Goal: Task Accomplishment & Management: Manage account settings

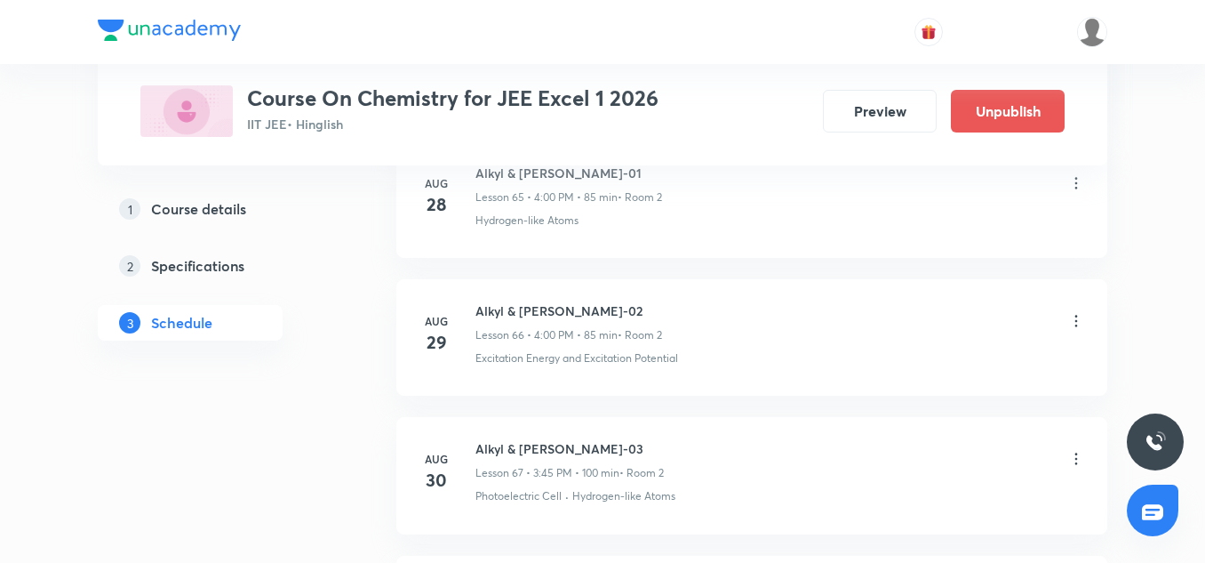
scroll to position [10593, 0]
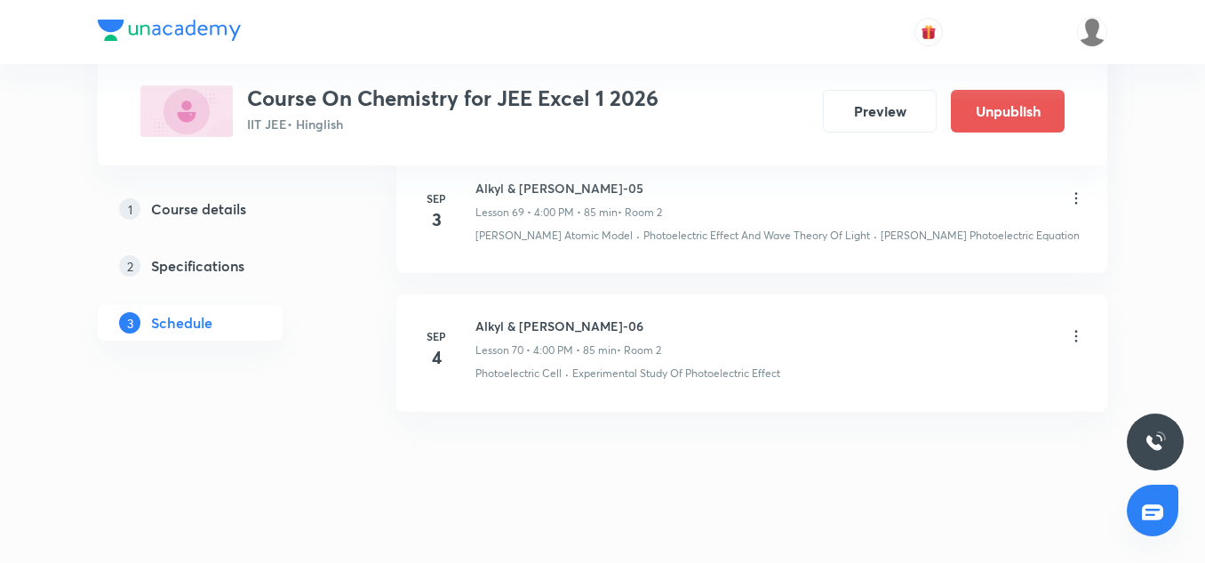
click at [547, 316] on h6 "Alkyl & Aryl Halide-06" at bounding box center [569, 325] width 186 height 19
copy h6 "Alkyl & Aryl Halide-06"
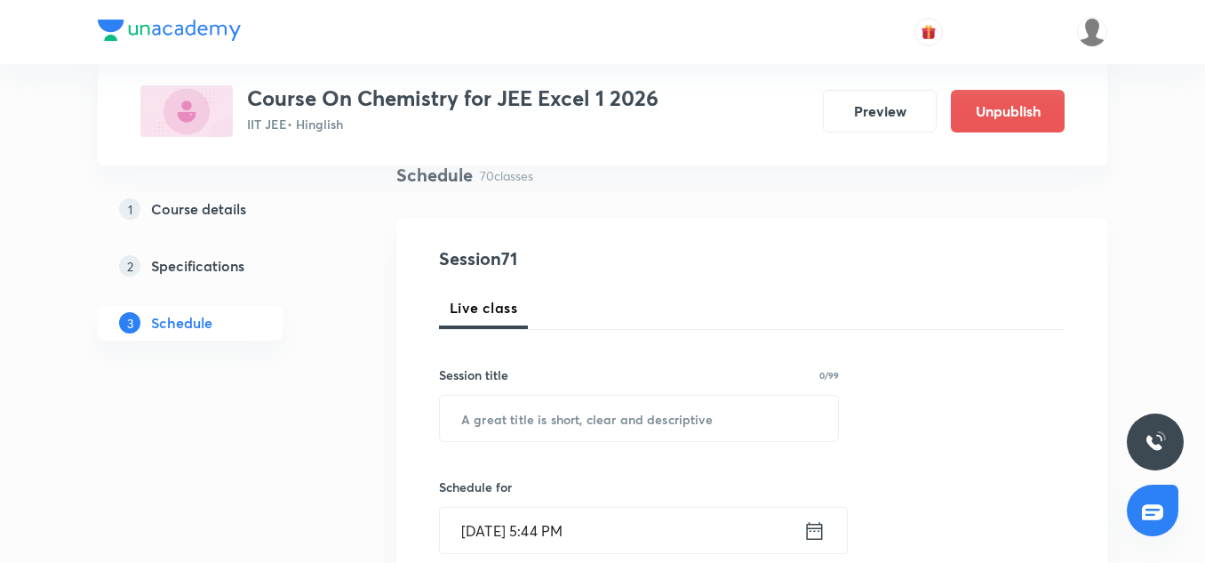
scroll to position [168, 0]
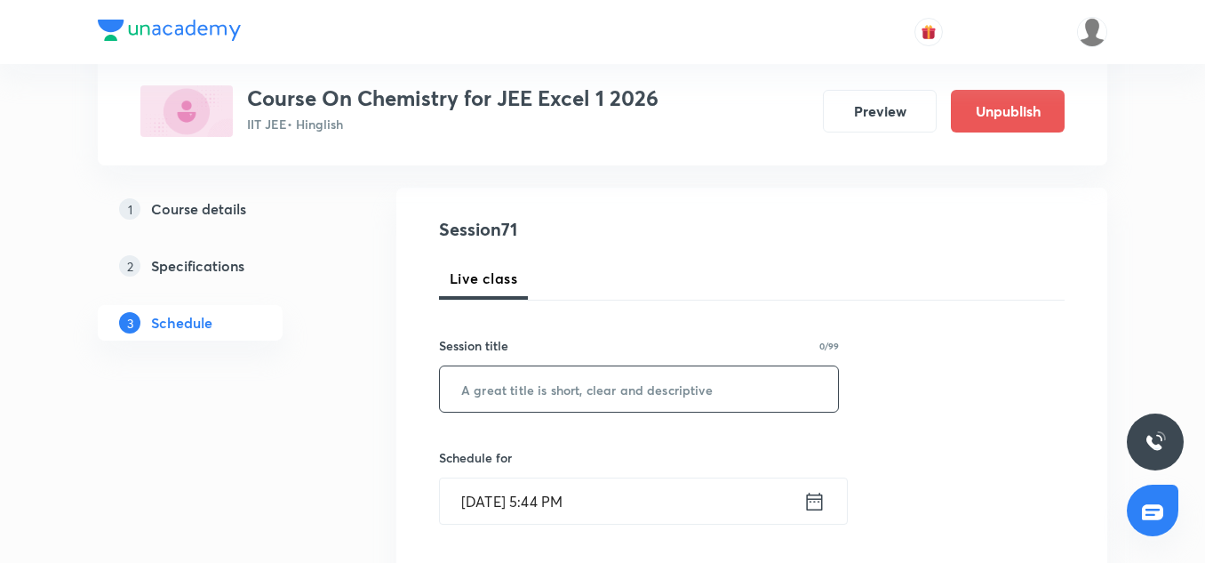
click at [493, 387] on input "text" at bounding box center [639, 388] width 398 height 45
paste input "Alkyl & Aryl Halide-06"
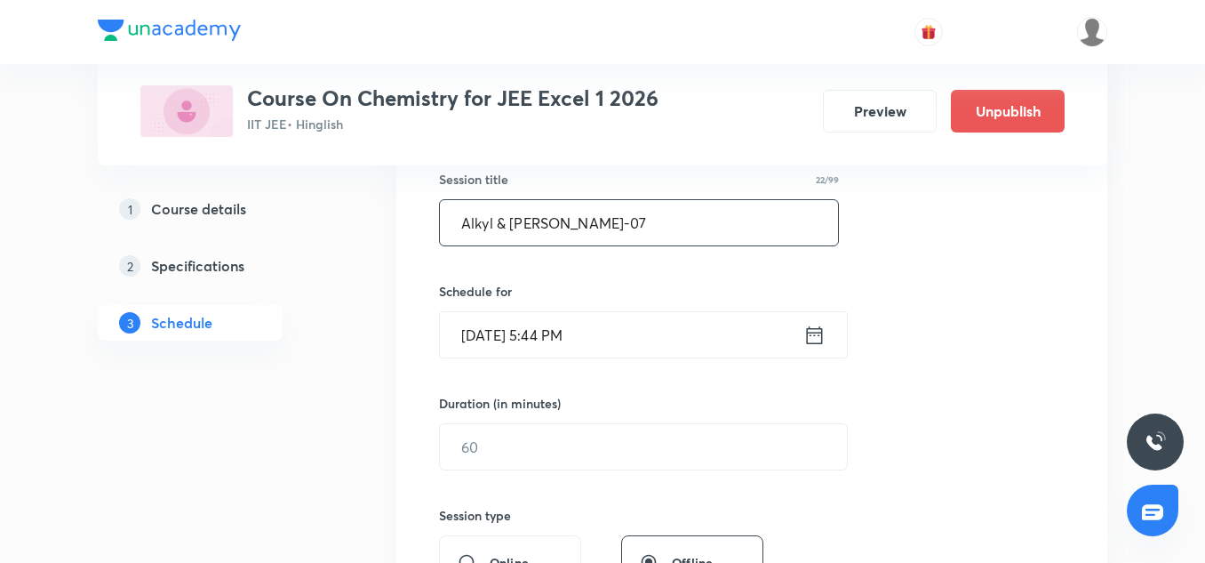
scroll to position [335, 0]
type input "Alkyl & Aryl Halide-07"
click at [518, 316] on input "Sep 4, 2025, 5:44 PM" at bounding box center [622, 333] width 364 height 45
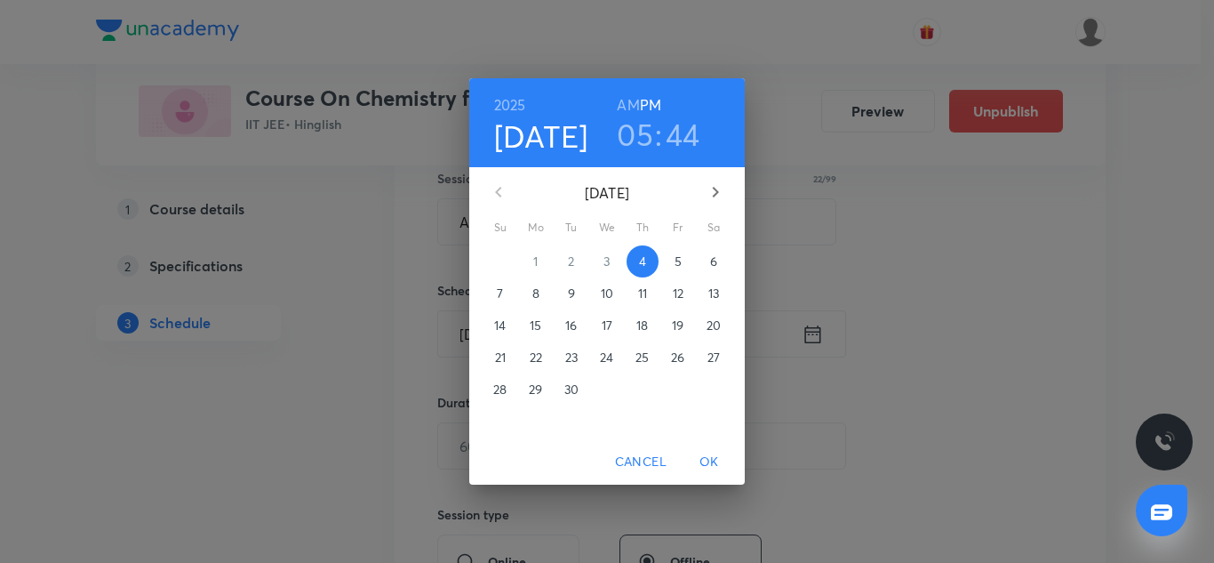
click at [678, 135] on h3 "44" at bounding box center [683, 134] width 35 height 37
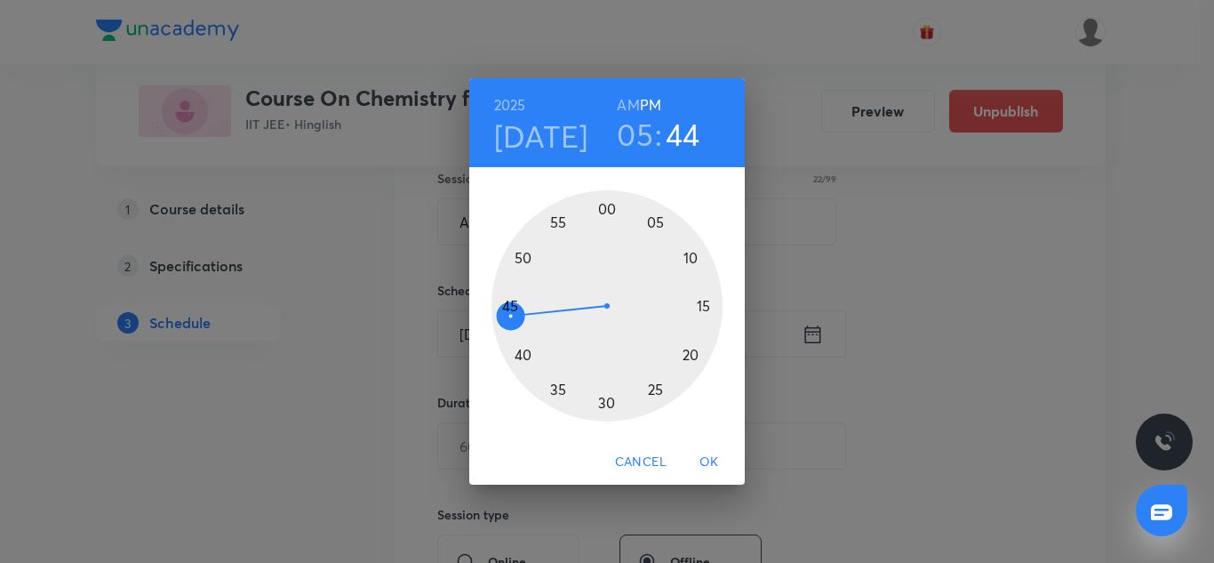
click at [519, 254] on div at bounding box center [607, 305] width 231 height 231
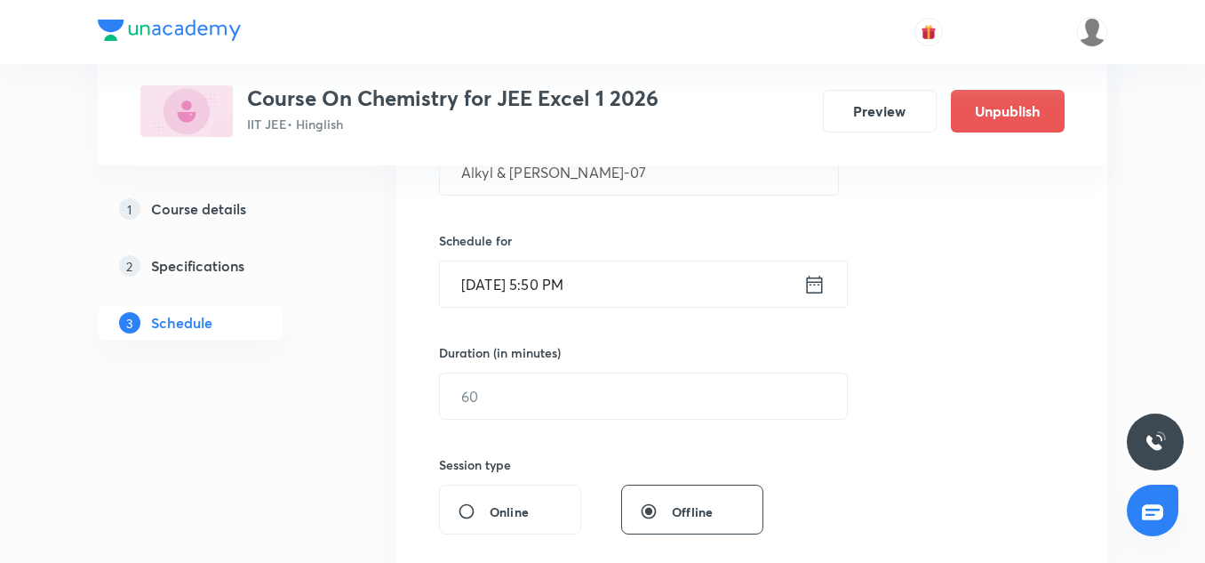
scroll to position [392, 0]
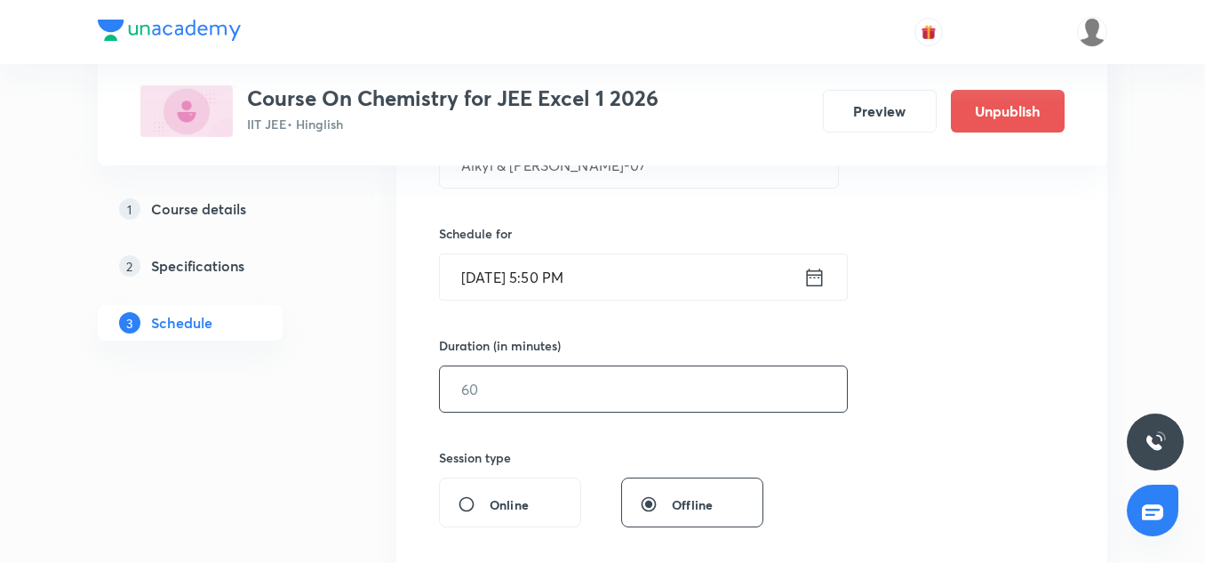
click at [490, 400] on input "text" at bounding box center [643, 388] width 407 height 45
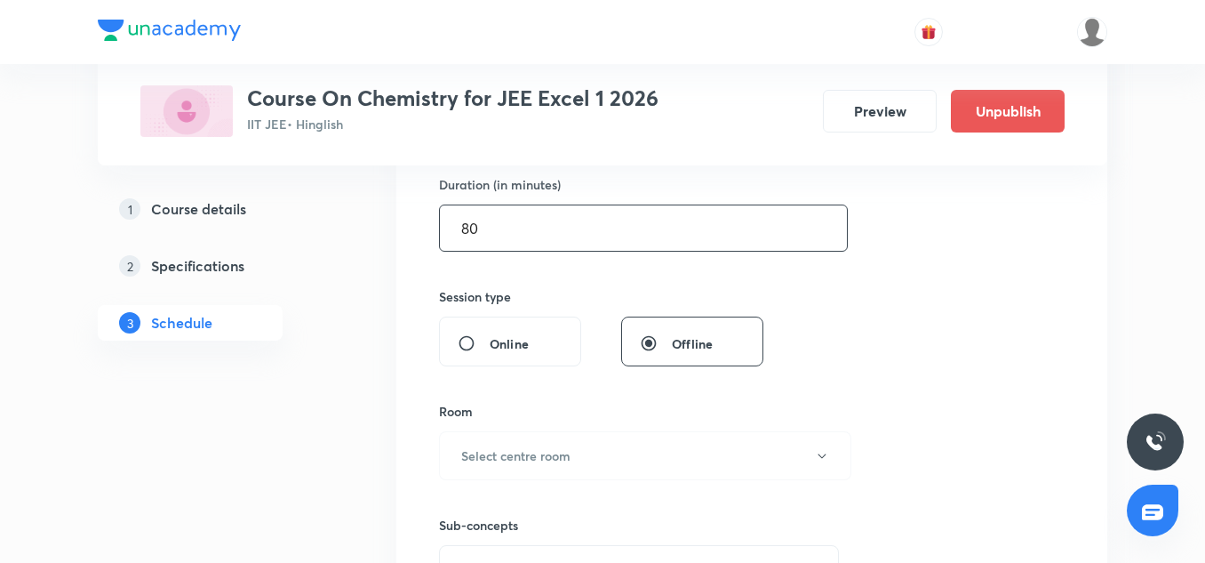
scroll to position [616, 0]
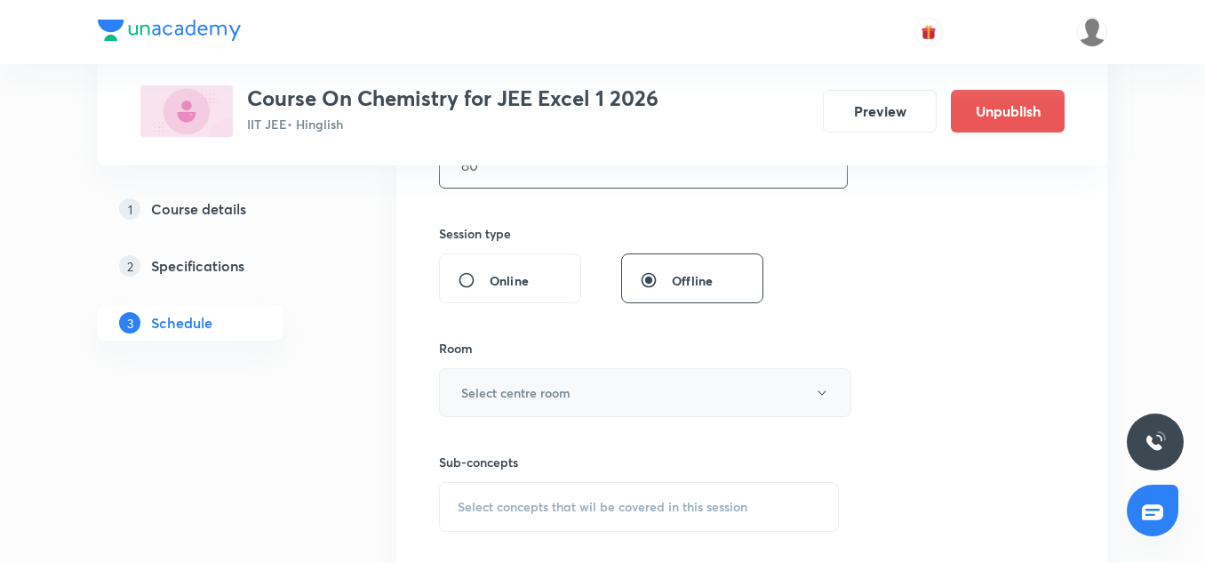
type input "80"
click at [487, 386] on h6 "Select centre room" at bounding box center [515, 392] width 109 height 19
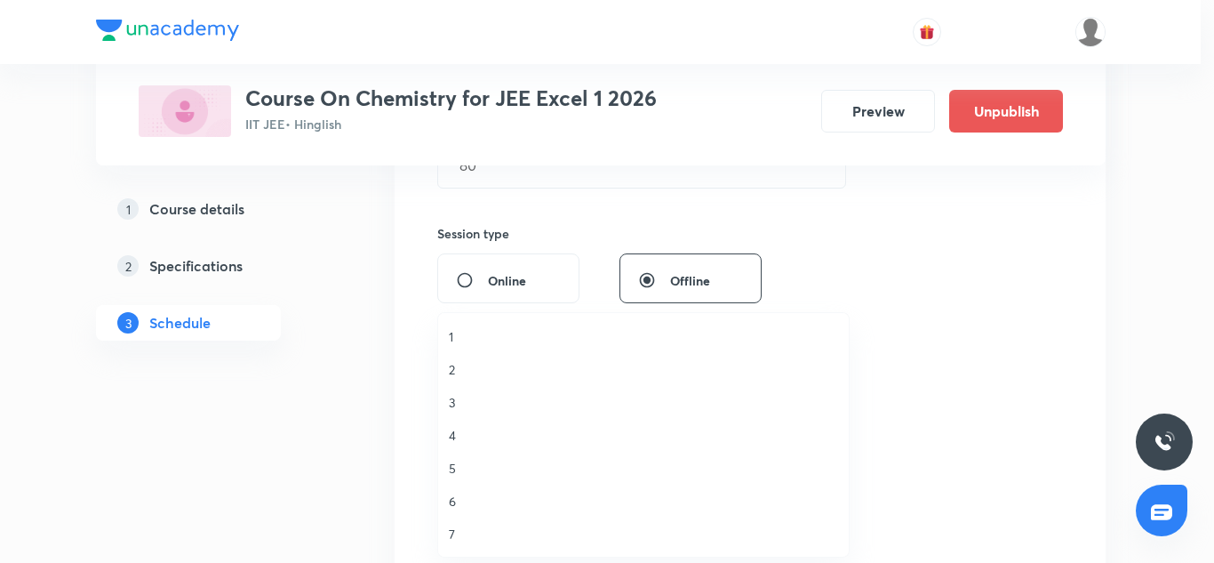
click at [467, 366] on span "2" at bounding box center [643, 369] width 389 height 19
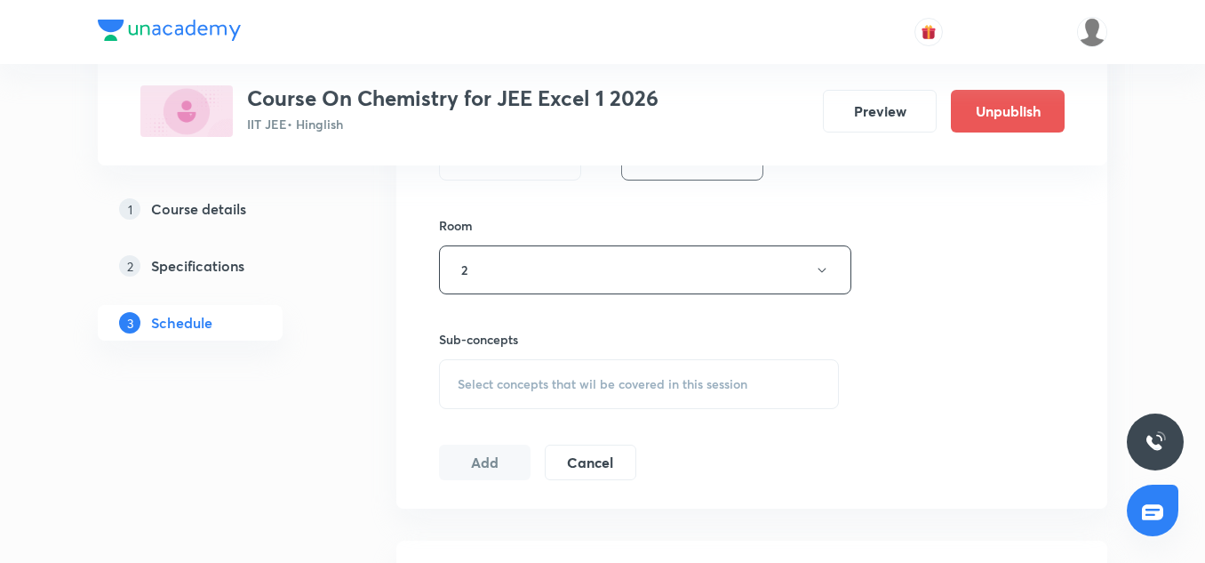
click at [538, 381] on span "Select concepts that wil be covered in this session" at bounding box center [603, 384] width 290 height 14
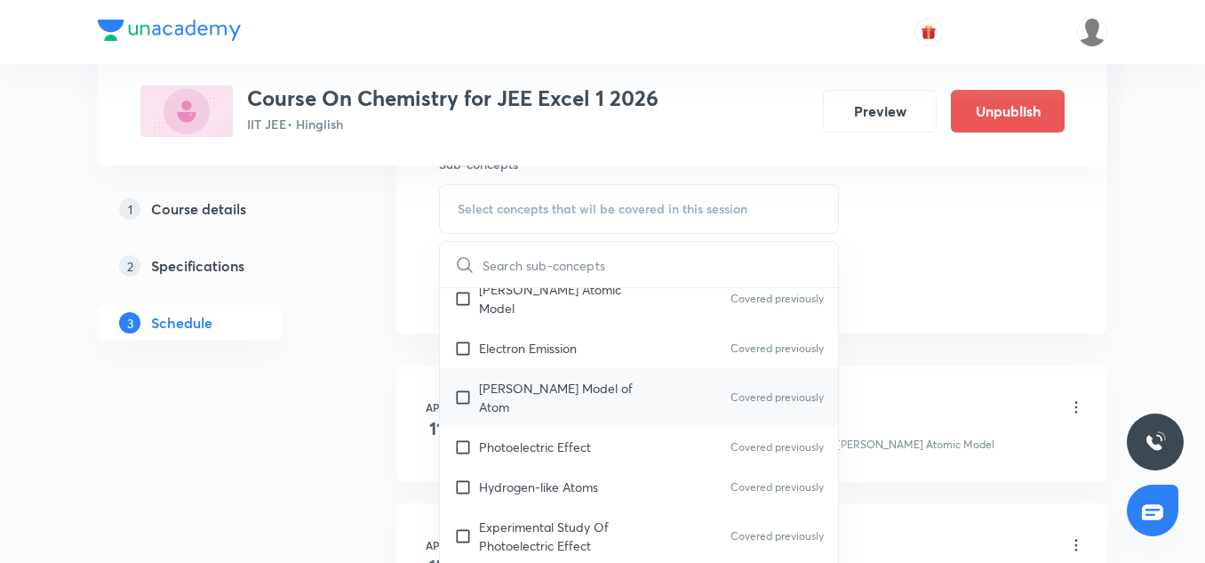
scroll to position [300, 0]
click at [524, 380] on div "Bohr Model of Atom Covered previously" at bounding box center [639, 396] width 398 height 59
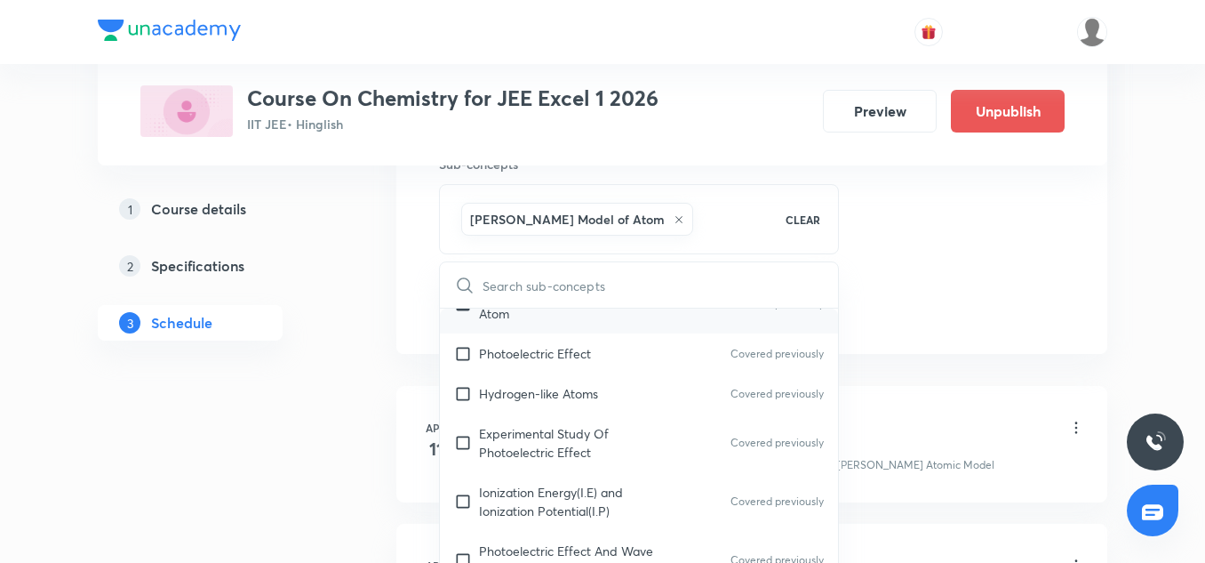
scroll to position [414, 0]
click at [566, 481] on p "Ionization Energy(I.E) and Ionization Potential(I.P)" at bounding box center [569, 499] width 180 height 37
checkbox input "true"
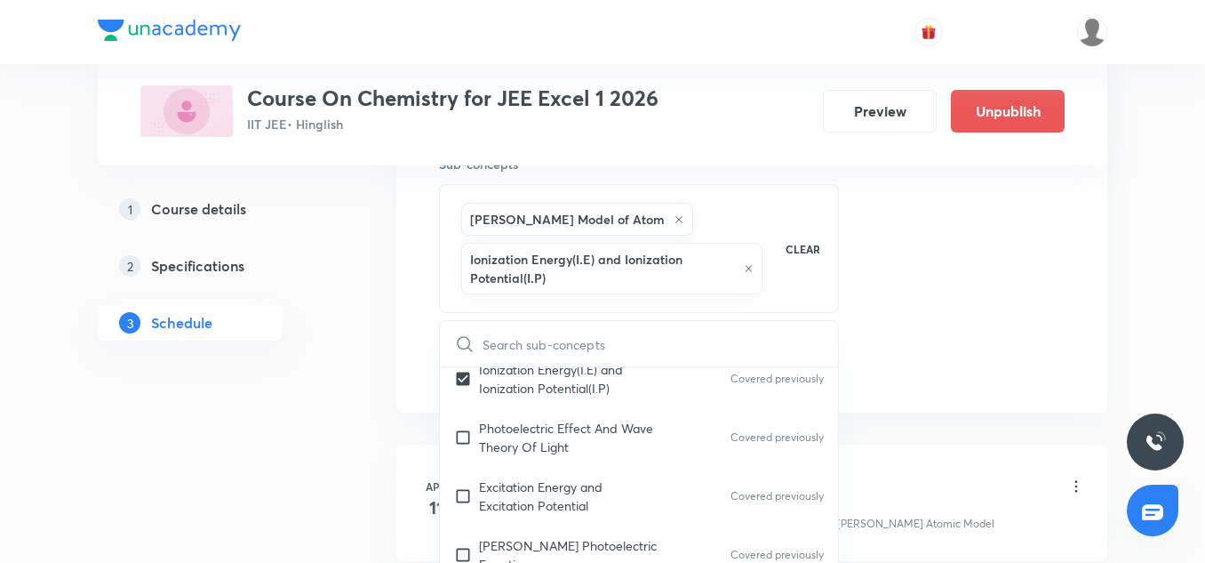
scroll to position [595, 0]
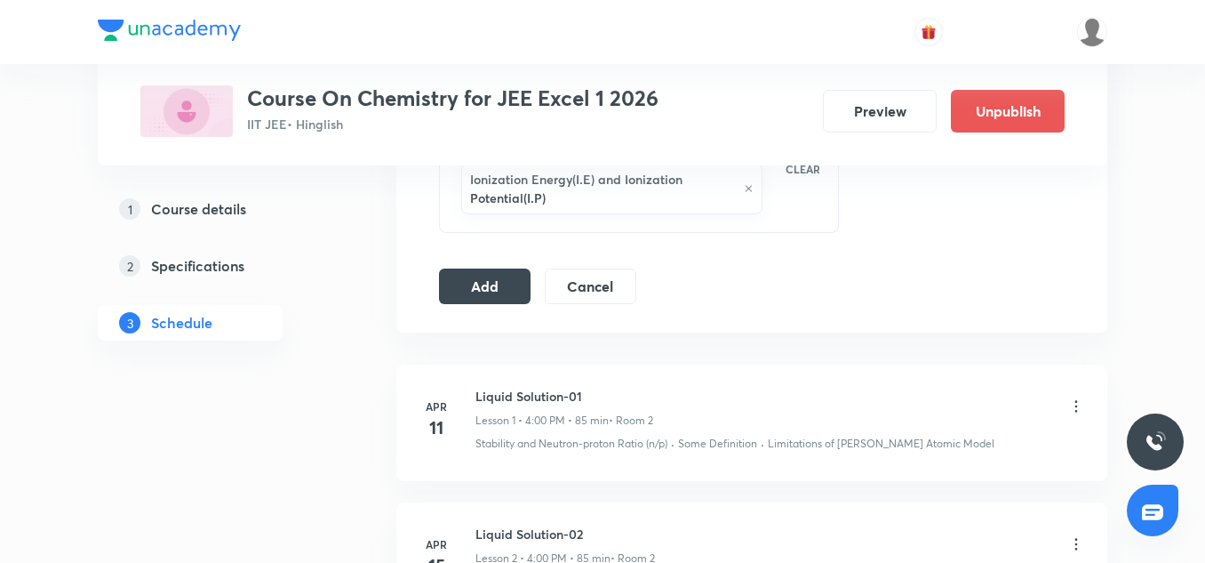
scroll to position [1000, 0]
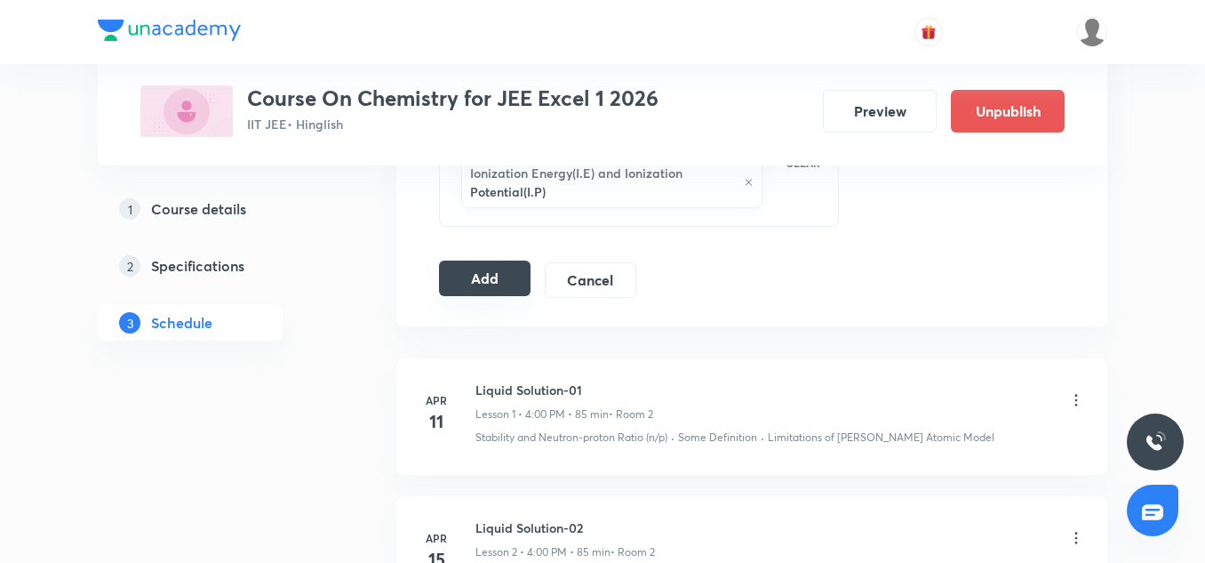
click at [491, 268] on button "Add" at bounding box center [485, 278] width 92 height 36
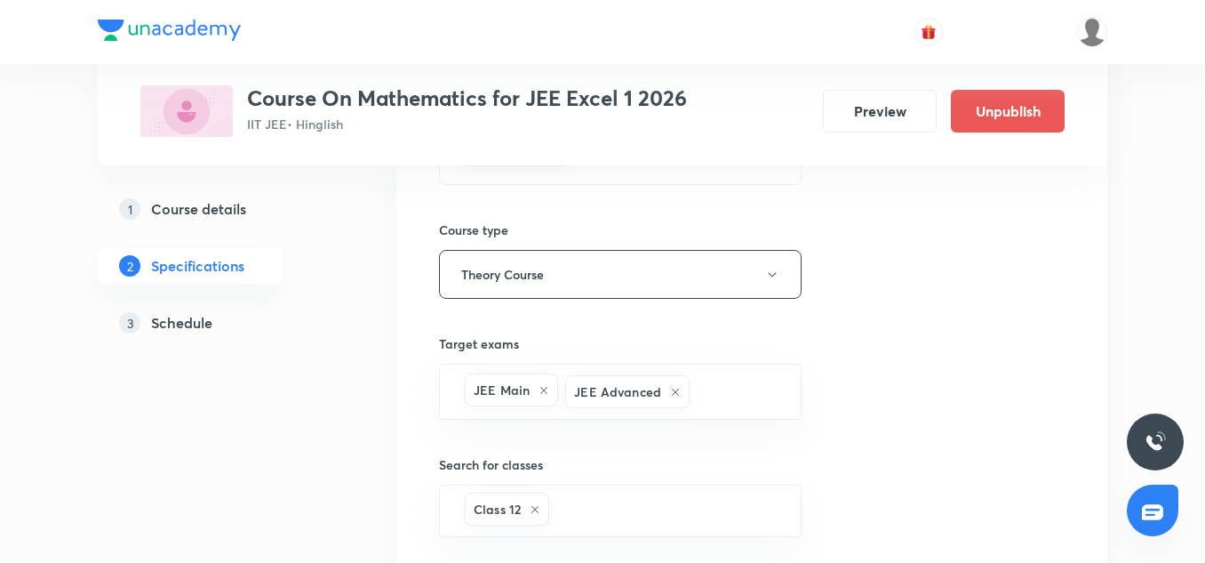
scroll to position [1004, 0]
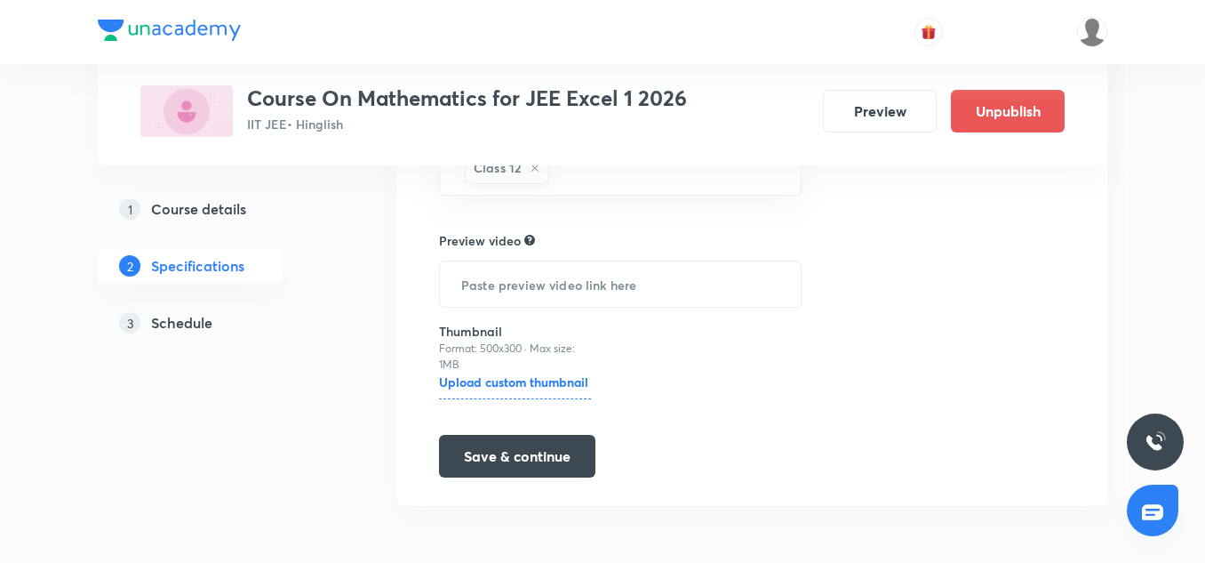
click at [211, 316] on h5 "Schedule" at bounding box center [181, 322] width 61 height 21
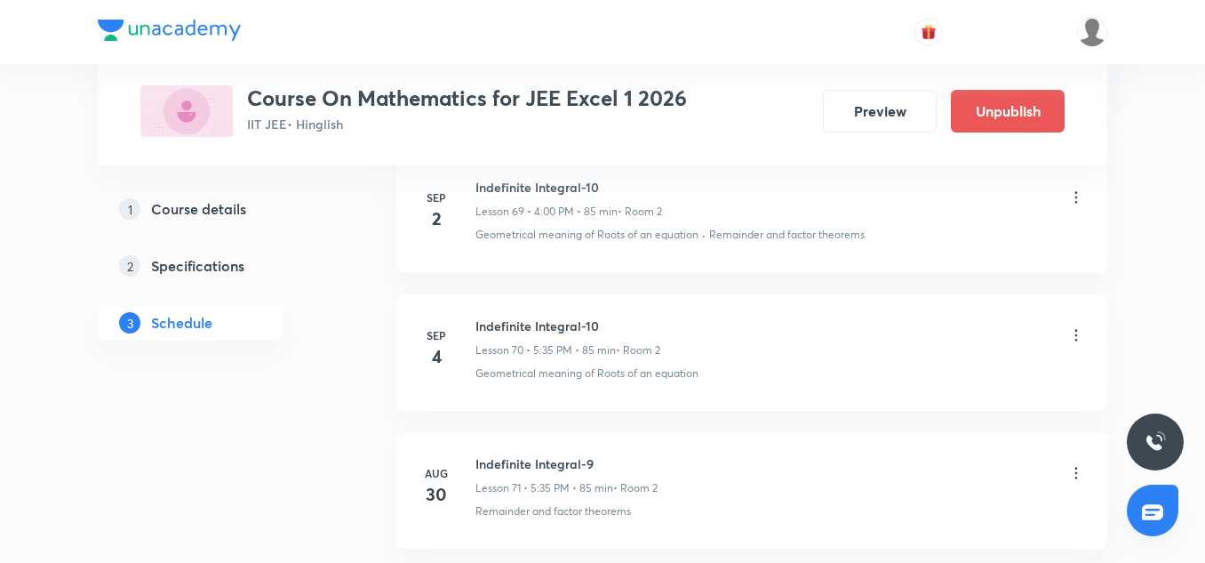
scroll to position [10608, 0]
click at [1076, 332] on icon at bounding box center [1077, 337] width 3 height 12
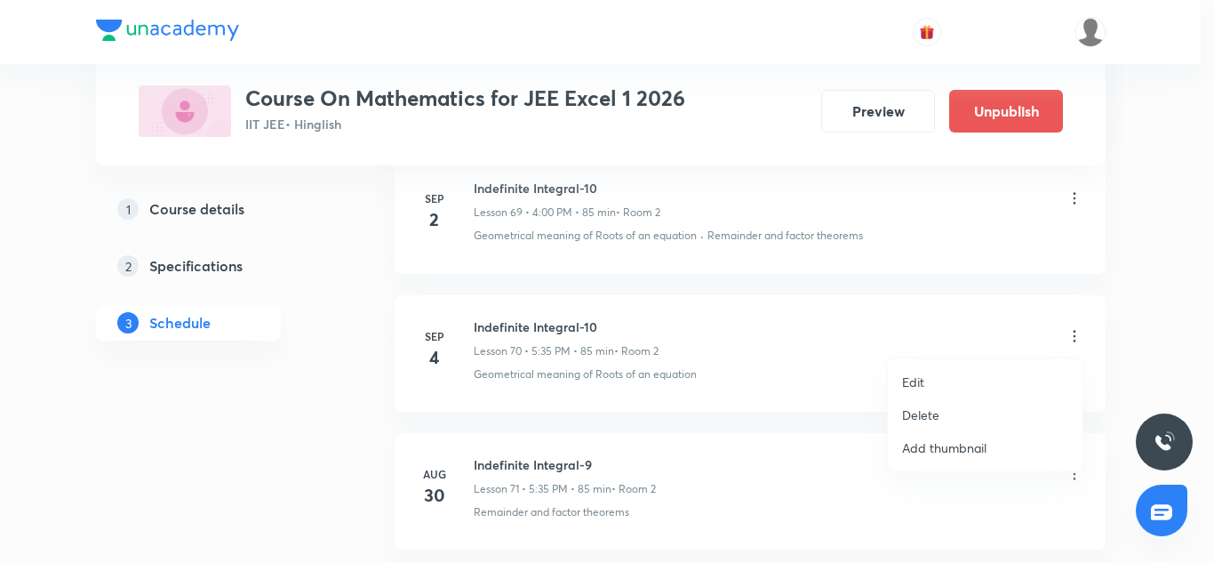
click at [917, 385] on p "Edit" at bounding box center [913, 381] width 22 height 19
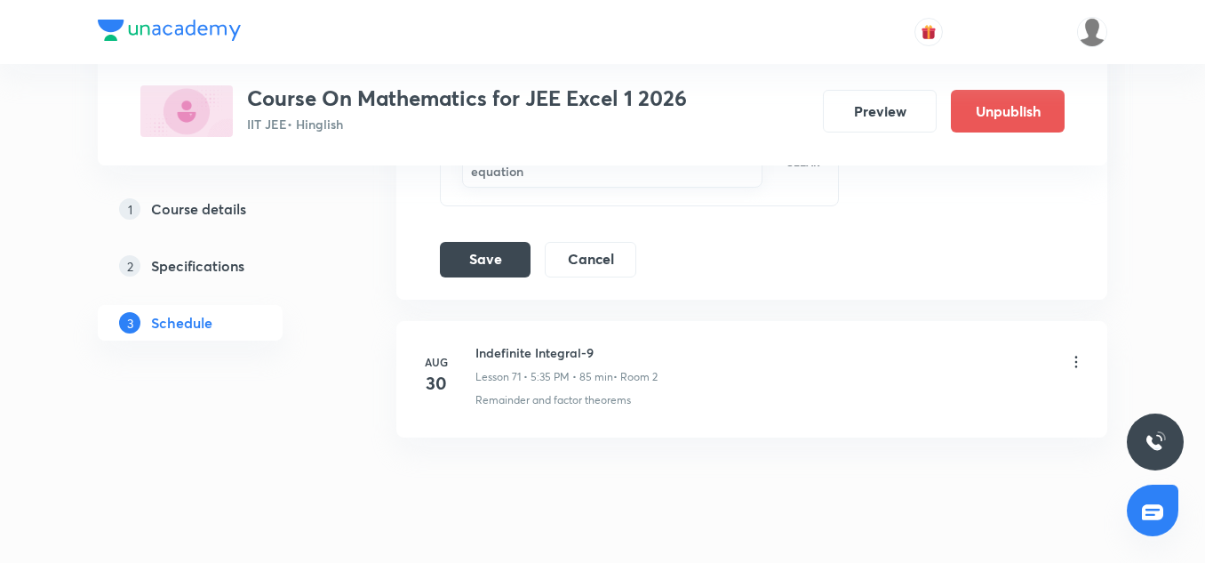
scroll to position [10648, 0]
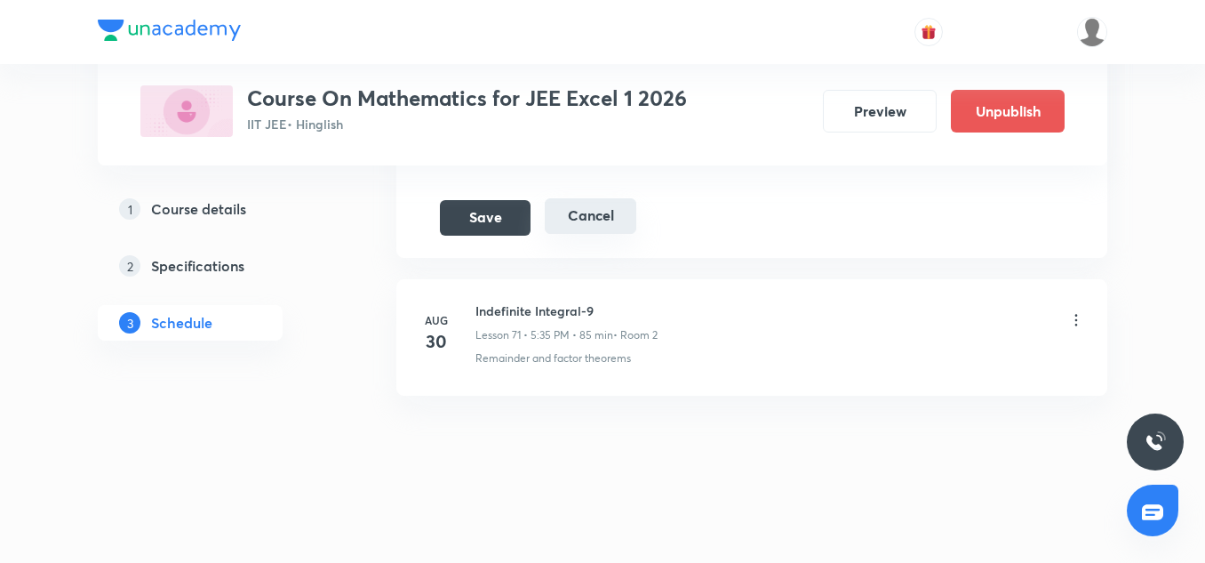
click at [597, 212] on button "Cancel" at bounding box center [591, 216] width 92 height 36
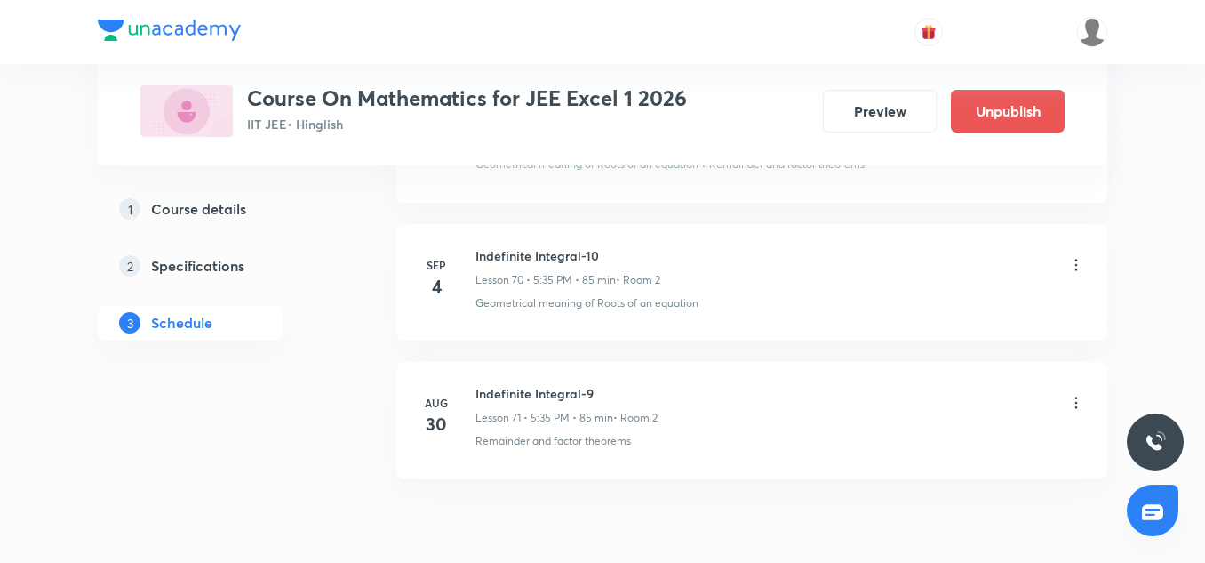
scroll to position [9795, 0]
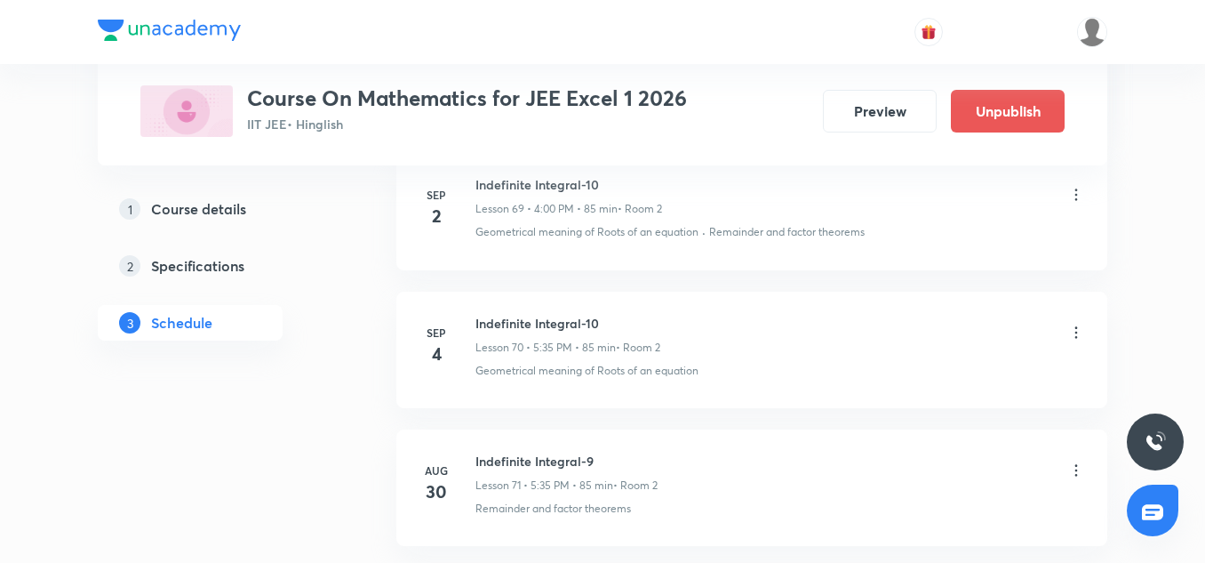
click at [1081, 332] on icon at bounding box center [1077, 333] width 18 height 18
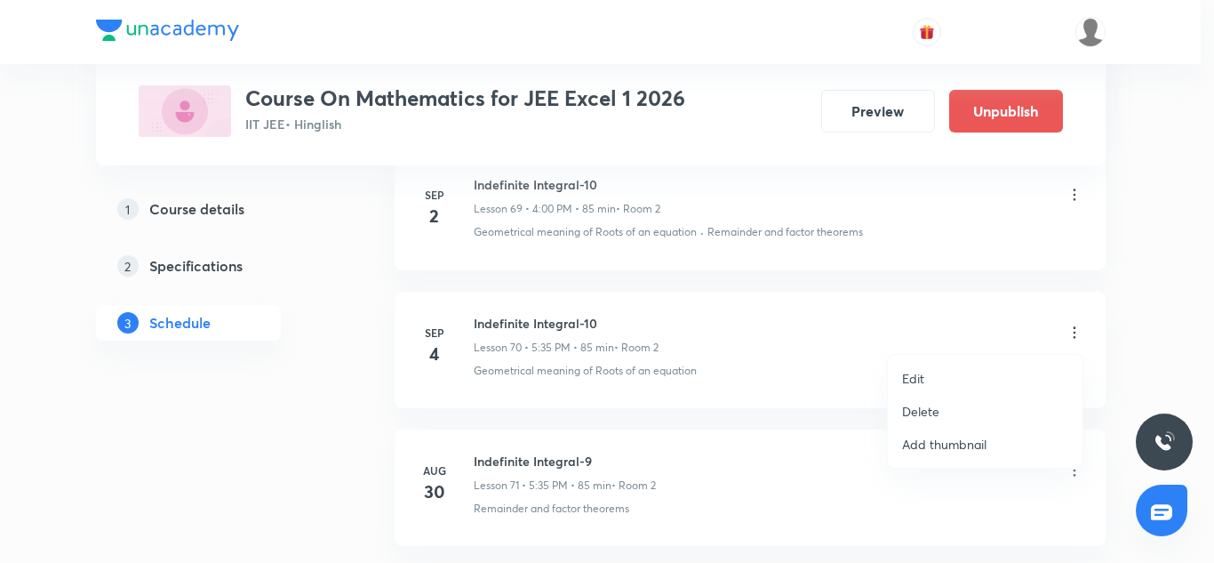
click at [940, 415] on li "Delete" at bounding box center [985, 411] width 195 height 33
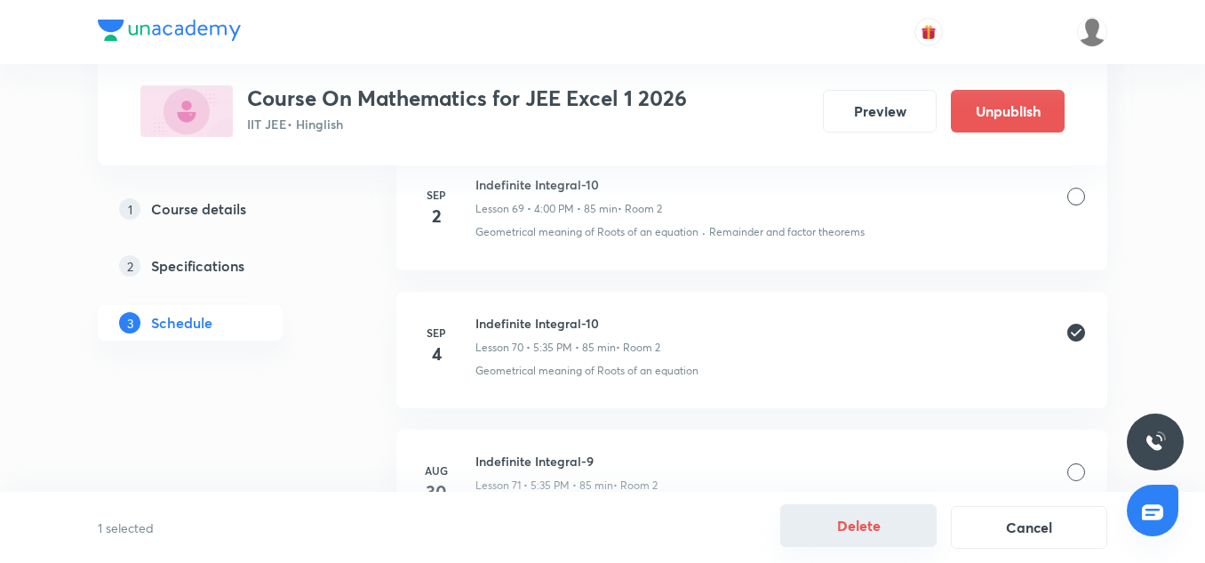
click at [845, 514] on button "Delete" at bounding box center [858, 525] width 156 height 43
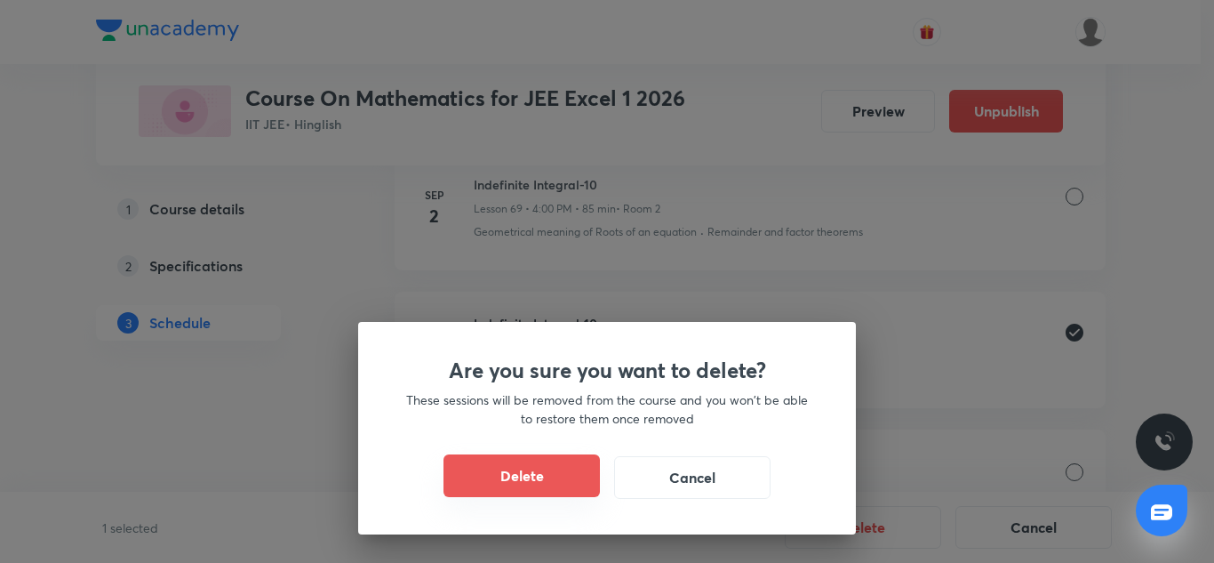
click at [540, 493] on button "Delete" at bounding box center [522, 475] width 156 height 43
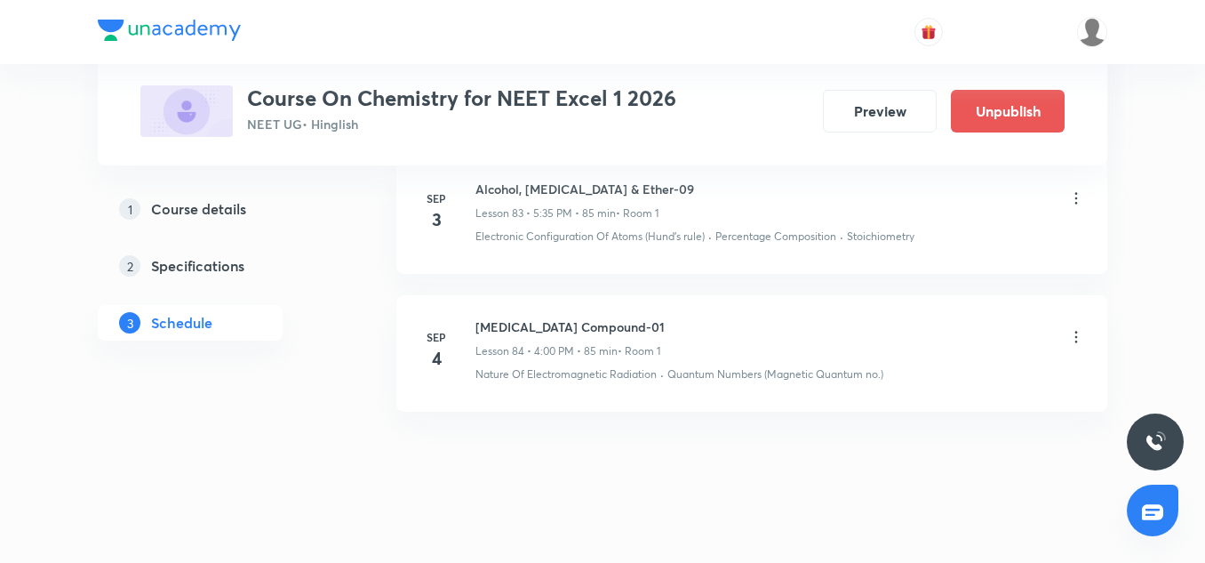
scroll to position [12688, 0]
click at [548, 317] on h6 "Carbonyl Compound-01" at bounding box center [570, 326] width 189 height 19
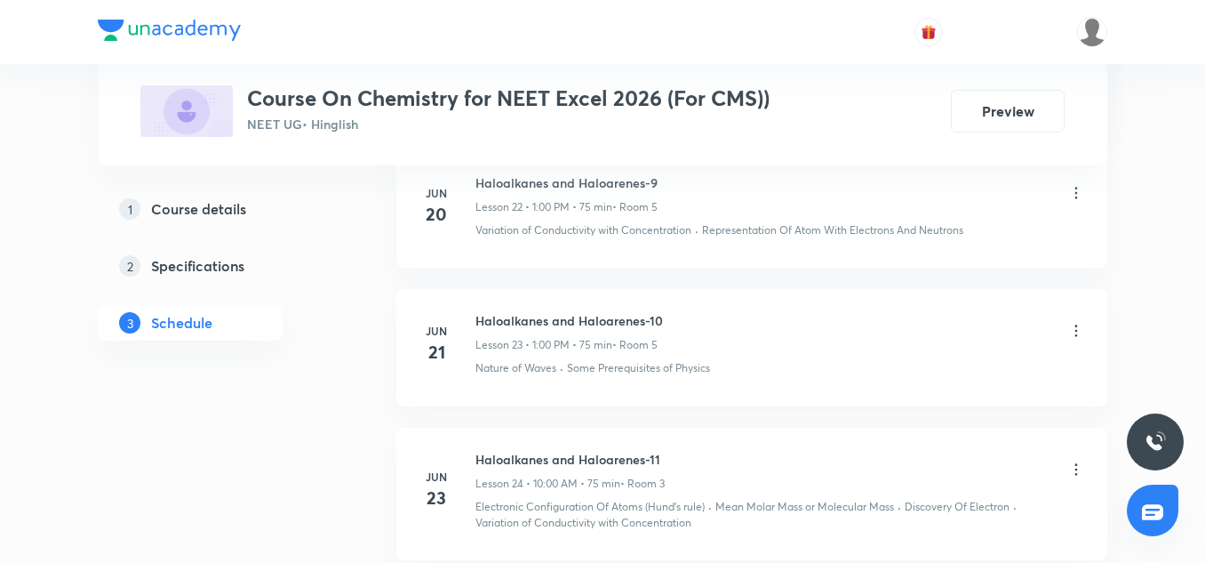
scroll to position [4906, 0]
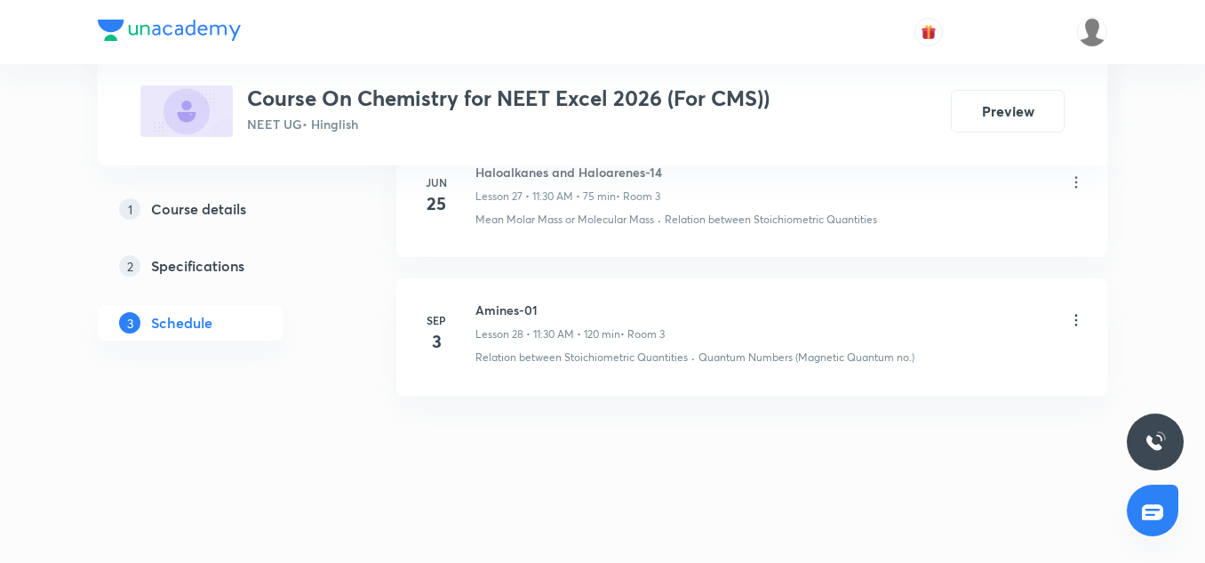
click at [521, 312] on h6 "Amines-01" at bounding box center [570, 309] width 189 height 19
copy h6 "Amines-01"
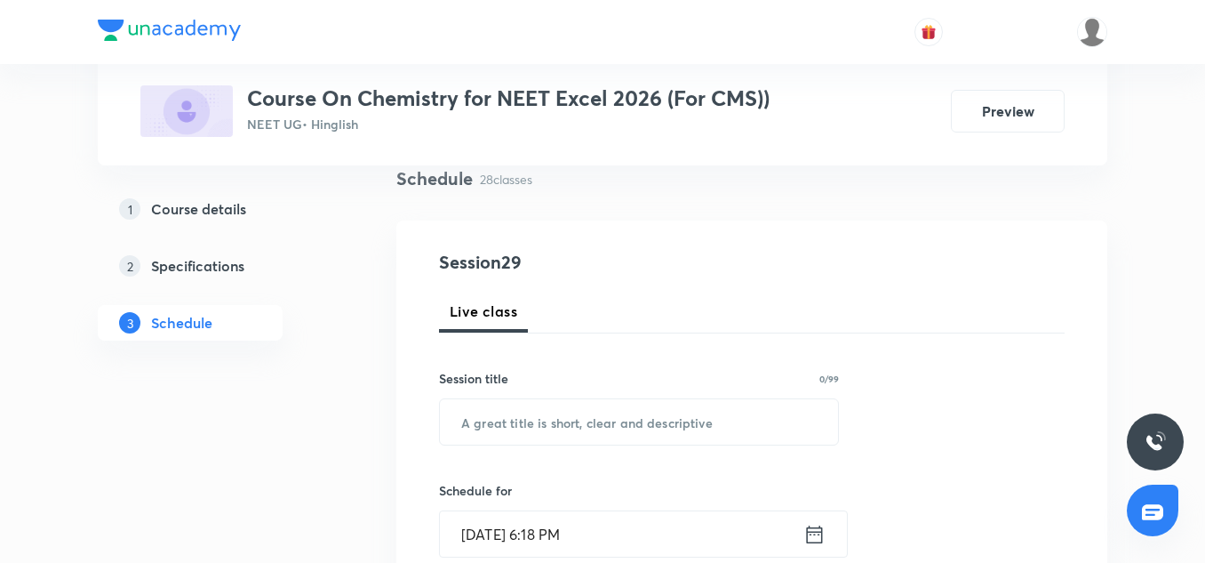
scroll to position [144, 0]
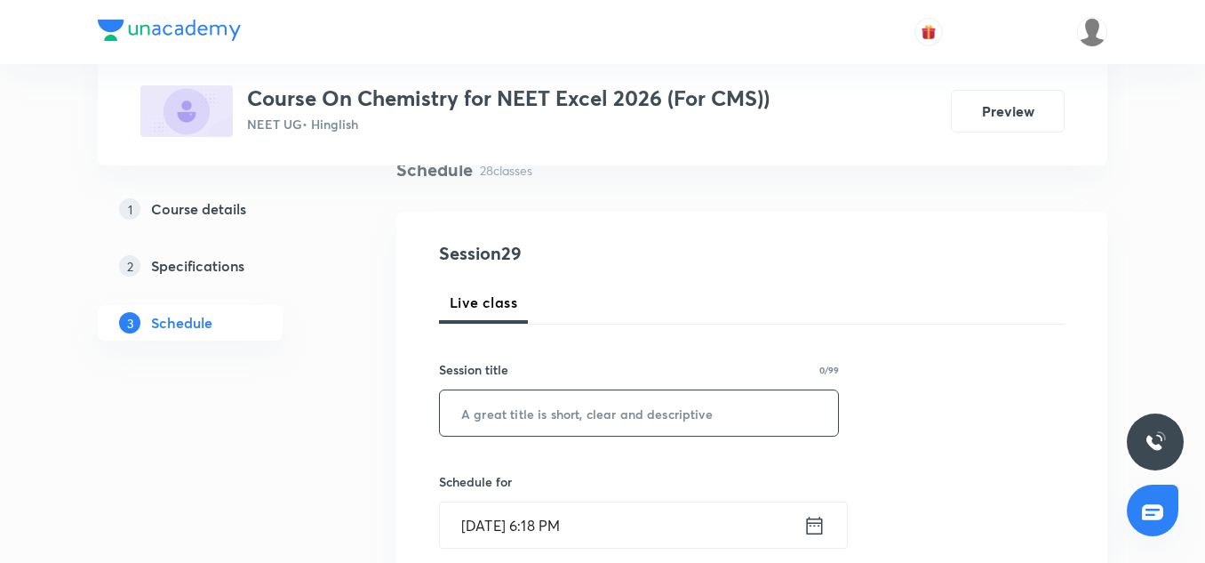
click at [494, 425] on input "text" at bounding box center [639, 412] width 398 height 45
paste input "Amines-01"
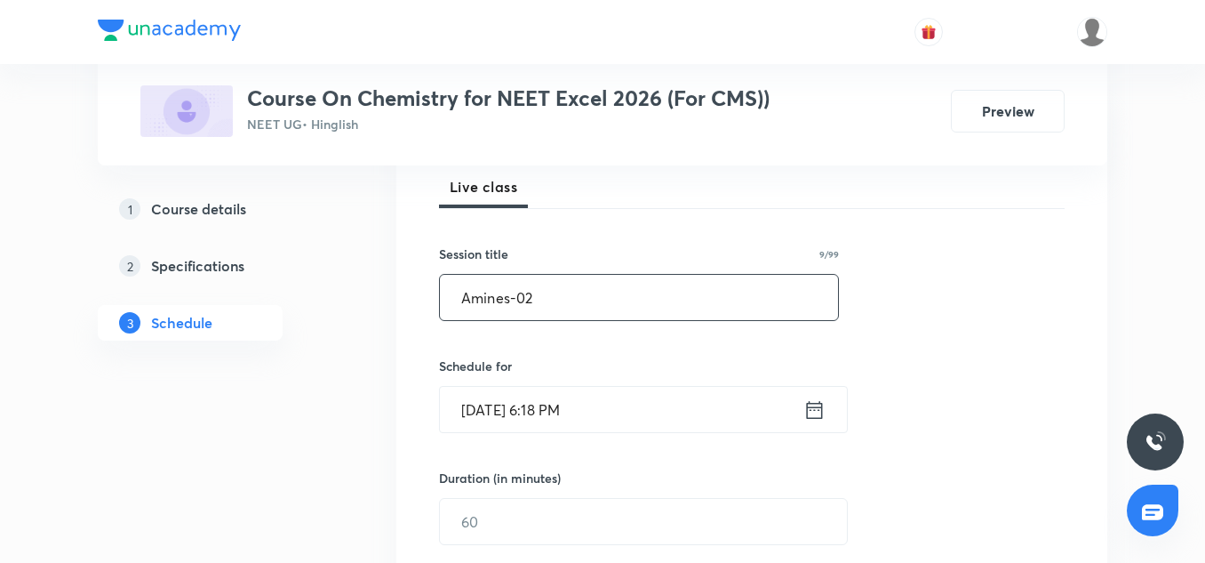
scroll to position [267, 0]
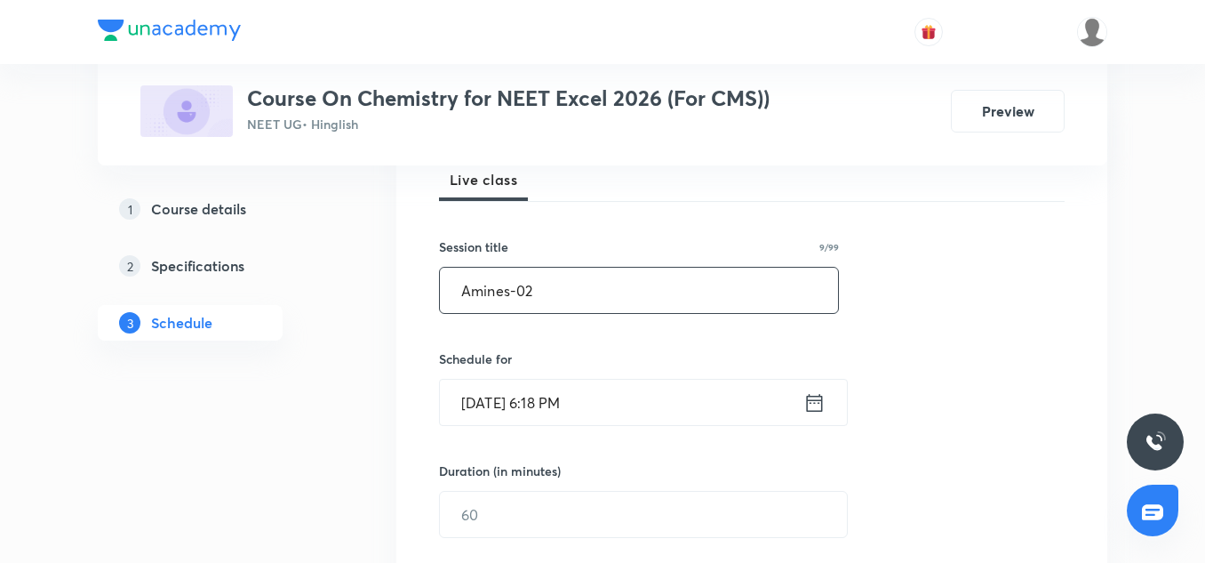
type input "Amines-02"
click at [488, 404] on input "[DATE] 6:18 PM" at bounding box center [622, 402] width 364 height 45
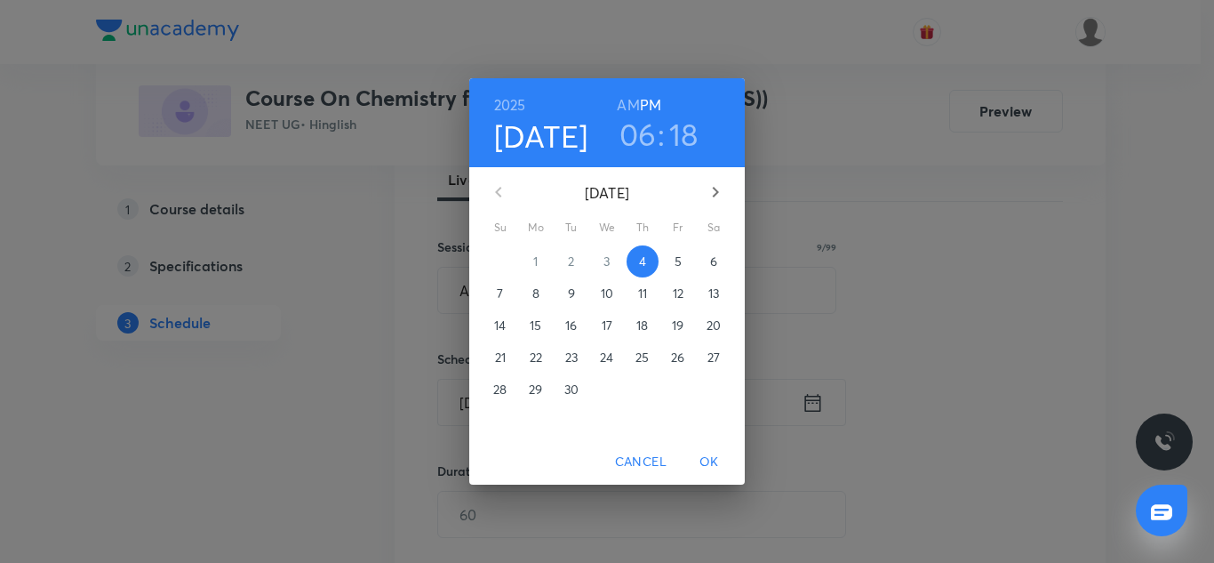
click at [633, 140] on h3 "06" at bounding box center [638, 134] width 37 height 37
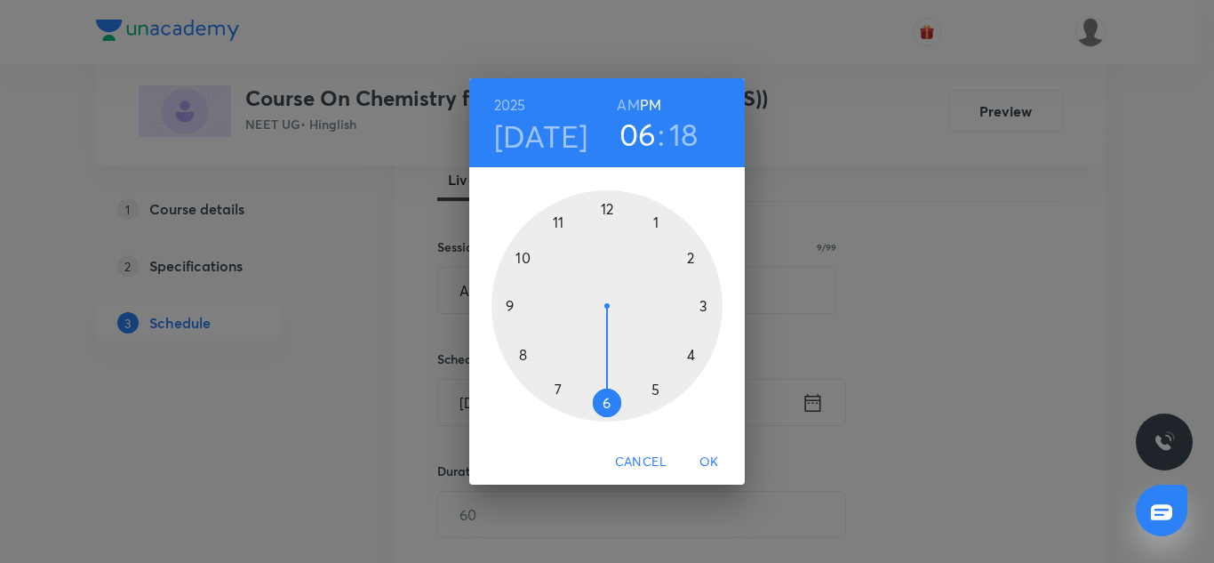
click at [546, 141] on h4 "[DATE]" at bounding box center [541, 135] width 94 height 37
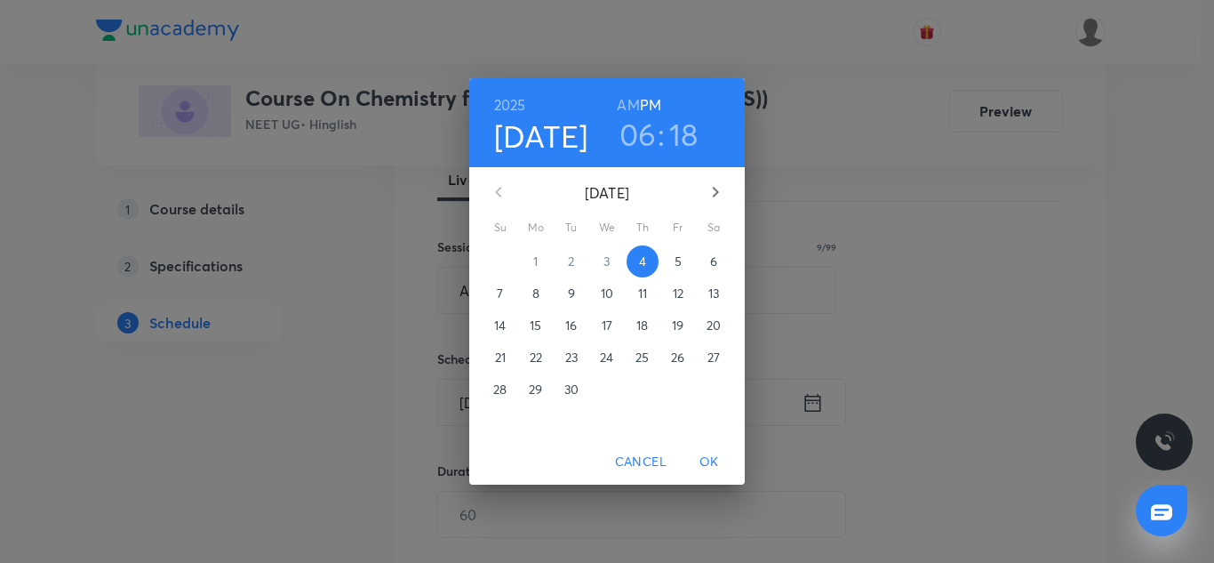
click at [680, 265] on p "5" at bounding box center [678, 261] width 7 height 18
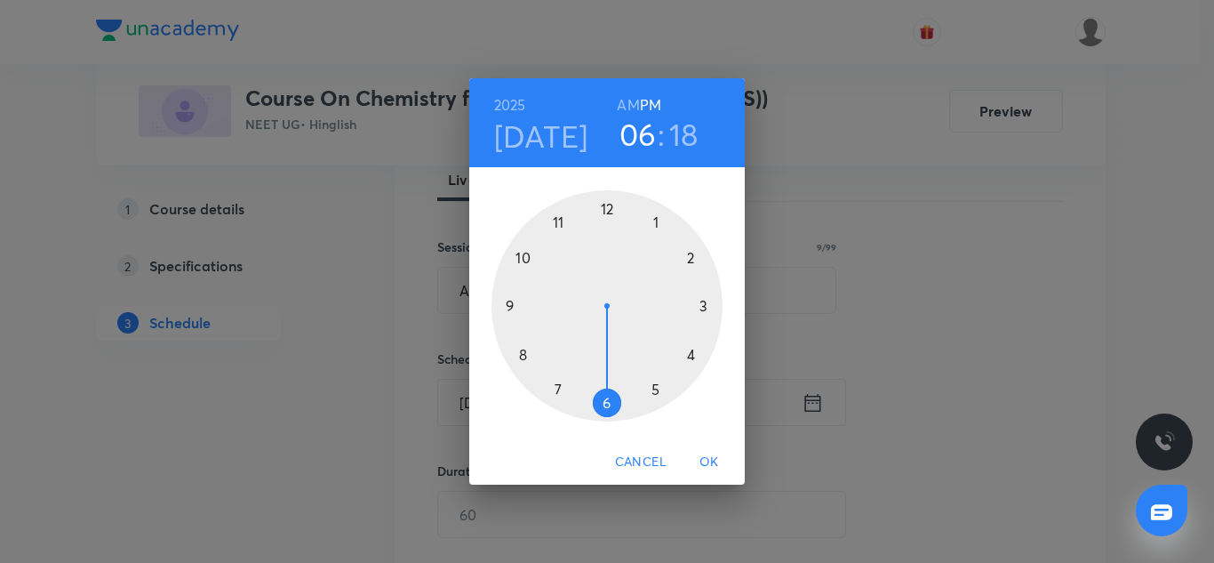
click at [623, 108] on h6 "AM" at bounding box center [628, 104] width 22 height 25
click at [633, 134] on h3 "06" at bounding box center [638, 134] width 37 height 37
click at [523, 258] on div at bounding box center [607, 305] width 231 height 231
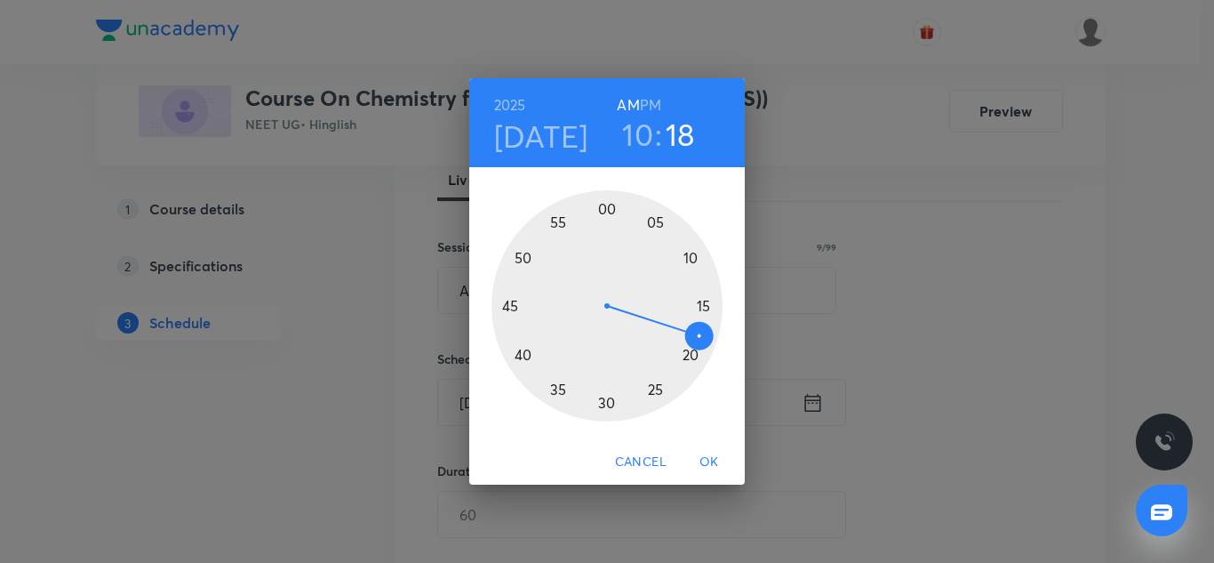
click at [606, 207] on div at bounding box center [607, 305] width 231 height 231
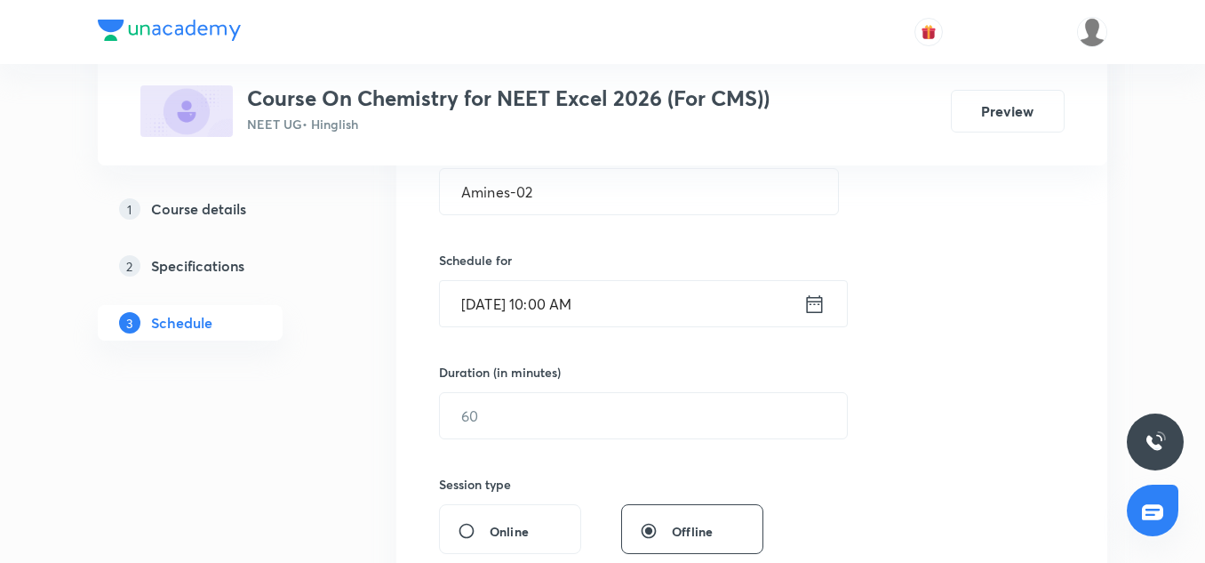
scroll to position [367, 0]
click at [522, 432] on input "text" at bounding box center [643, 413] width 407 height 45
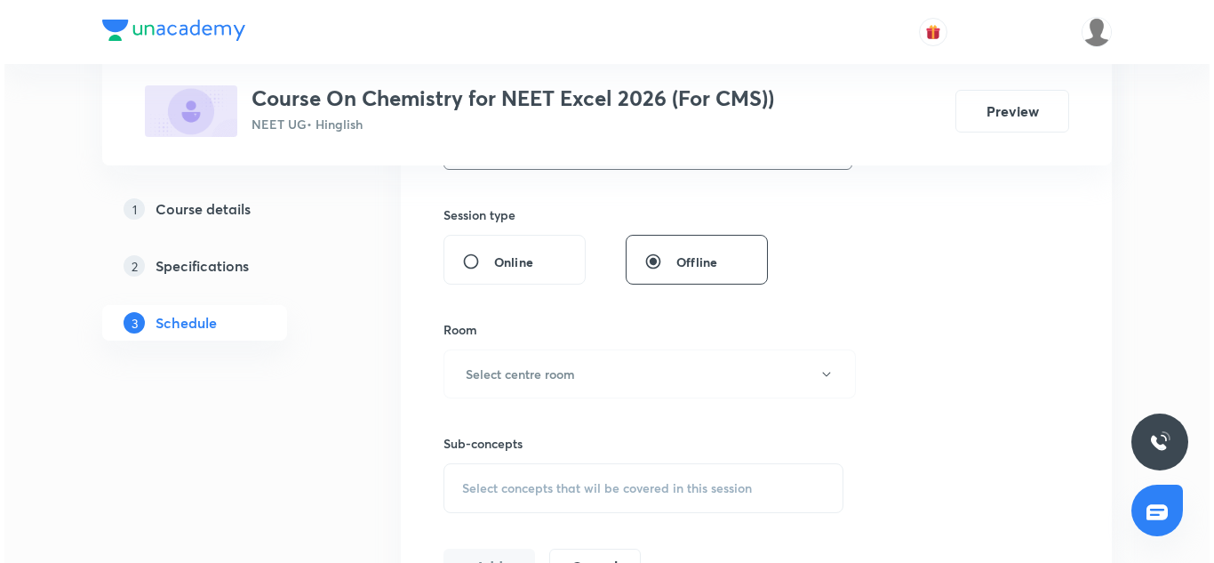
scroll to position [636, 0]
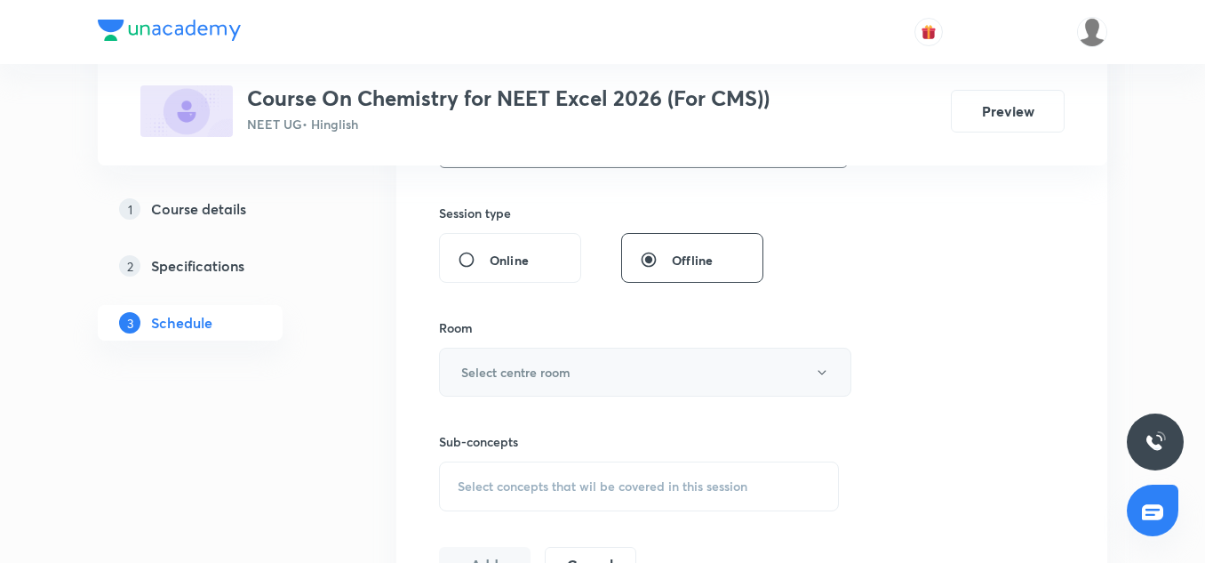
type input "90"
click at [516, 376] on h6 "Select centre room" at bounding box center [515, 372] width 109 height 19
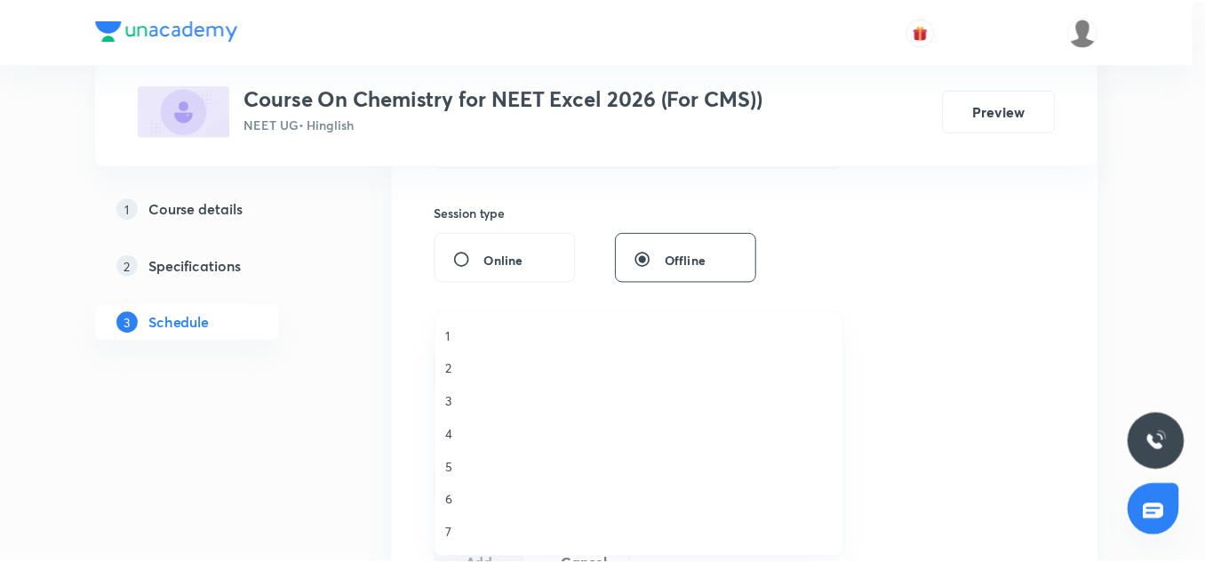
scroll to position [1, 0]
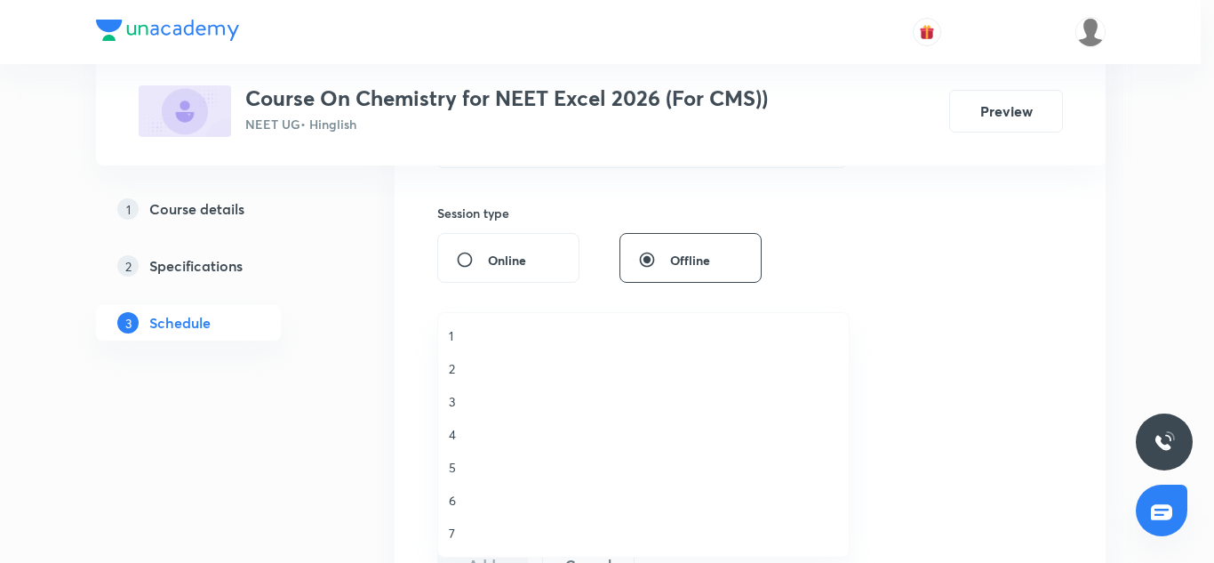
click at [461, 444] on li "4" at bounding box center [643, 434] width 411 height 33
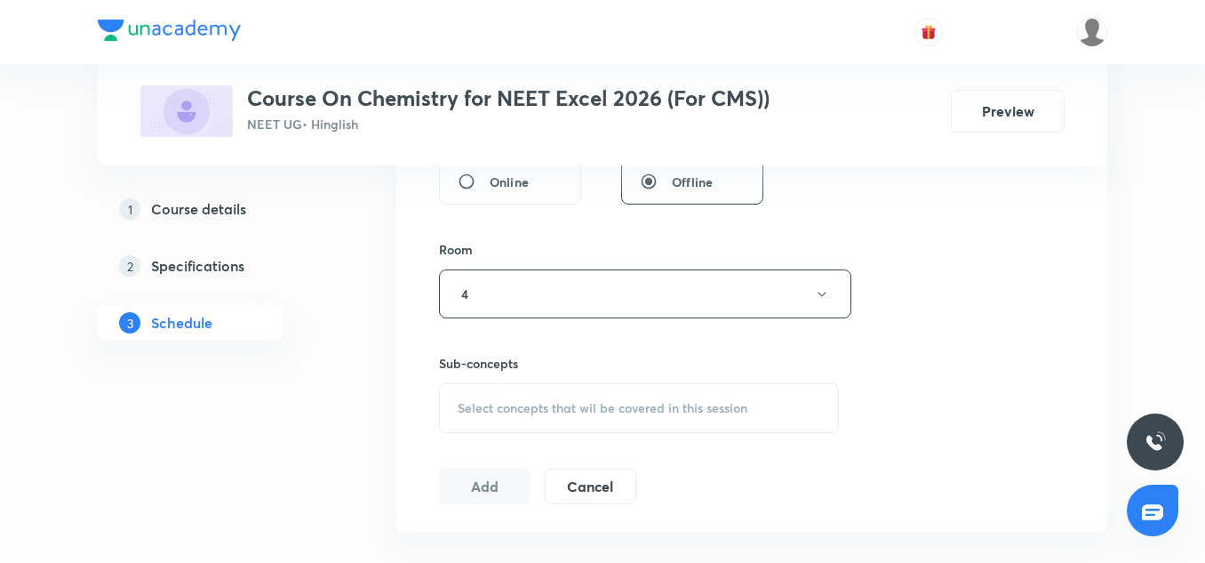
click at [537, 425] on div "Select concepts that wil be covered in this session" at bounding box center [639, 408] width 400 height 50
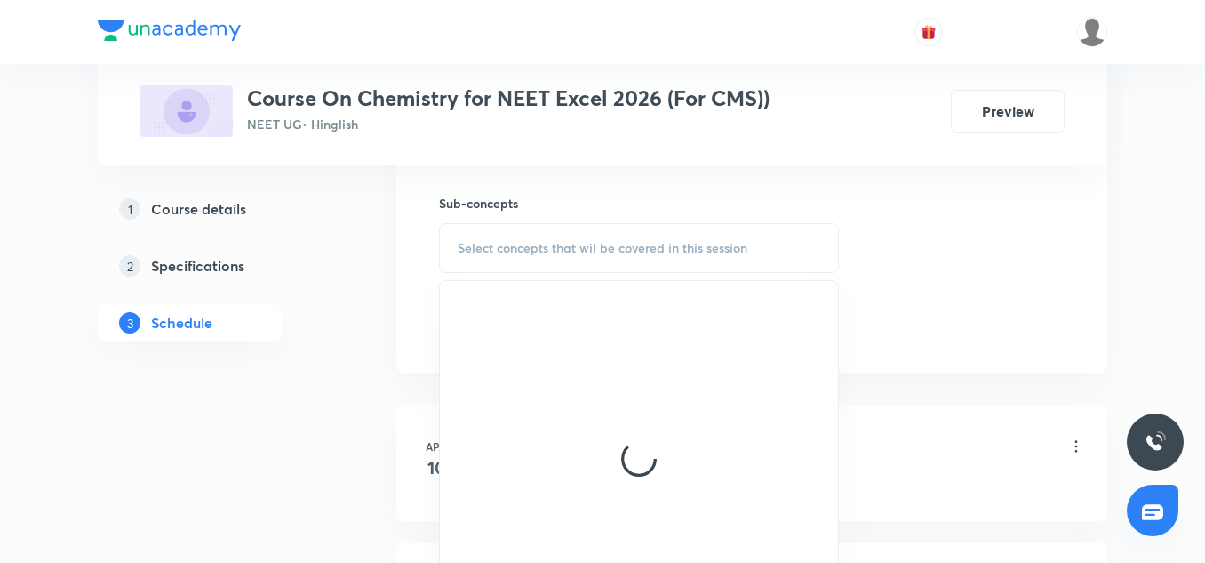
scroll to position [876, 0]
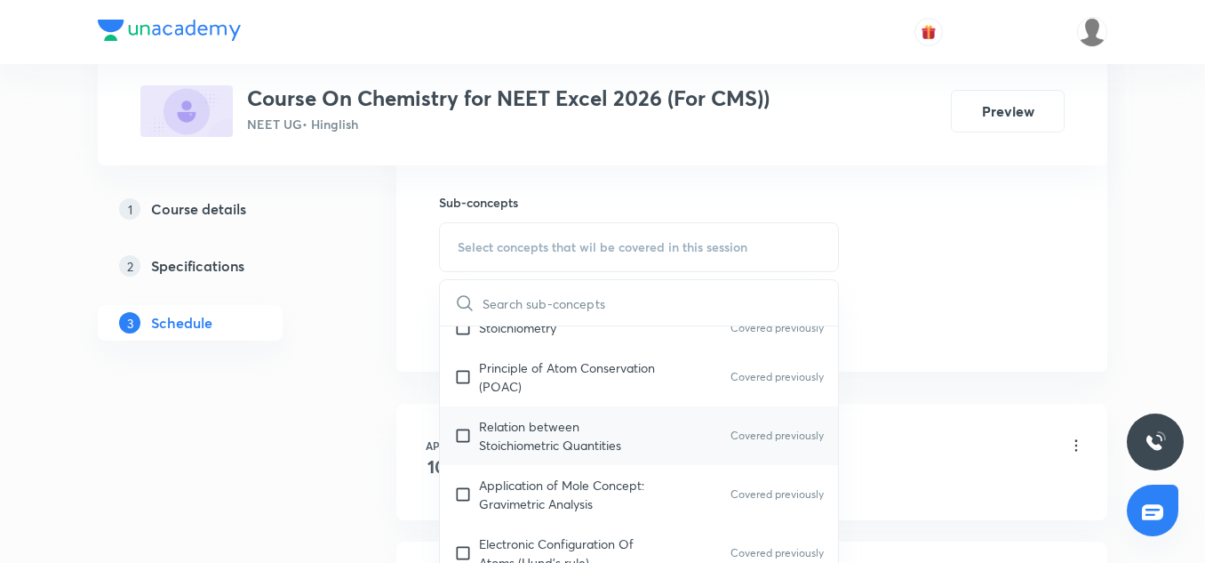
click at [511, 450] on p "Relation between Stoichiometric Quantities" at bounding box center [569, 435] width 180 height 37
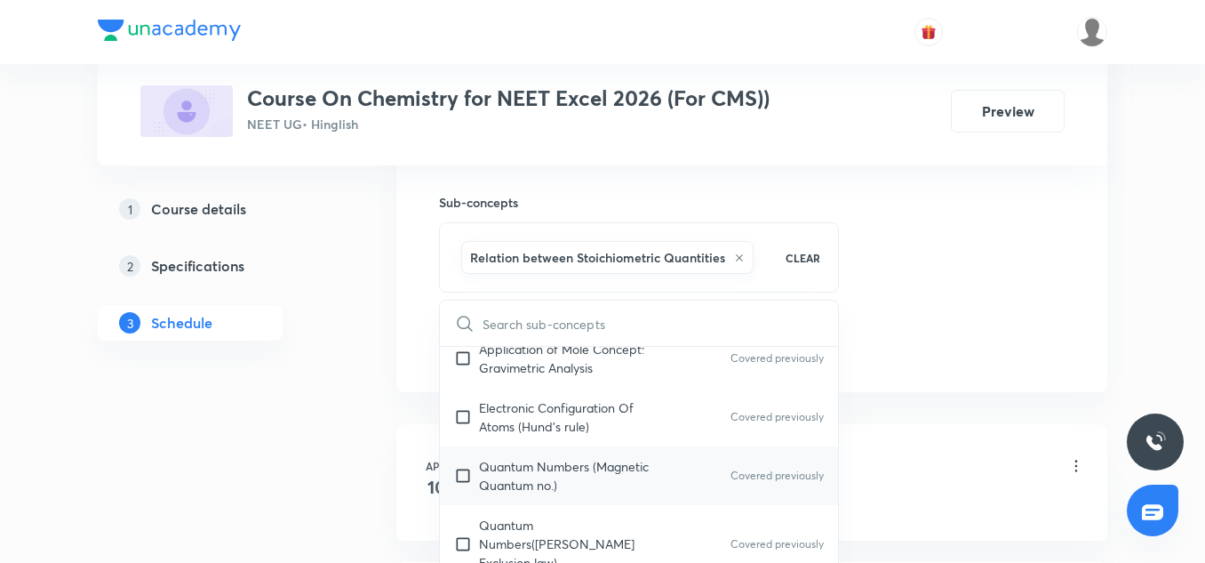
scroll to position [346, 0]
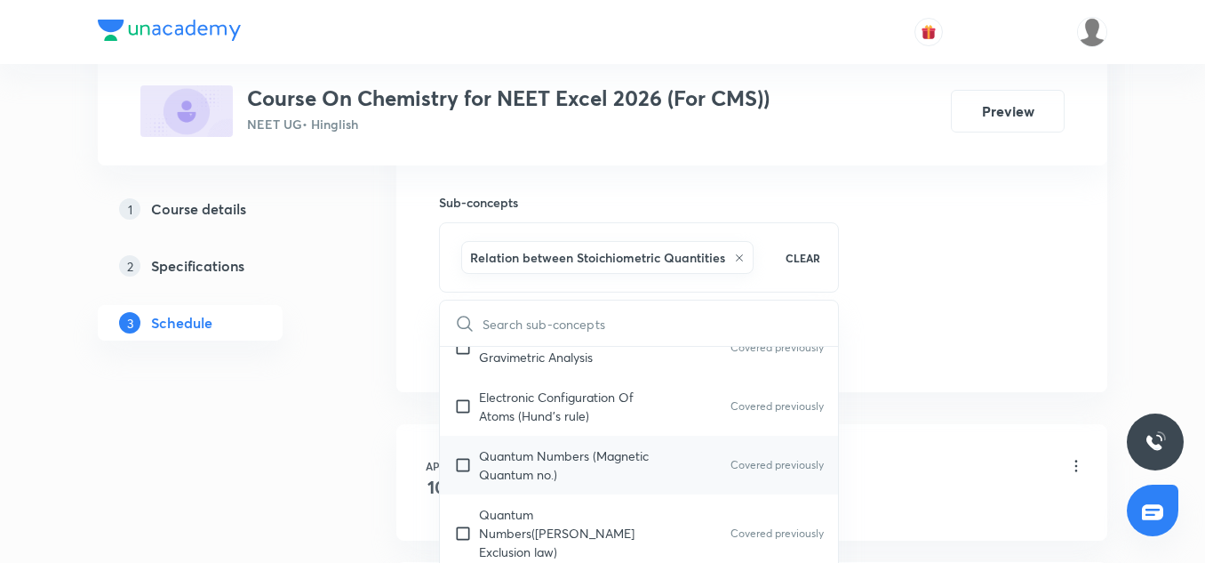
click at [515, 469] on p "Quantum Numbers (Magnetic Quantum no.)" at bounding box center [569, 464] width 180 height 37
checkbox input "true"
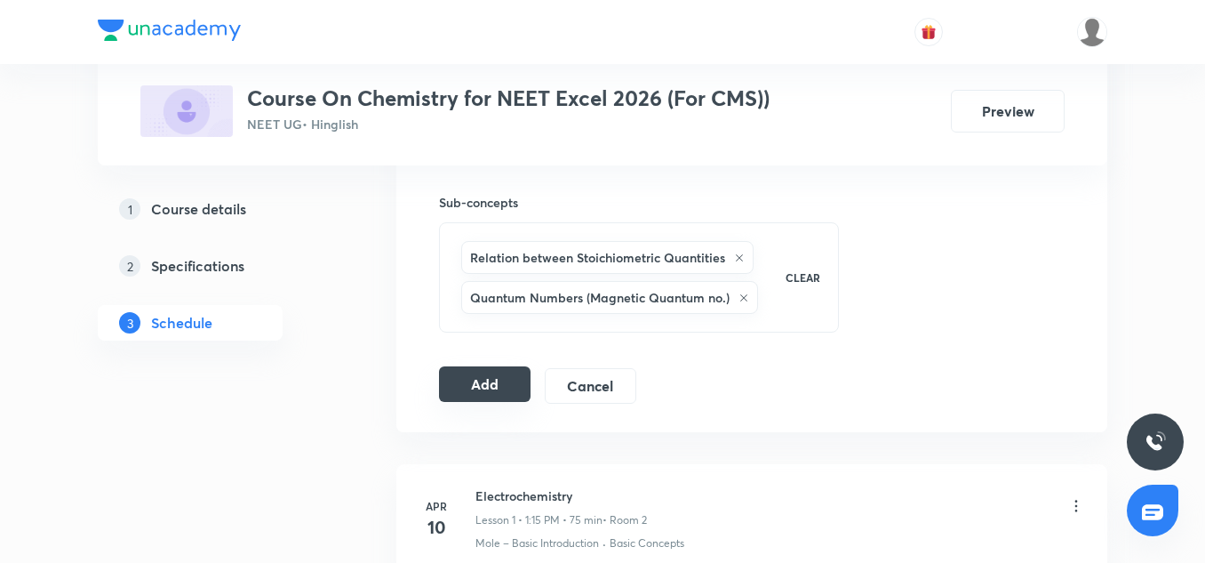
click at [489, 393] on button "Add" at bounding box center [485, 384] width 92 height 36
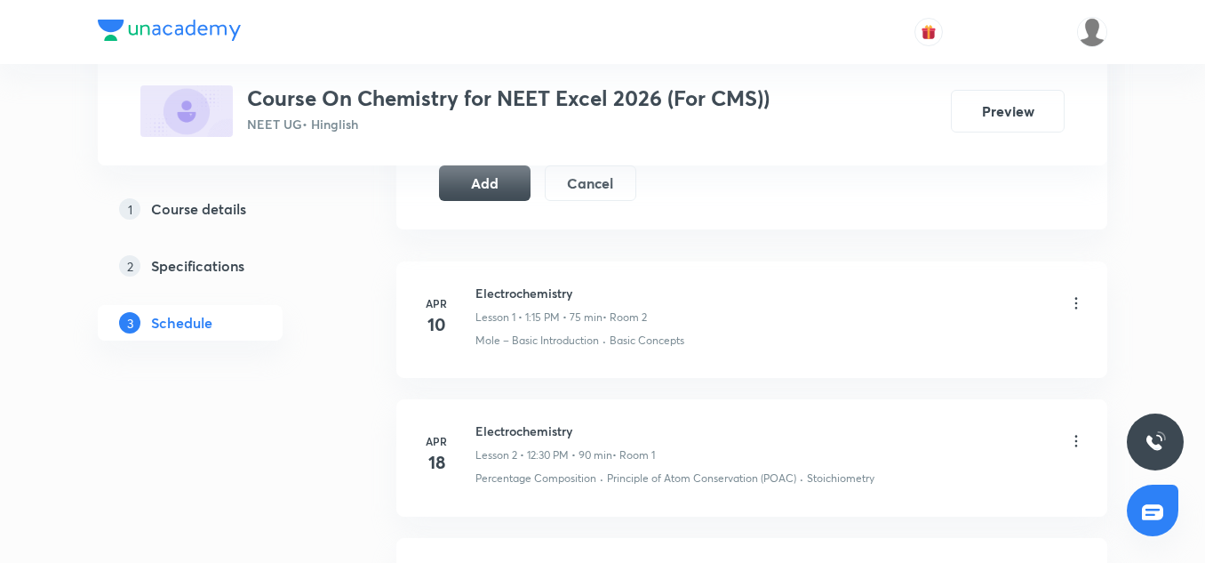
scroll to position [1079, 0]
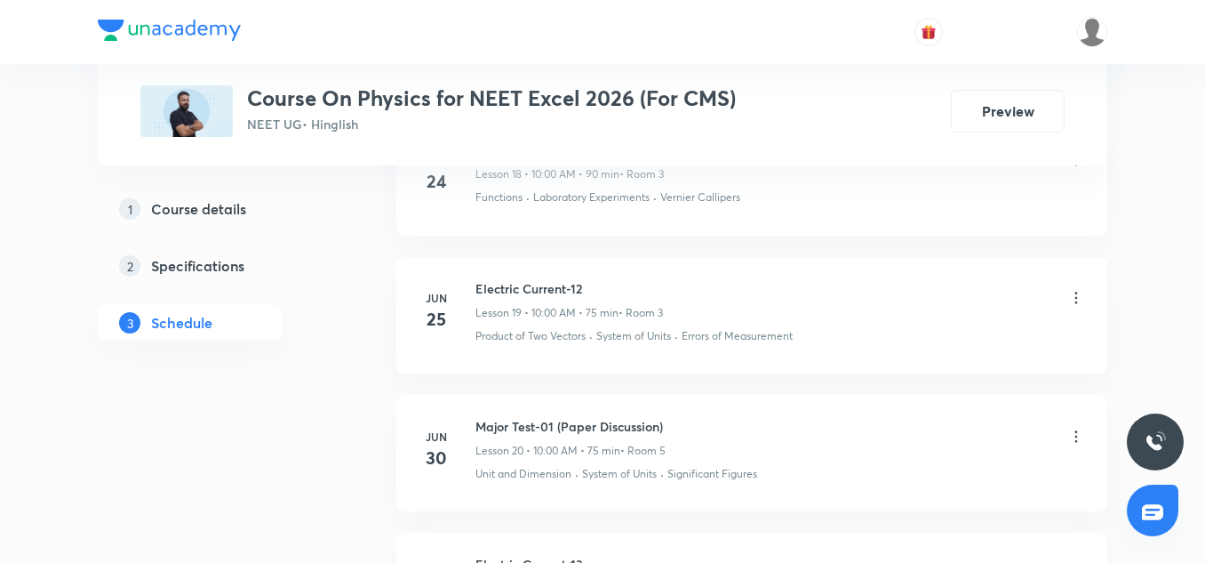
scroll to position [3763, 0]
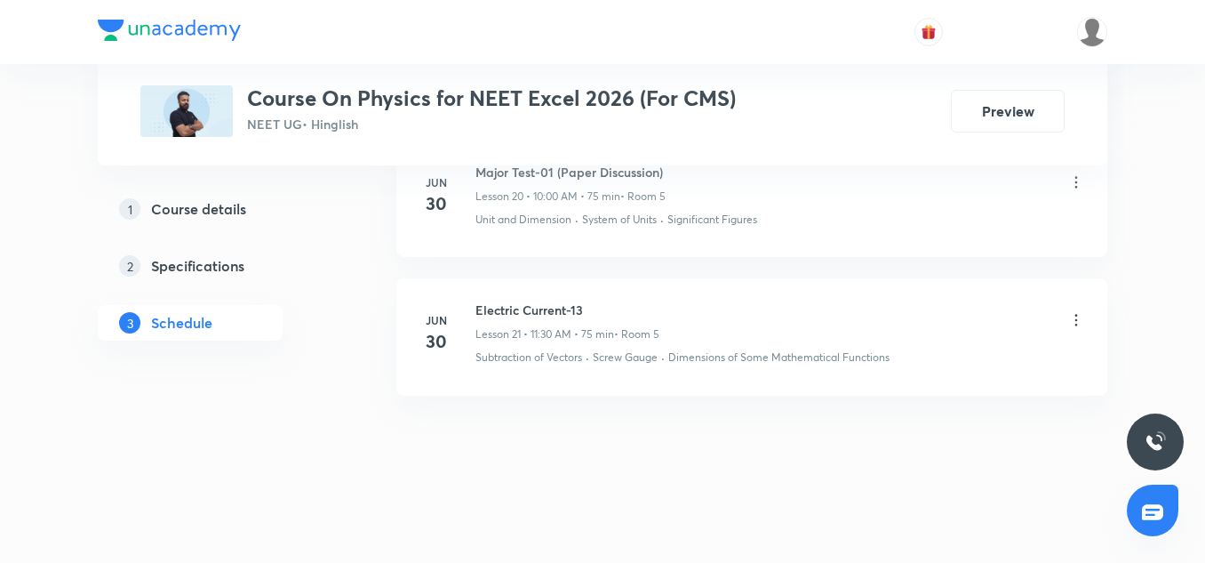
click at [537, 312] on h6 "Electric Current-13" at bounding box center [568, 309] width 184 height 19
copy h6 "Electric Current-13"
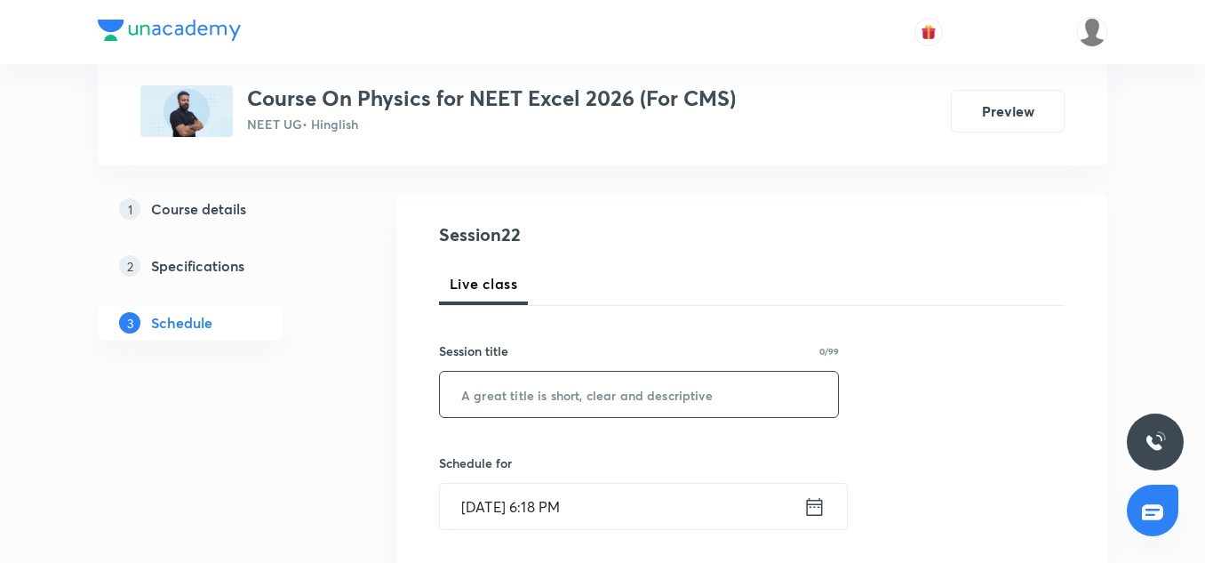
scroll to position [166, 0]
click at [542, 380] on input "text" at bounding box center [639, 390] width 398 height 45
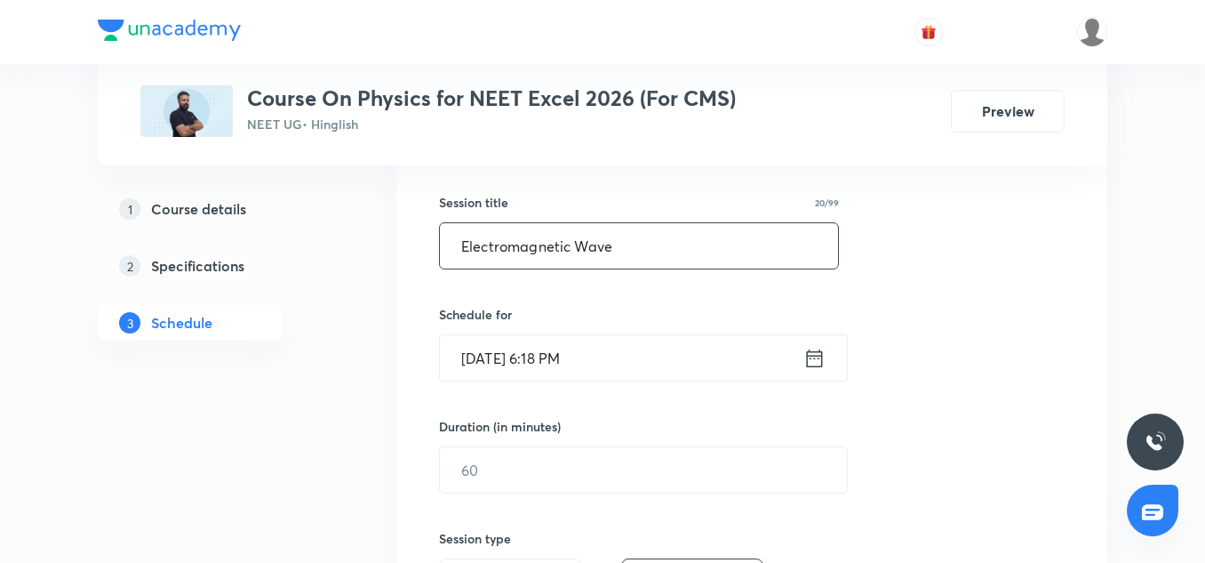
scroll to position [312, 0]
type input "Electromagnetic Wave"
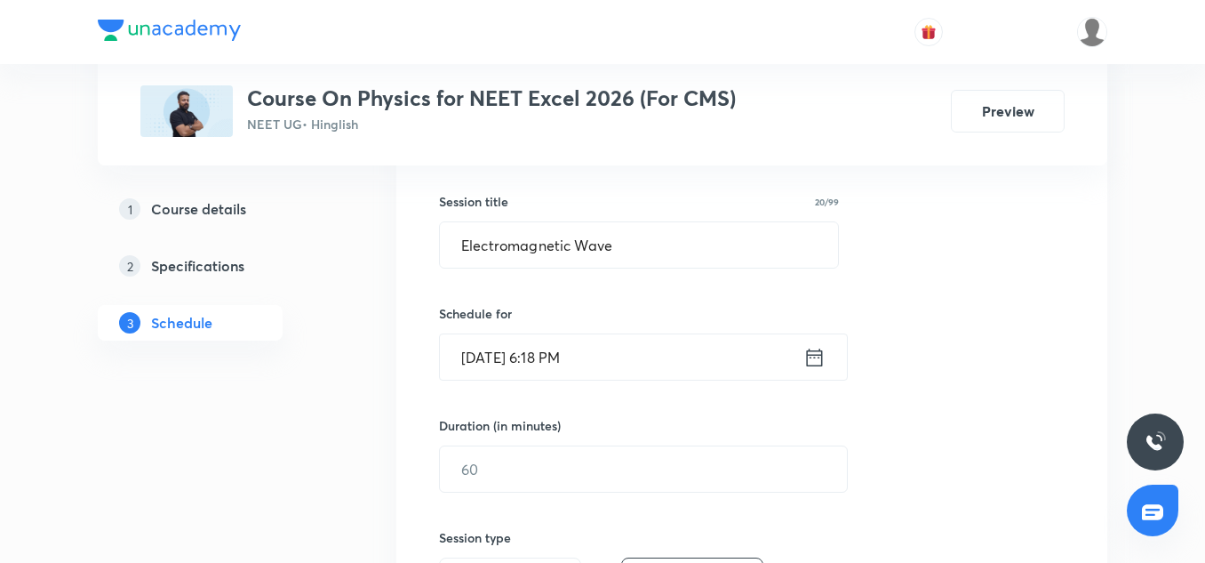
click at [492, 348] on input "Sep 4, 2025, 6:18 PM" at bounding box center [622, 356] width 364 height 45
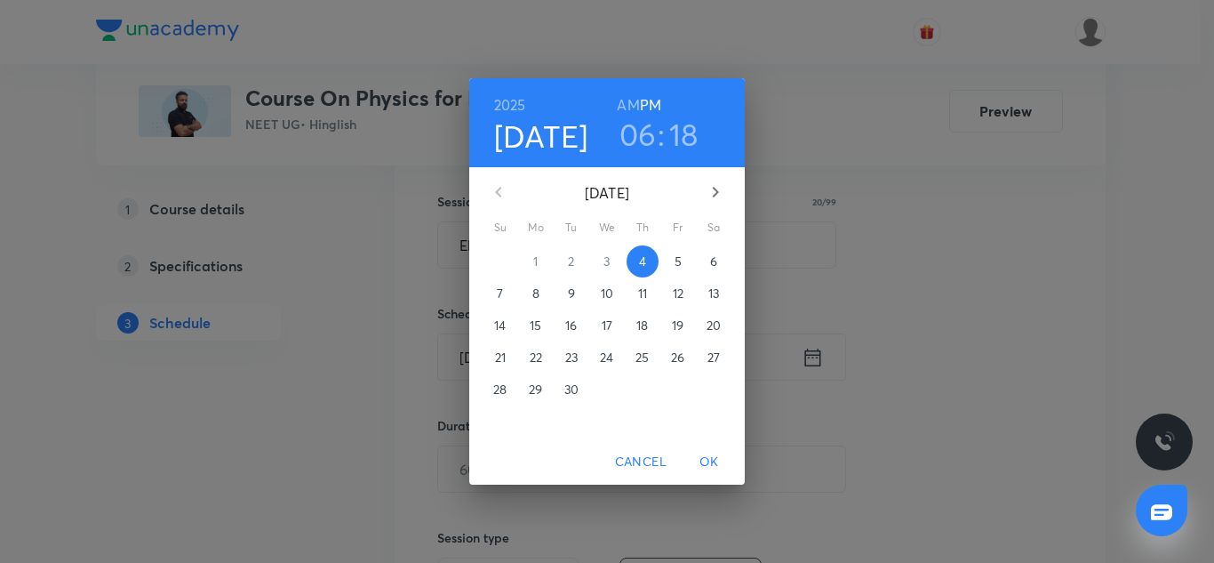
click at [676, 260] on p "5" at bounding box center [678, 261] width 7 height 18
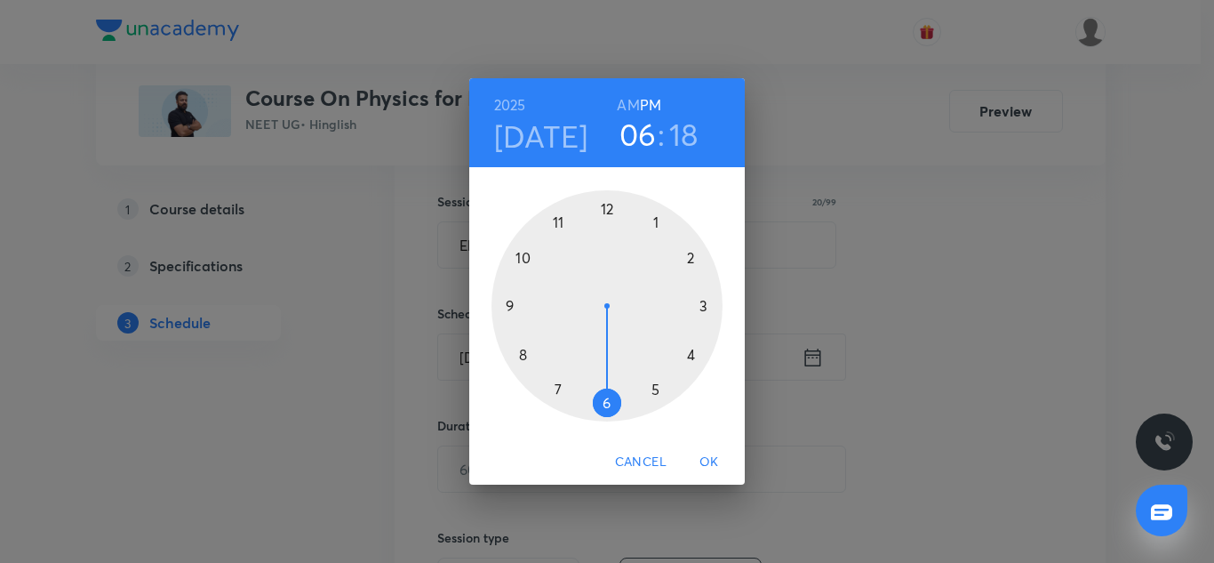
click at [624, 108] on h6 "AM" at bounding box center [628, 104] width 22 height 25
click at [631, 134] on h3 "06" at bounding box center [638, 134] width 37 height 37
click at [559, 218] on div at bounding box center [607, 305] width 231 height 231
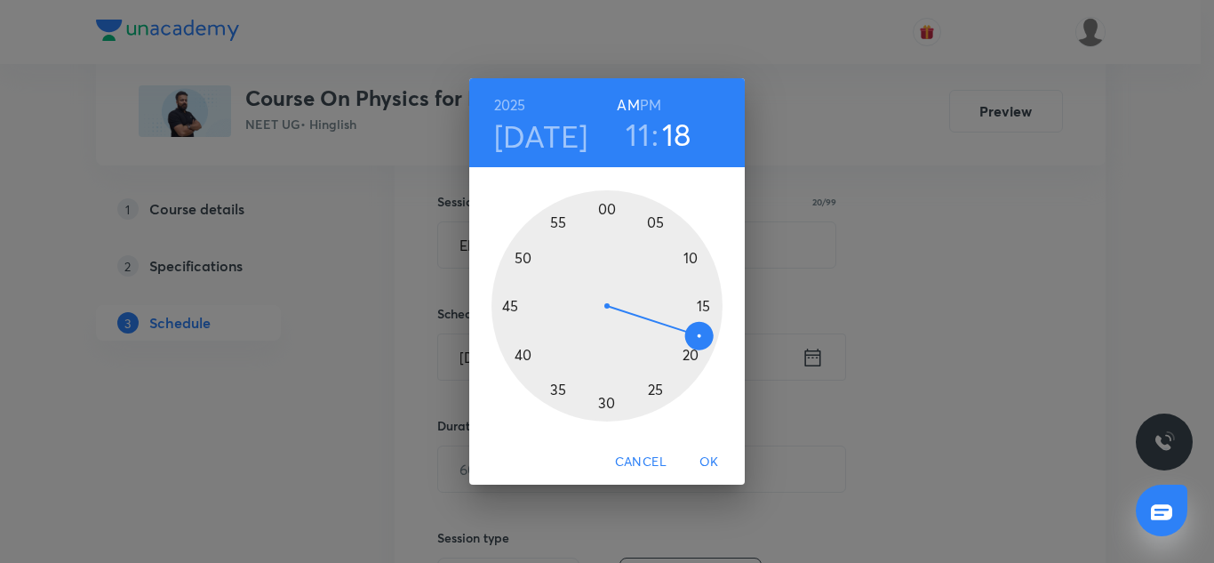
click at [523, 354] on div at bounding box center [607, 305] width 231 height 231
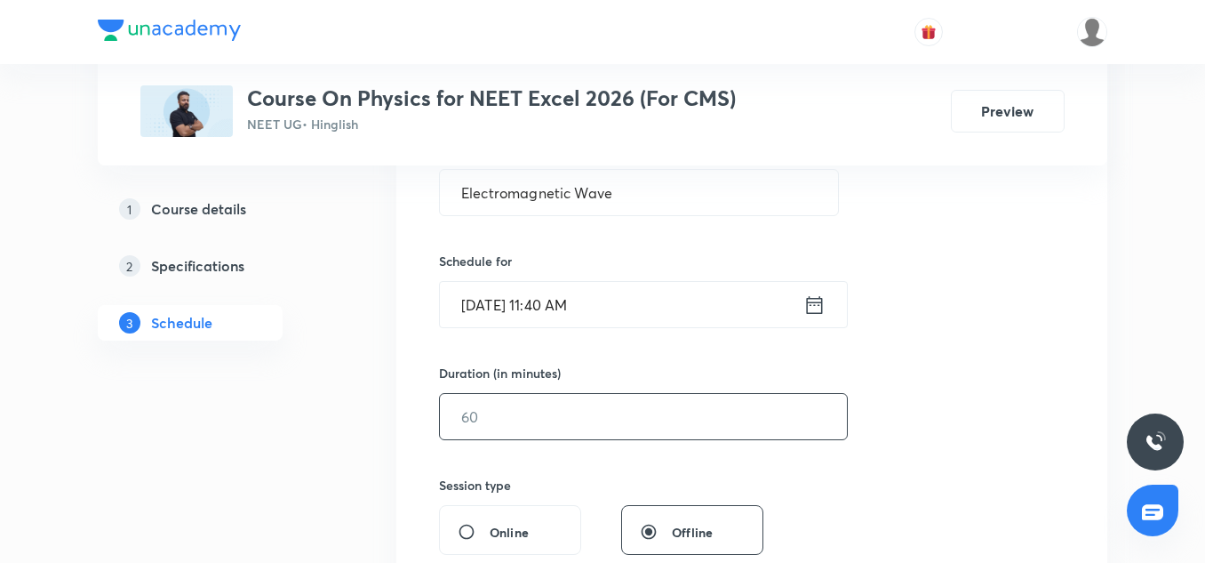
scroll to position [365, 0]
click at [553, 423] on input "text" at bounding box center [643, 415] width 407 height 45
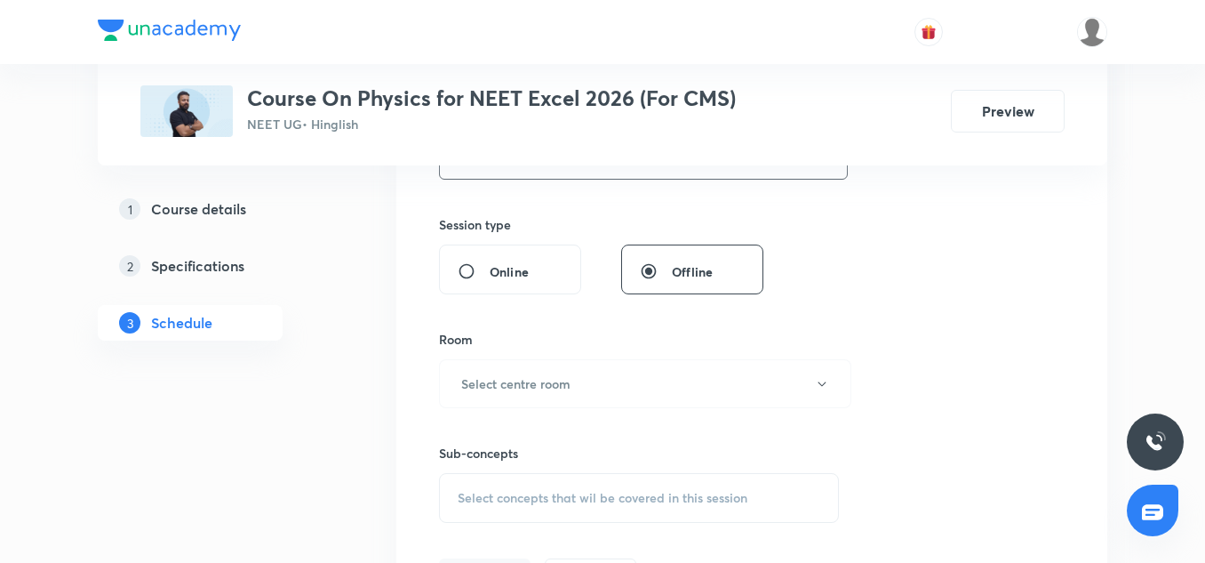
scroll to position [626, 0]
type input "120"
click at [538, 375] on h6 "Select centre room" at bounding box center [515, 382] width 109 height 19
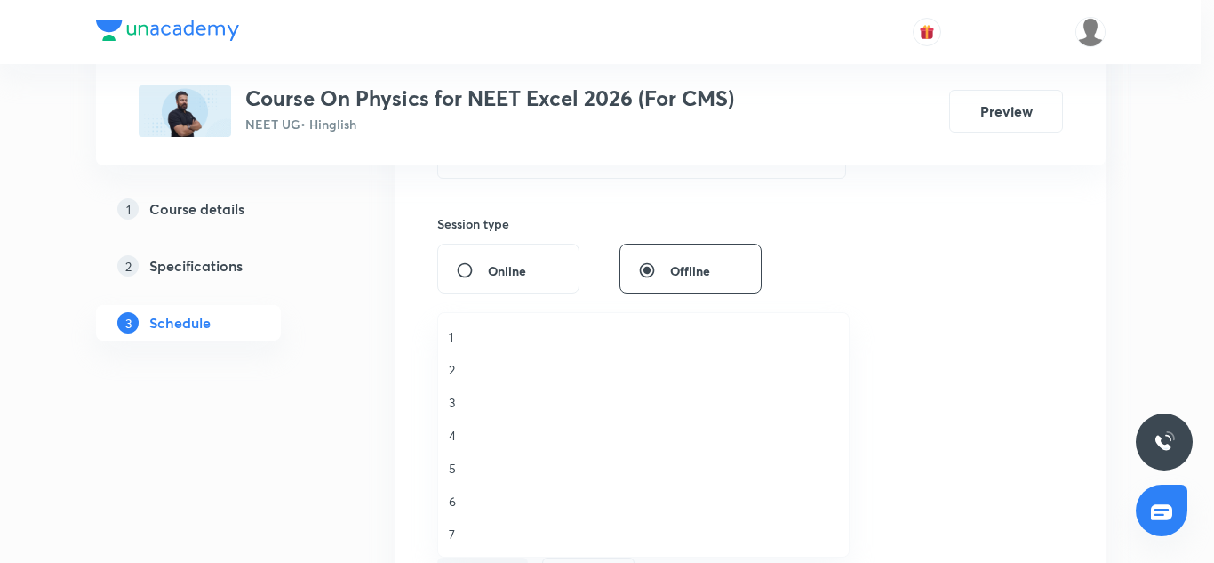
click at [470, 432] on span "4" at bounding box center [643, 435] width 389 height 19
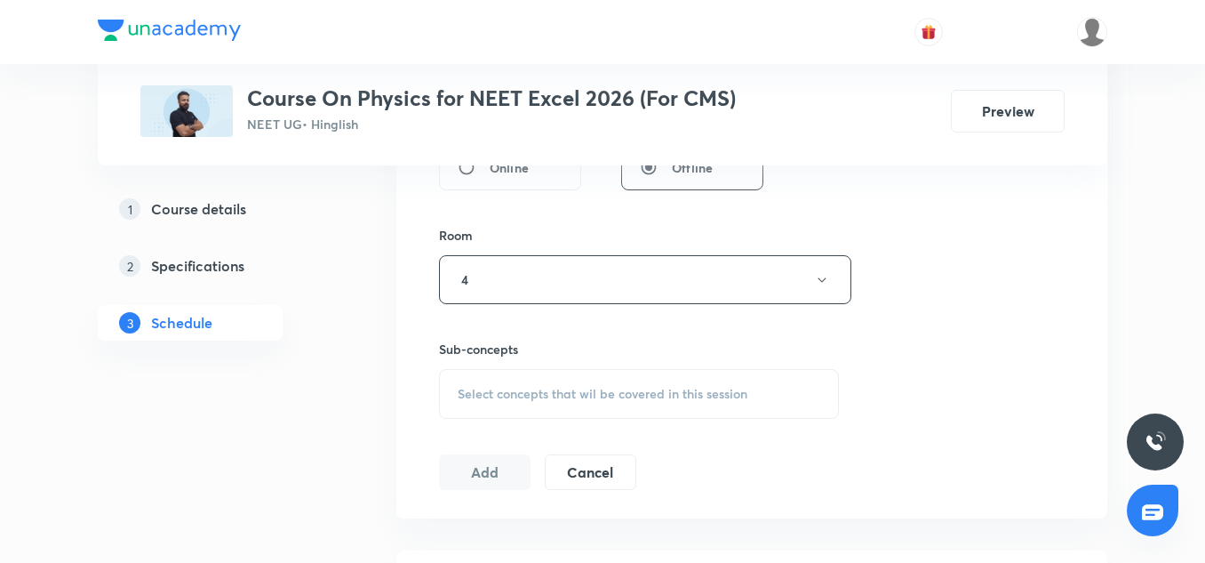
scroll to position [730, 0]
click at [524, 380] on div "Select concepts that wil be covered in this session" at bounding box center [639, 393] width 400 height 50
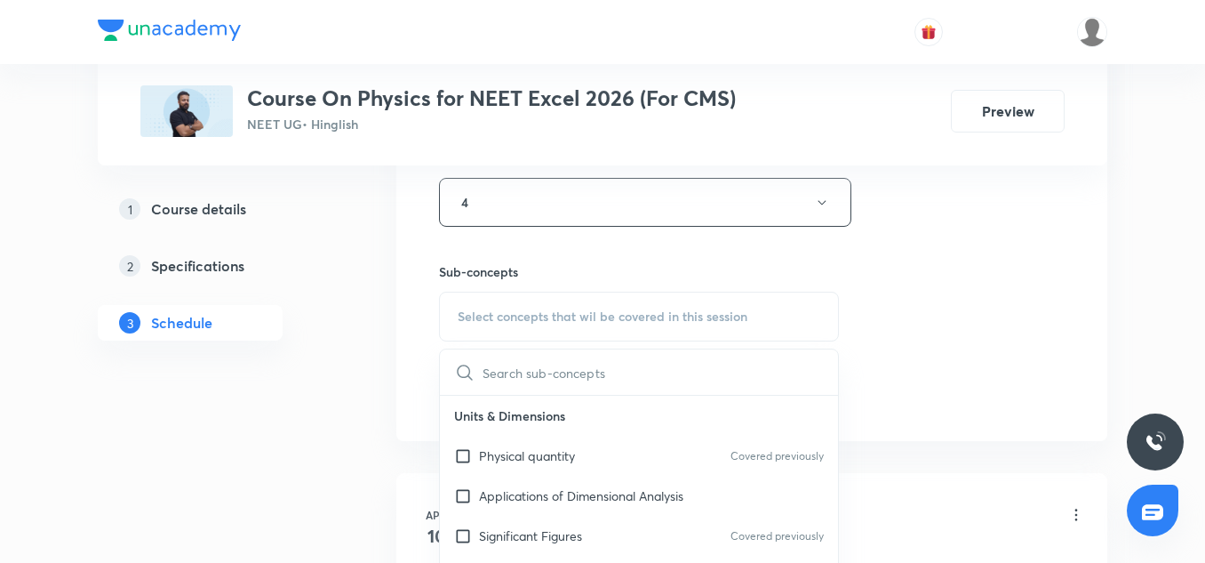
scroll to position [812, 0]
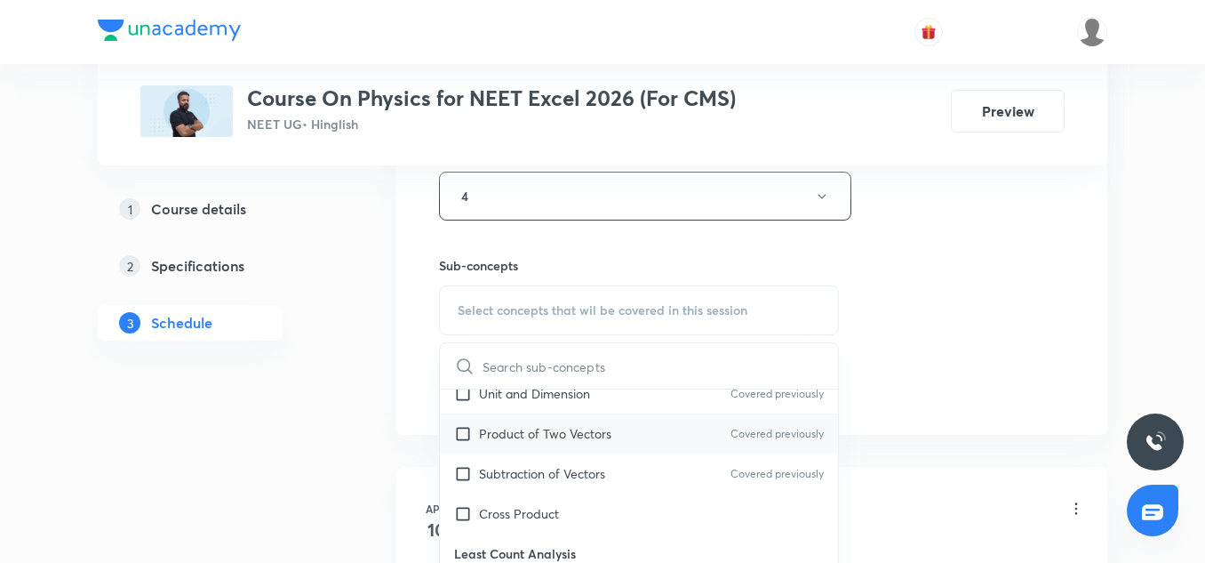
click at [533, 450] on div "Product of Two Vectors Covered previously" at bounding box center [639, 433] width 398 height 40
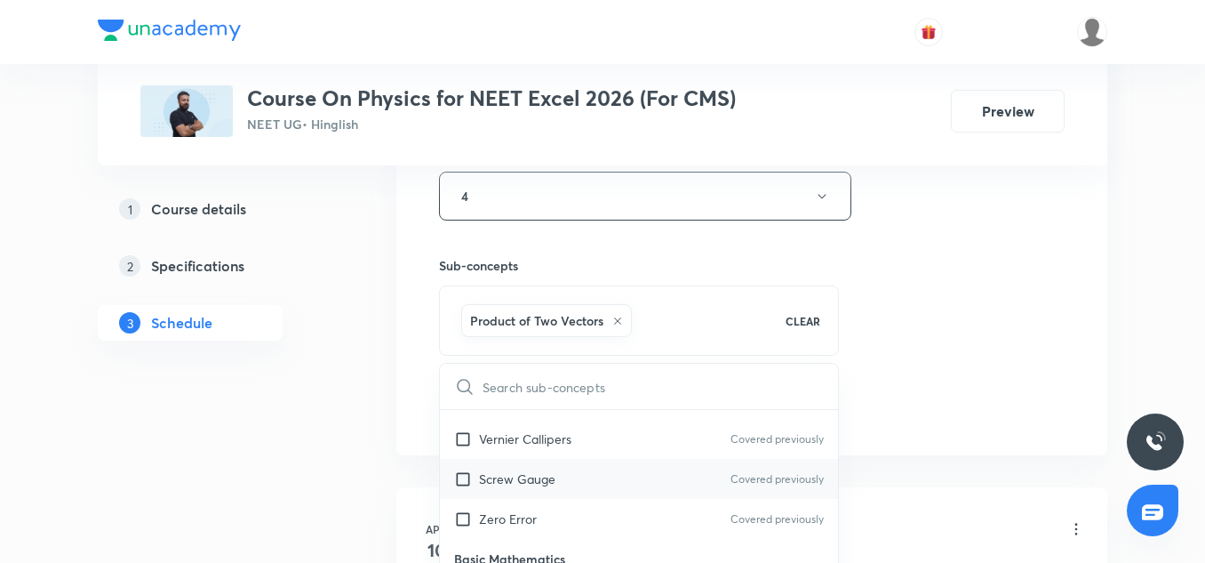
scroll to position [537, 0]
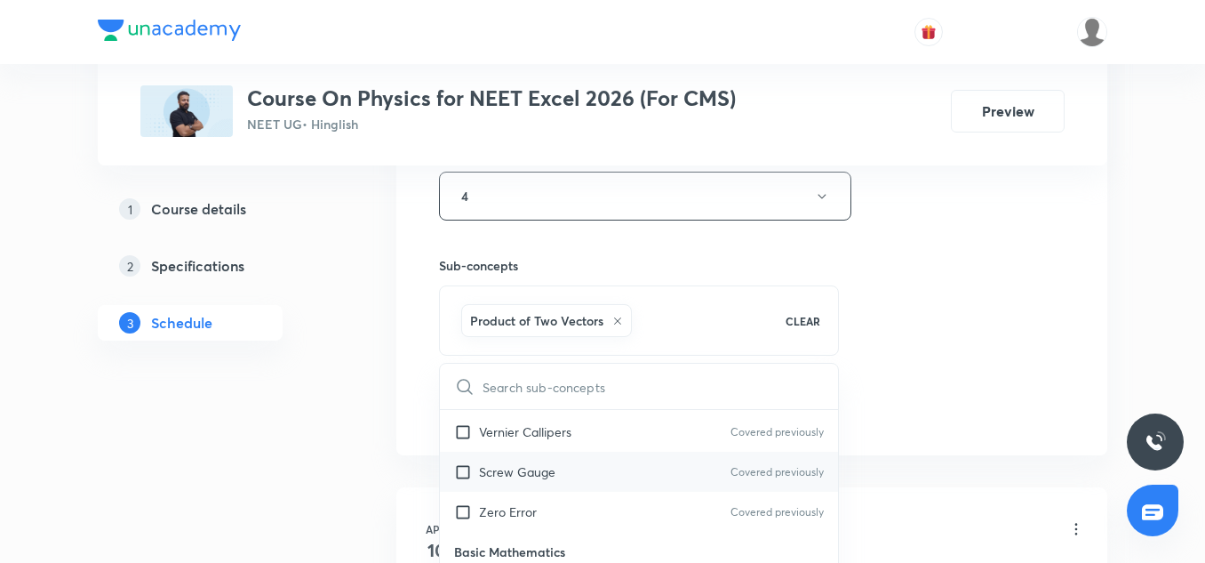
click at [524, 486] on div "Screw Gauge Covered previously" at bounding box center [639, 472] width 398 height 40
checkbox input "true"
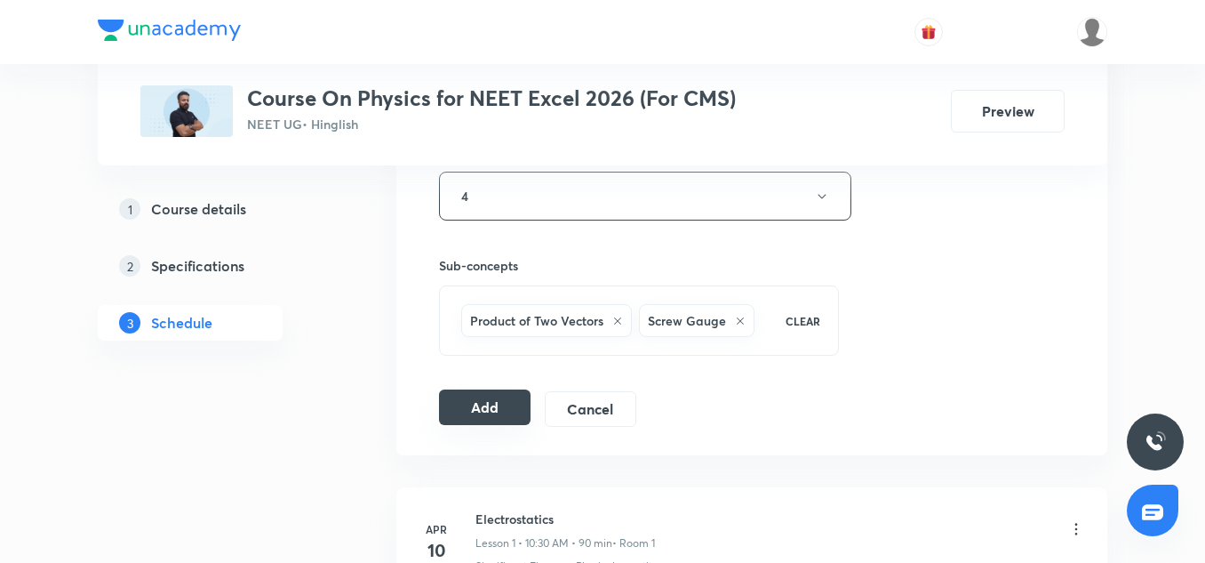
click at [500, 399] on button "Add" at bounding box center [485, 407] width 92 height 36
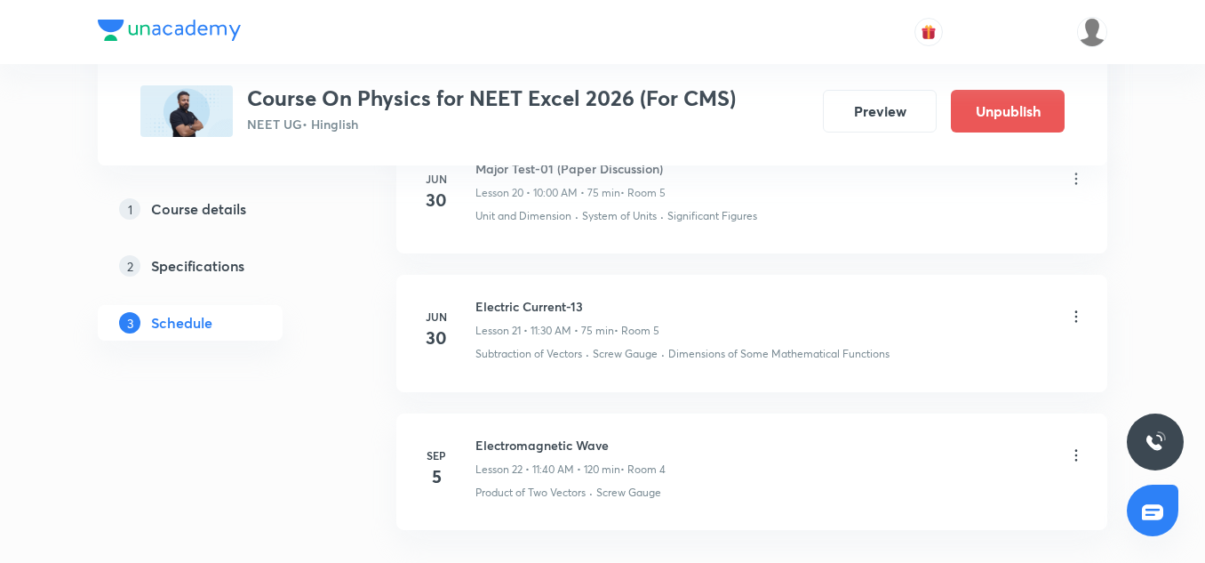
scroll to position [3083, 0]
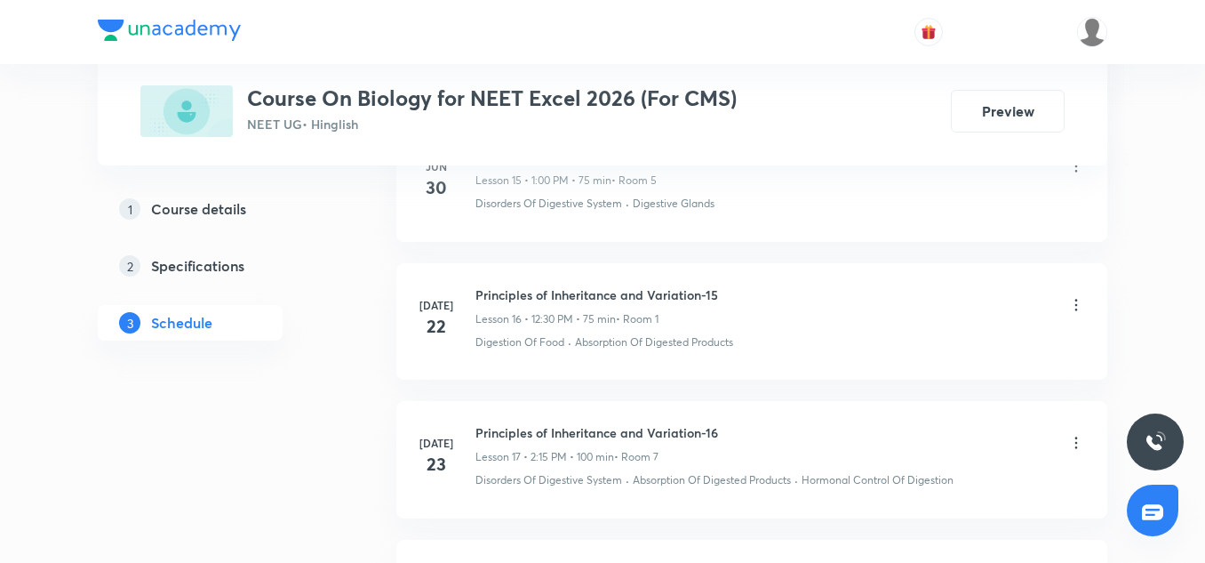
scroll to position [3348, 0]
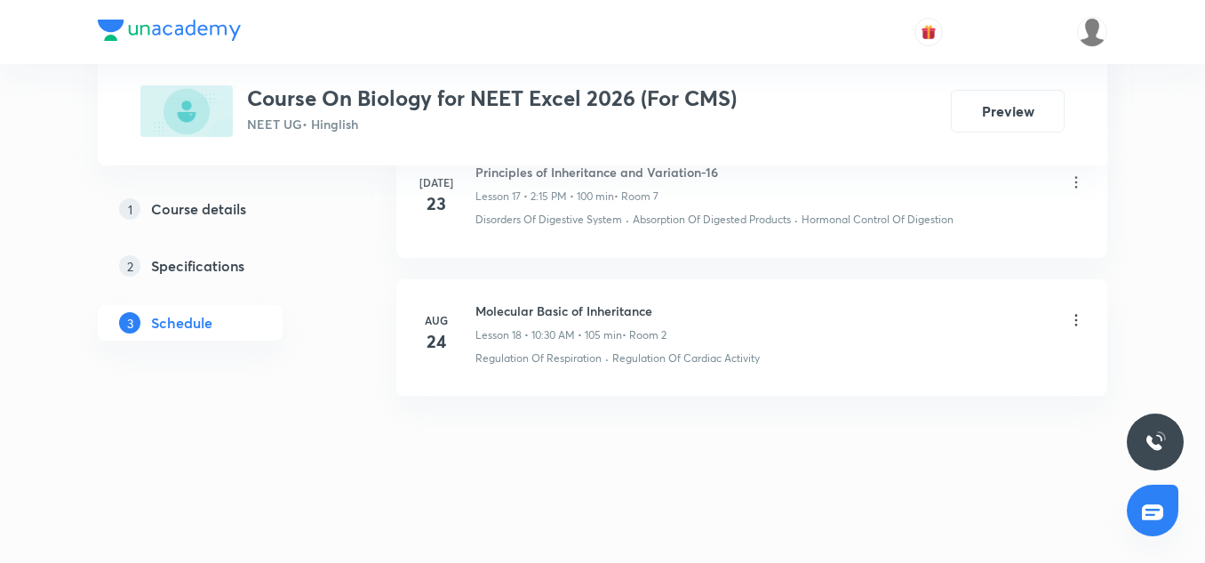
click at [606, 308] on h6 "Molecular Basic of Inheritance" at bounding box center [571, 310] width 191 height 19
copy h6 "Molecular Basic of Inheritance"
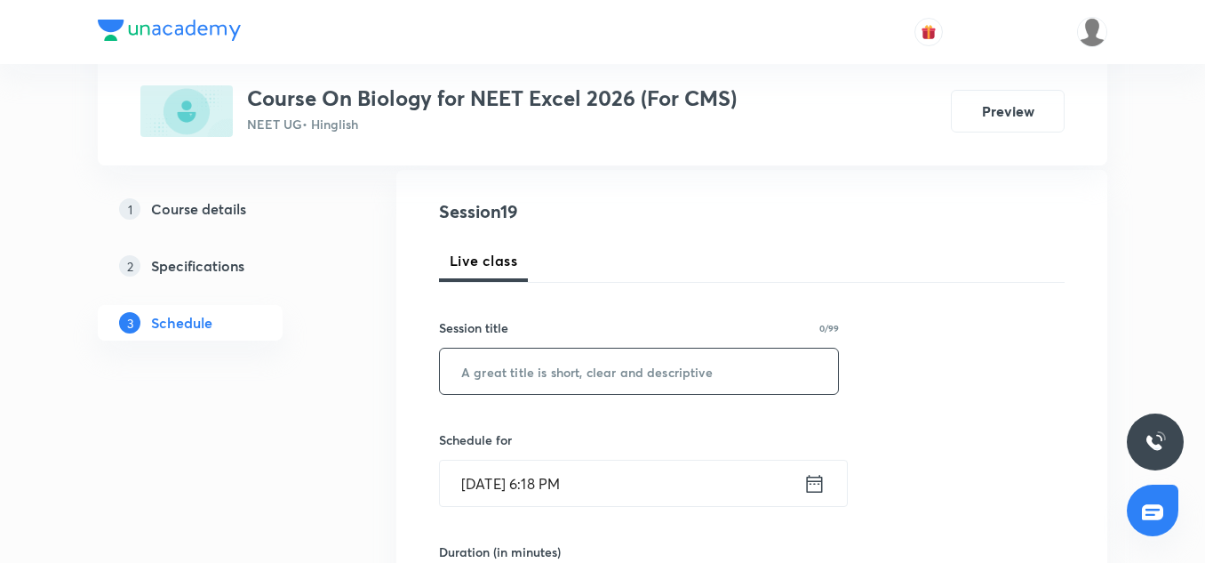
scroll to position [185, 0]
click at [572, 371] on input "text" at bounding box center [639, 371] width 398 height 45
paste input "Molecular Basic of Inheritance"
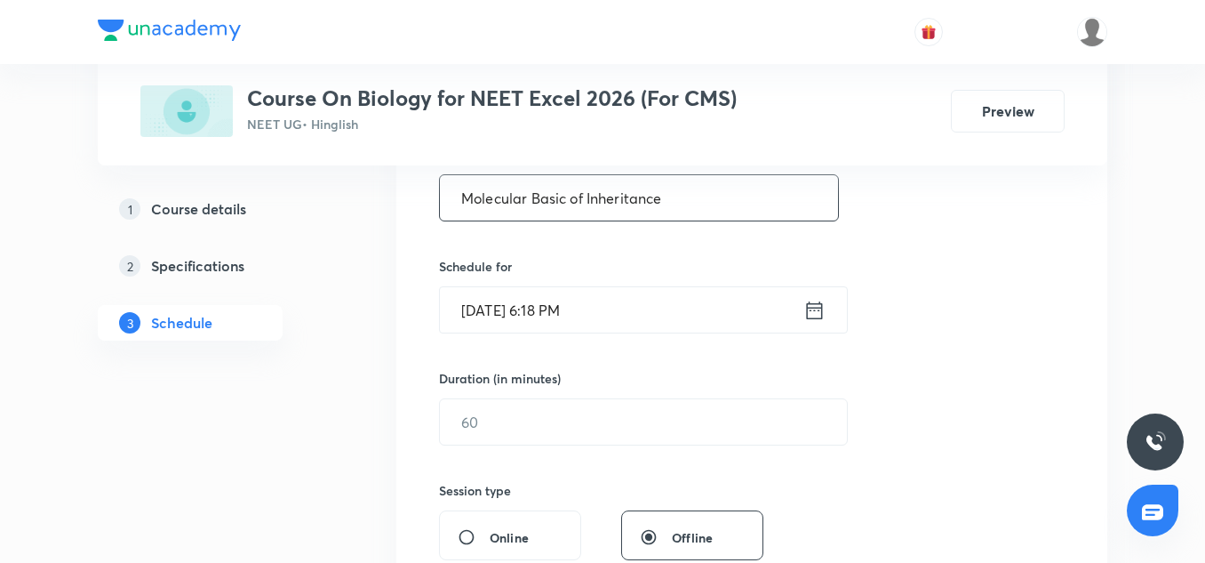
scroll to position [373, 0]
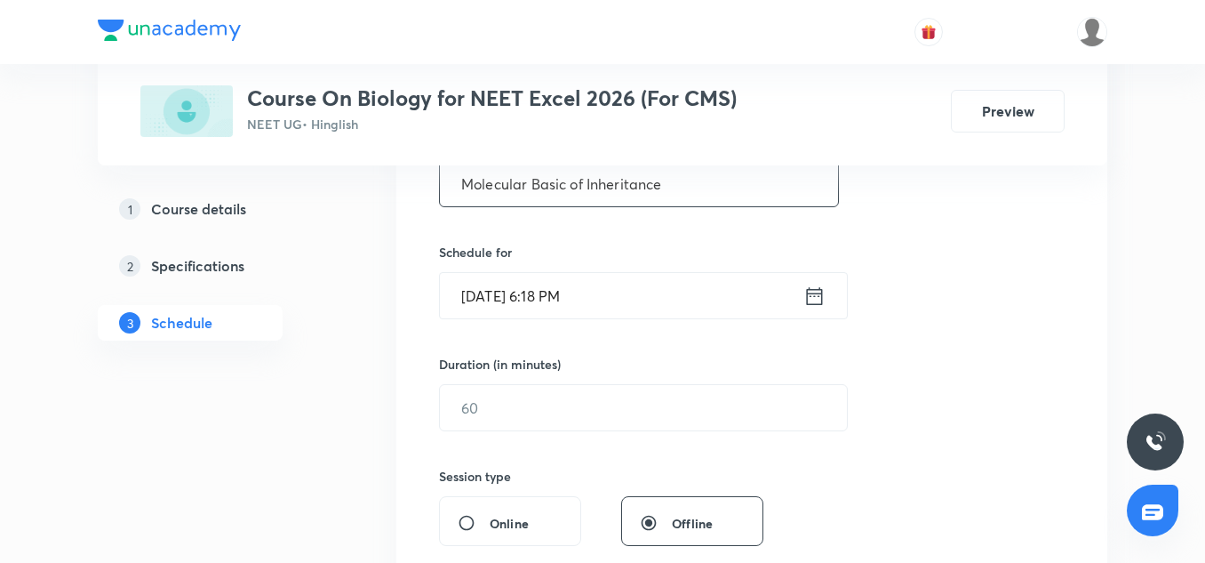
type input "Molecular Basic of Inheritance"
click at [502, 284] on input "Sep 4, 2025, 6:18 PM" at bounding box center [622, 295] width 364 height 45
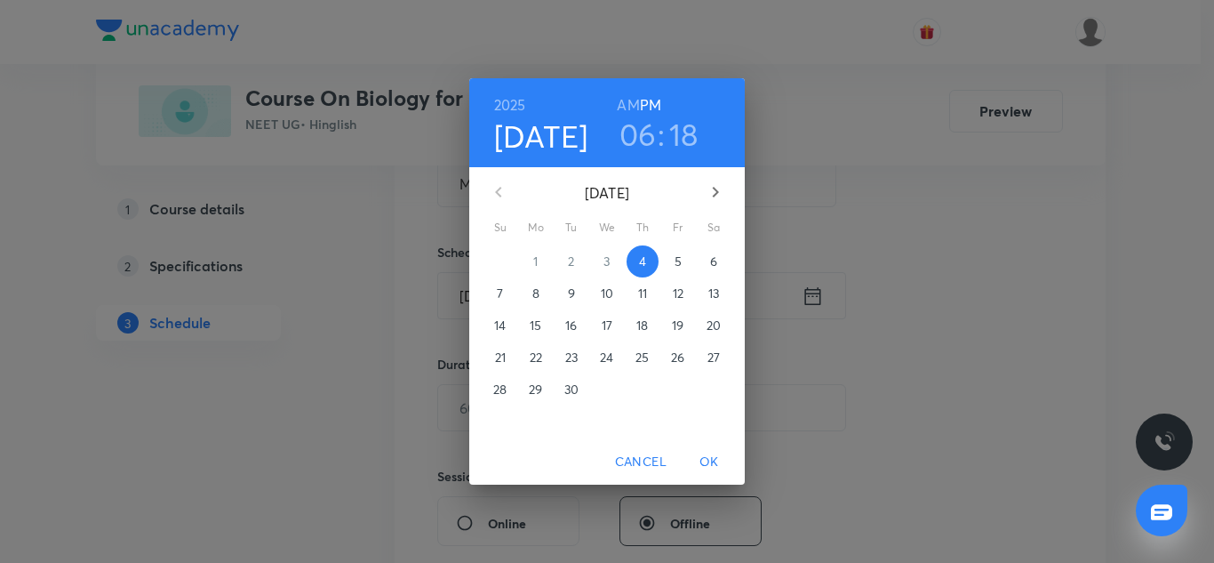
click at [676, 256] on p "5" at bounding box center [678, 261] width 7 height 18
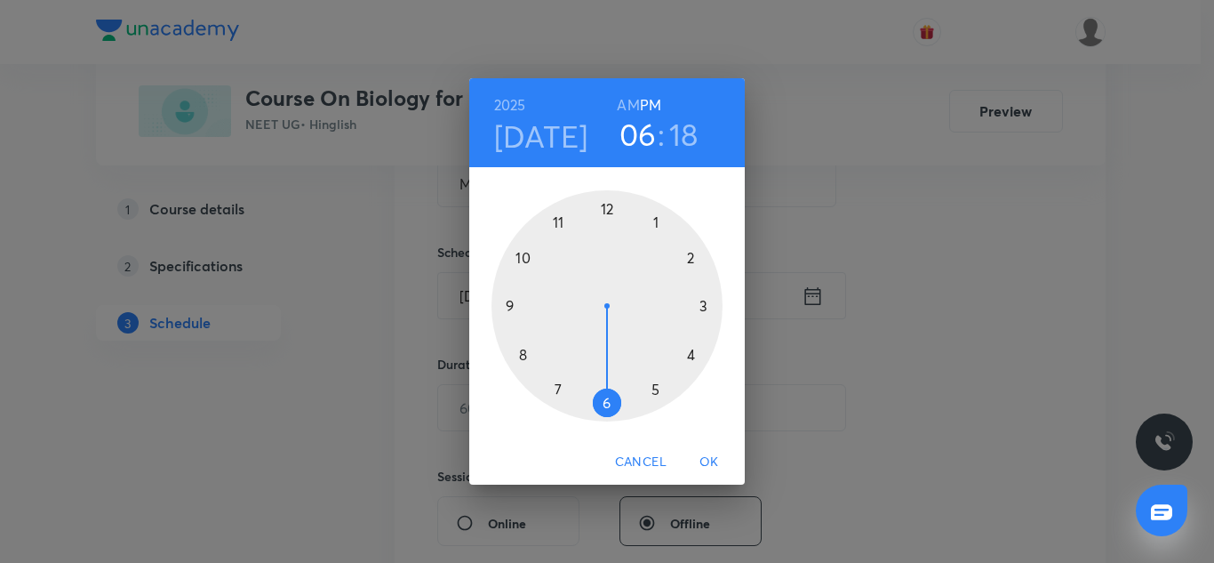
click at [695, 253] on div at bounding box center [607, 305] width 231 height 231
click at [609, 210] on div at bounding box center [607, 305] width 231 height 231
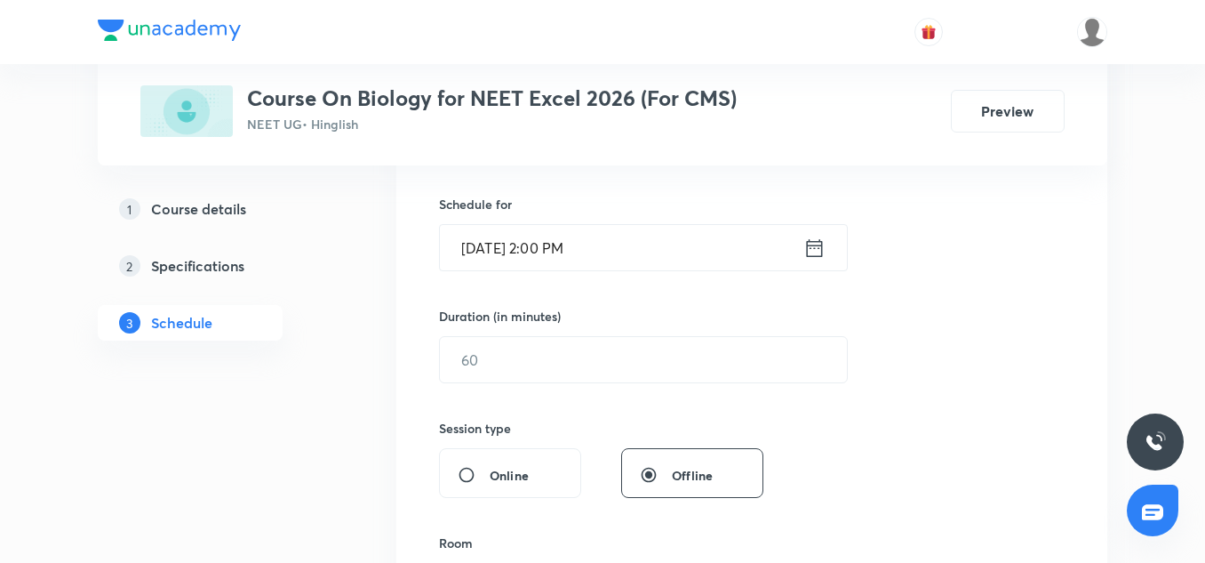
scroll to position [422, 0]
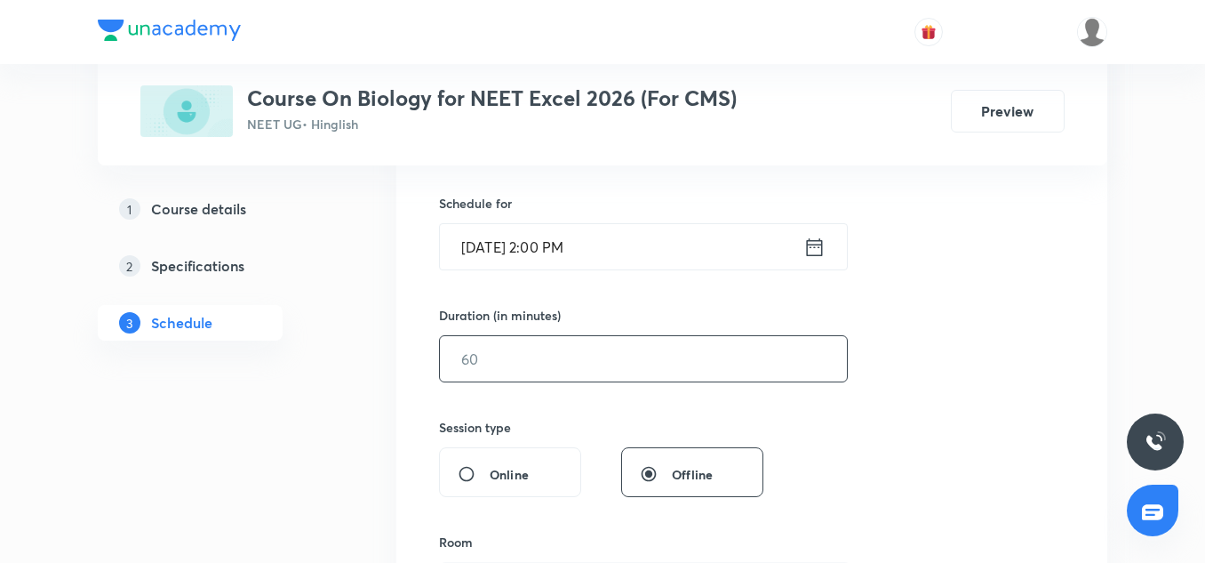
click at [511, 340] on input "text" at bounding box center [643, 358] width 407 height 45
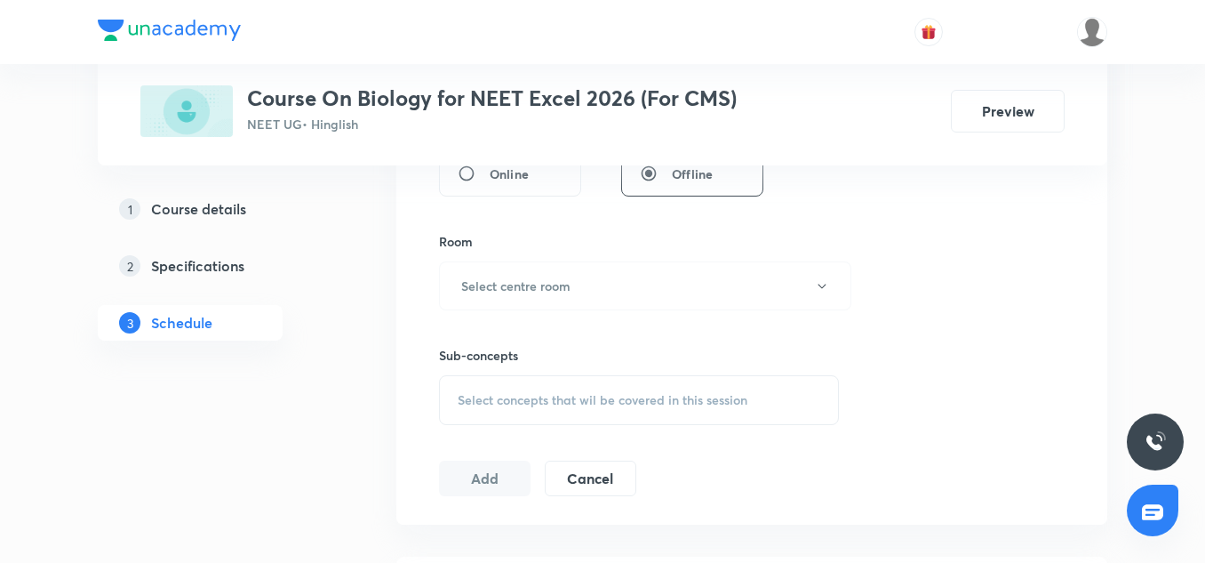
scroll to position [727, 0]
type input "75"
click at [495, 289] on h6 "Select centre room" at bounding box center [515, 281] width 109 height 19
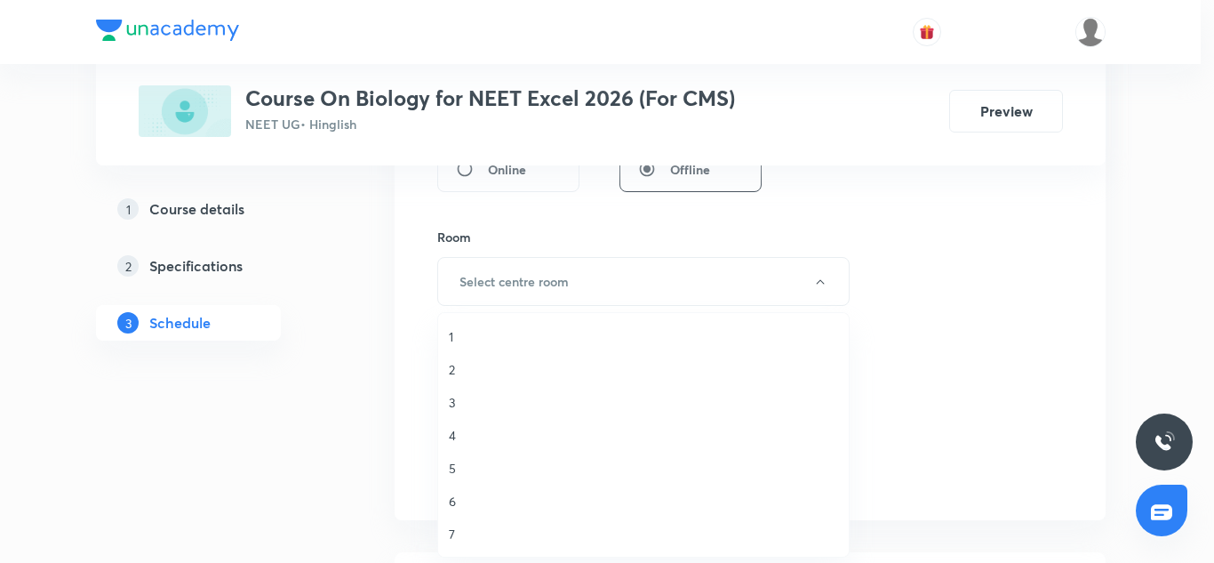
click at [458, 433] on span "4" at bounding box center [643, 435] width 389 height 19
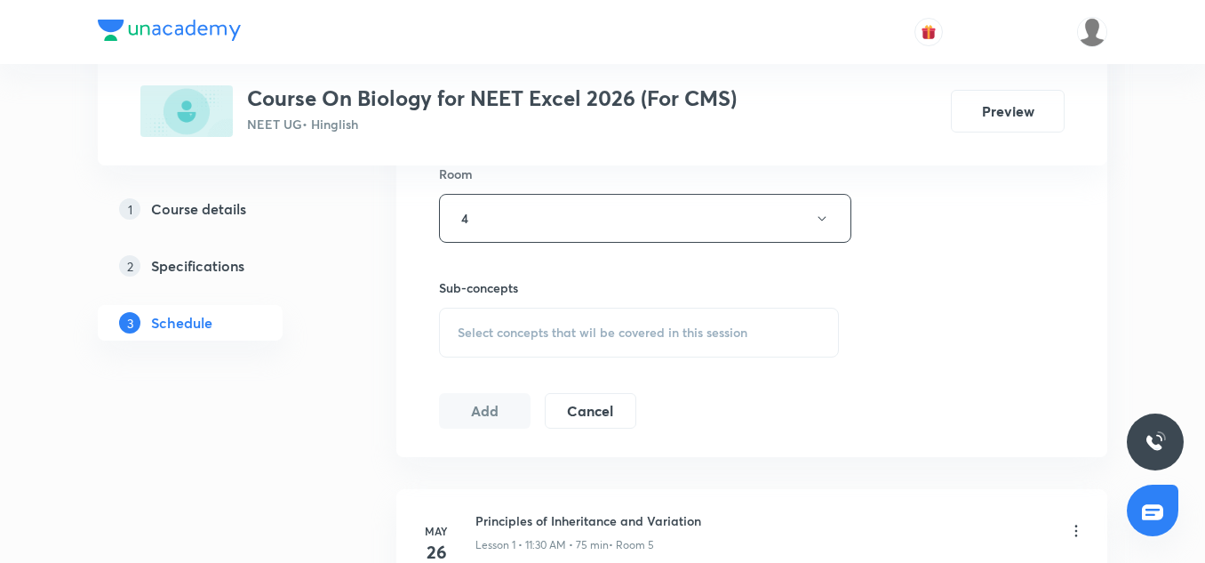
scroll to position [791, 0]
click at [543, 324] on span "Select concepts that wil be covered in this session" at bounding box center [603, 331] width 290 height 14
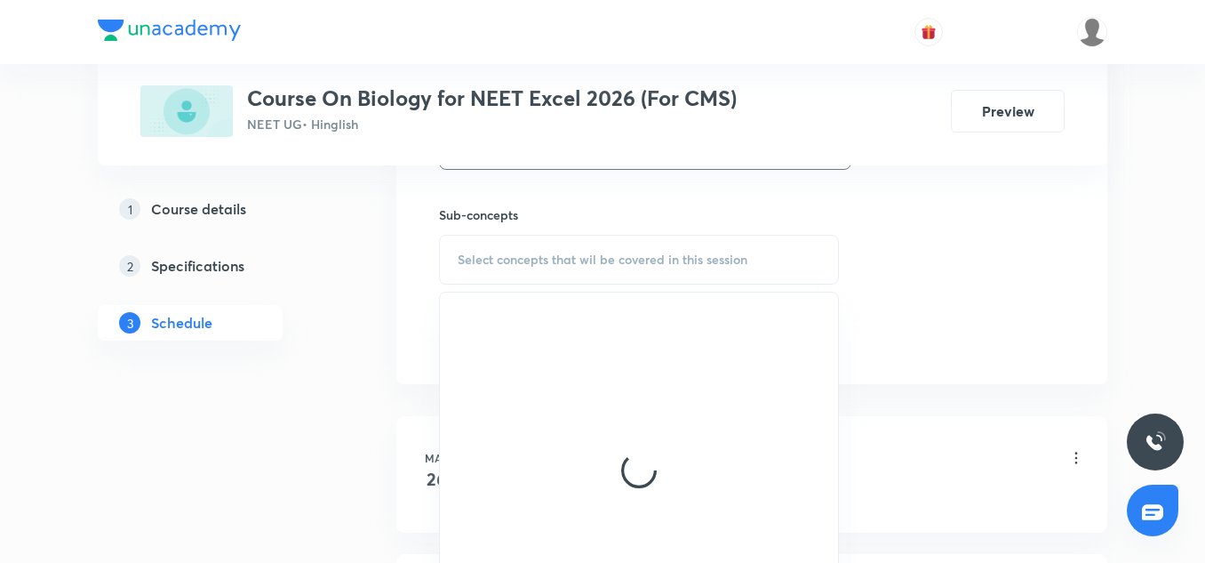
scroll to position [869, 0]
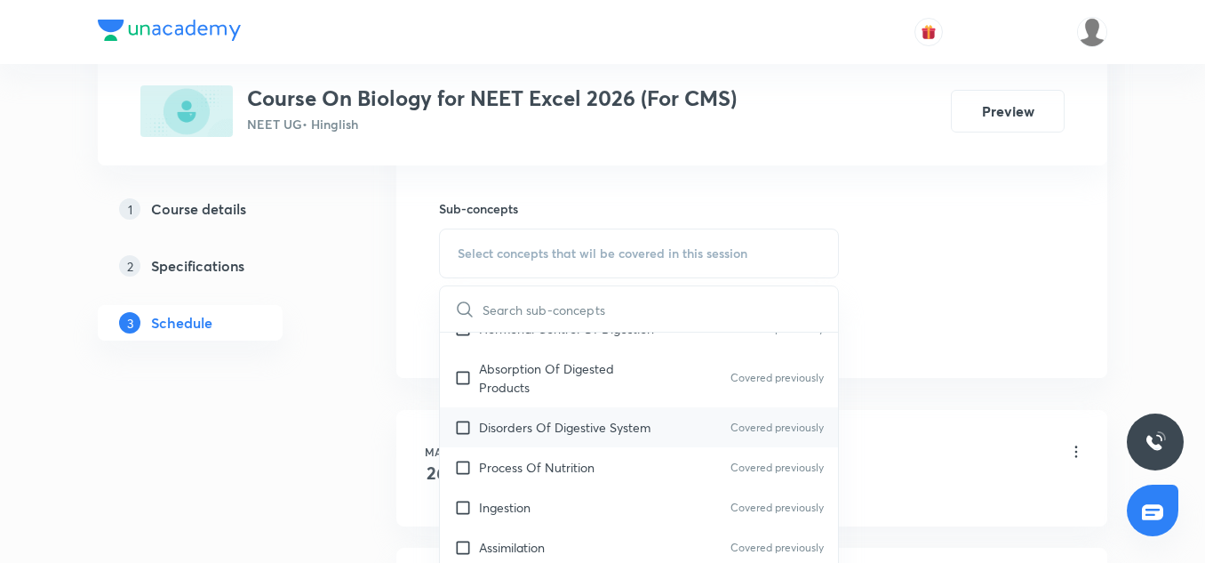
click at [545, 425] on p "Disorders Of Digestive System" at bounding box center [565, 427] width 172 height 19
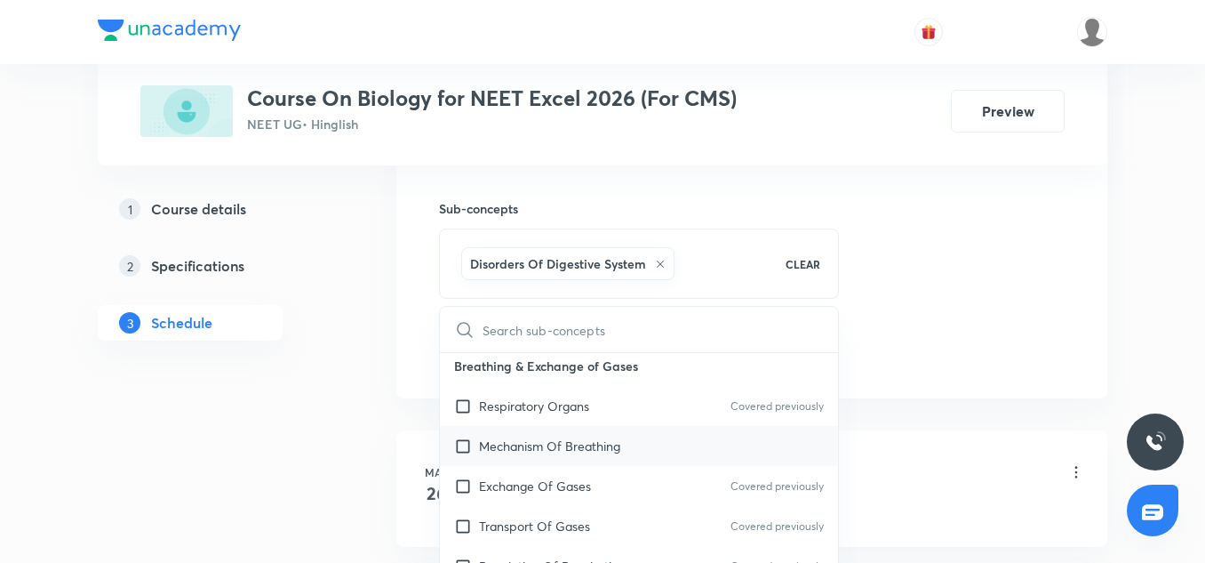
scroll to position [479, 0]
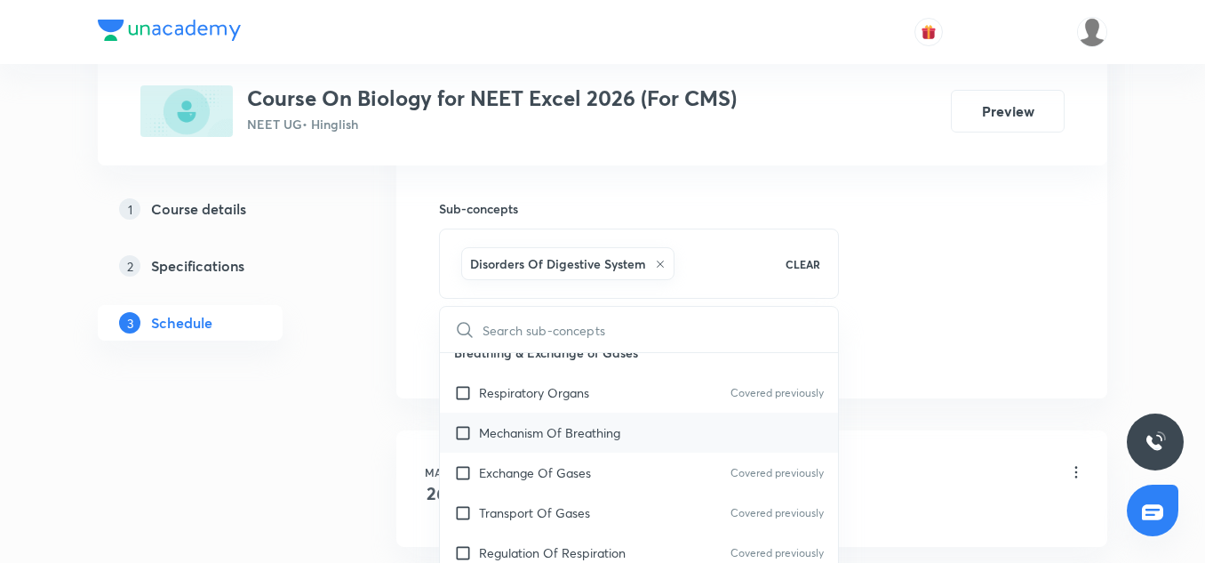
click at [517, 448] on div "Mechanism Of Breathing" at bounding box center [639, 432] width 398 height 40
checkbox input "true"
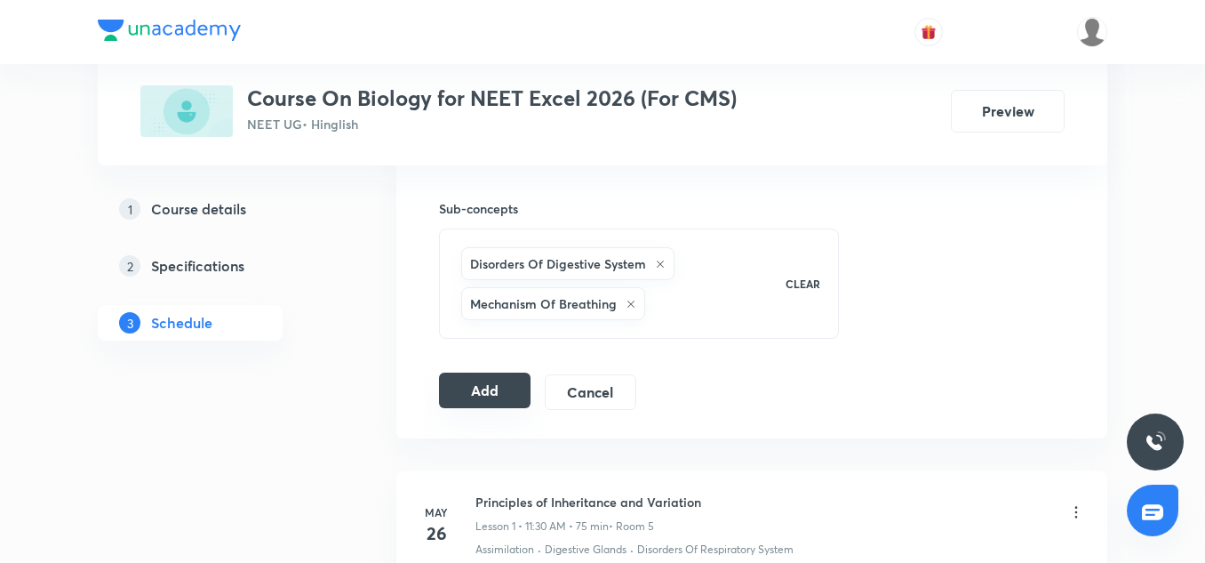
click at [493, 391] on button "Add" at bounding box center [485, 390] width 92 height 36
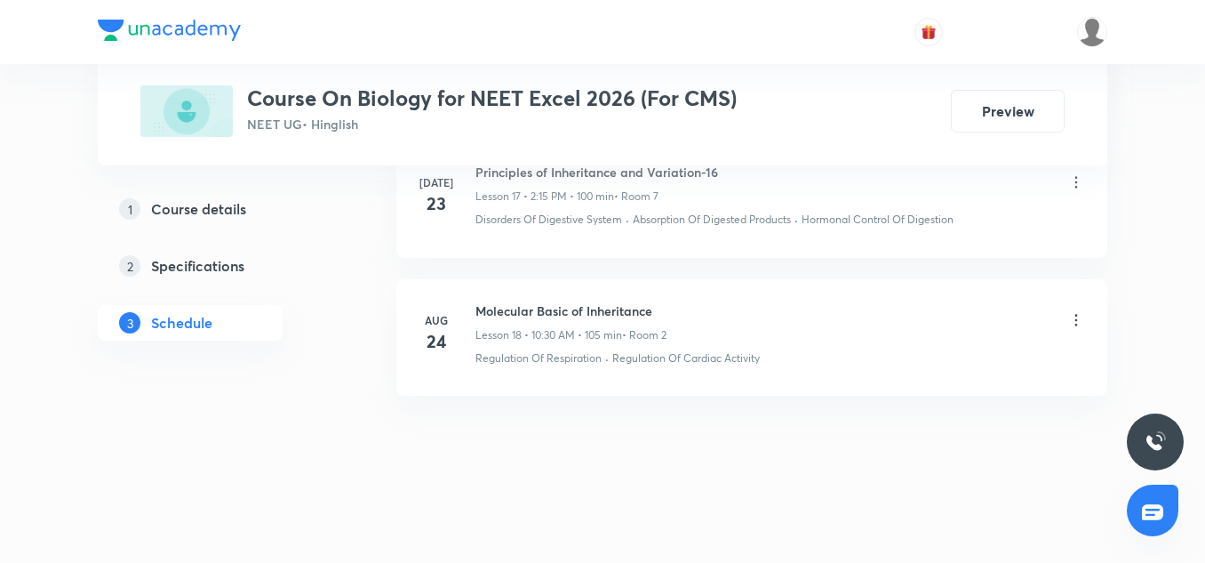
scroll to position [3405, 0]
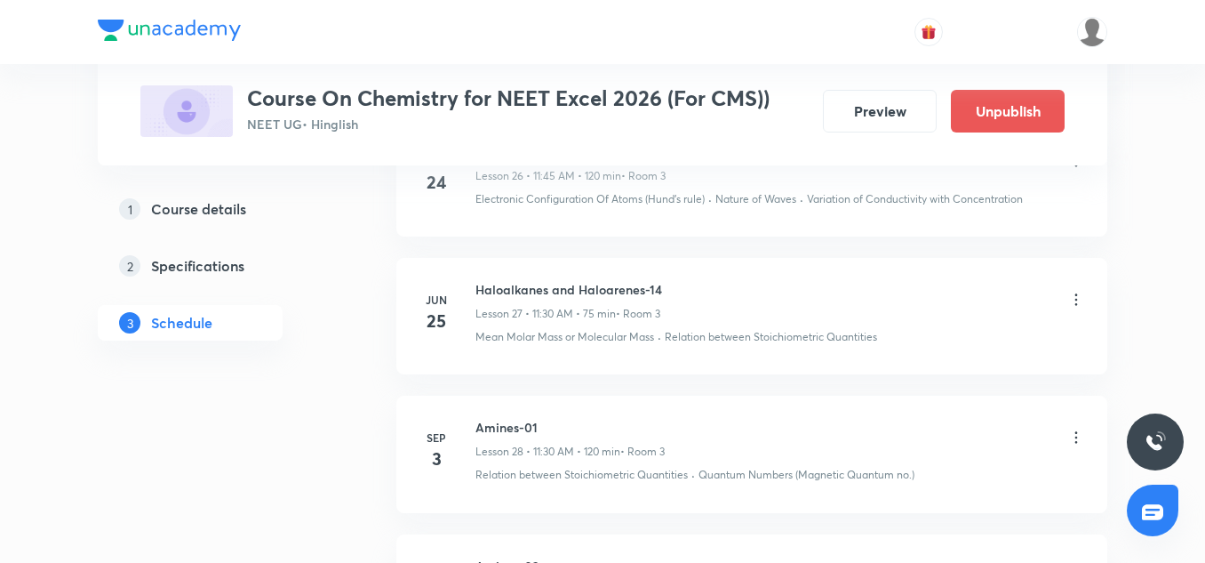
scroll to position [5044, 0]
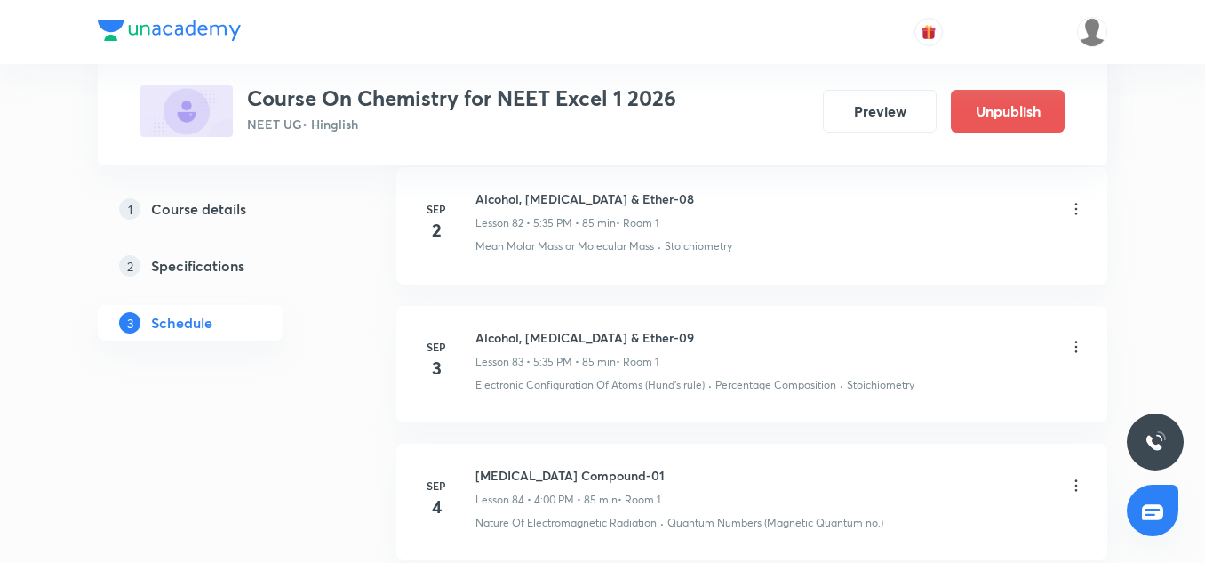
scroll to position [12688, 0]
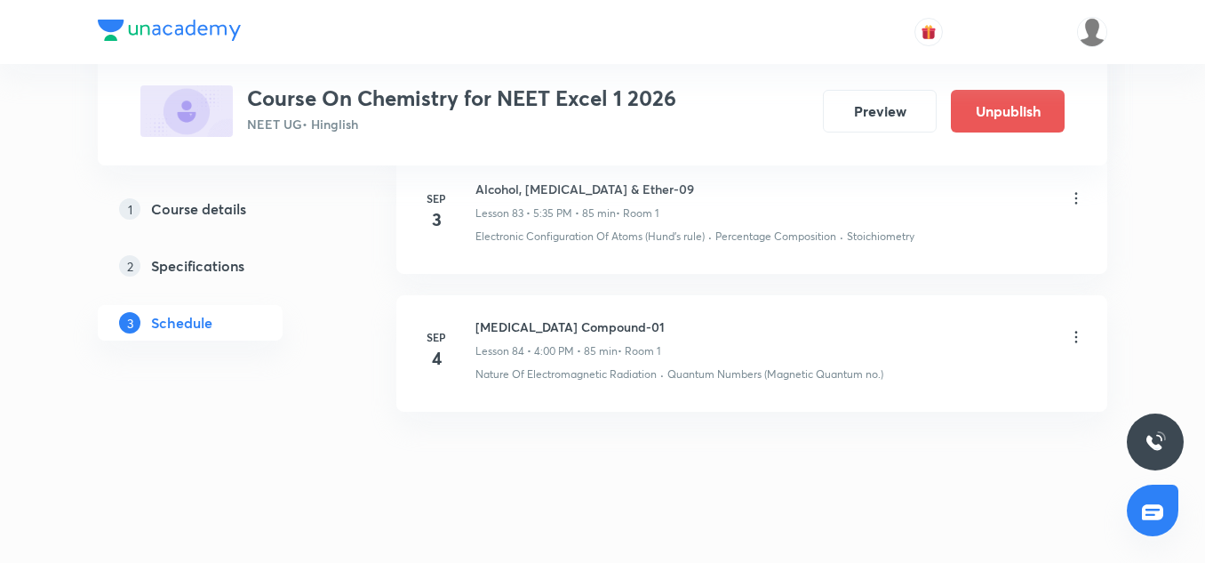
click at [553, 317] on h6 "Carbonyl Compound-01" at bounding box center [570, 326] width 189 height 19
copy h6 "Carbonyl Compound-01"
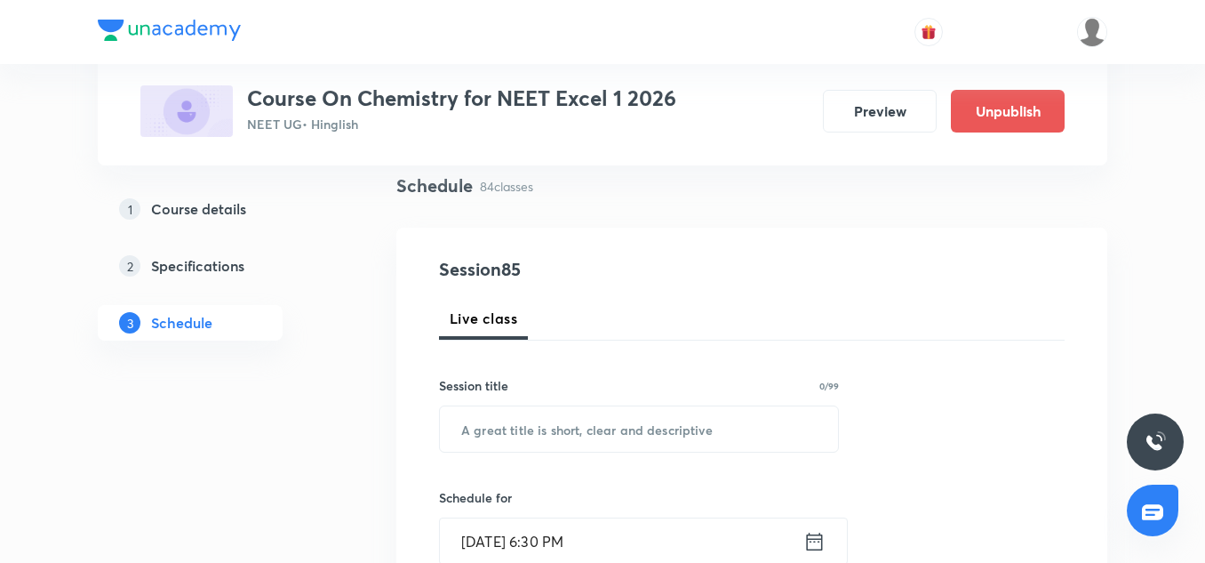
scroll to position [139, 0]
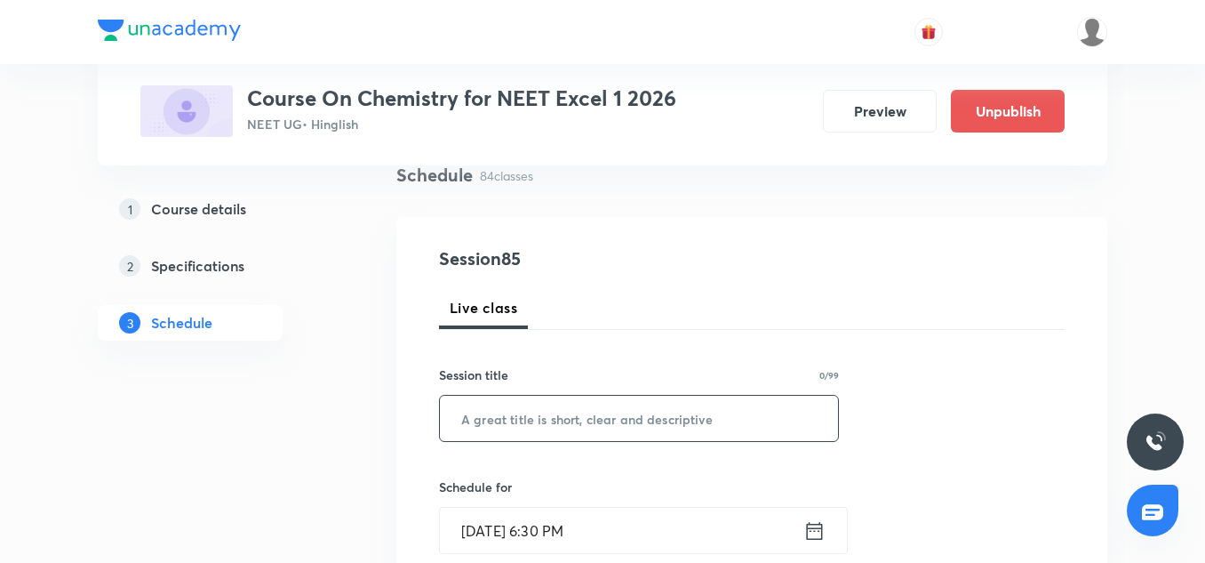
click at [476, 418] on input "text" at bounding box center [639, 418] width 398 height 45
paste input "Carbonyl Compound-01"
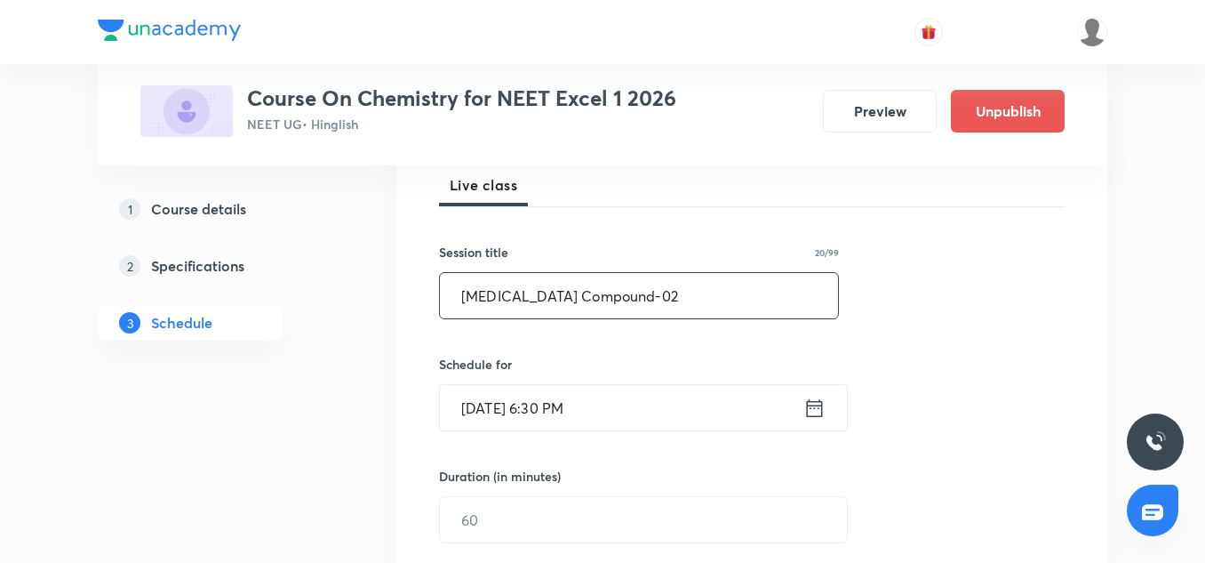
scroll to position [262, 0]
type input "[MEDICAL_DATA] Compound-02"
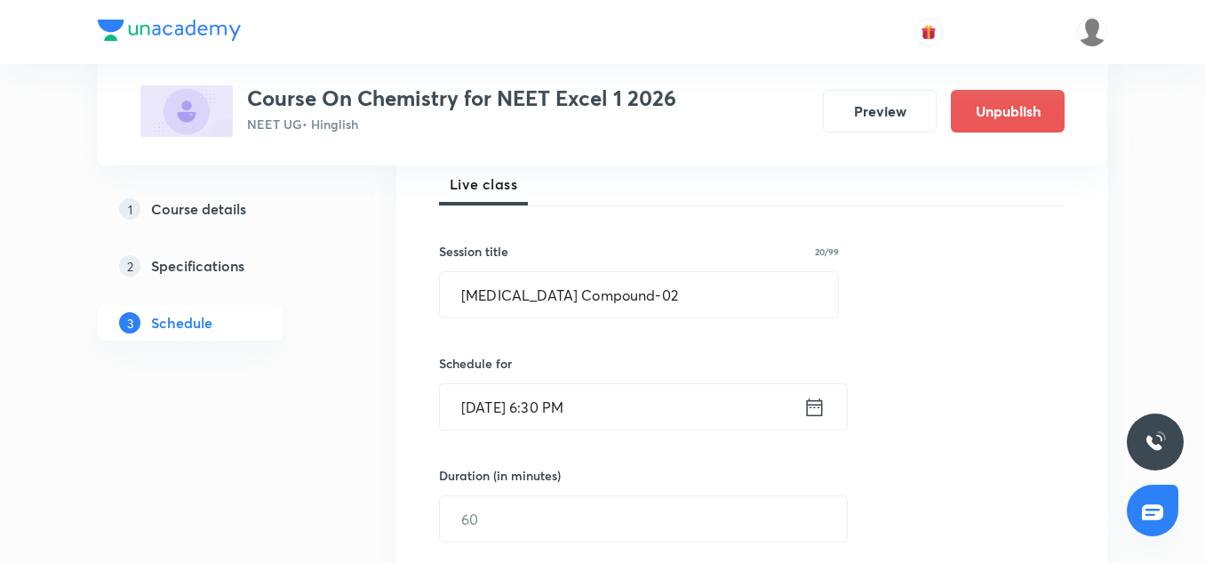
click at [480, 408] on input "Sep 4, 2025, 6:30 PM" at bounding box center [622, 406] width 364 height 45
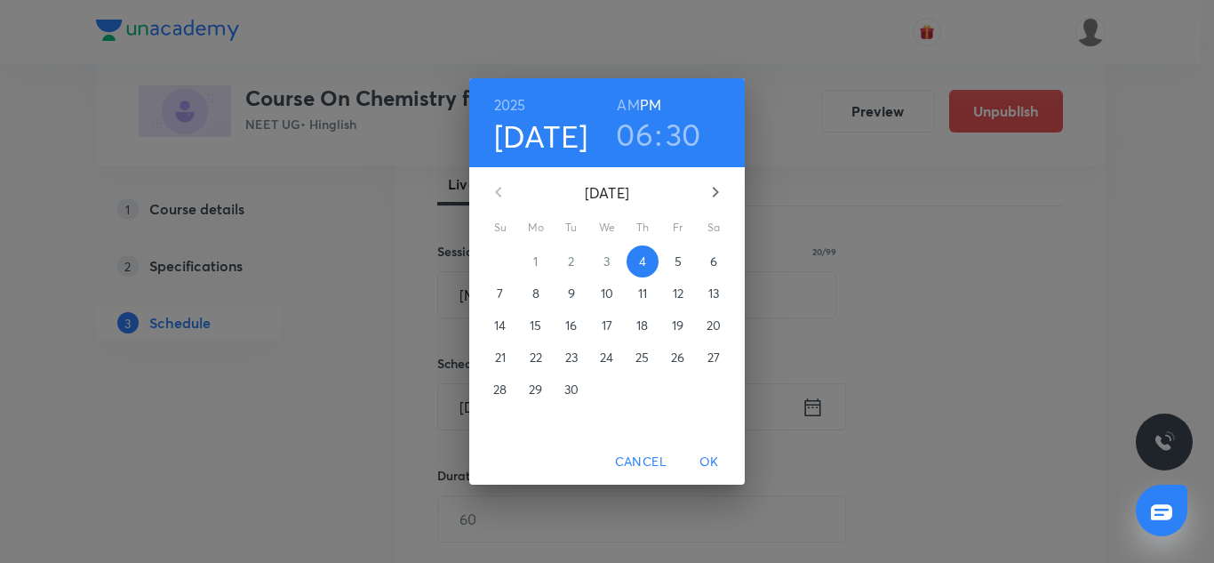
click at [680, 260] on p "5" at bounding box center [678, 261] width 7 height 18
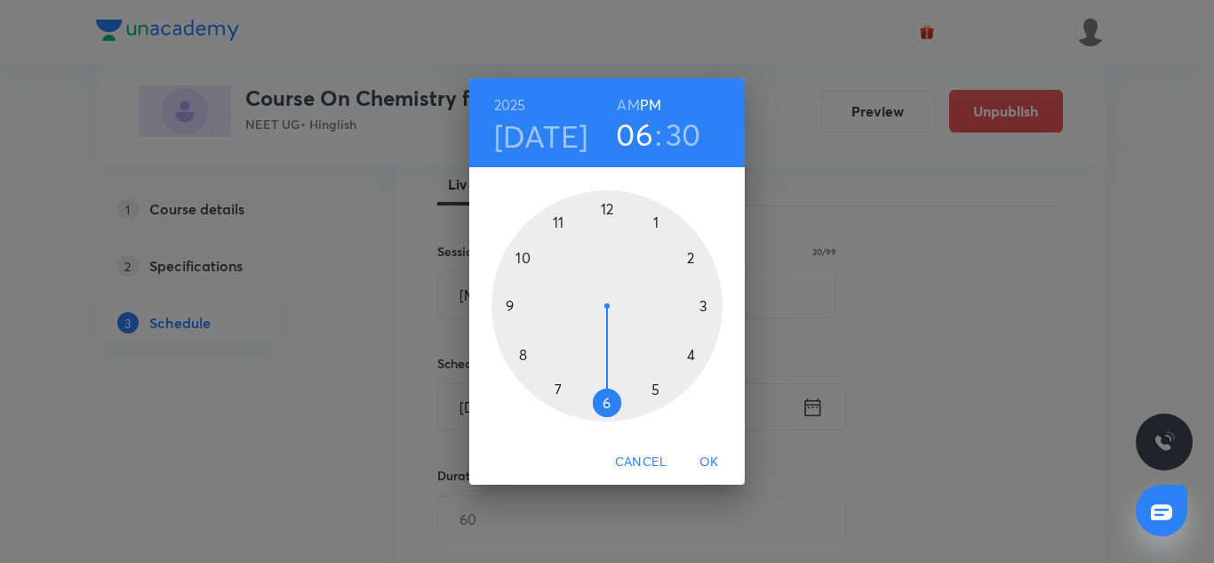
click at [693, 353] on div at bounding box center [607, 305] width 231 height 231
click at [608, 206] on div at bounding box center [607, 305] width 231 height 231
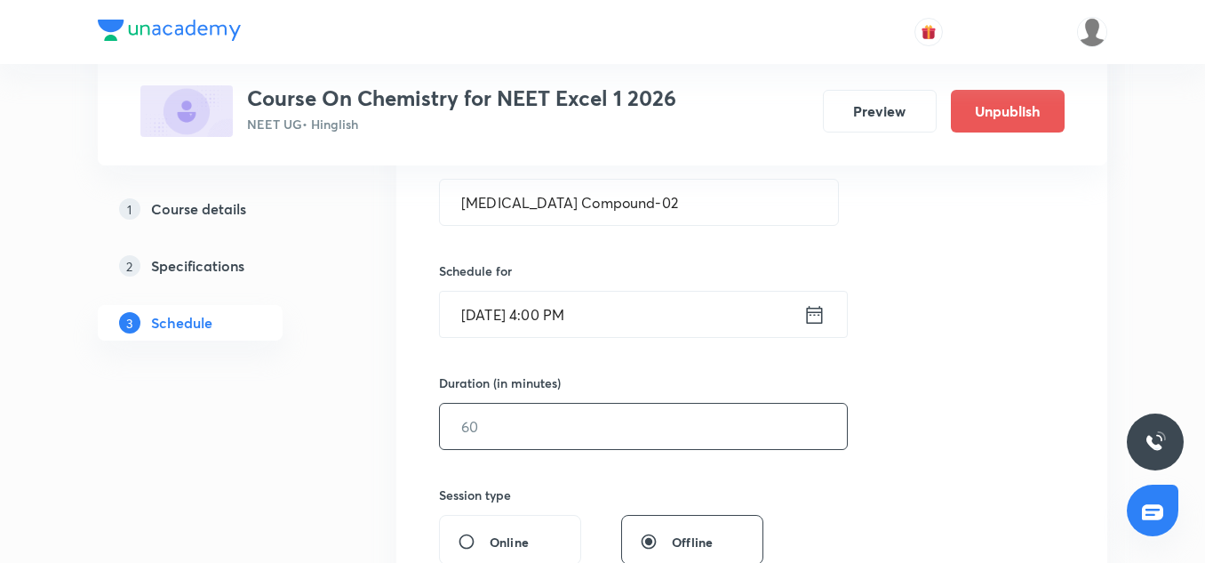
scroll to position [358, 0]
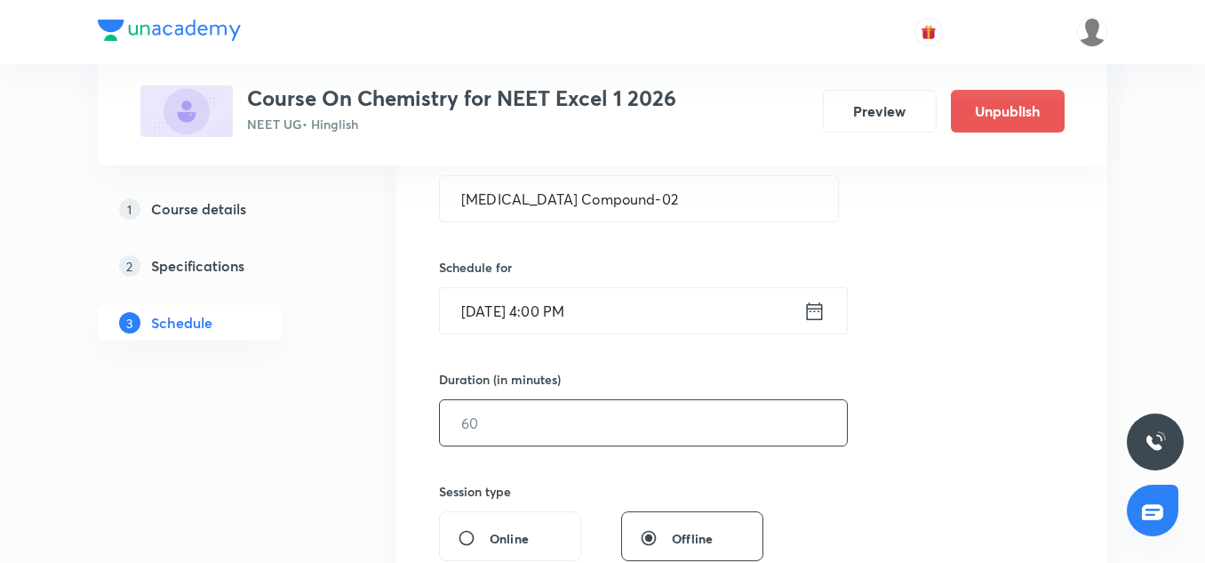
click at [510, 421] on input "text" at bounding box center [643, 422] width 407 height 45
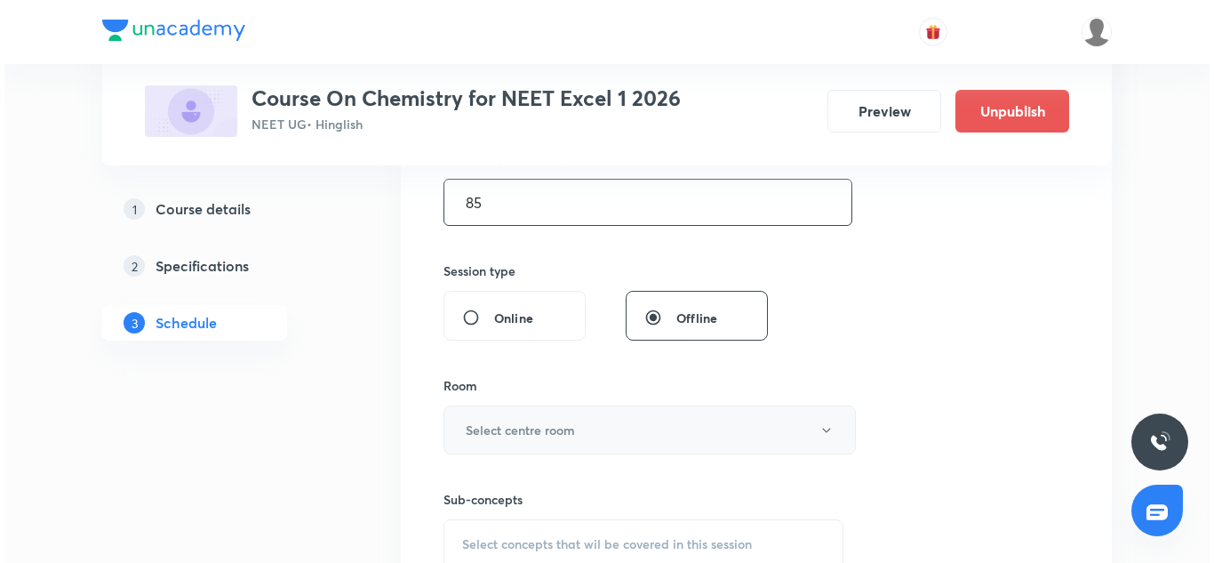
scroll to position [580, 0]
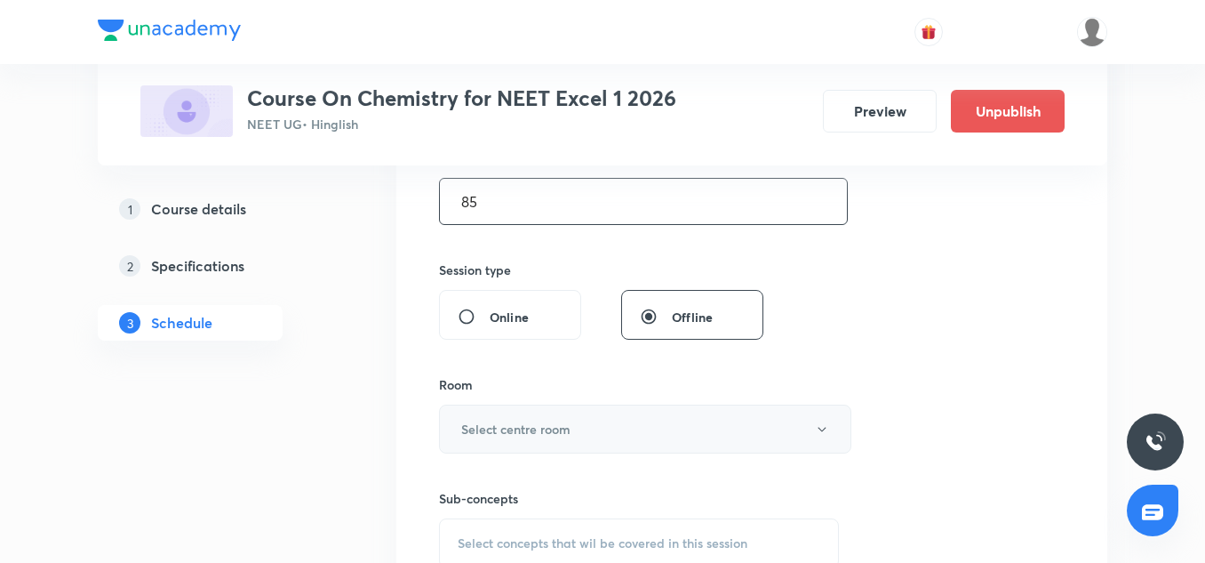
type input "85"
click at [496, 427] on h6 "Select centre room" at bounding box center [515, 429] width 109 height 19
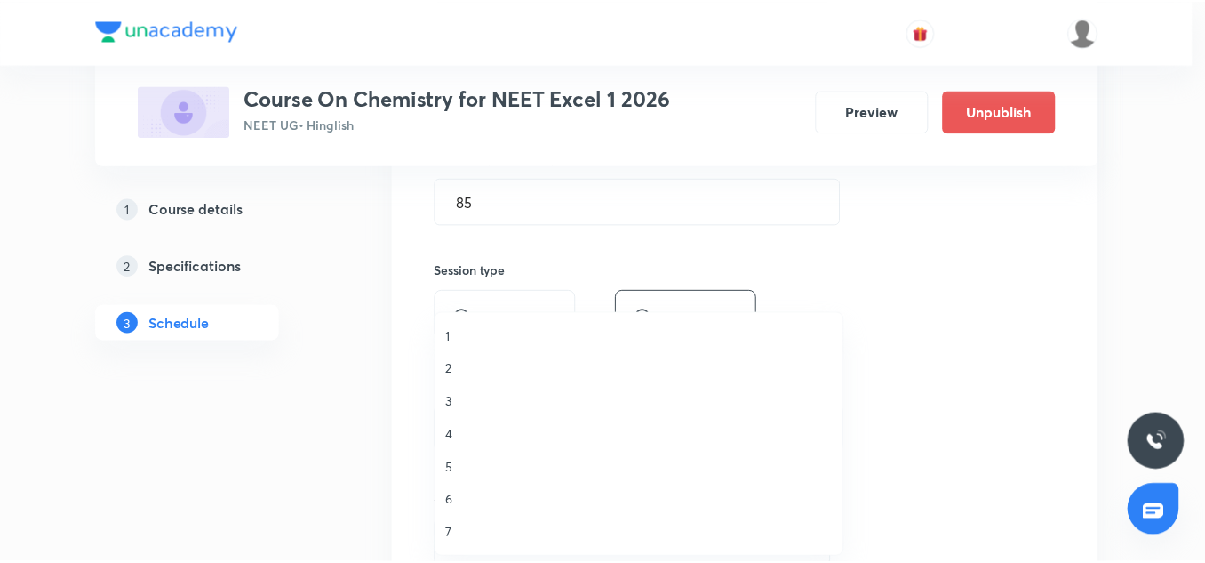
scroll to position [1, 0]
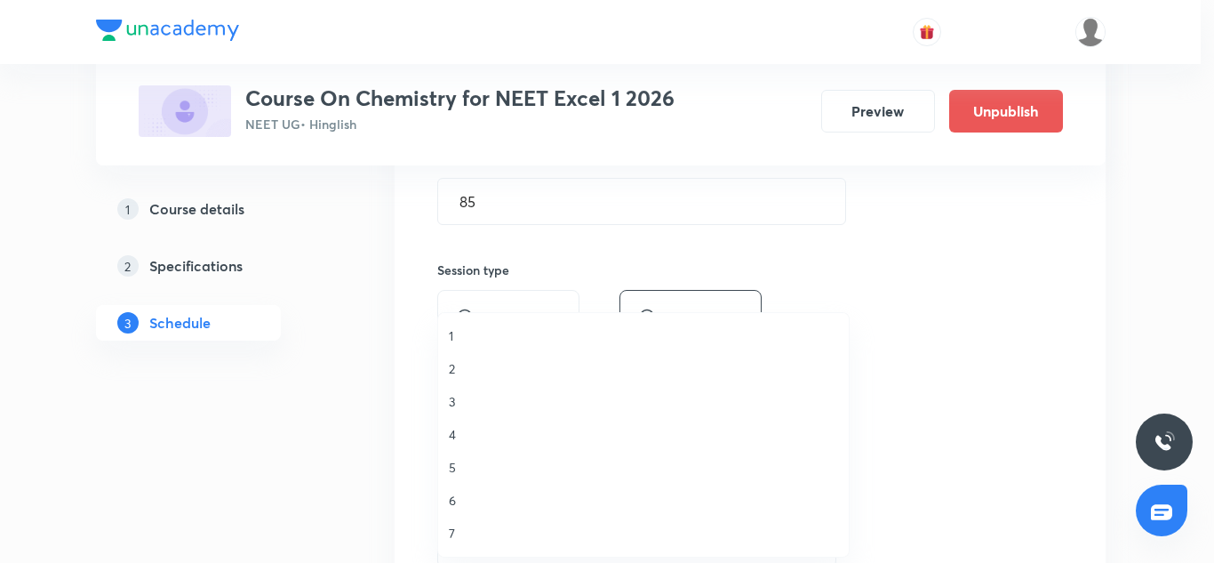
click at [450, 340] on span "1" at bounding box center [643, 335] width 389 height 19
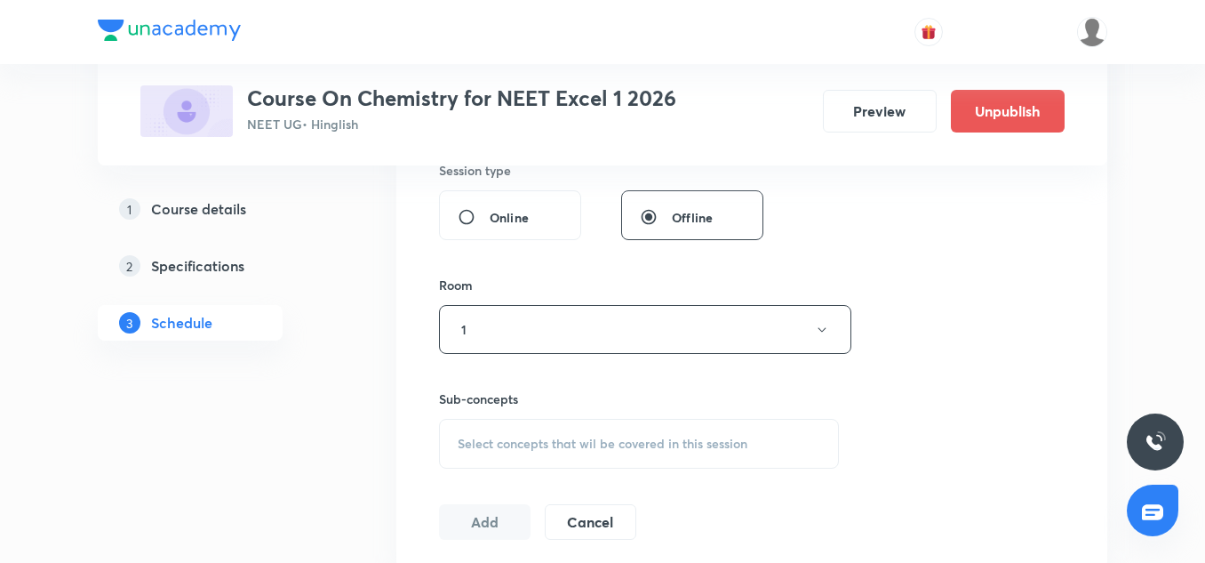
scroll to position [680, 0]
click at [509, 442] on span "Select concepts that wil be covered in this session" at bounding box center [603, 443] width 290 height 14
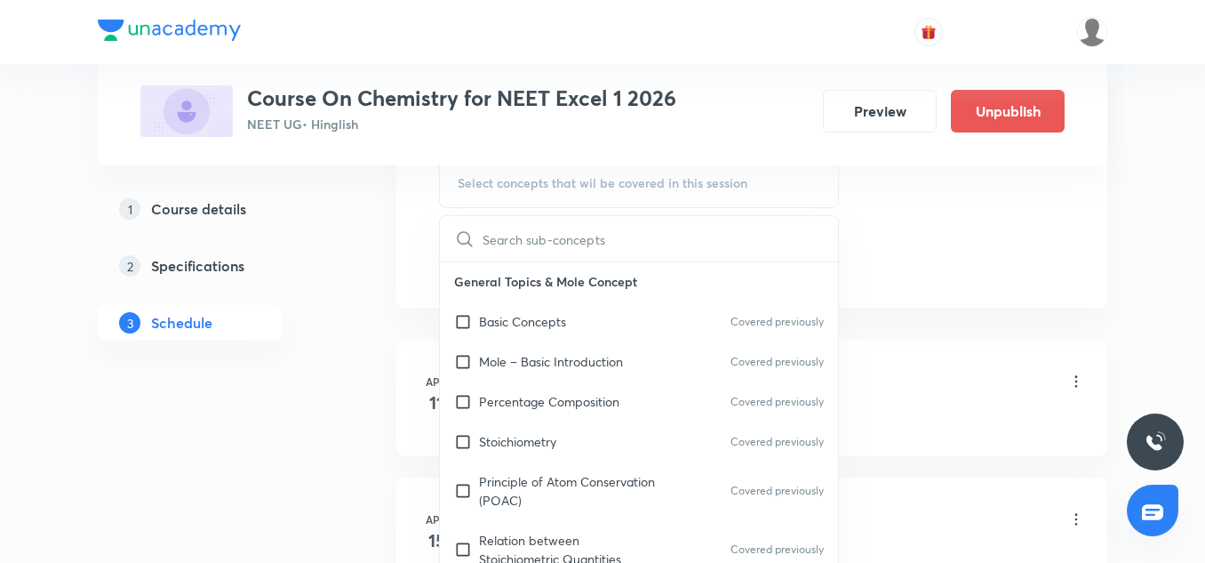
scroll to position [232, 0]
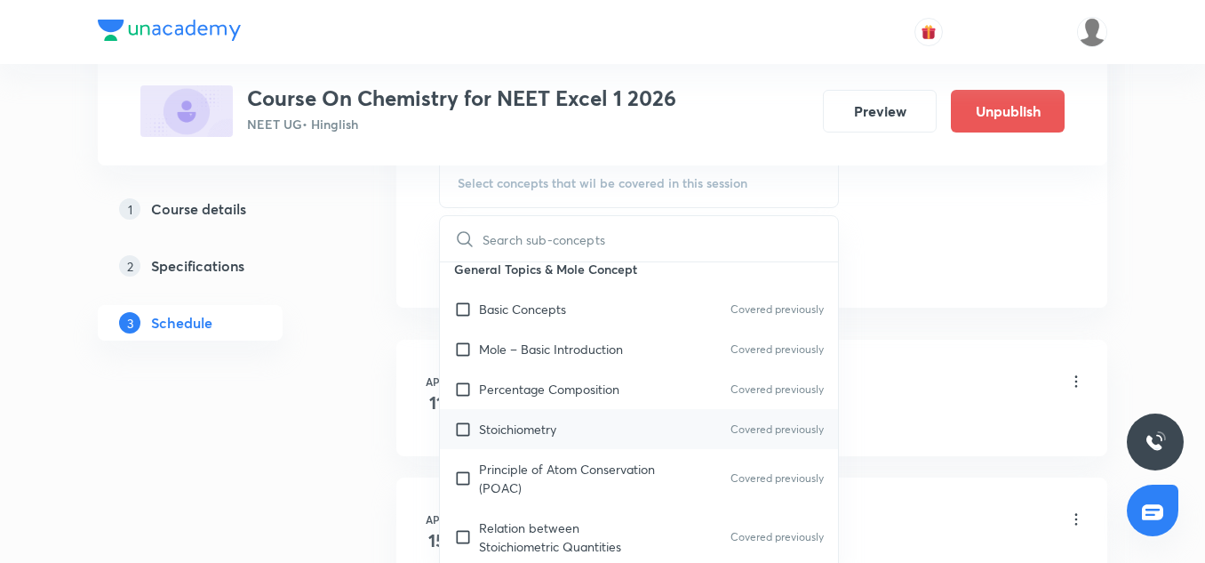
click at [518, 425] on p "Stoichiometry" at bounding box center [517, 429] width 77 height 19
checkbox input "true"
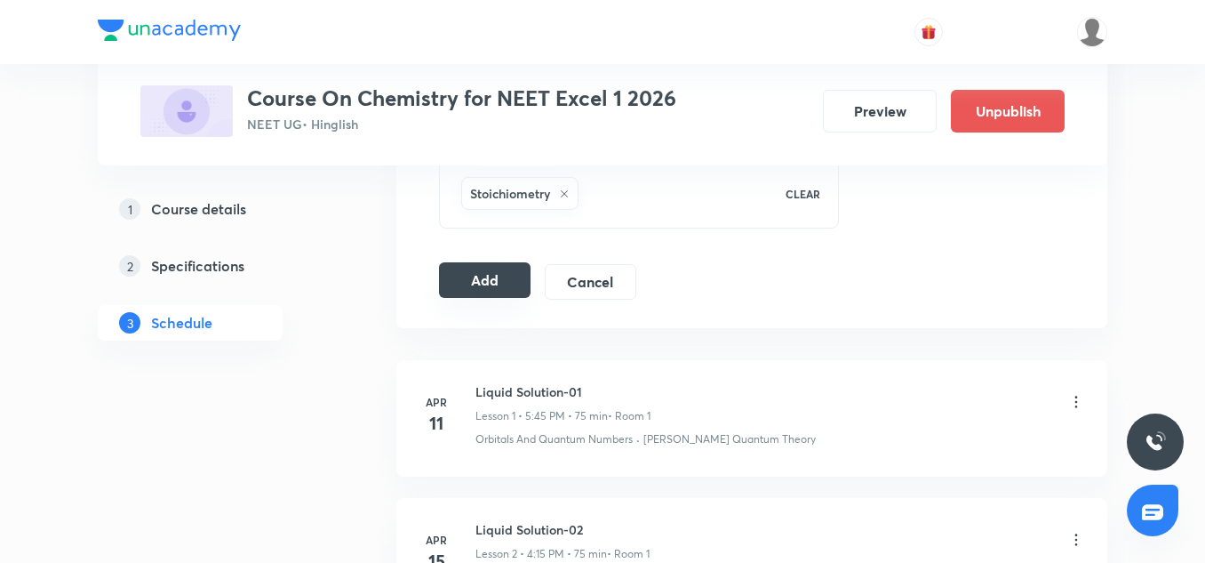
click at [503, 281] on button "Add" at bounding box center [485, 280] width 92 height 36
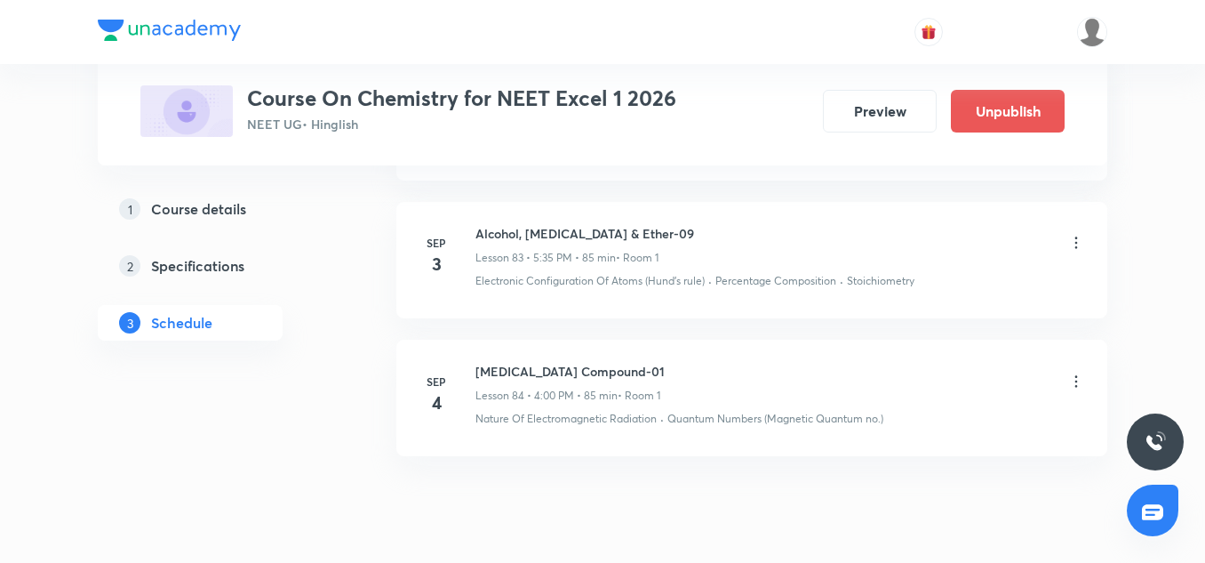
scroll to position [11871, 0]
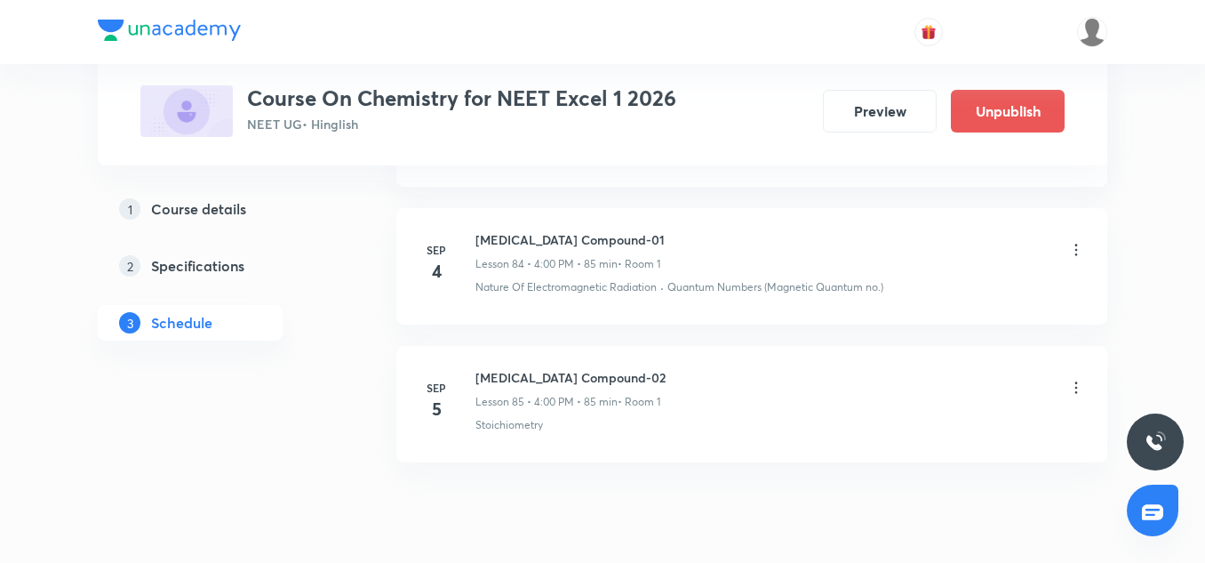
scroll to position [12825, 0]
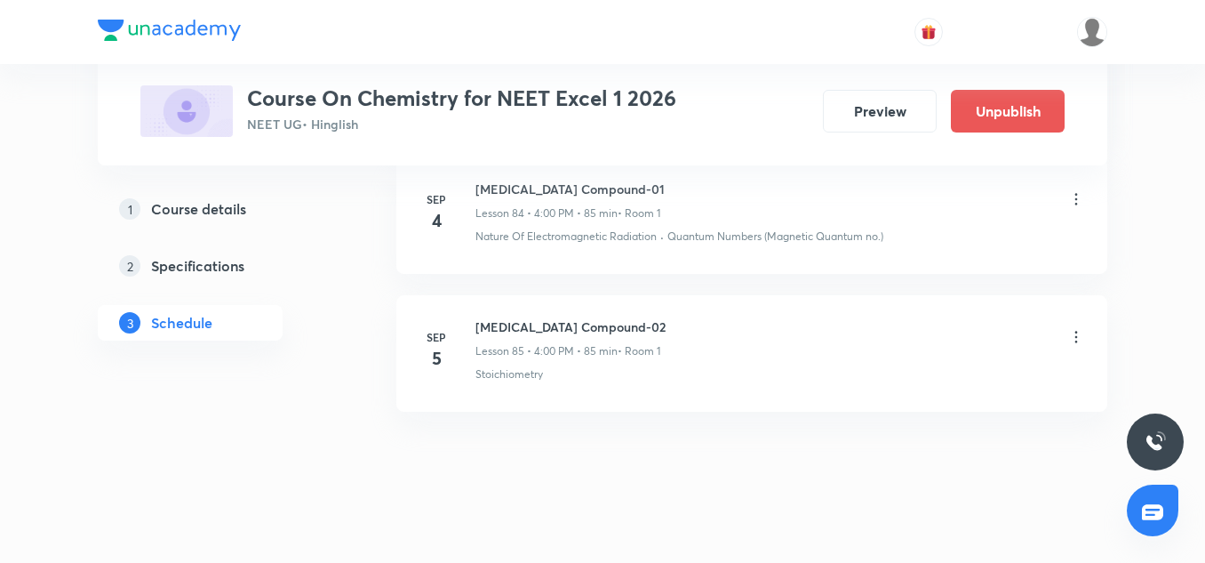
click at [578, 317] on h6 "[MEDICAL_DATA] Compound-02" at bounding box center [571, 326] width 190 height 19
copy h6 "Carbonyl Compound-02"
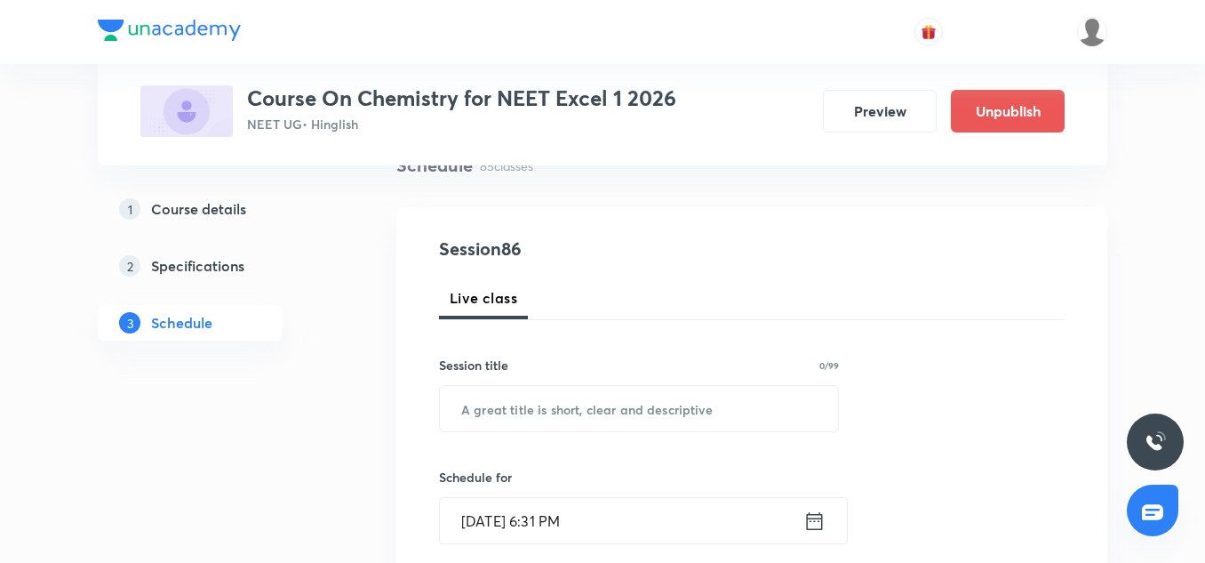
scroll to position [168, 0]
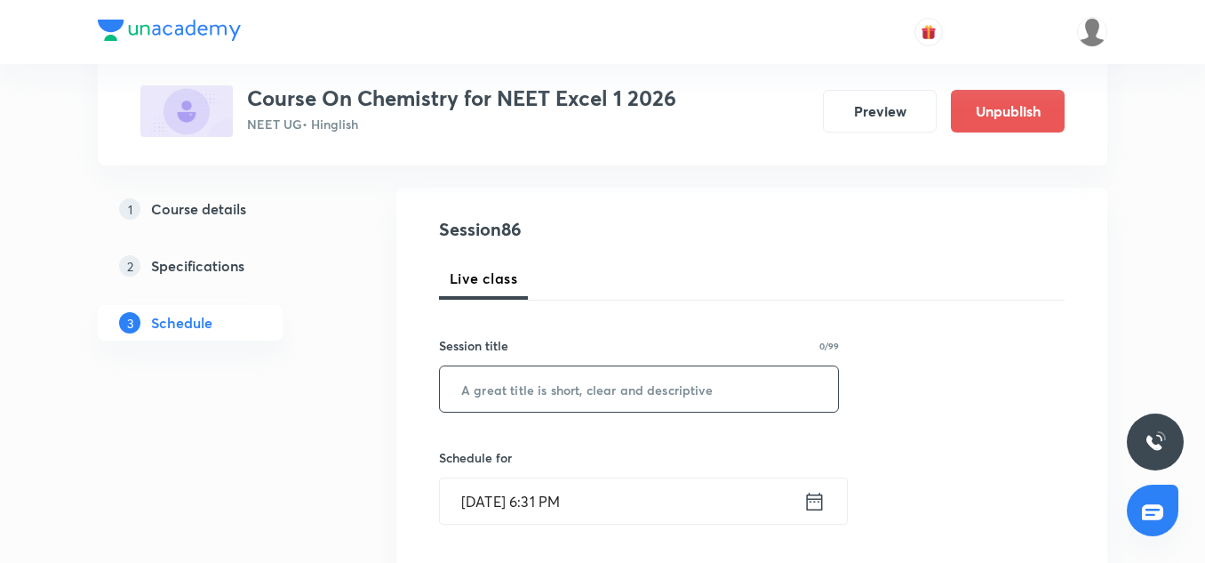
click at [551, 390] on input "text" at bounding box center [639, 388] width 398 height 45
paste input "Carbonyl Compound-02"
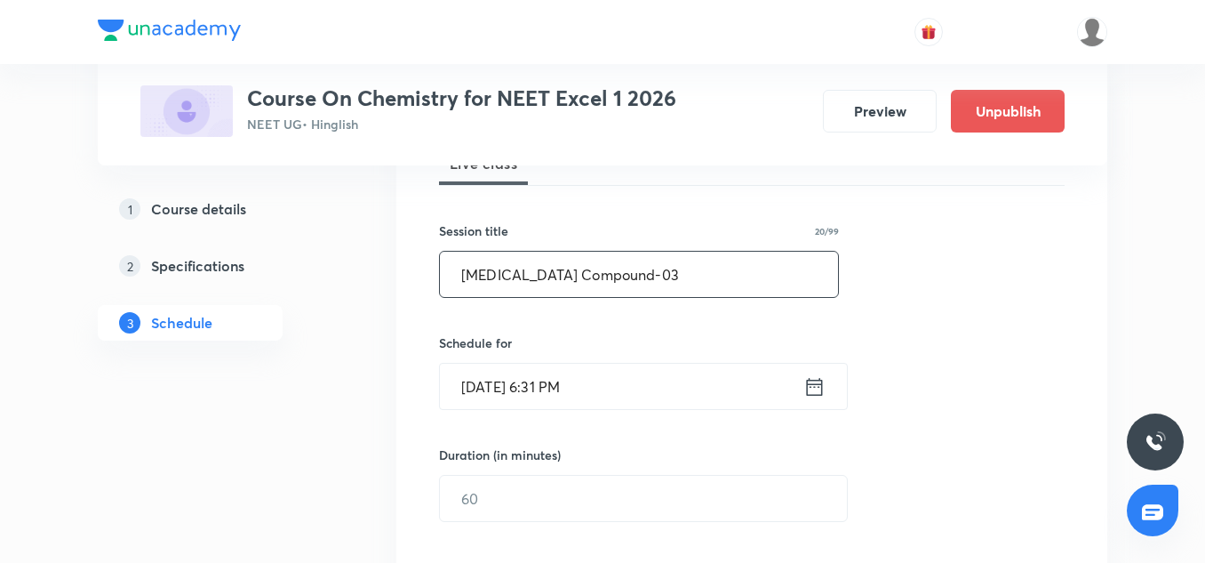
scroll to position [284, 0]
type input "Carbonyl Compound-03"
click at [492, 381] on input "Sep 4, 2025, 6:31 PM" at bounding box center [622, 385] width 364 height 45
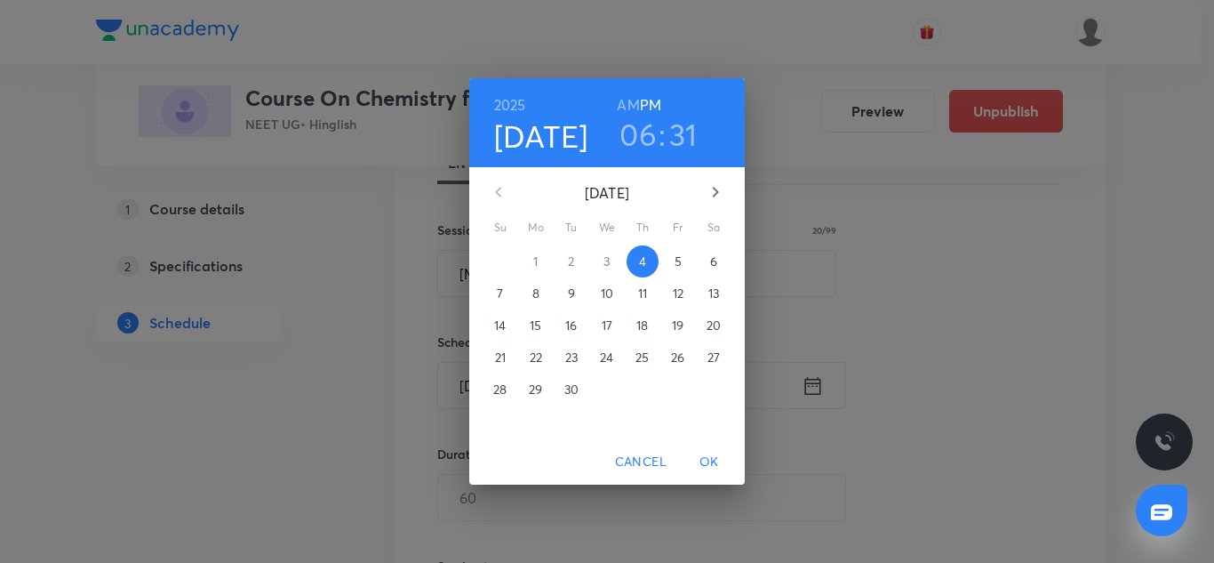
click at [678, 260] on p "5" at bounding box center [678, 261] width 7 height 18
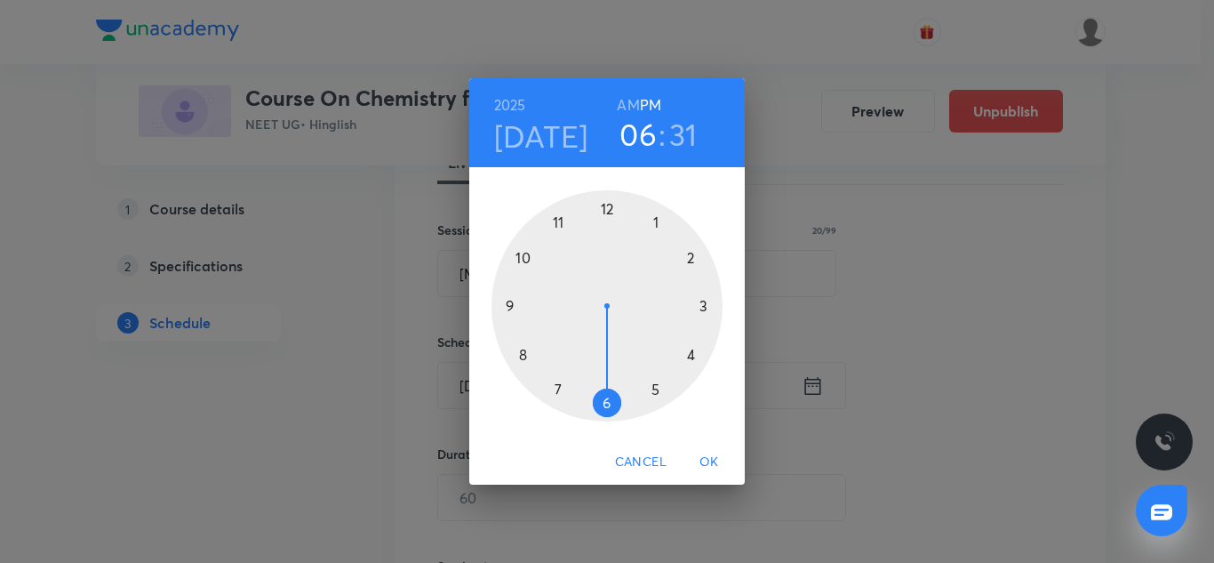
click at [661, 392] on div at bounding box center [607, 305] width 231 height 231
click at [561, 383] on div at bounding box center [607, 305] width 231 height 231
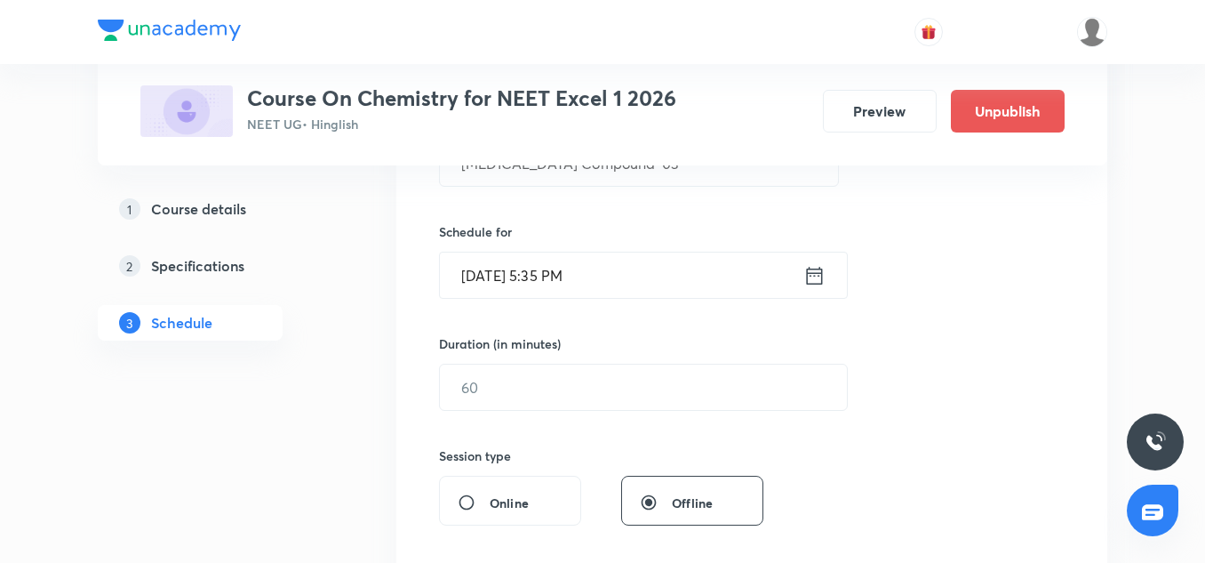
scroll to position [401, 0]
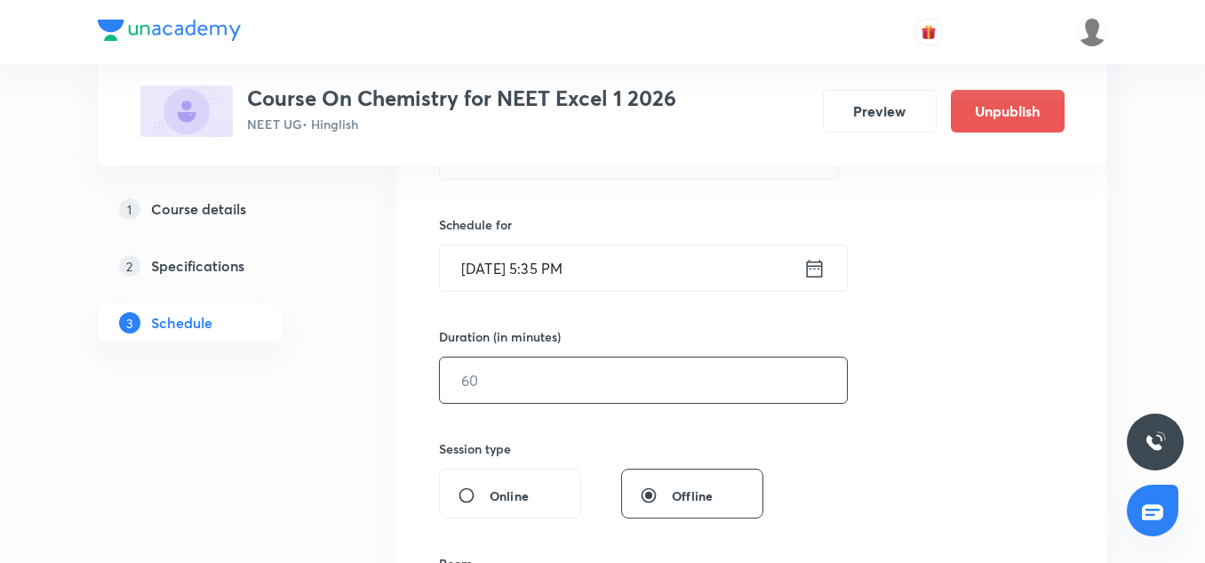
click at [492, 385] on input "text" at bounding box center [643, 379] width 407 height 45
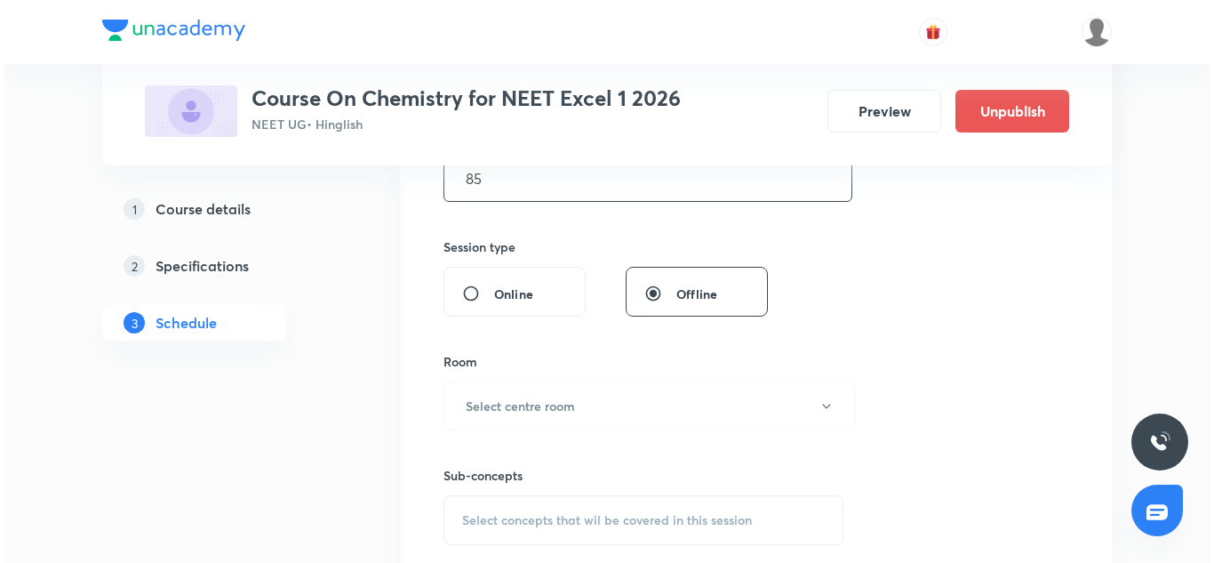
scroll to position [653, 0]
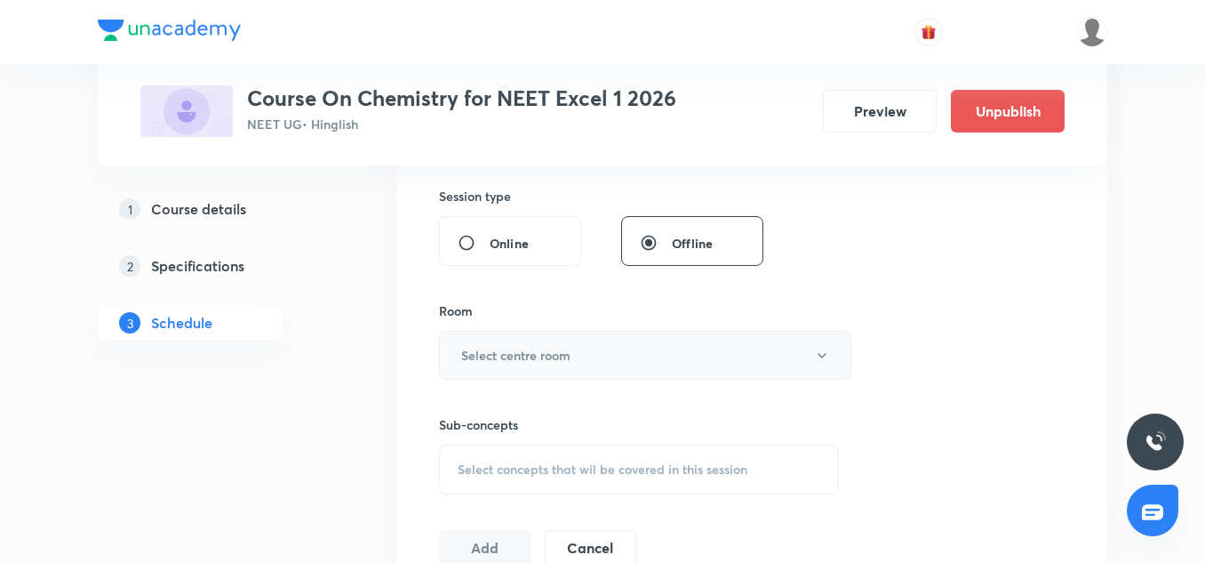
type input "85"
click at [499, 338] on button "Select centre room" at bounding box center [645, 355] width 412 height 49
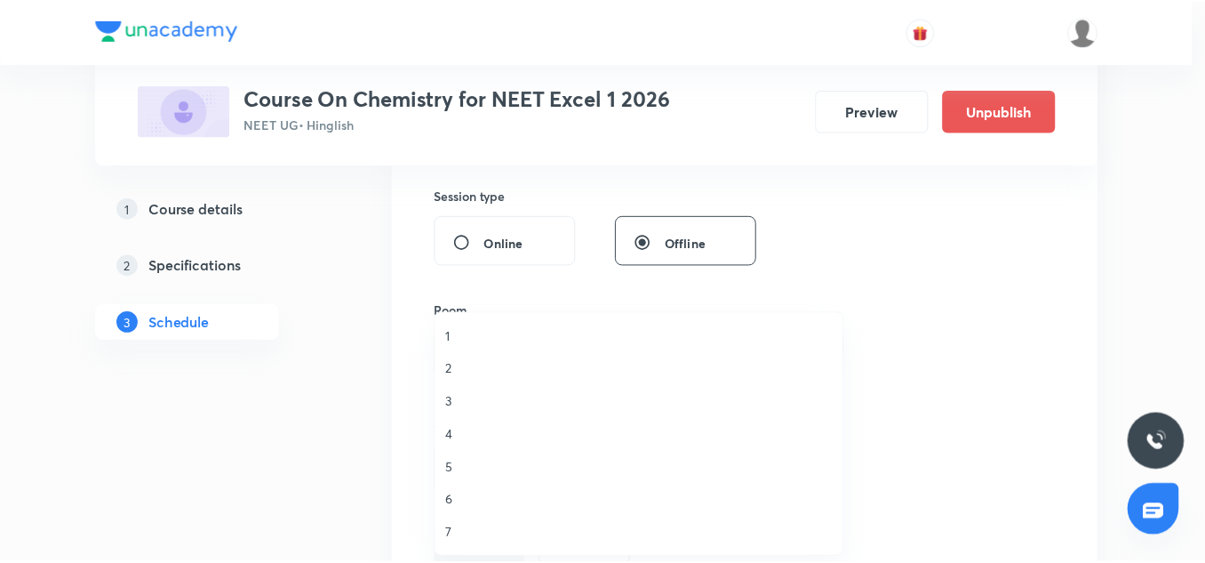
scroll to position [1, 0]
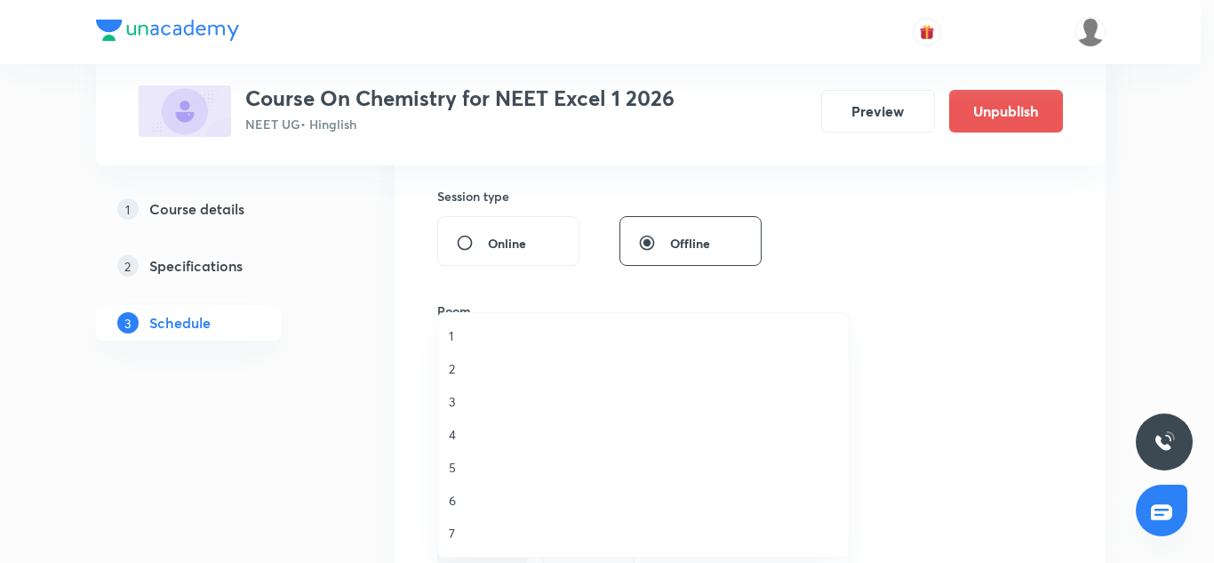
click at [453, 341] on span "1" at bounding box center [643, 335] width 389 height 19
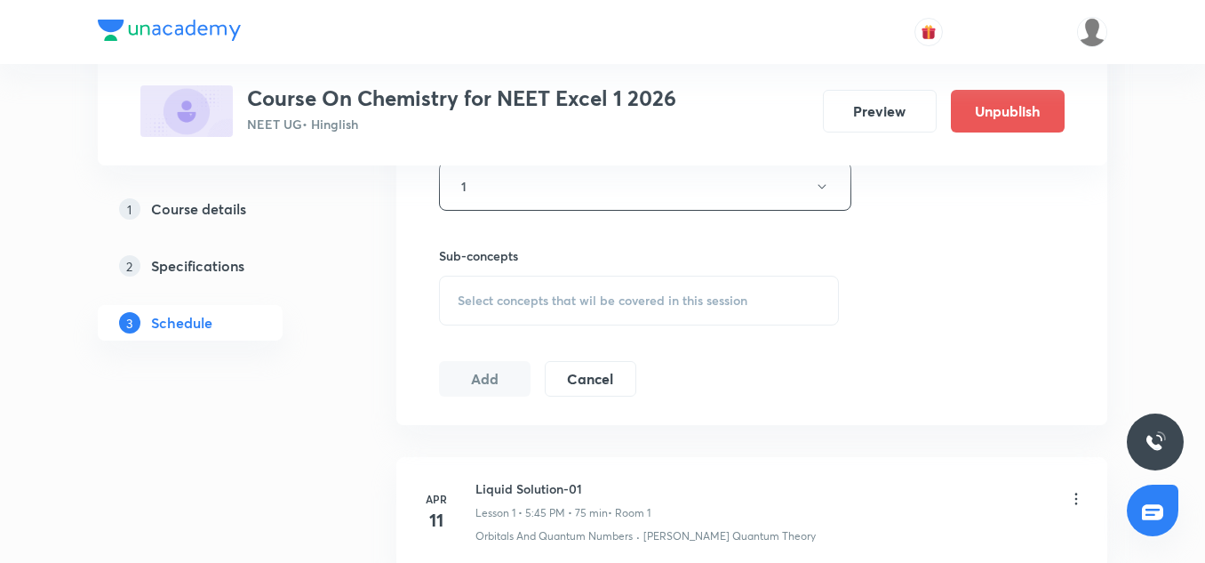
scroll to position [823, 0]
click at [485, 283] on div "Select concepts that wil be covered in this session" at bounding box center [639, 300] width 400 height 50
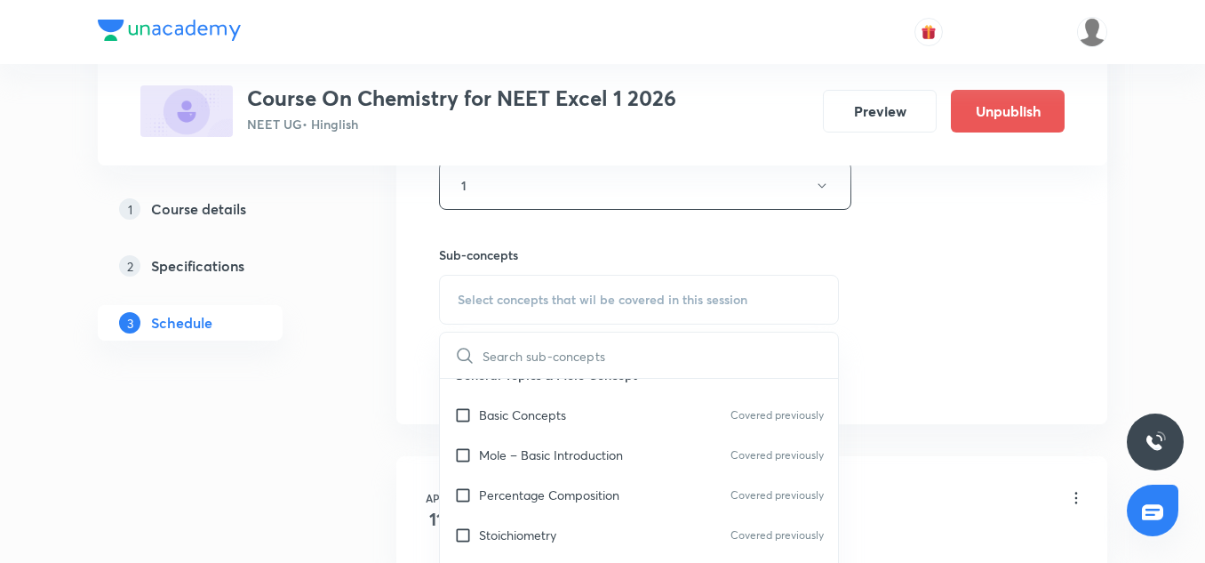
scroll to position [255, 0]
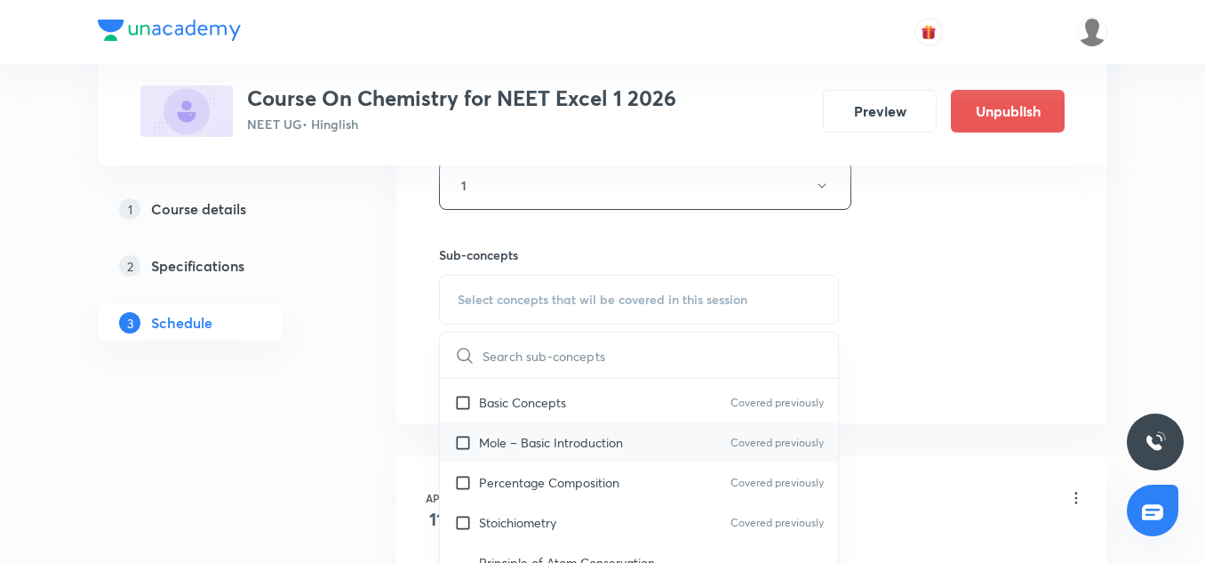
click at [564, 461] on div "Mole – Basic Introduction Covered previously" at bounding box center [639, 442] width 398 height 40
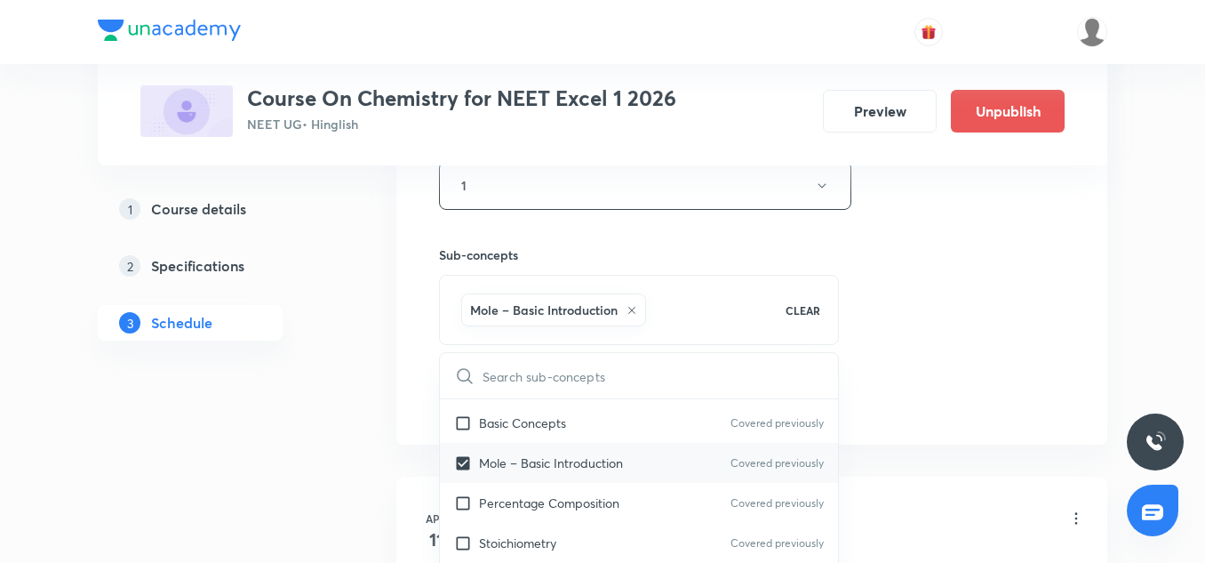
scroll to position [305, 0]
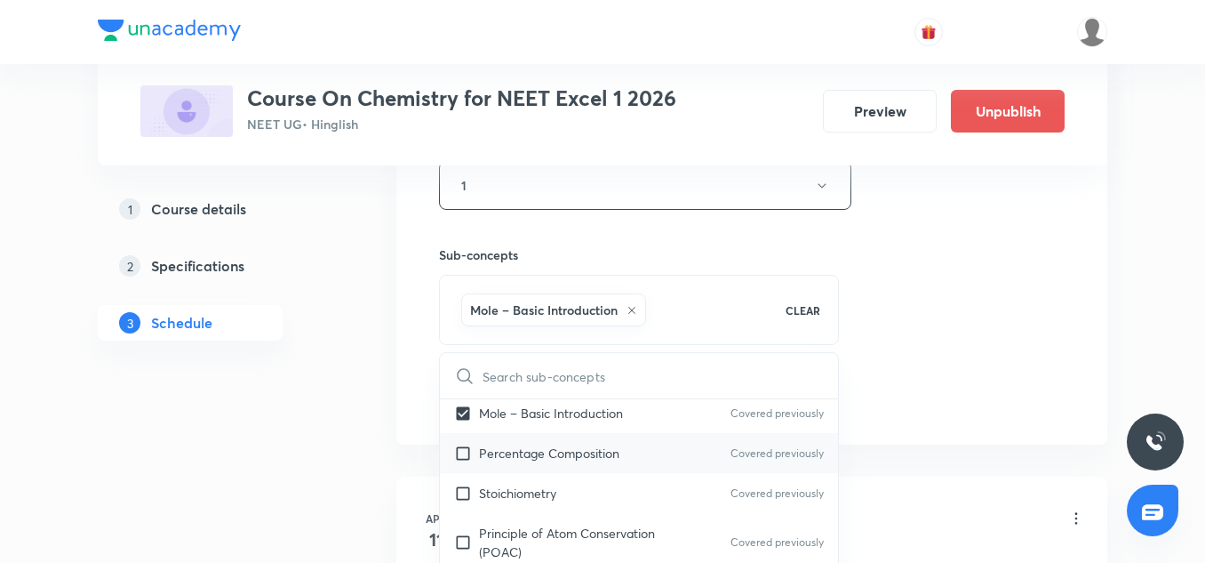
click at [541, 470] on div "Percentage Composition Covered previously" at bounding box center [639, 453] width 398 height 40
checkbox input "true"
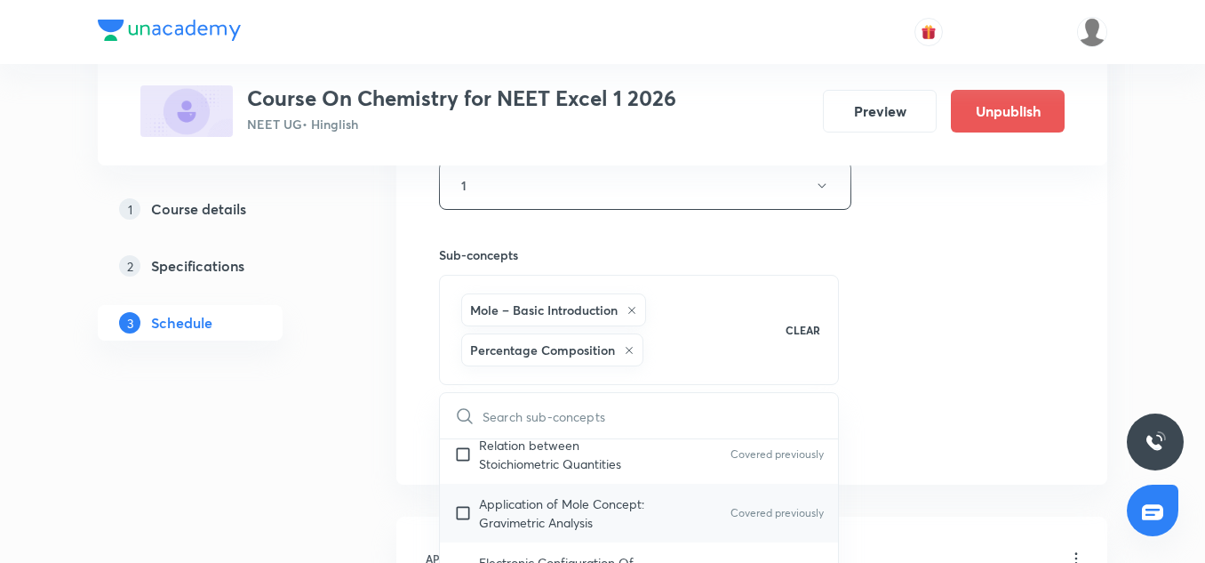
scroll to position [492, 0]
click at [536, 521] on p "Application of Mole Concept: Gravimetric Analysis" at bounding box center [569, 511] width 180 height 37
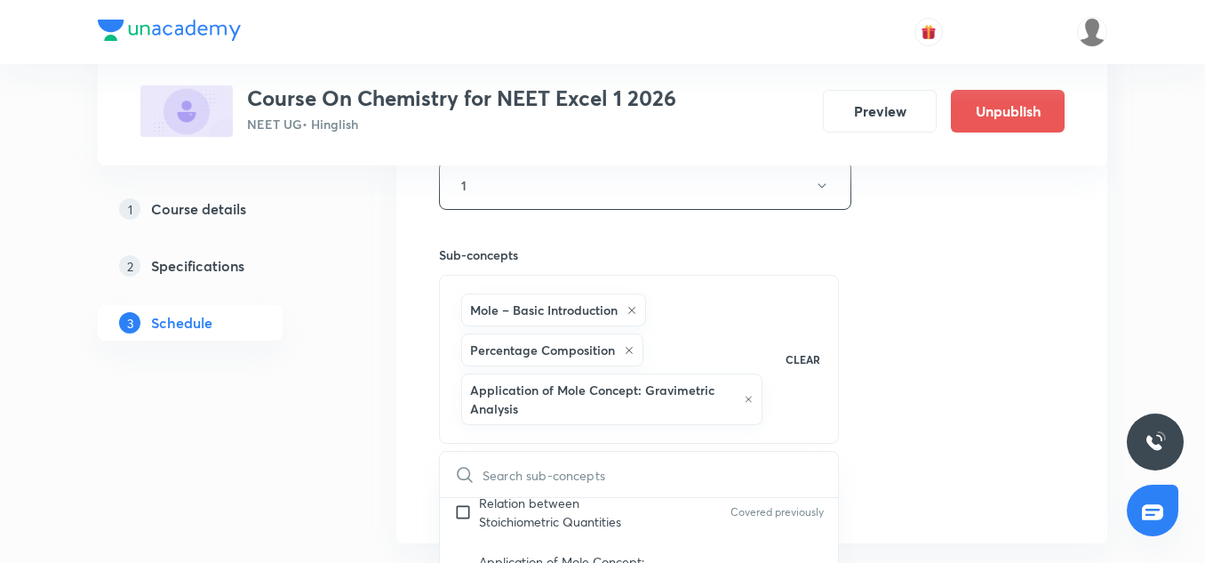
checkbox input "true"
click at [1050, 292] on div "Session 86 Live class Session title 20/99 Carbonyl Compound-03 ​ Schedule for S…" at bounding box center [752, 38] width 626 height 954
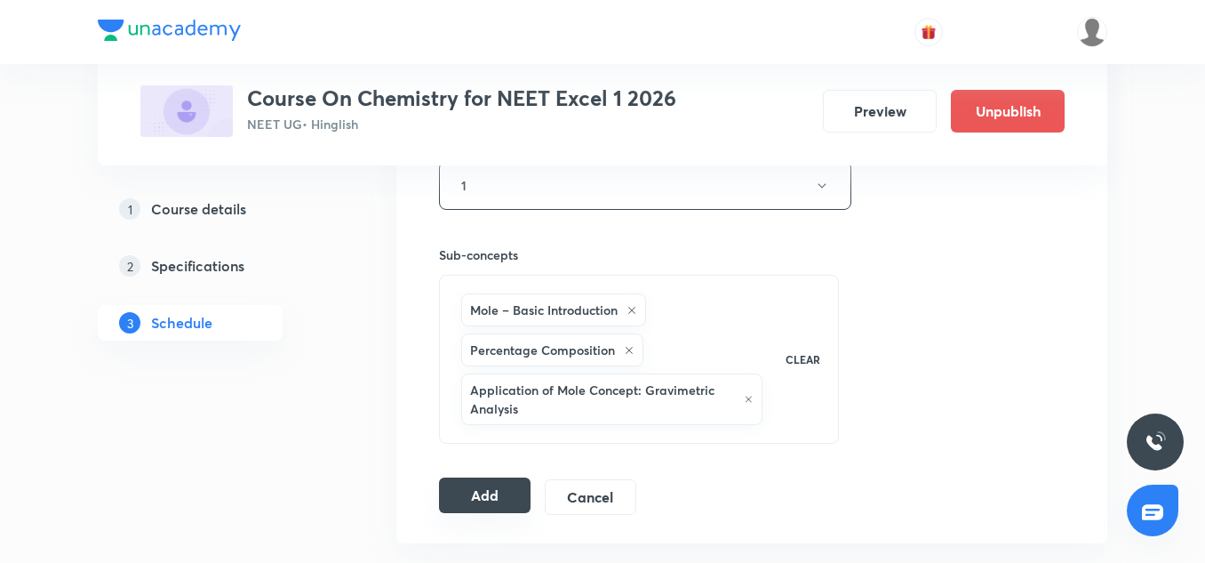
click at [504, 482] on button "Add" at bounding box center [485, 495] width 92 height 36
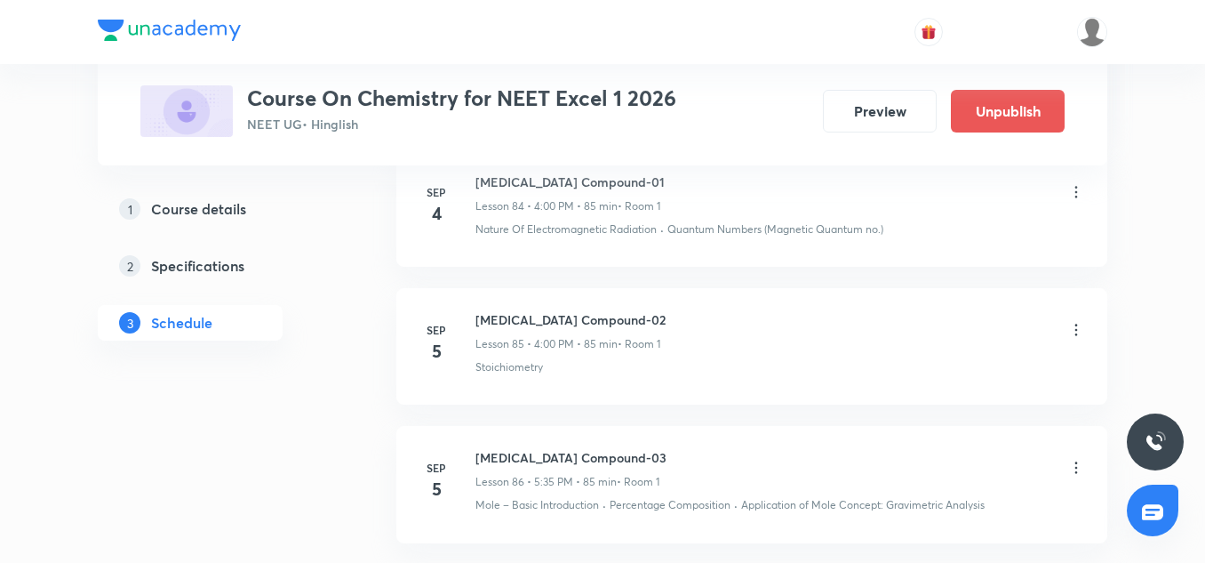
scroll to position [12147, 0]
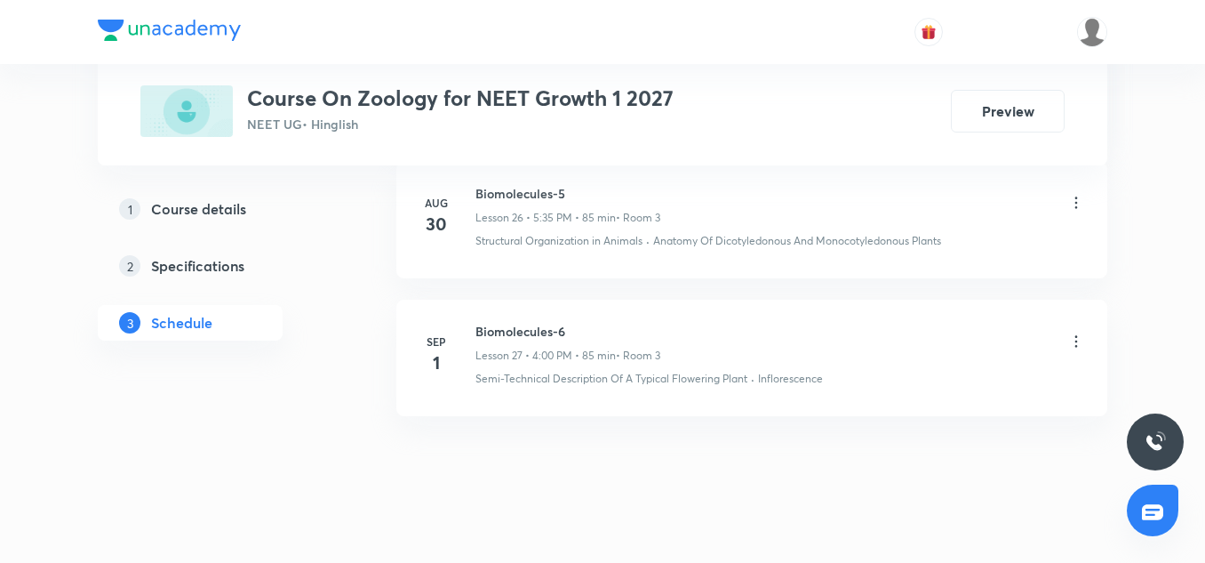
scroll to position [4585, 0]
click at [520, 343] on div "Biomolecules-6 Lesson 27 • 4:00 PM • 85 min • Room 3" at bounding box center [568, 344] width 185 height 42
click at [520, 320] on li "[DATE] Biomolecules-6 Lesson 27 • 4:00 PM • 85 min • Room 3 Semi-Technical Desc…" at bounding box center [751, 358] width 711 height 116
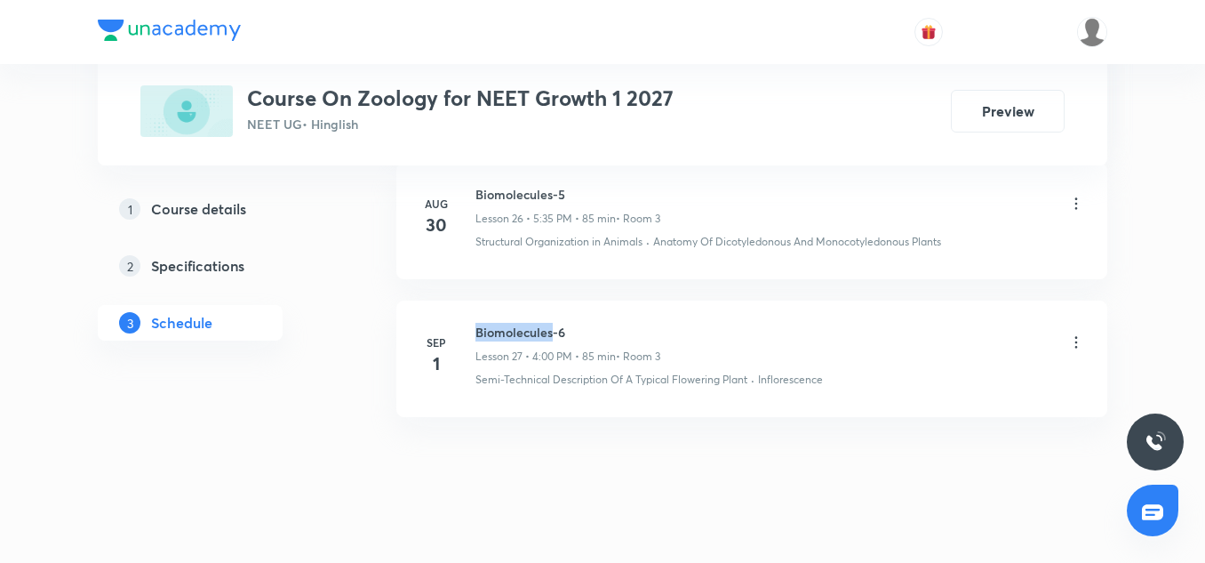
click at [520, 320] on li "[DATE] Biomolecules-6 Lesson 27 • 4:00 PM • 85 min • Room 3 Semi-Technical Desc…" at bounding box center [751, 358] width 711 height 116
copy h6 "Biomolecules-6"
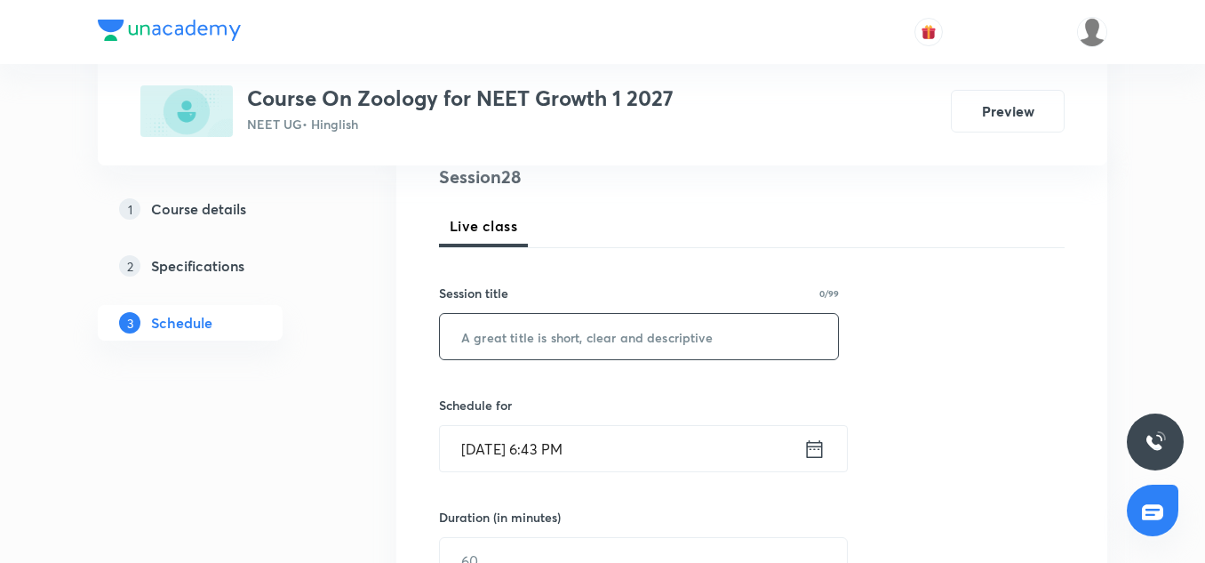
scroll to position [222, 0]
click at [494, 356] on input "text" at bounding box center [639, 334] width 398 height 45
paste input "Biomolecules-6"
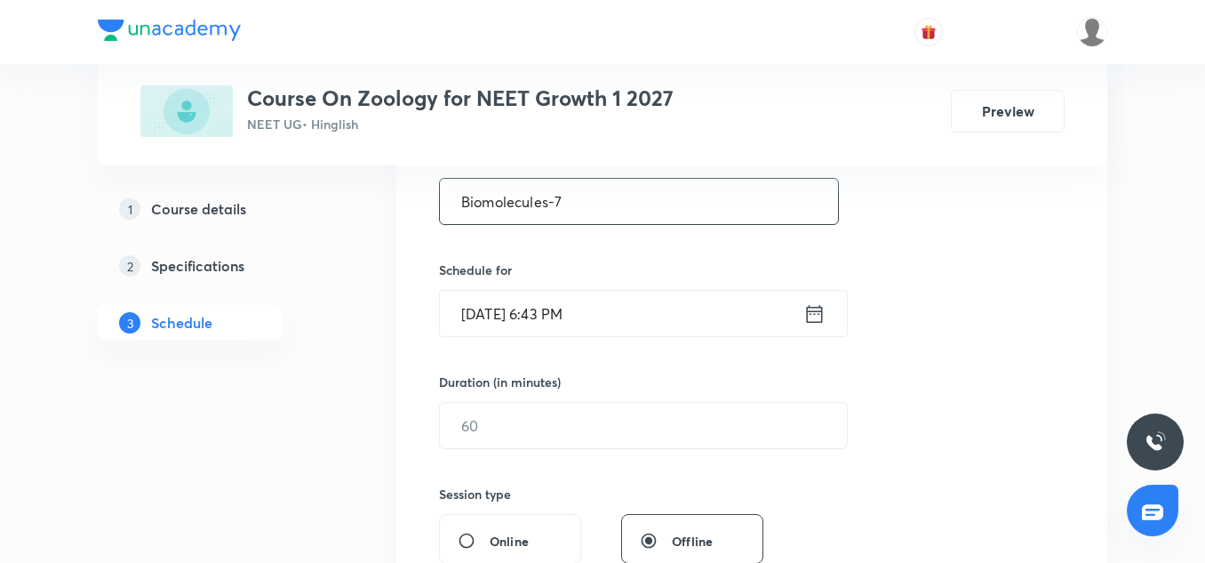
scroll to position [358, 0]
type input "Biomolecules-7"
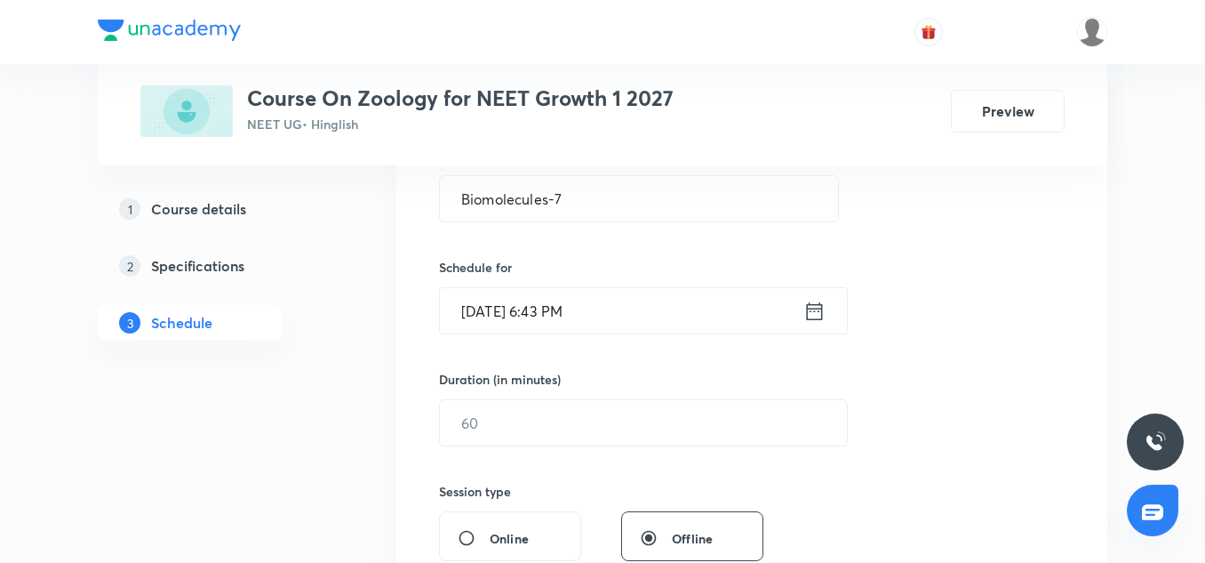
click at [469, 309] on input "[DATE] 6:43 PM" at bounding box center [622, 310] width 364 height 45
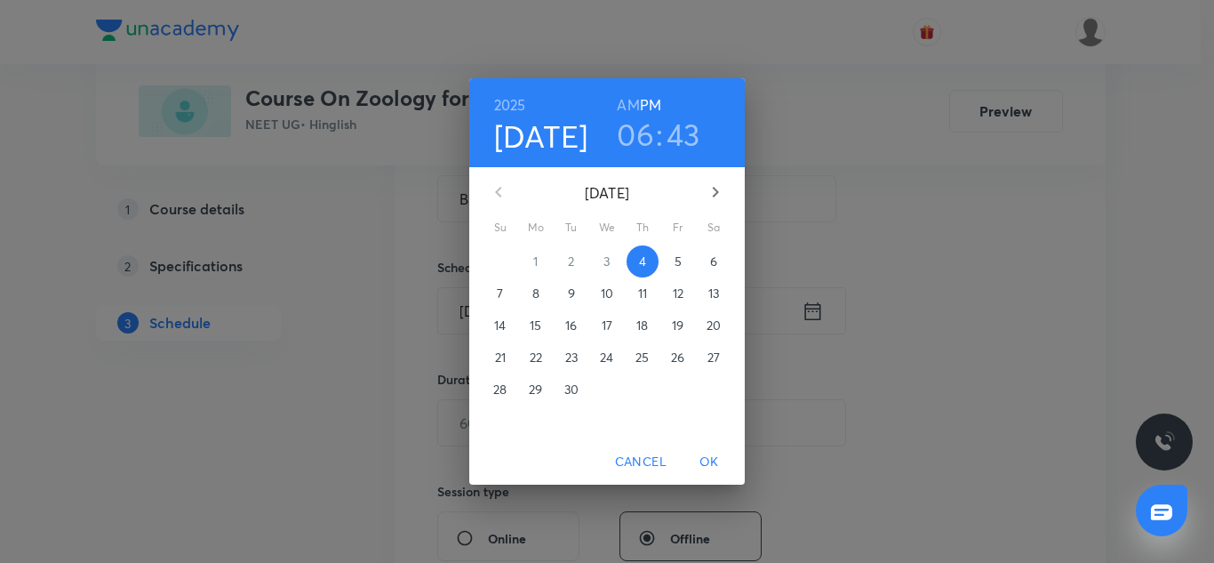
click at [672, 264] on span "5" at bounding box center [678, 261] width 32 height 18
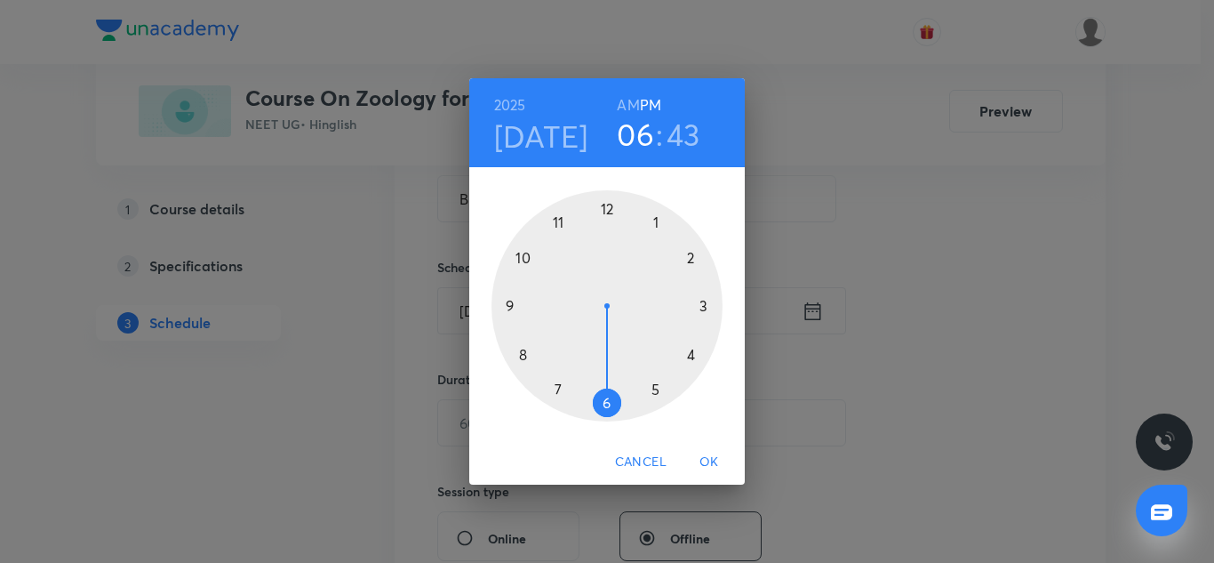
click at [692, 350] on div at bounding box center [607, 305] width 231 height 231
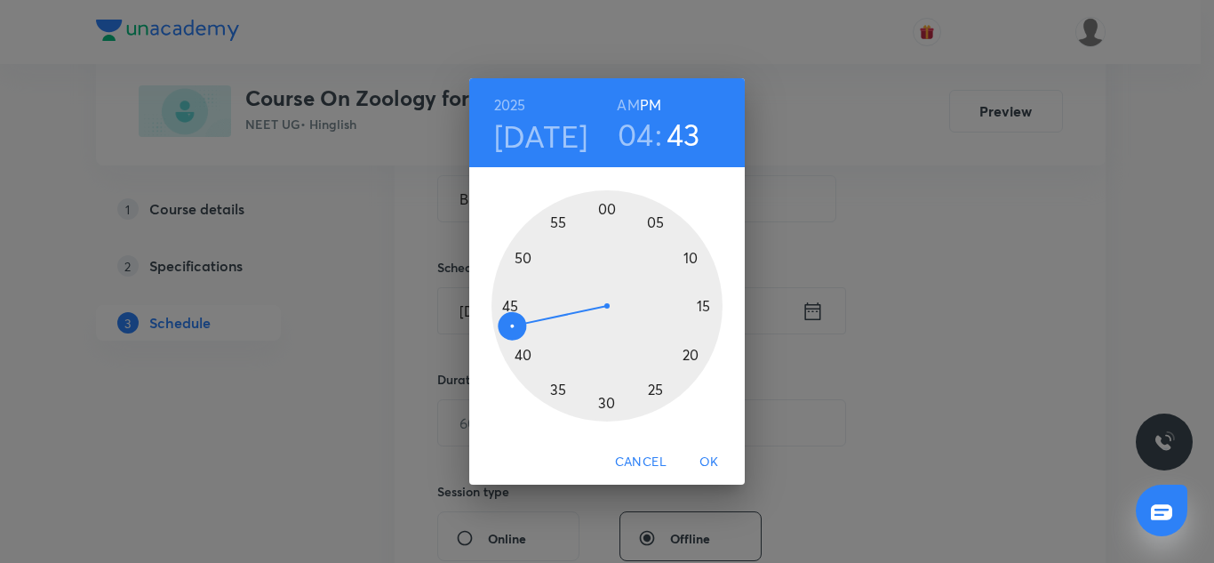
click at [606, 209] on div at bounding box center [607, 305] width 231 height 231
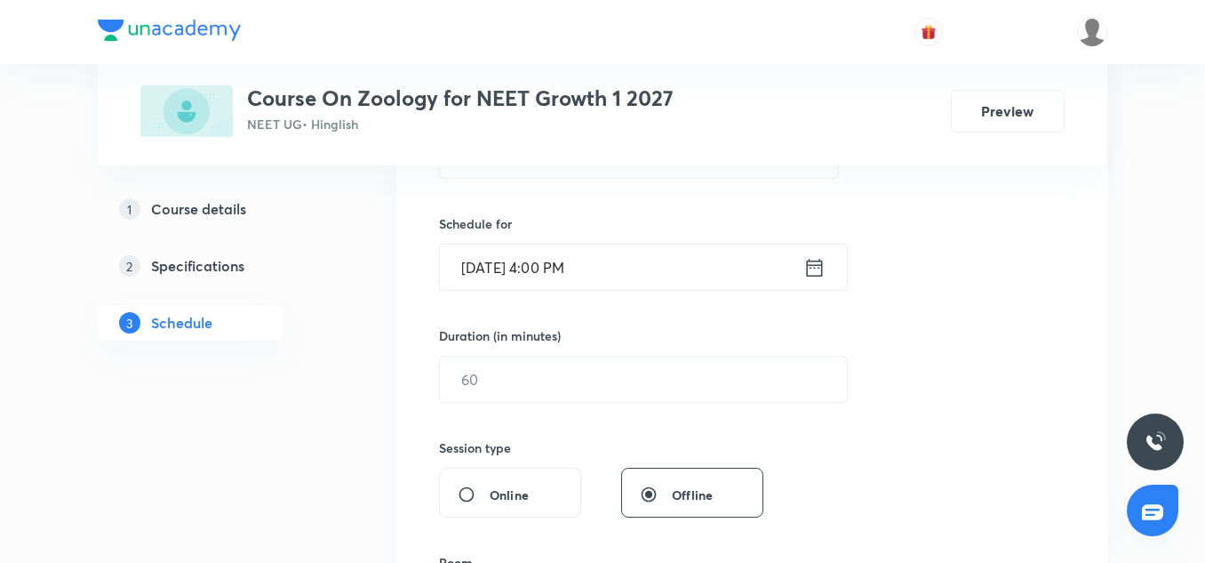
scroll to position [403, 0]
click at [556, 414] on div "Session 28 Live class Session title 14/99 Biomolecules-7 ​ Schedule for [DATE] …" at bounding box center [752, 398] width 626 height 835
click at [531, 393] on input "text" at bounding box center [643, 378] width 407 height 45
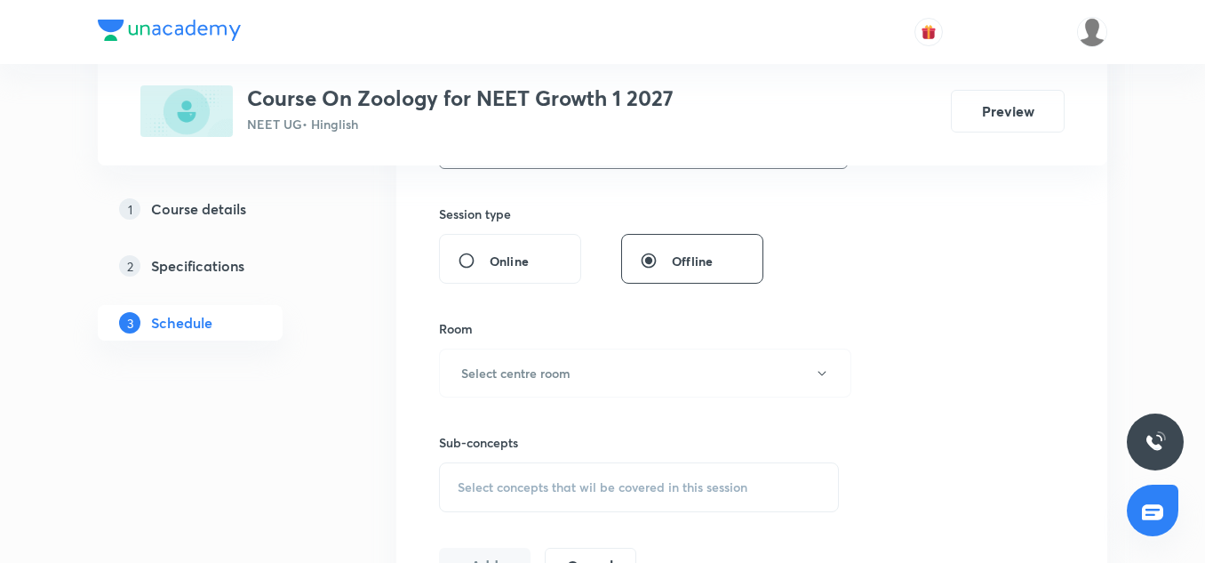
scroll to position [636, 0]
type input "85"
click at [516, 368] on h6 "Select centre room" at bounding box center [515, 372] width 109 height 19
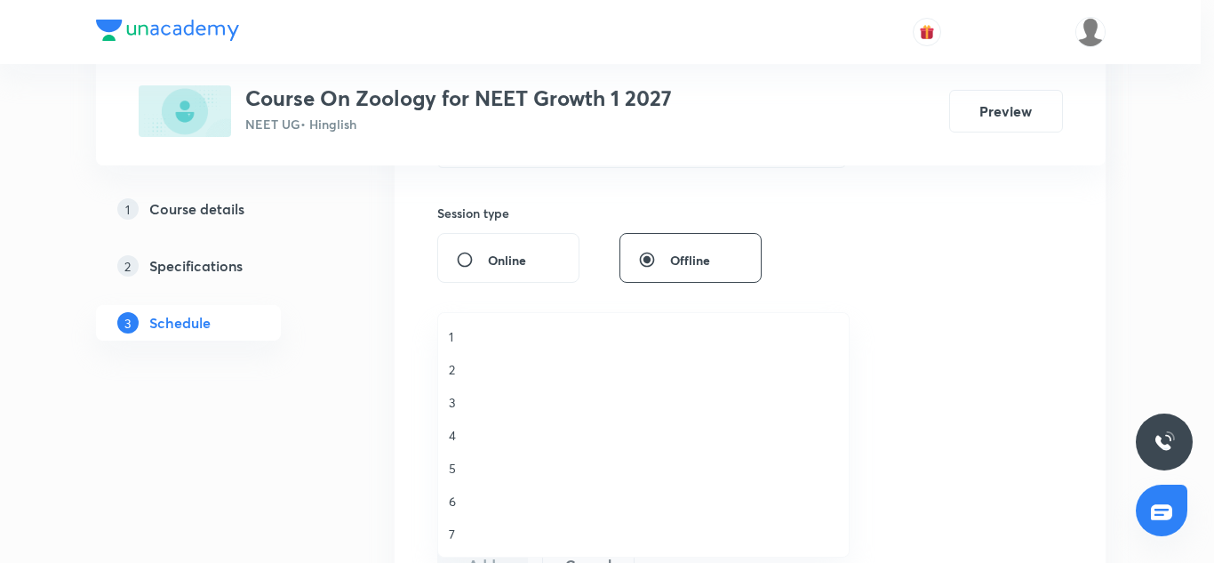
click at [456, 412] on li "3" at bounding box center [643, 402] width 411 height 33
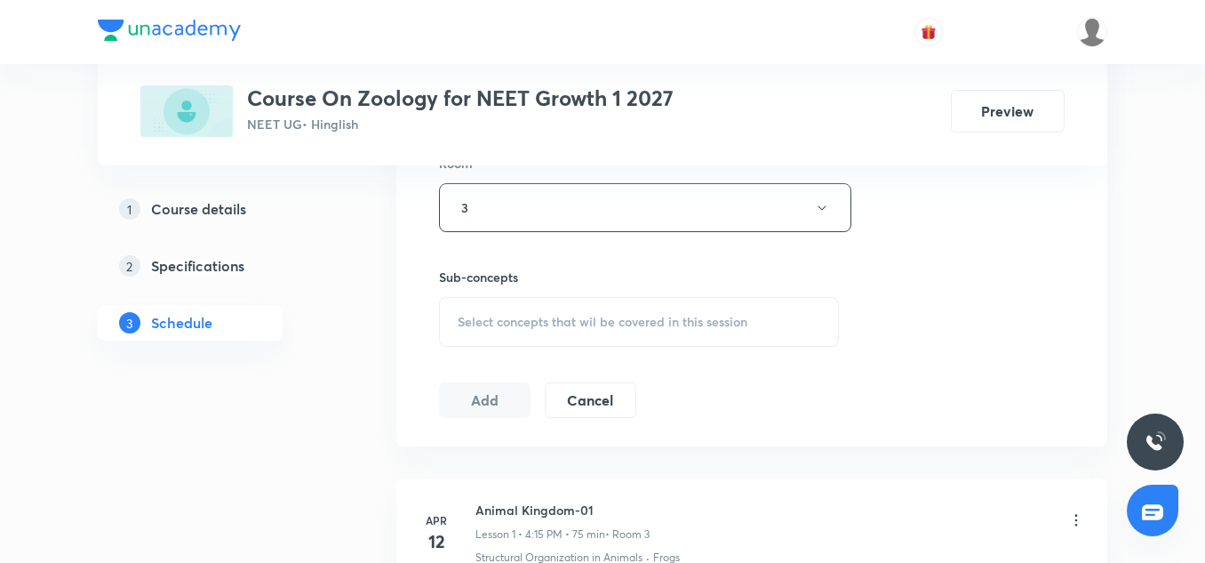
scroll to position [805, 0]
click at [511, 320] on span "Select concepts that wil be covered in this session" at bounding box center [603, 317] width 290 height 14
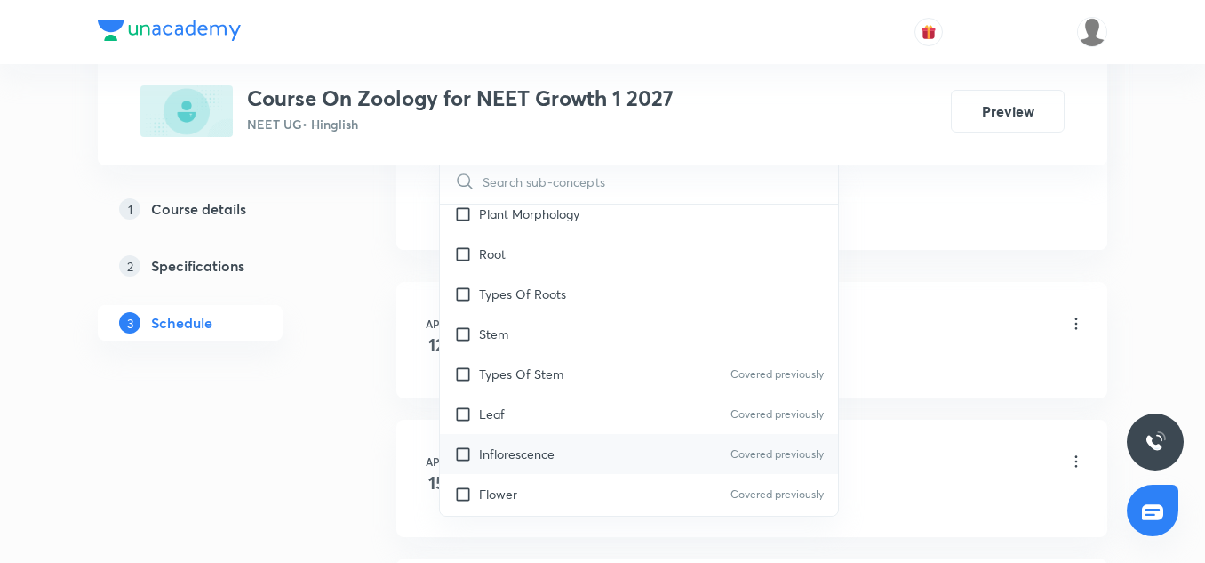
scroll to position [113, 0]
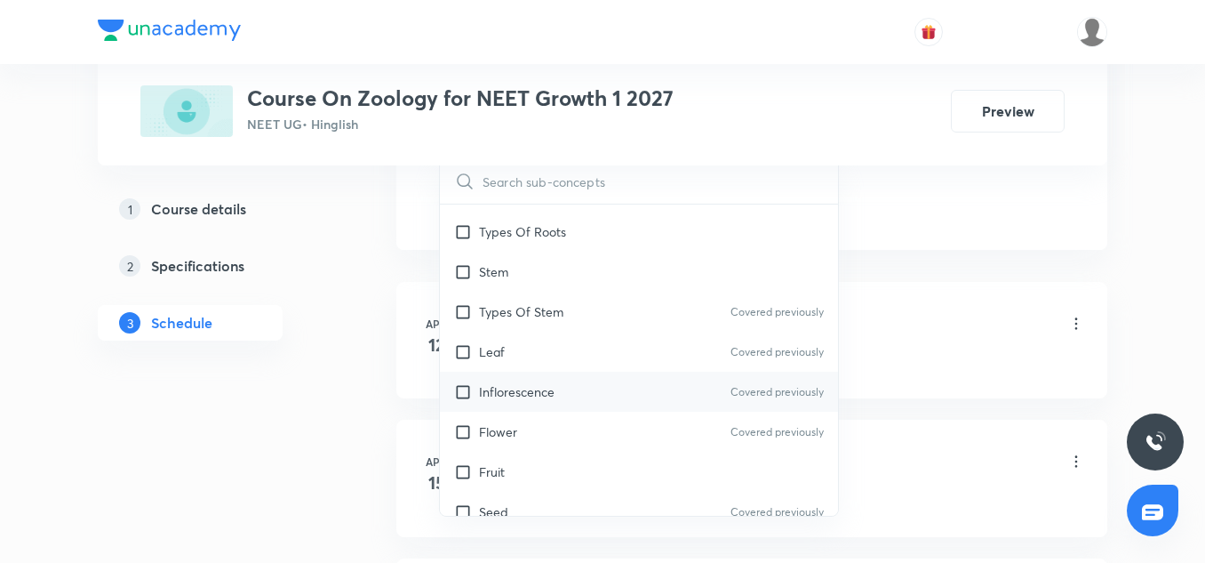
click at [527, 396] on p "Inflorescence" at bounding box center [517, 391] width 76 height 19
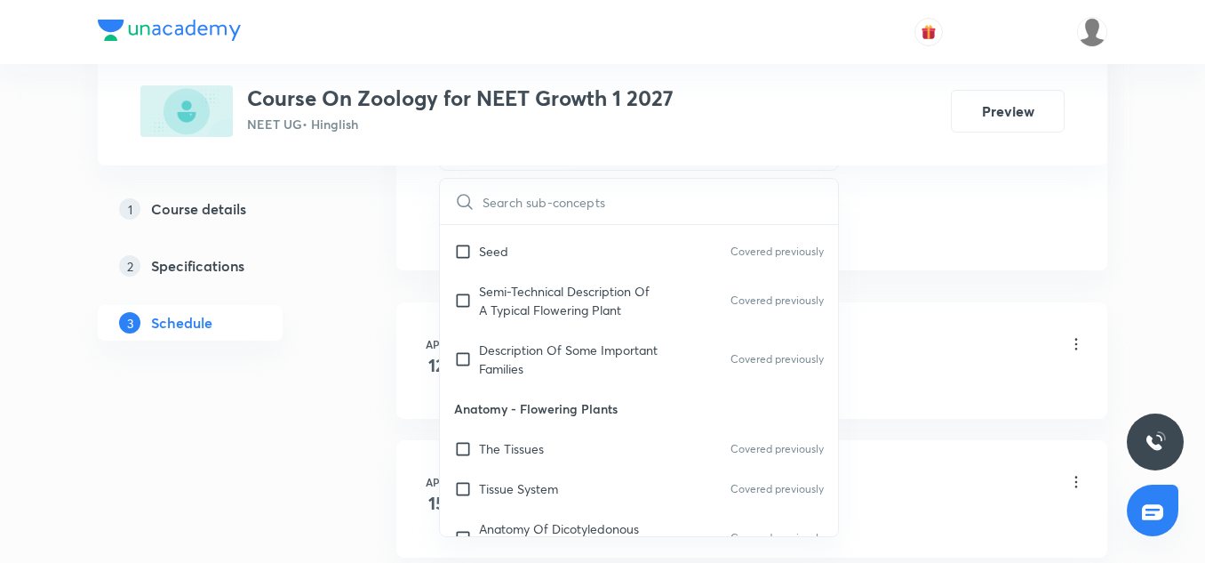
scroll to position [419, 0]
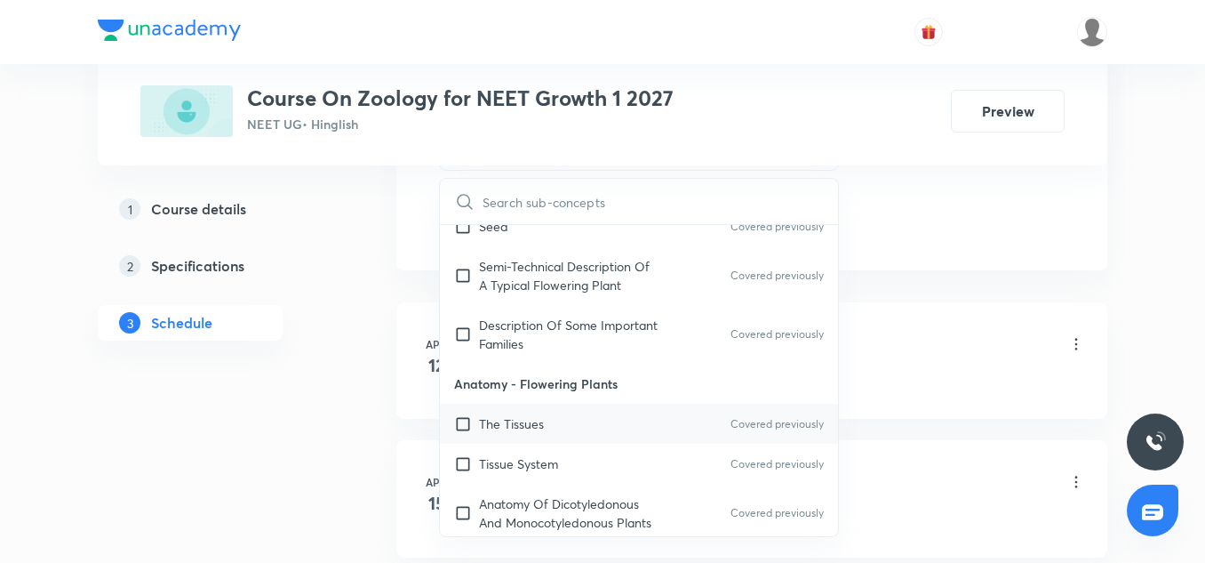
click at [518, 425] on p "The Tissues" at bounding box center [511, 423] width 65 height 19
checkbox input "true"
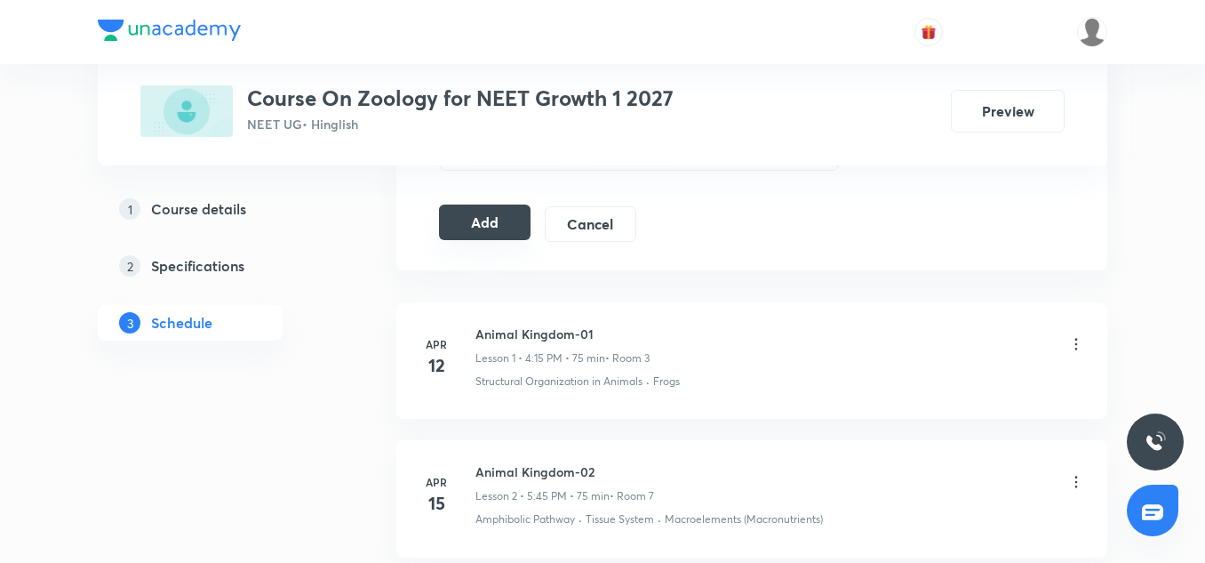
click at [480, 223] on button "Add" at bounding box center [485, 222] width 92 height 36
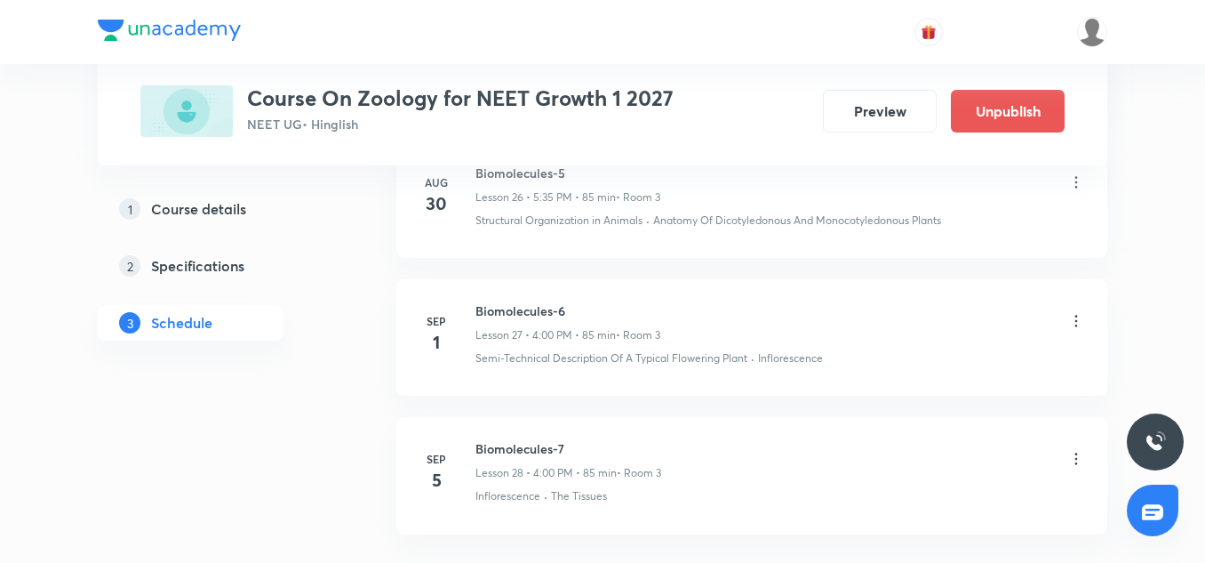
scroll to position [3928, 0]
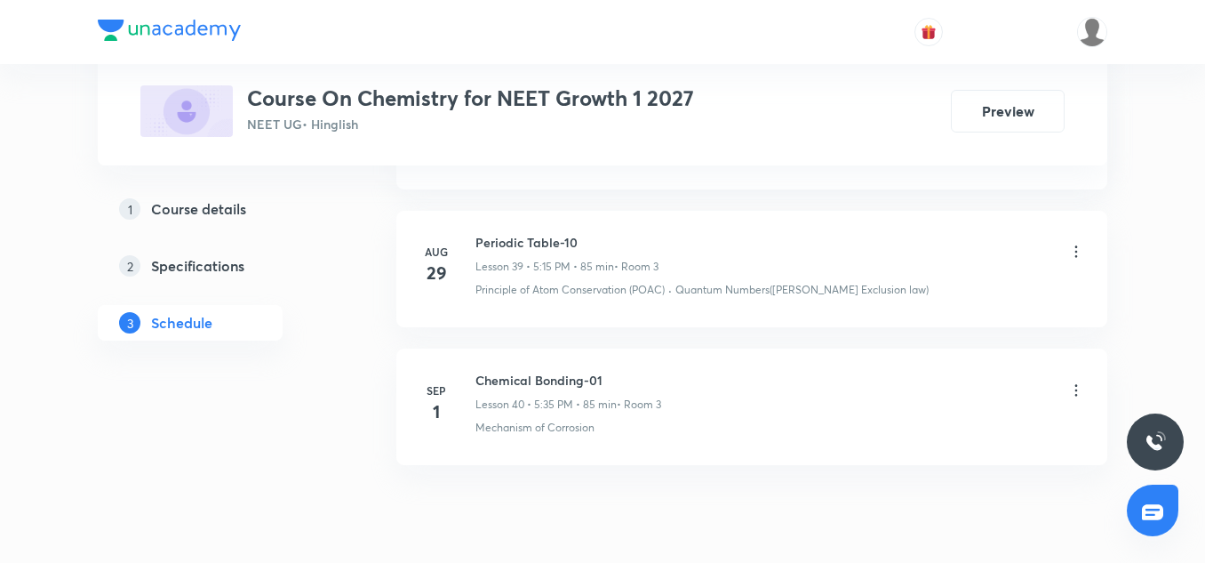
scroll to position [6418, 0]
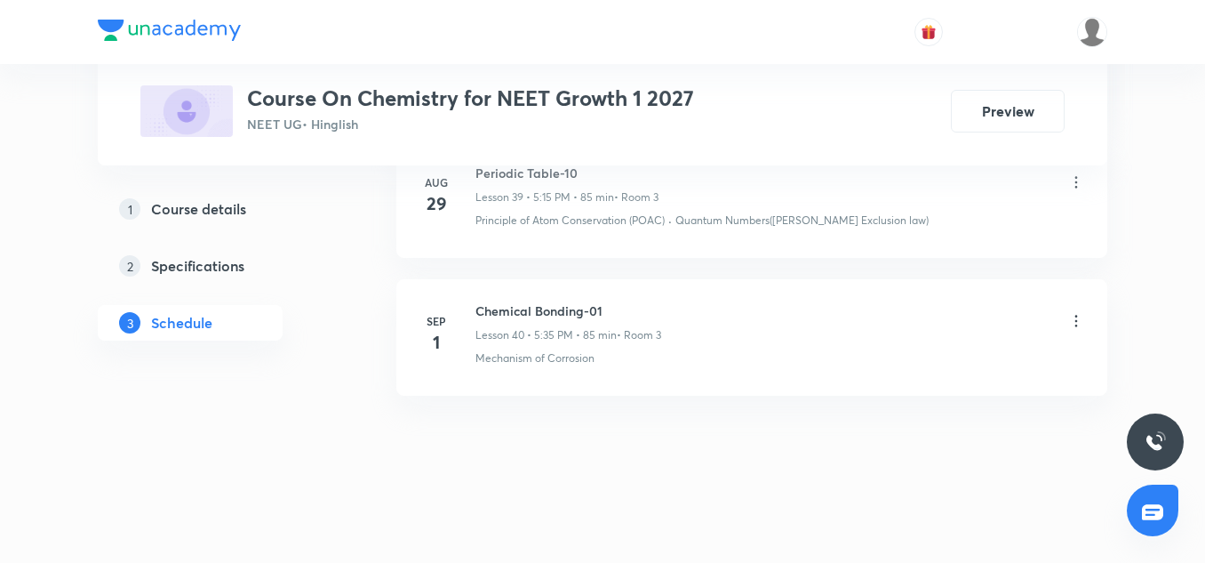
click at [562, 319] on h6 "Chemical Bonding-01" at bounding box center [569, 310] width 186 height 19
copy h6 "Chemical Bonding-01"
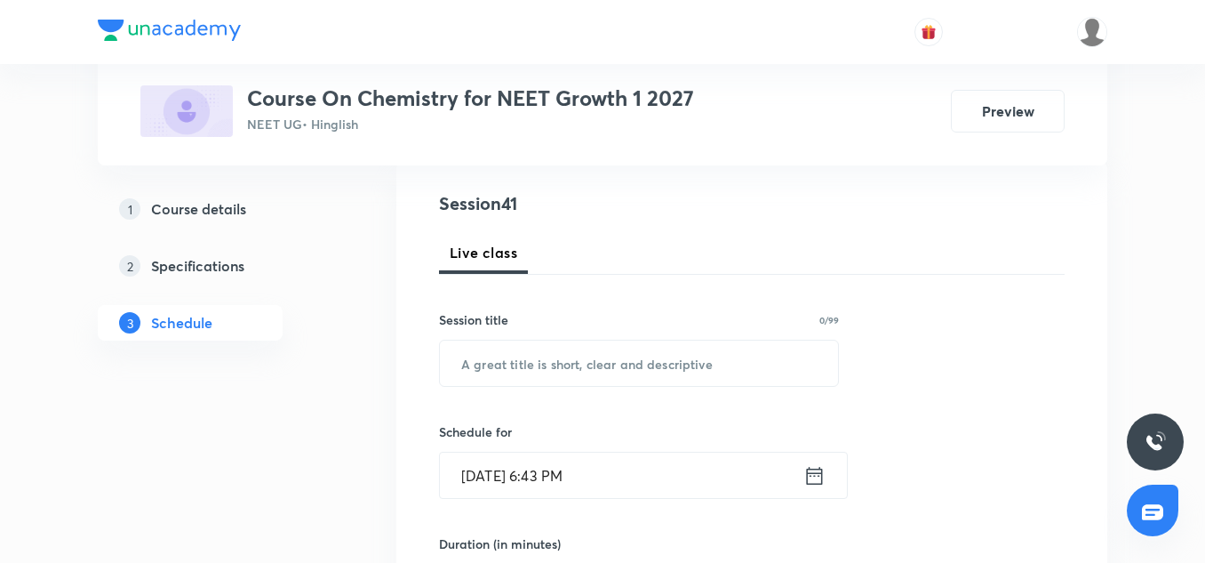
scroll to position [196, 0]
click at [542, 374] on input "text" at bounding box center [639, 361] width 398 height 45
paste input "Chemical Bonding-01"
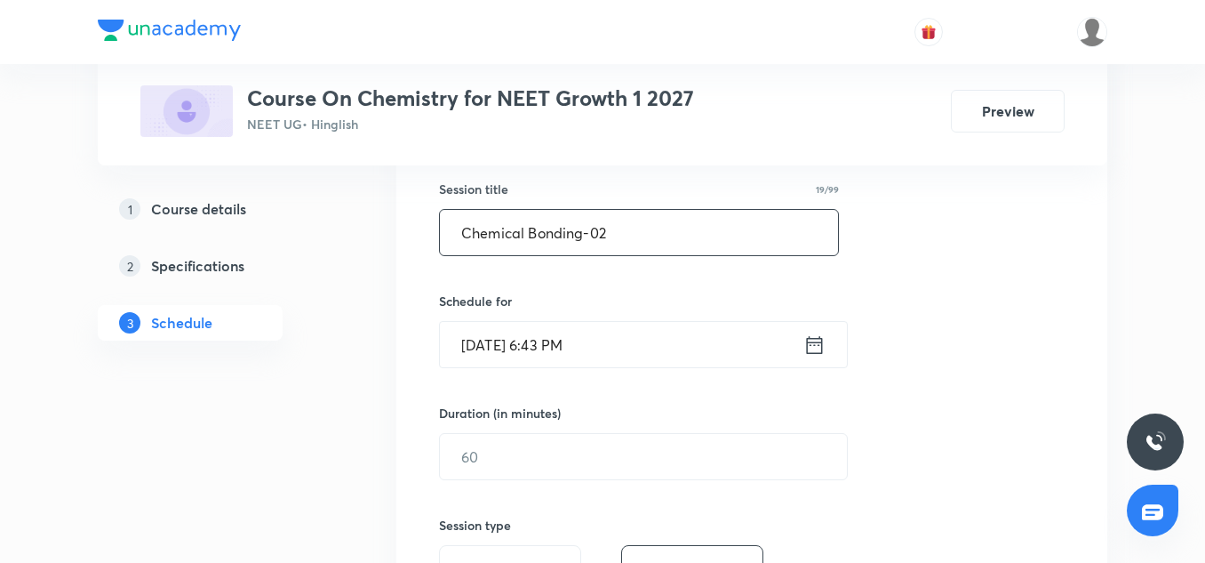
scroll to position [325, 0]
type input "Chemical Bonding-02"
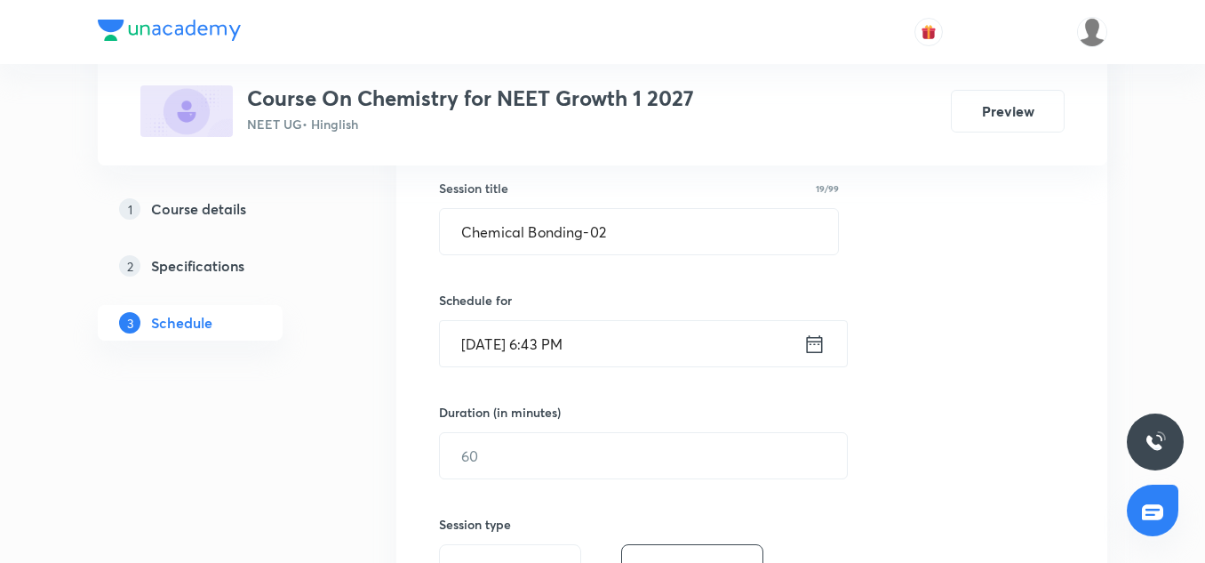
click at [511, 347] on input "[DATE] 6:43 PM" at bounding box center [622, 343] width 364 height 45
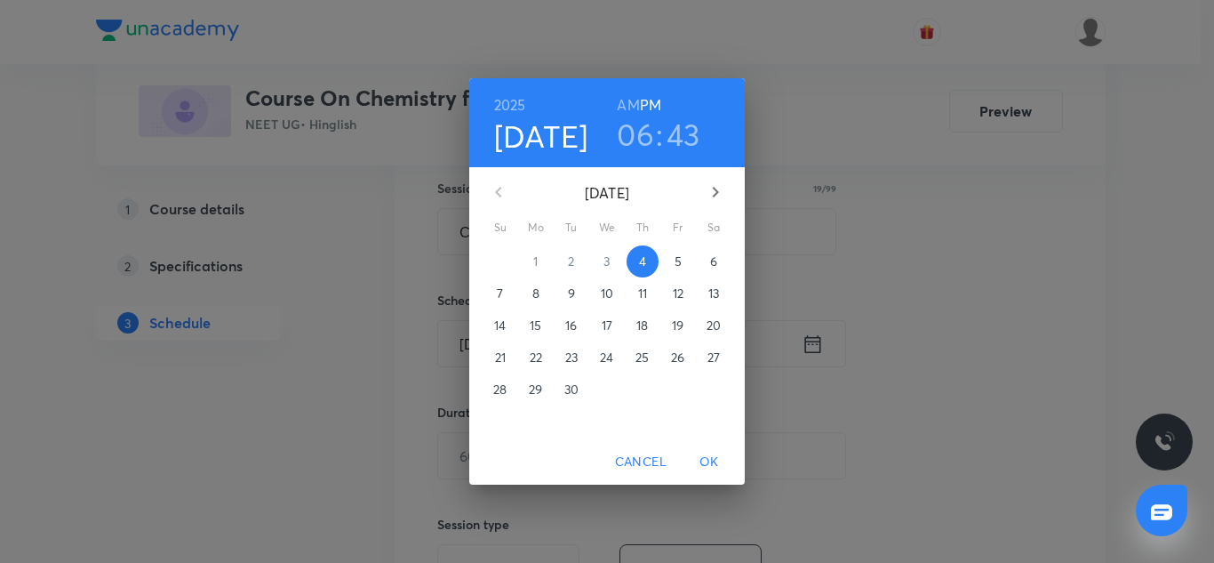
click at [674, 262] on span "5" at bounding box center [678, 261] width 32 height 18
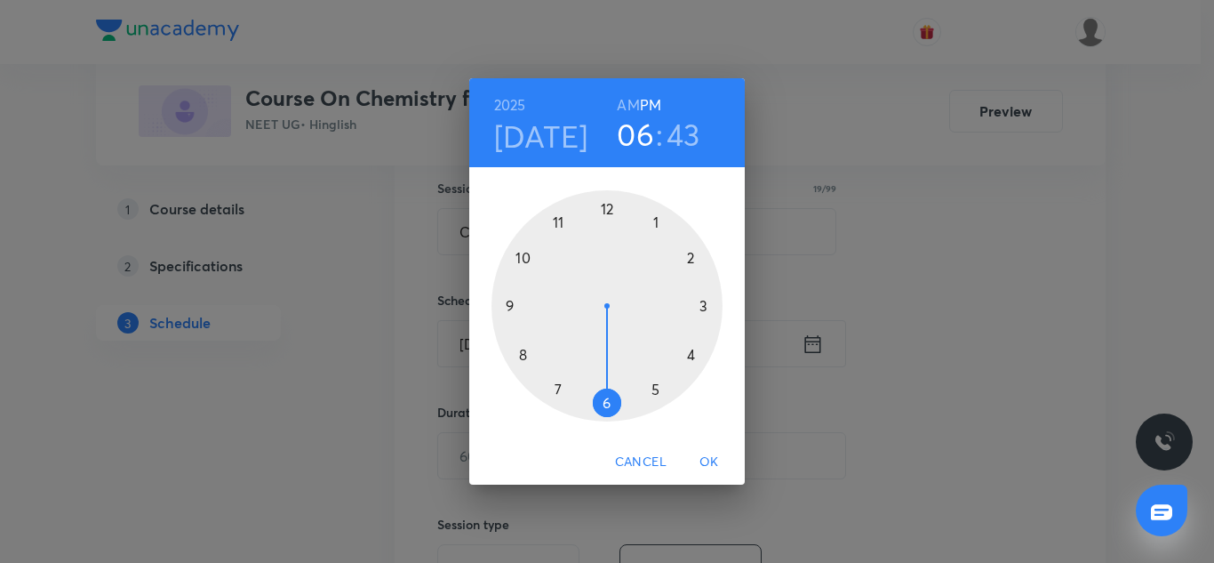
click at [657, 388] on div at bounding box center [607, 305] width 231 height 231
click at [556, 385] on div at bounding box center [607, 305] width 231 height 231
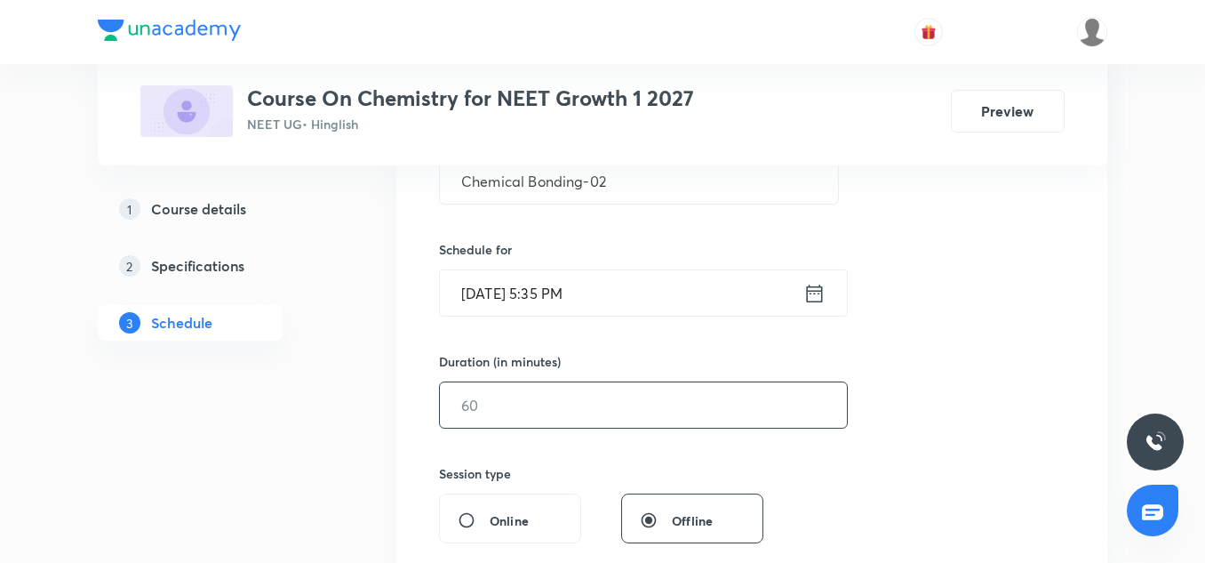
scroll to position [378, 0]
click at [518, 400] on input "text" at bounding box center [643, 402] width 407 height 45
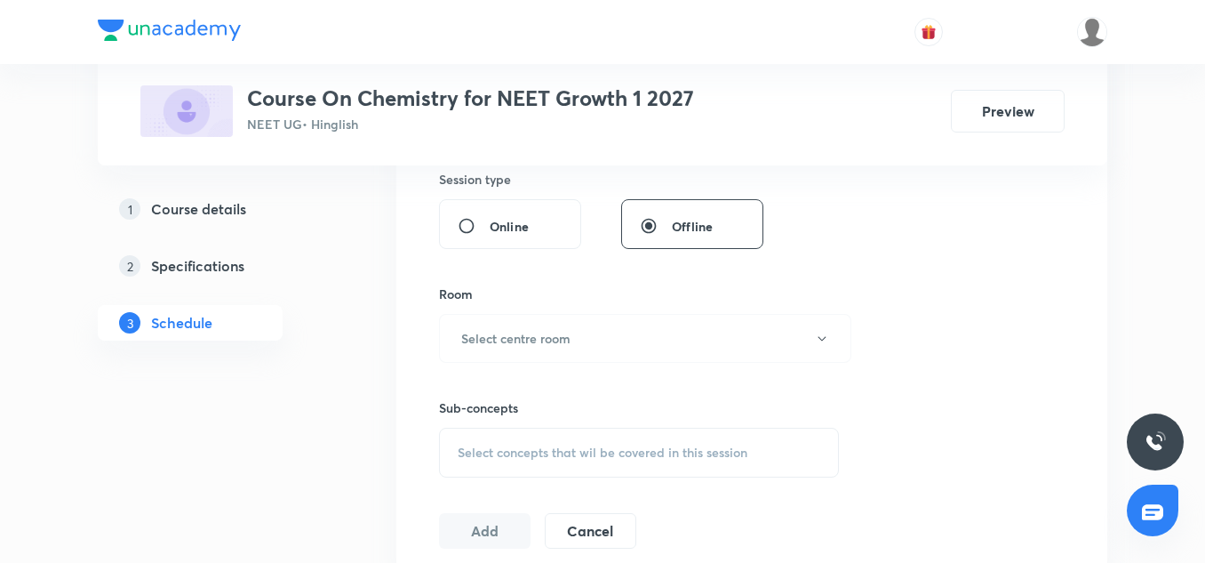
scroll to position [679, 0]
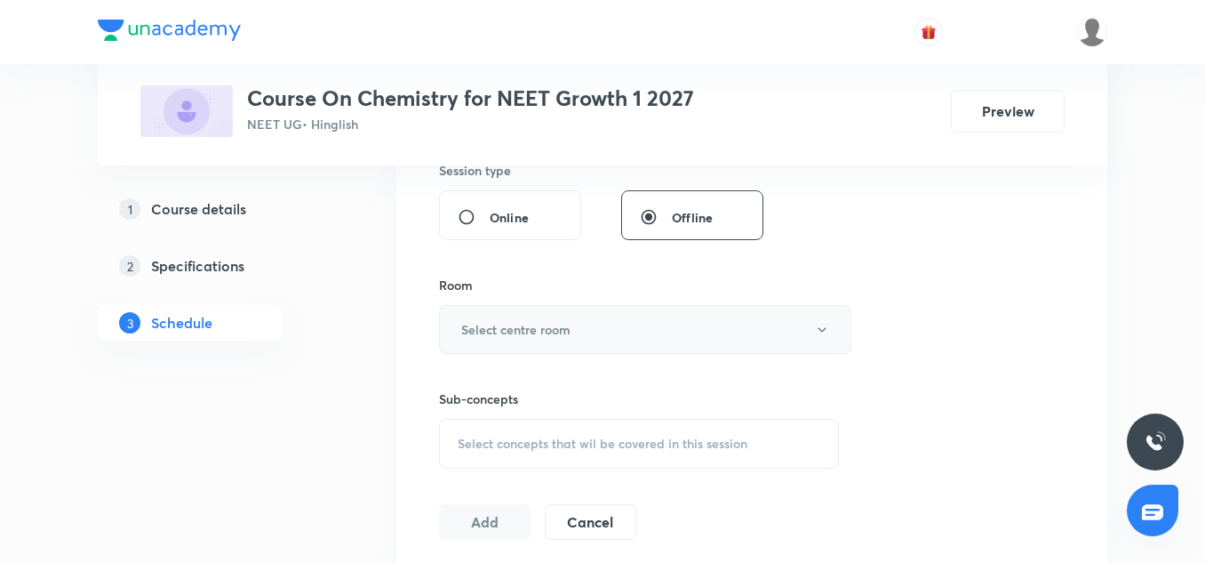
type input "85"
click at [508, 344] on button "Select centre room" at bounding box center [645, 329] width 412 height 49
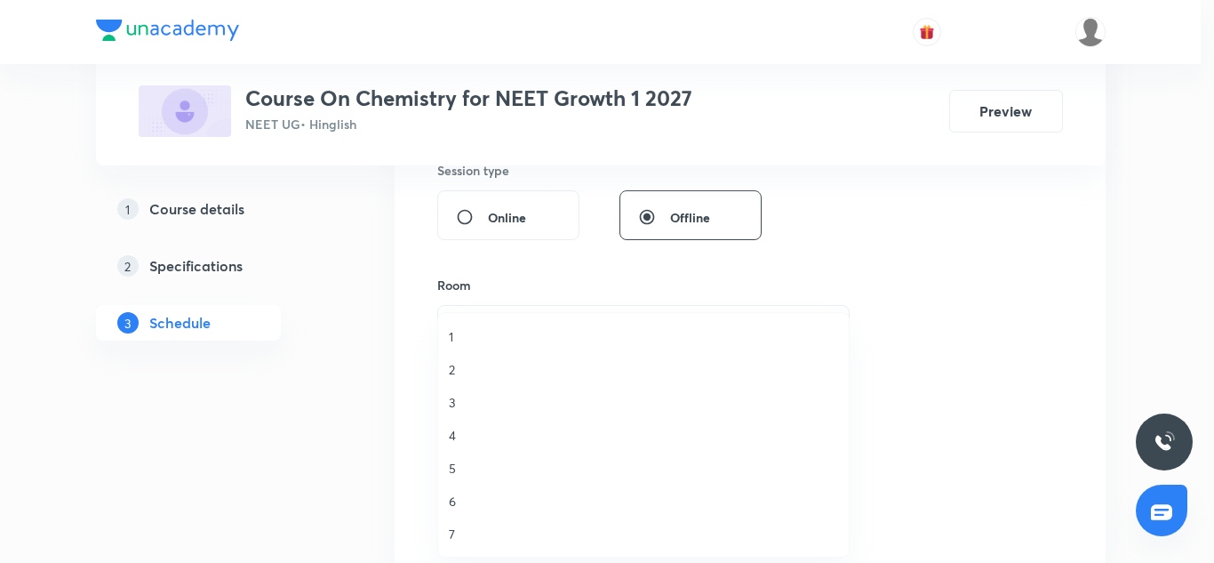
click at [450, 400] on span "3" at bounding box center [643, 402] width 389 height 19
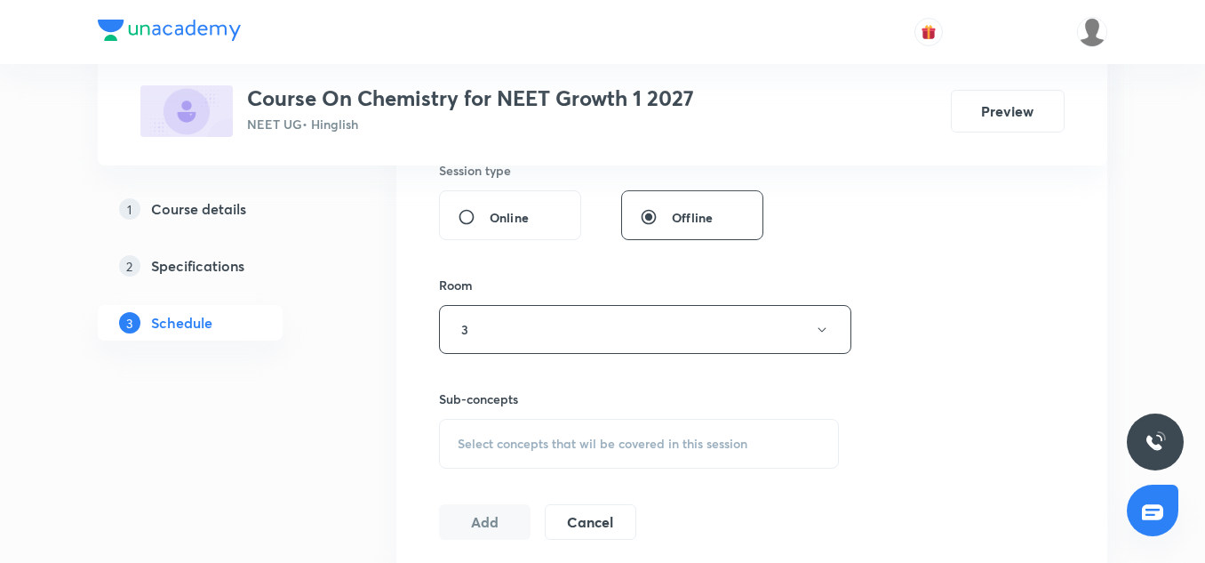
scroll to position [812, 0]
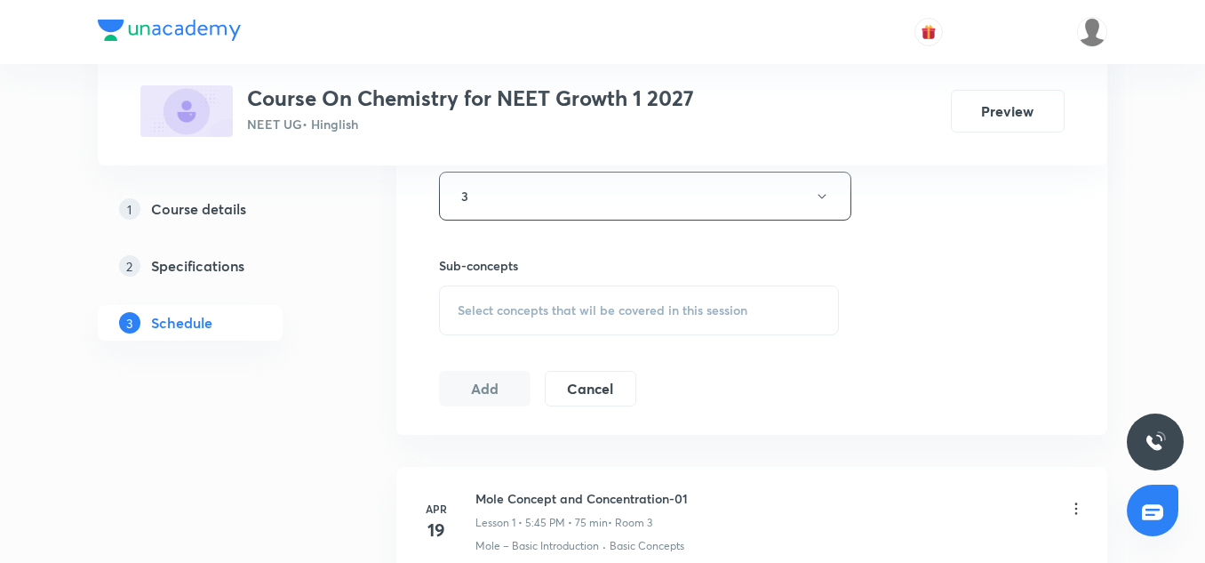
click at [525, 308] on span "Select concepts that wil be covered in this session" at bounding box center [603, 310] width 290 height 14
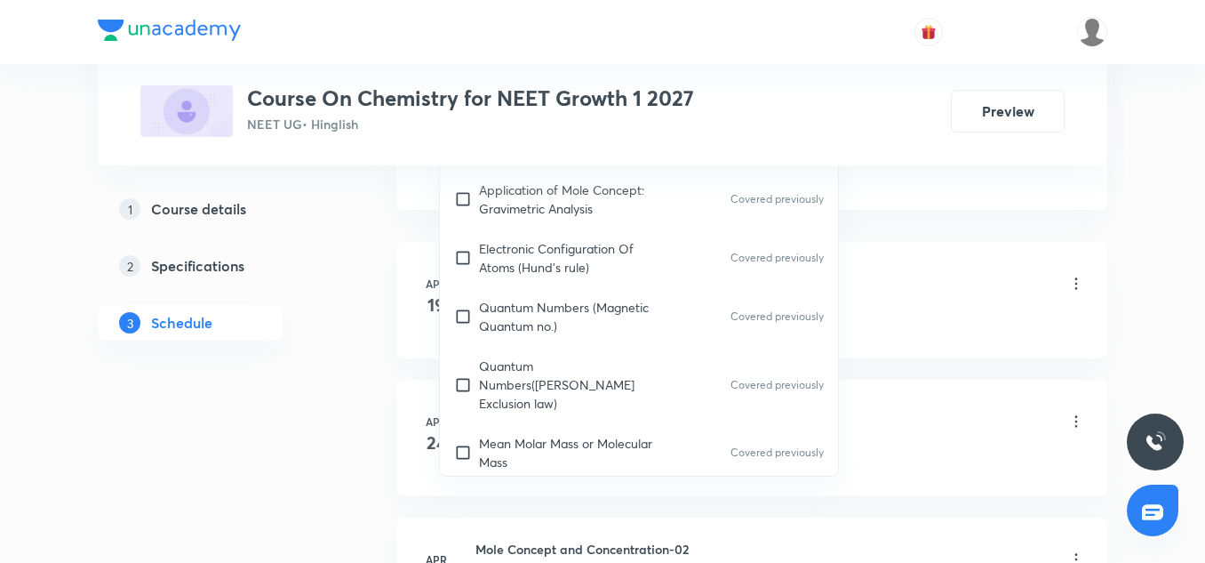
scroll to position [533, 0]
click at [535, 302] on p "Quantum Numbers (Magnetic Quantum no.)" at bounding box center [569, 313] width 180 height 37
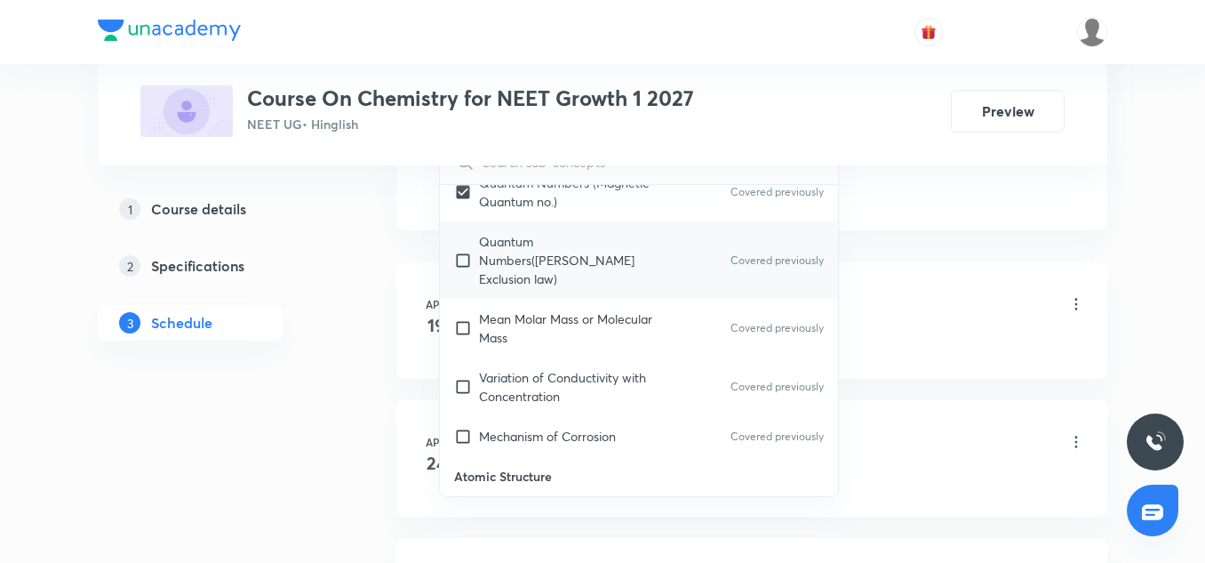
scroll to position [678, 0]
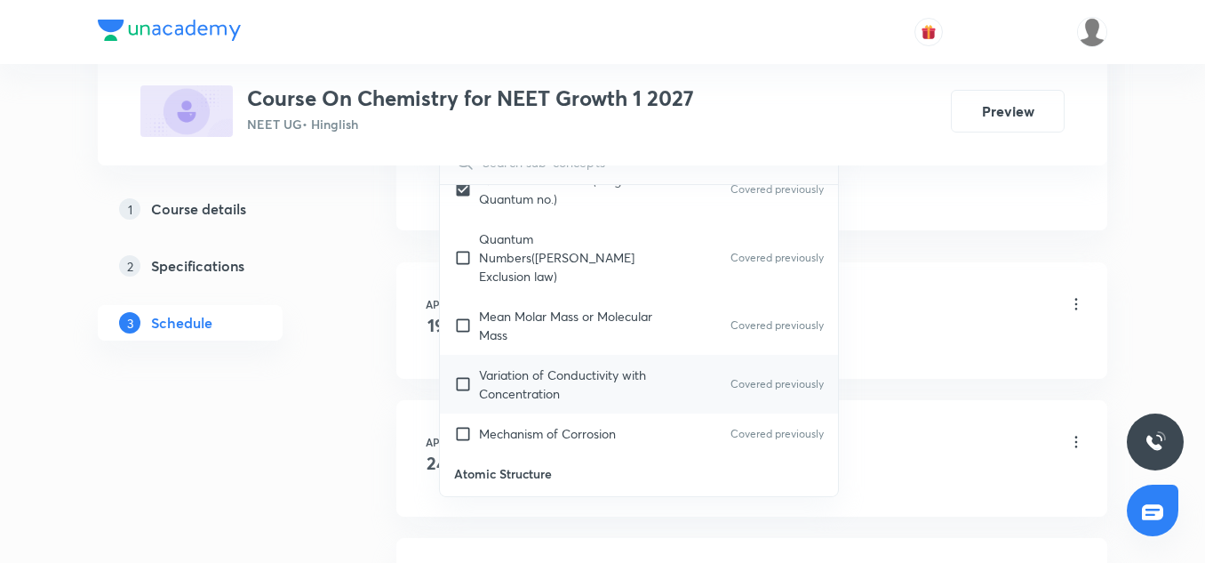
click at [511, 365] on p "Variation of Conductivity with Concentration" at bounding box center [569, 383] width 180 height 37
checkbox input "true"
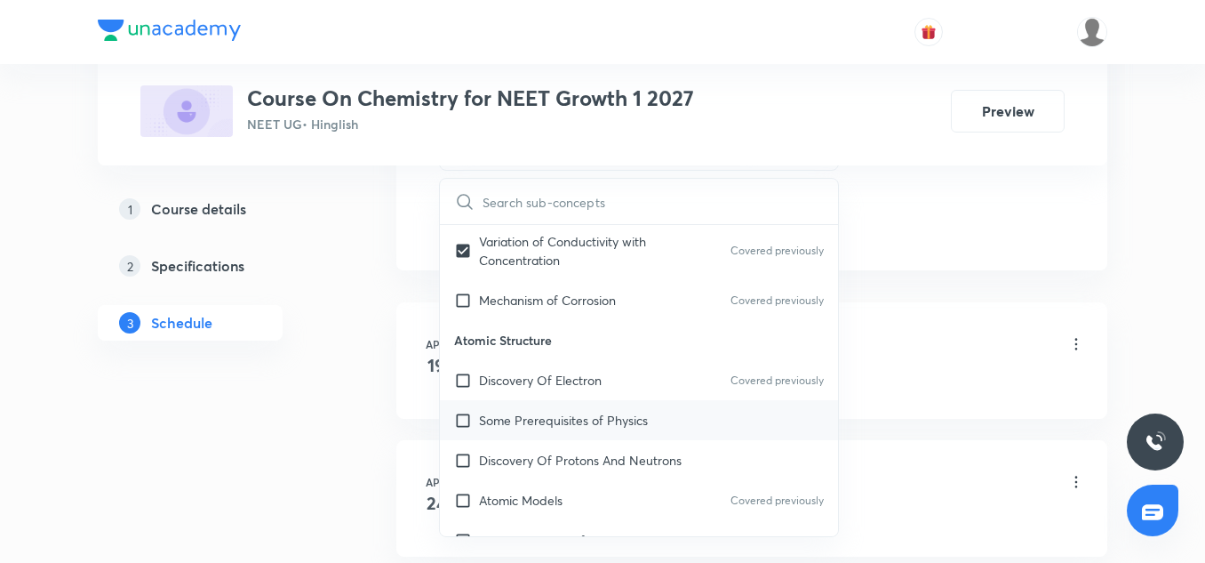
scroll to position [852, 0]
click at [530, 410] on p "Some Prerequisites of Physics" at bounding box center [563, 419] width 169 height 19
checkbox input "true"
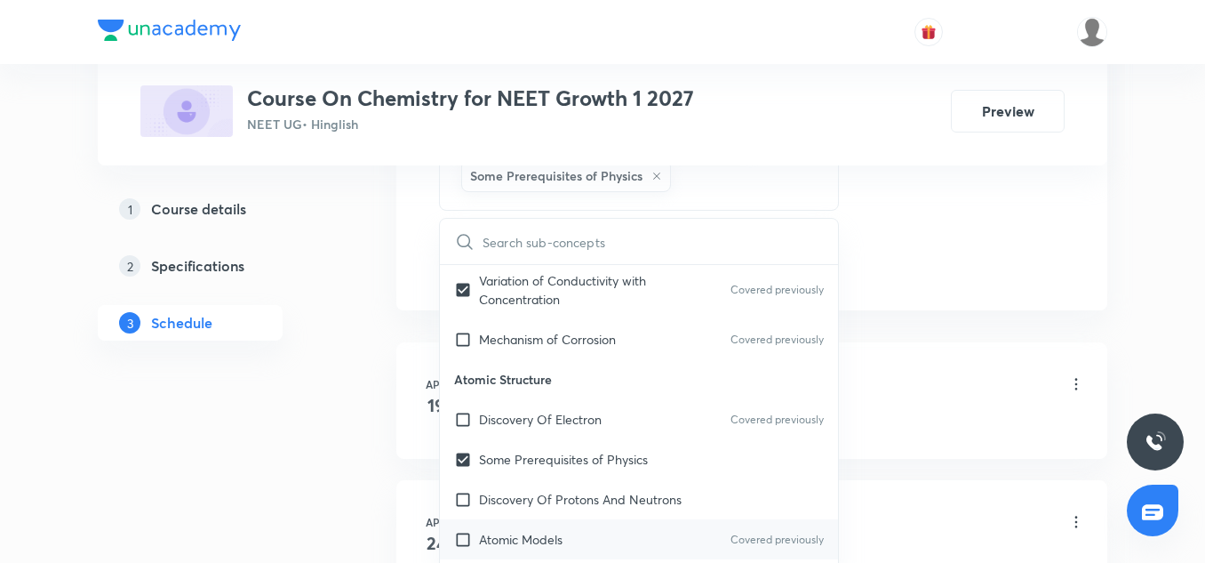
click at [586, 519] on div "Atomic Models Covered previously" at bounding box center [639, 539] width 398 height 40
checkbox input "true"
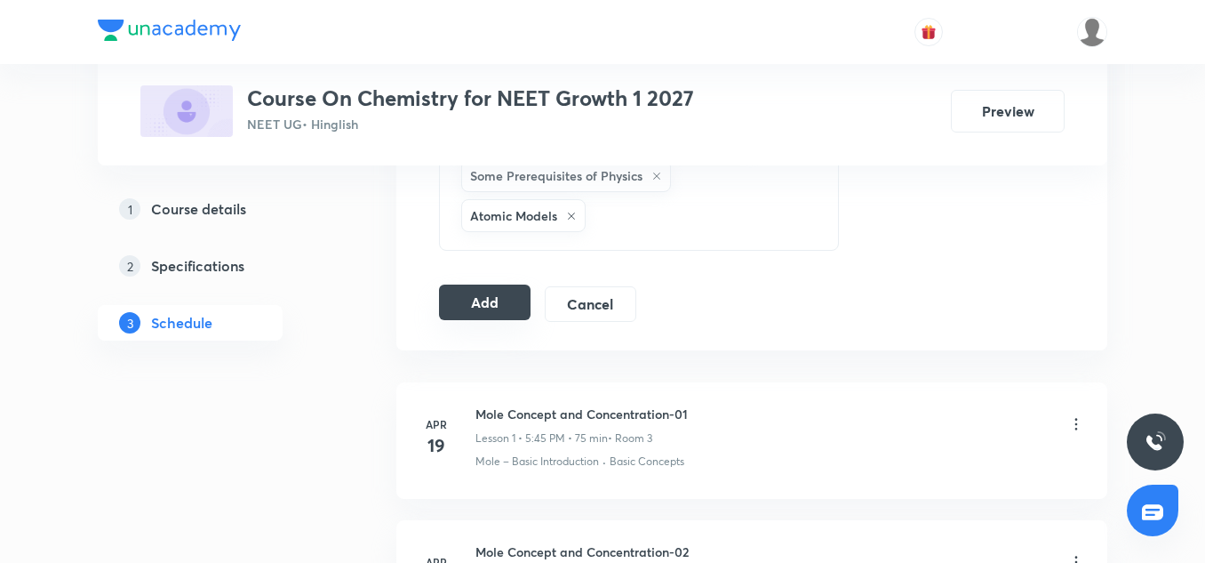
click at [522, 316] on button "Add" at bounding box center [485, 302] width 92 height 36
click at [465, 292] on button "Add" at bounding box center [485, 302] width 92 height 36
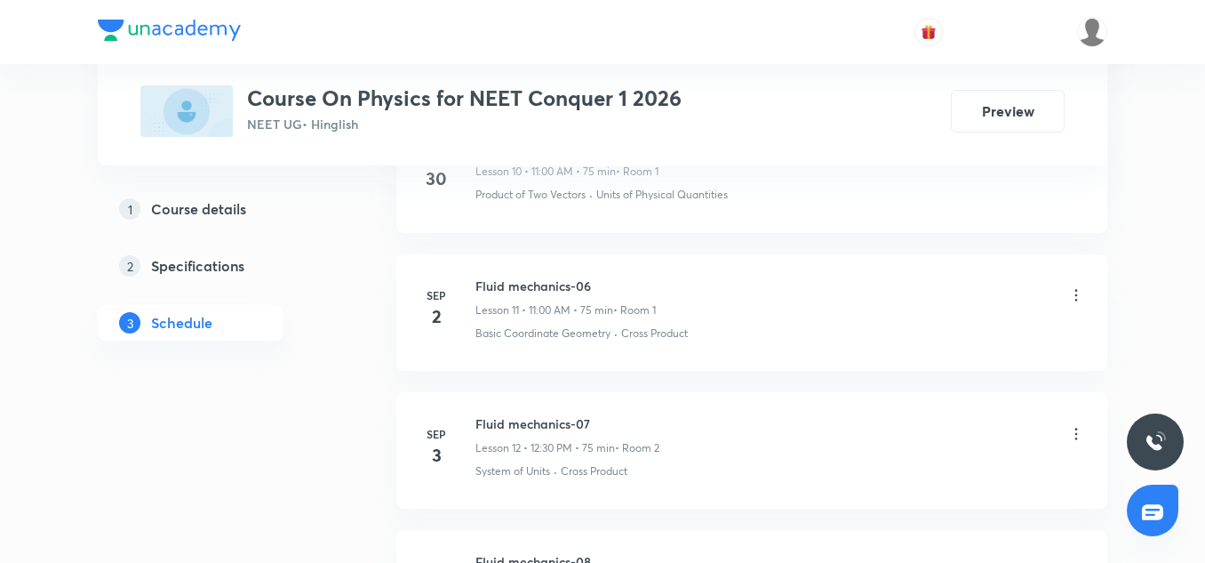
scroll to position [2771, 0]
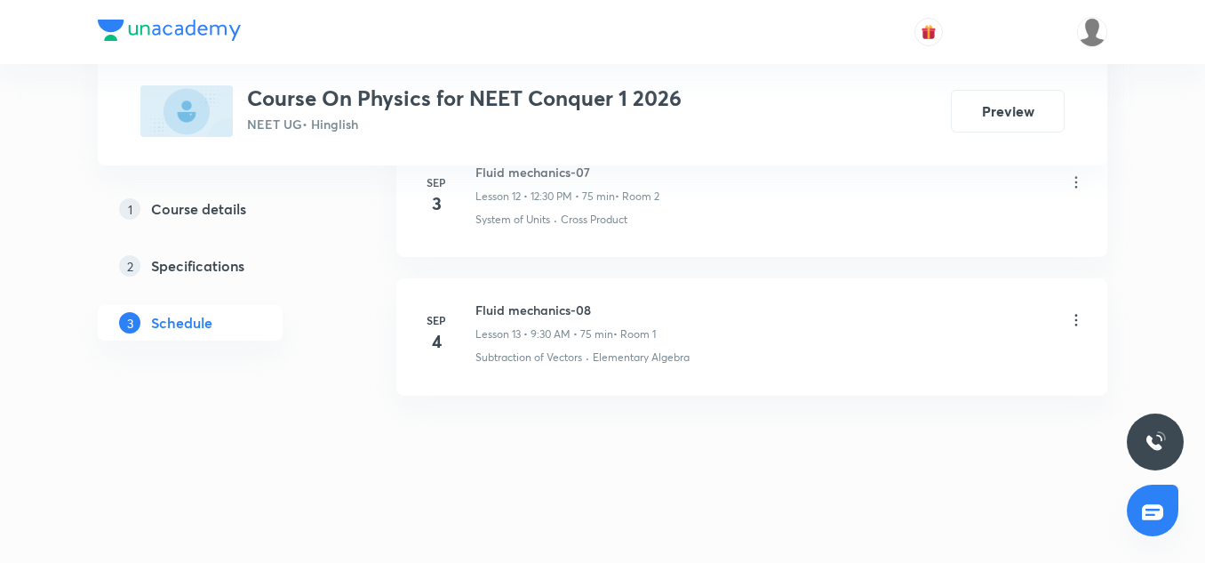
click at [556, 315] on h6 "Fluid mechanics-08" at bounding box center [566, 309] width 180 height 19
copy h6 "Fluid mechanics-08"
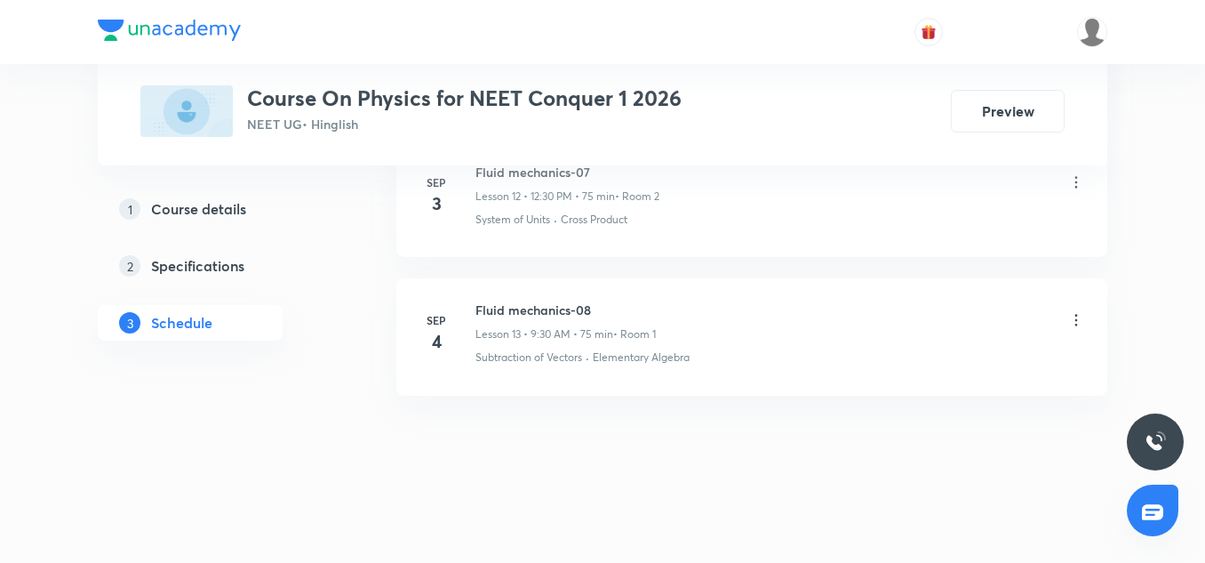
click at [516, 334] on p "Lesson 13 • 9:30 AM • 75 min" at bounding box center [545, 334] width 138 height 16
click at [561, 315] on h6 "Fluid mechanics-08" at bounding box center [566, 309] width 180 height 19
copy h6 "Fluid mechanics-08"
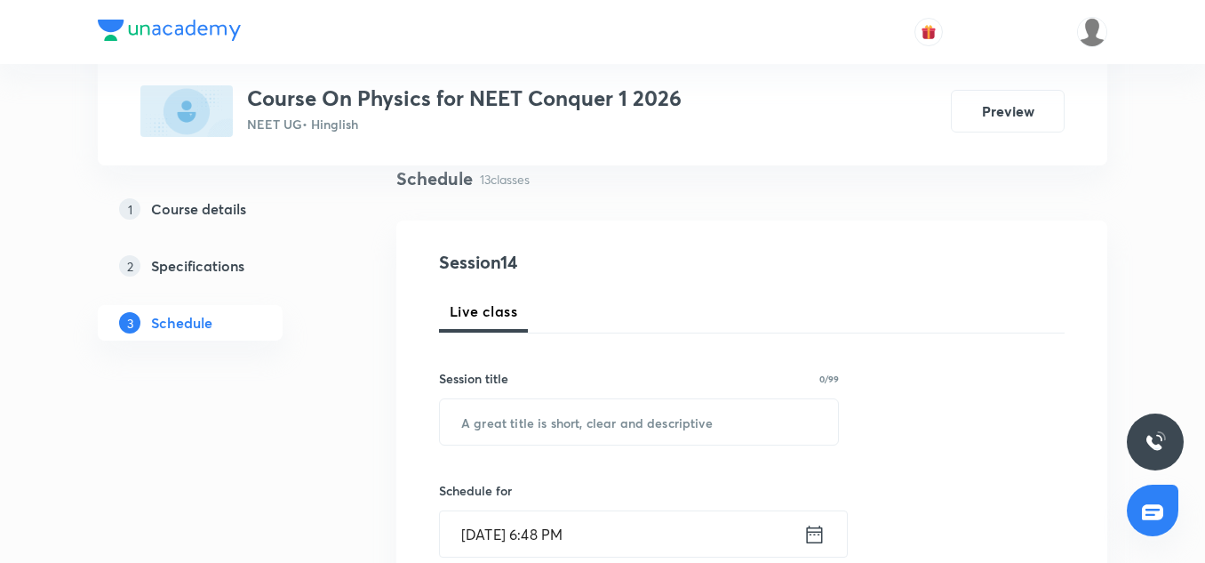
scroll to position [143, 0]
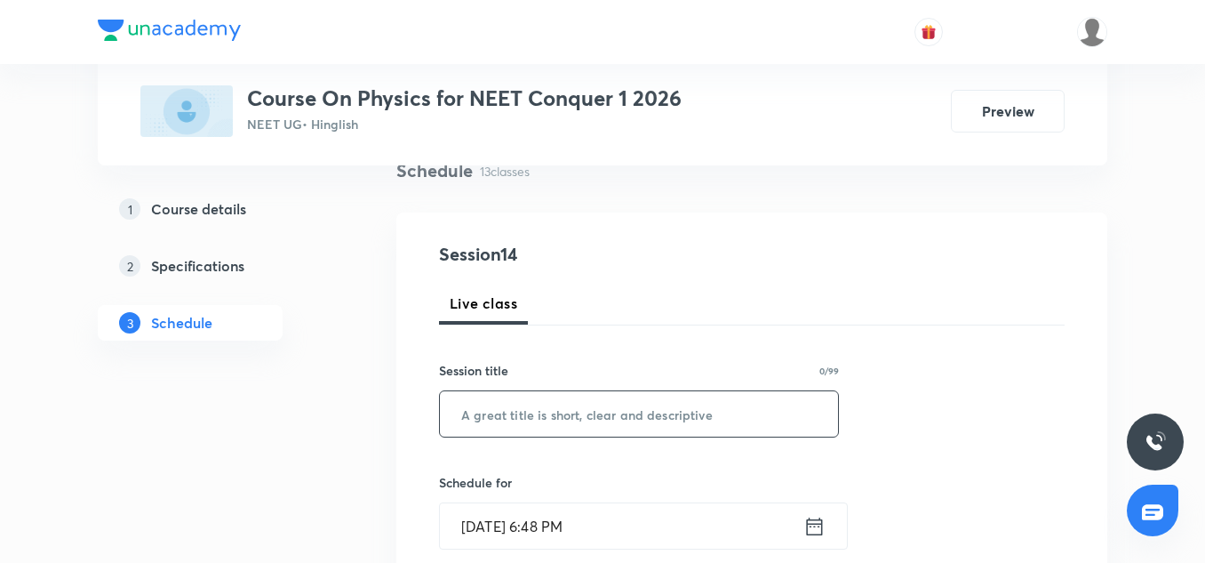
click at [537, 422] on input "text" at bounding box center [639, 413] width 398 height 45
paste input "Fluid mechanics-08"
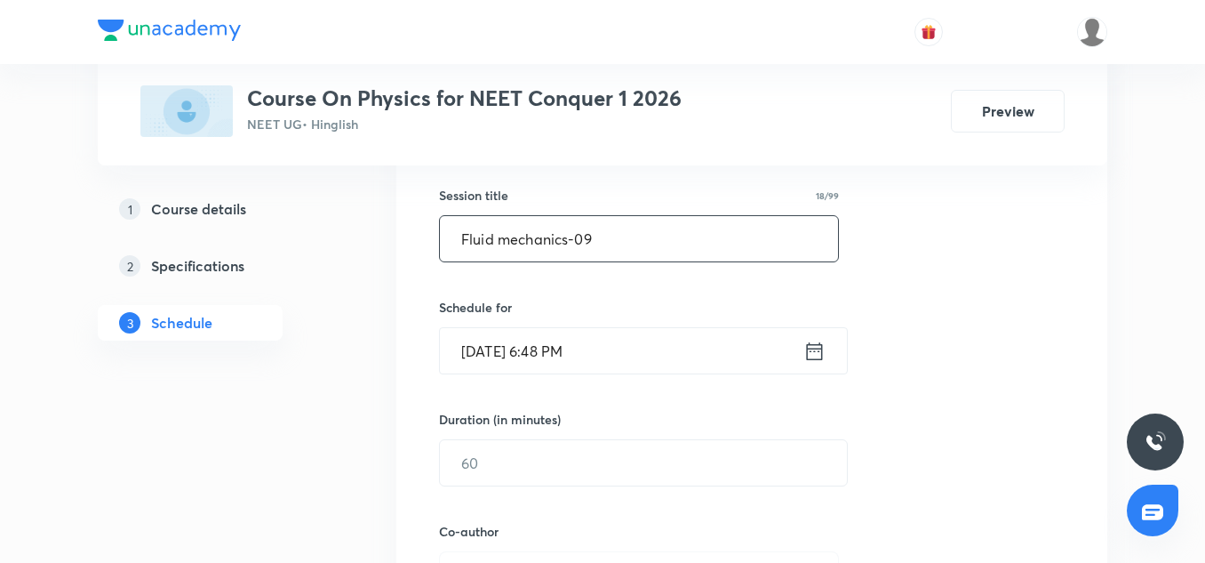
scroll to position [321, 0]
type input "Fluid mechanics-09"
click at [484, 348] on input "Sep 4, 2025, 6:48 PM" at bounding box center [622, 347] width 364 height 45
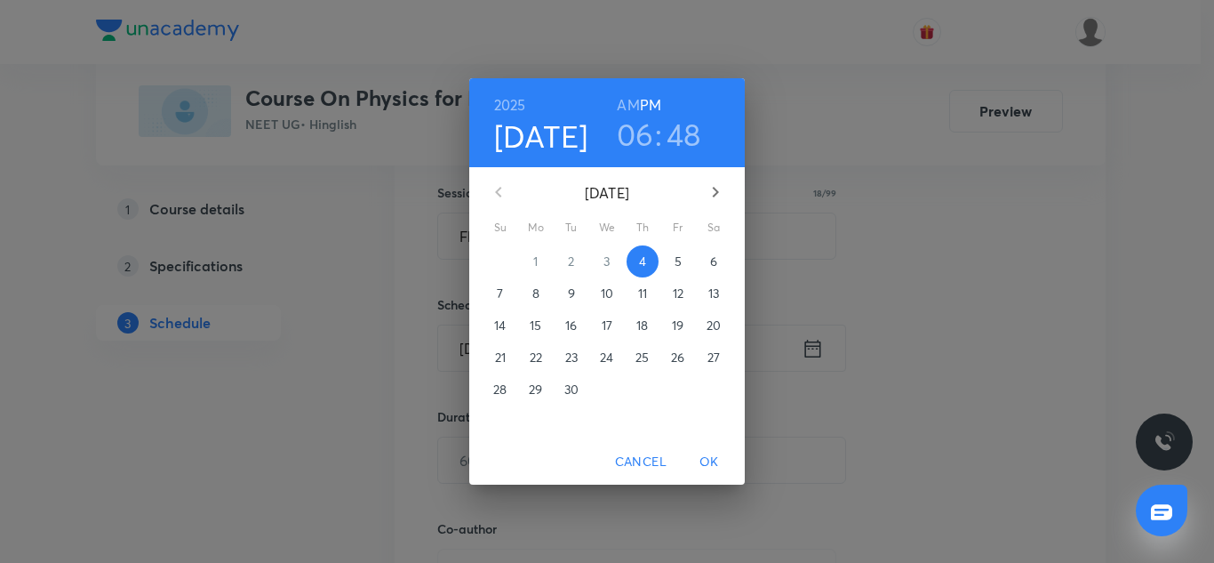
click at [675, 259] on p "5" at bounding box center [678, 261] width 7 height 18
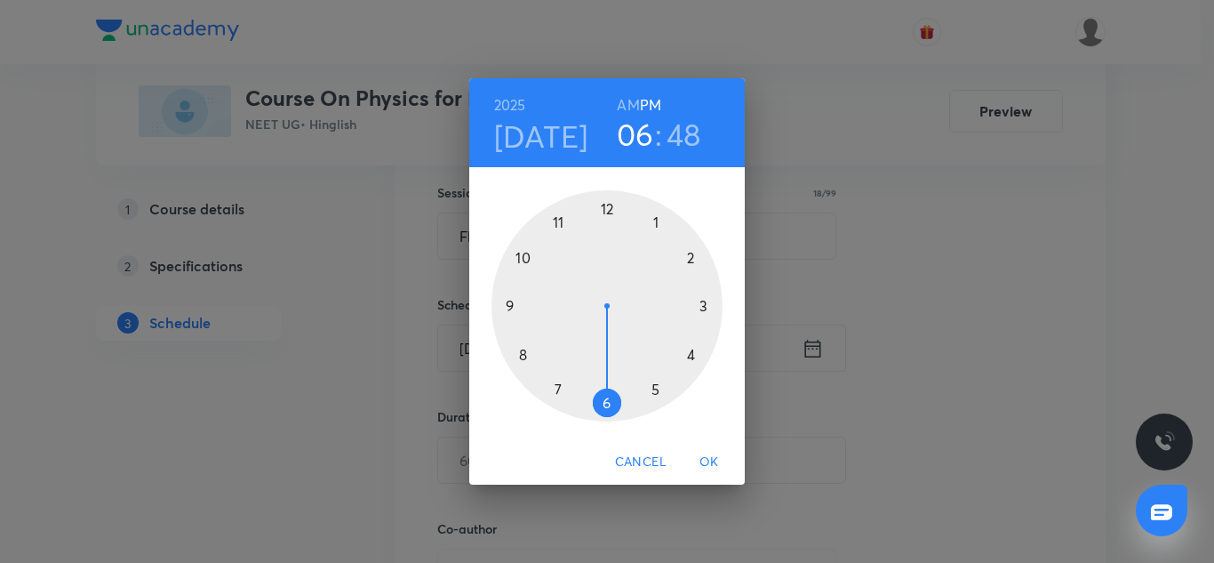
click at [506, 305] on div at bounding box center [607, 305] width 231 height 231
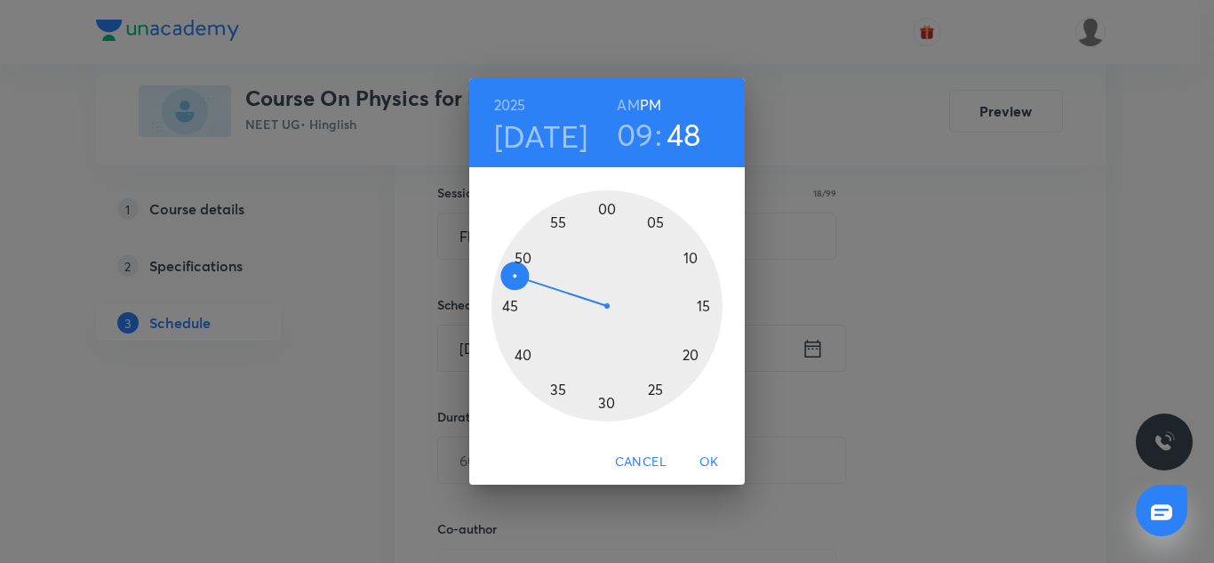
click at [606, 404] on div at bounding box center [607, 305] width 231 height 231
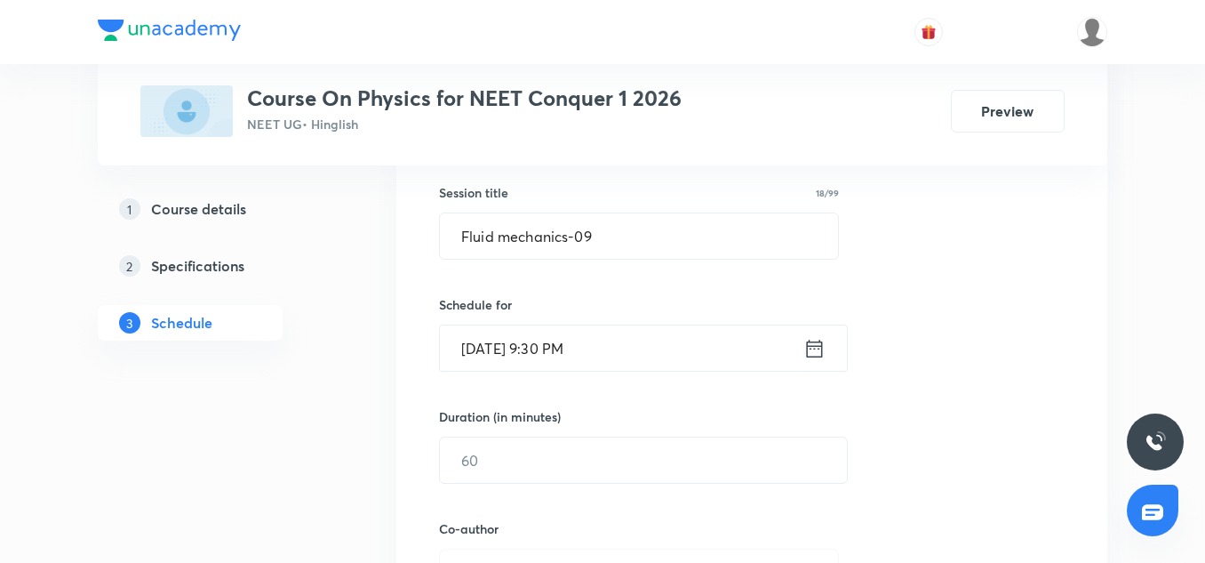
click at [631, 329] on input "Sep 5, 2025, 9:30 PM" at bounding box center [622, 347] width 364 height 45
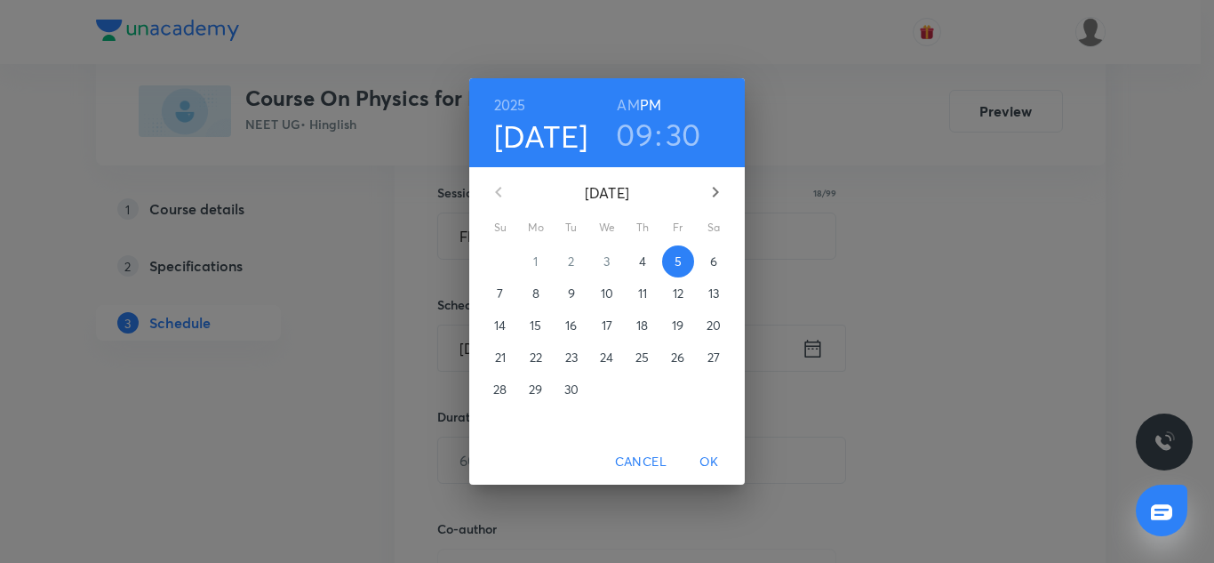
click at [632, 101] on h6 "AM" at bounding box center [628, 104] width 22 height 25
click at [708, 460] on span "OK" at bounding box center [709, 462] width 43 height 22
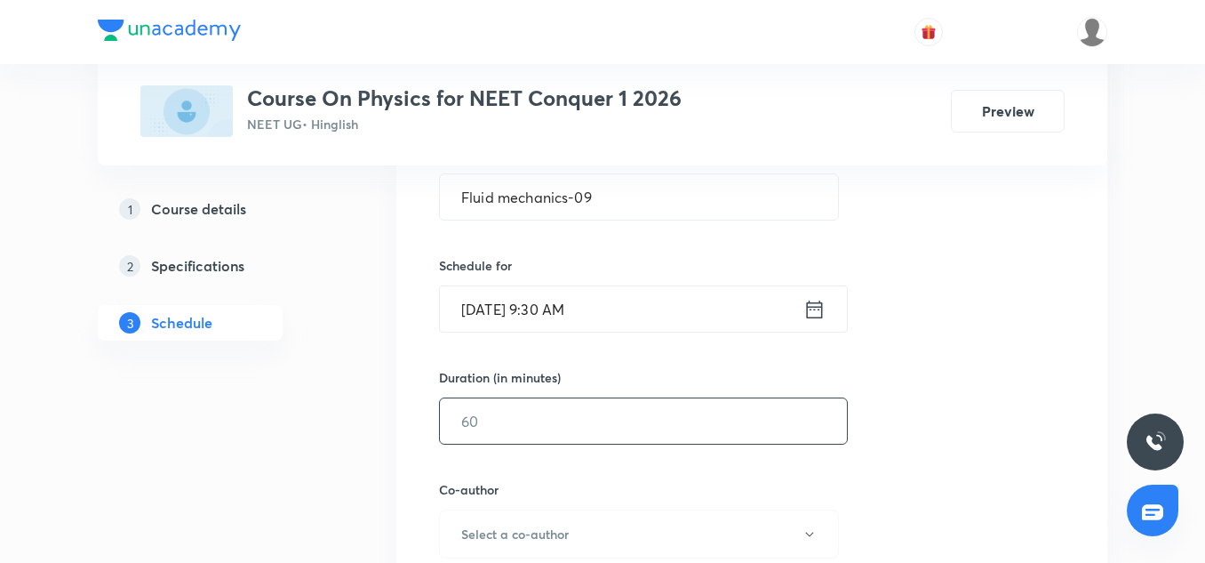
scroll to position [362, 0]
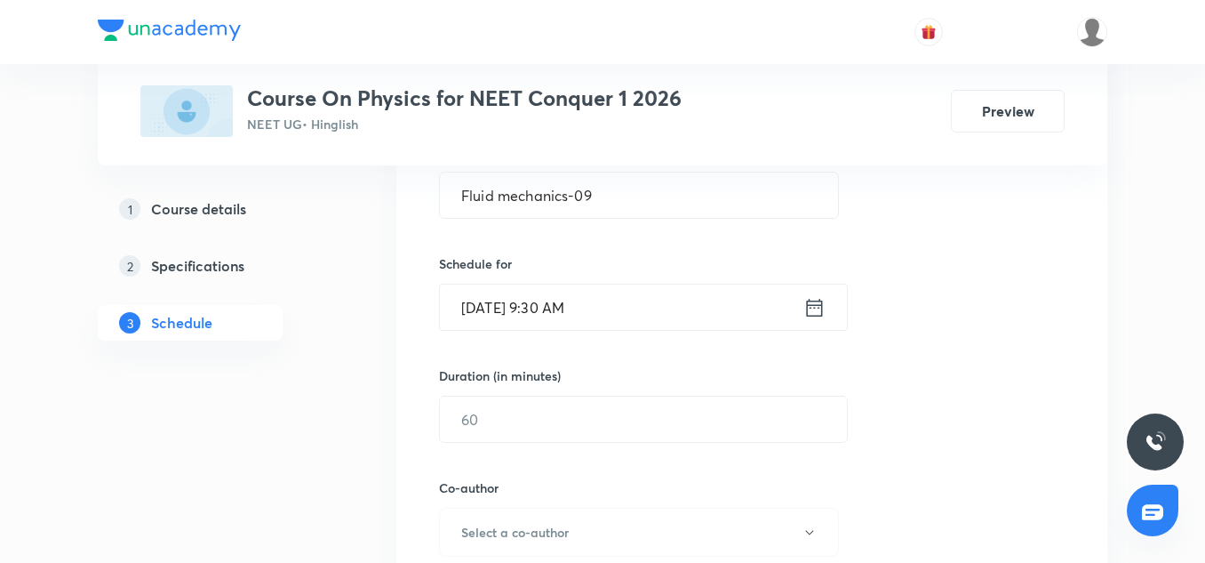
click at [519, 389] on div "Duration (in minutes) ​" at bounding box center [601, 404] width 324 height 76
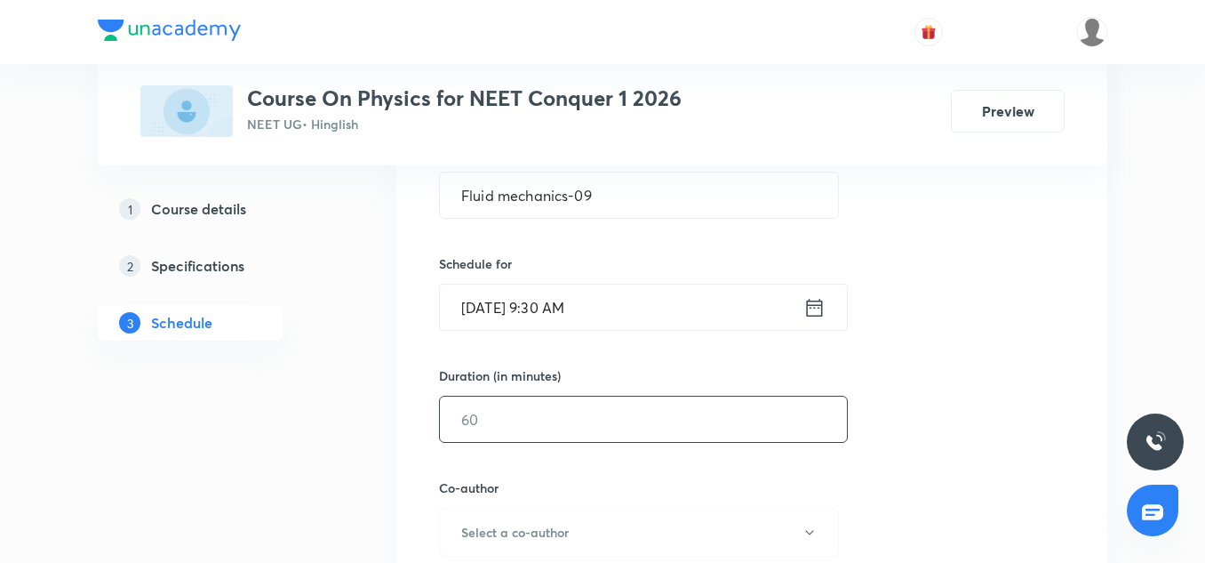
click at [512, 406] on input "text" at bounding box center [643, 418] width 407 height 45
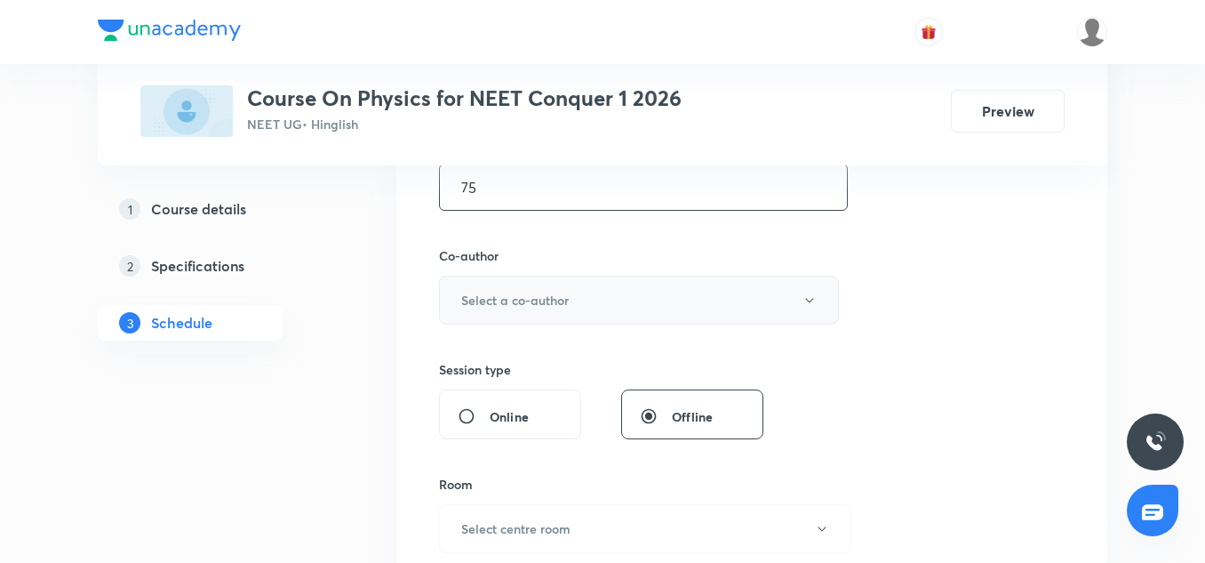
scroll to position [595, 0]
type input "75"
click at [546, 316] on button "Select a co-author" at bounding box center [639, 299] width 400 height 49
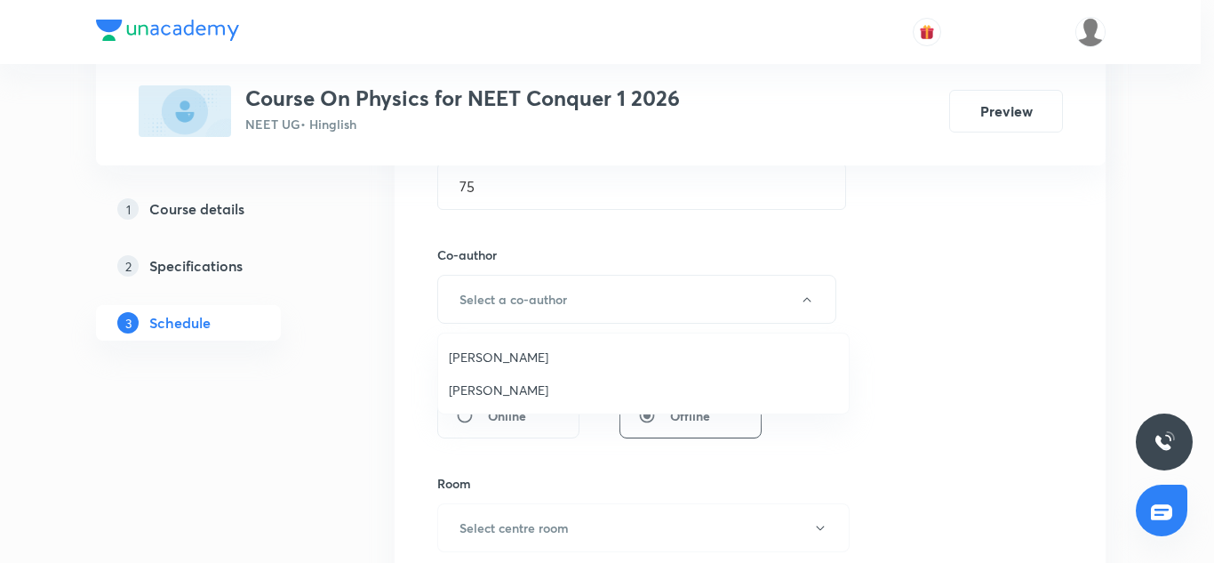
click at [512, 348] on span "Vinod Kumar Dixit" at bounding box center [643, 357] width 389 height 19
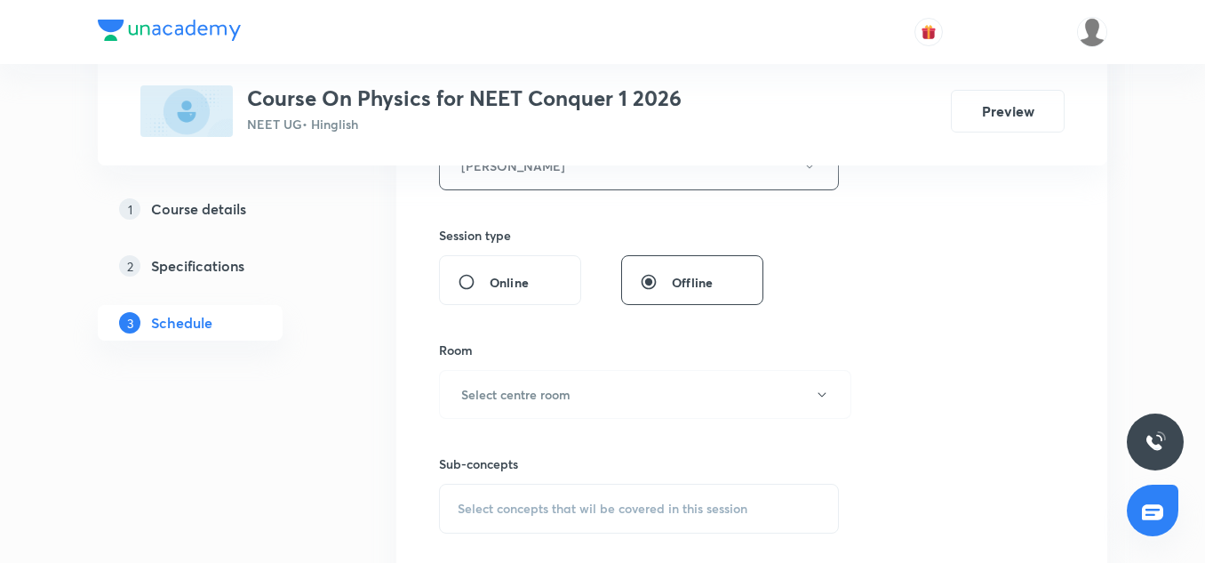
scroll to position [729, 0]
click at [552, 365] on div "Room Select centre room" at bounding box center [639, 379] width 400 height 78
click at [551, 387] on h6 "Select centre room" at bounding box center [515, 393] width 109 height 19
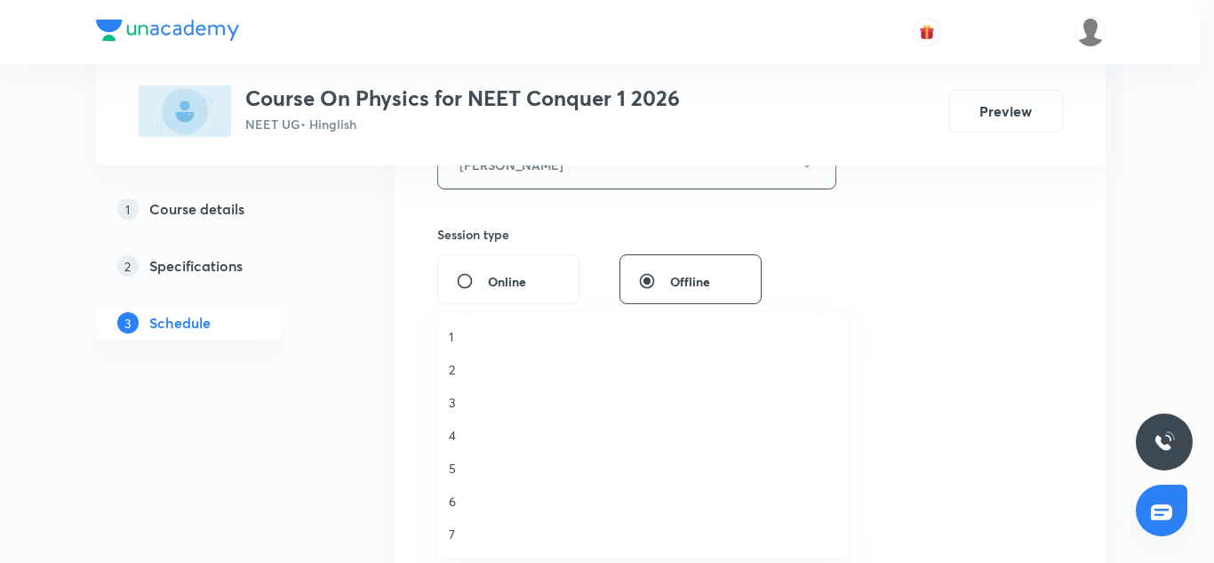
click at [468, 346] on li "1" at bounding box center [643, 336] width 411 height 33
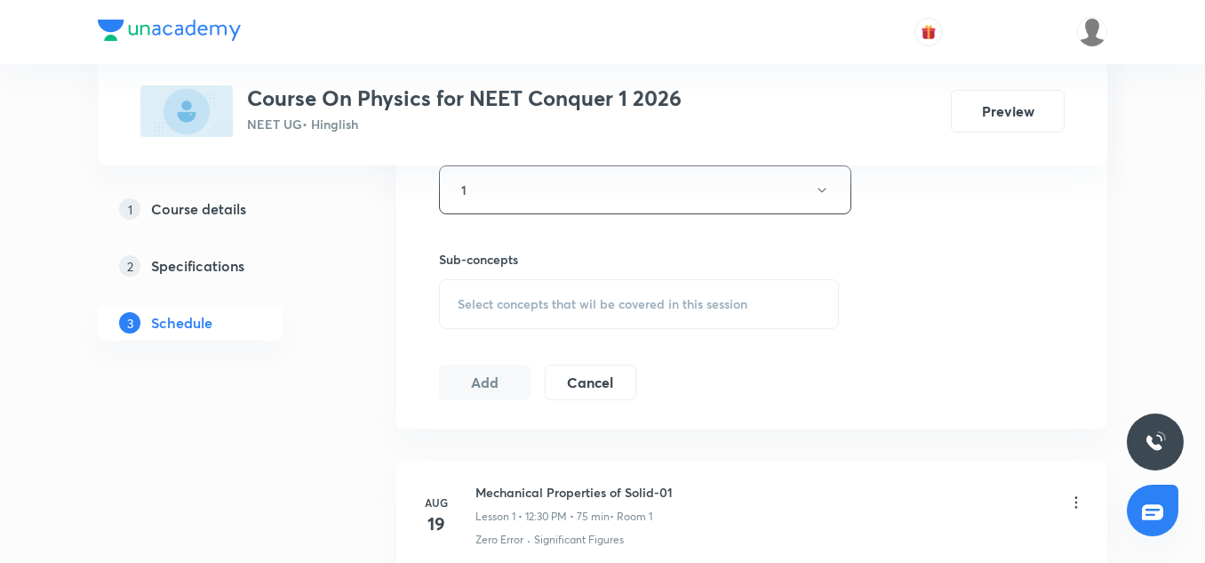
scroll to position [938, 0]
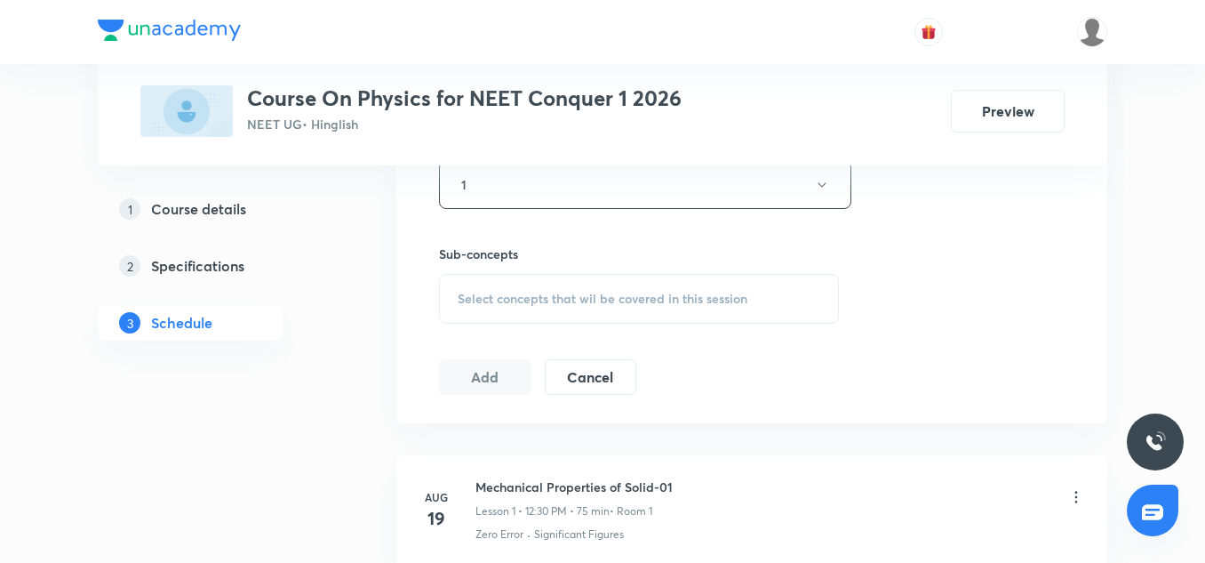
click at [512, 309] on div "Select concepts that wil be covered in this session" at bounding box center [639, 299] width 400 height 50
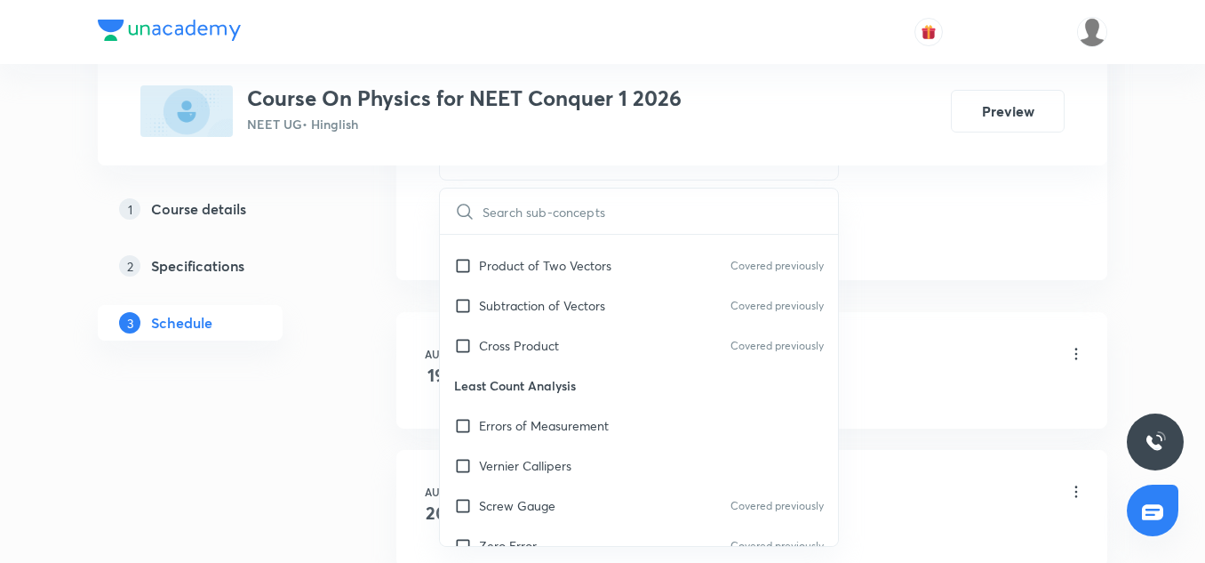
scroll to position [543, 0]
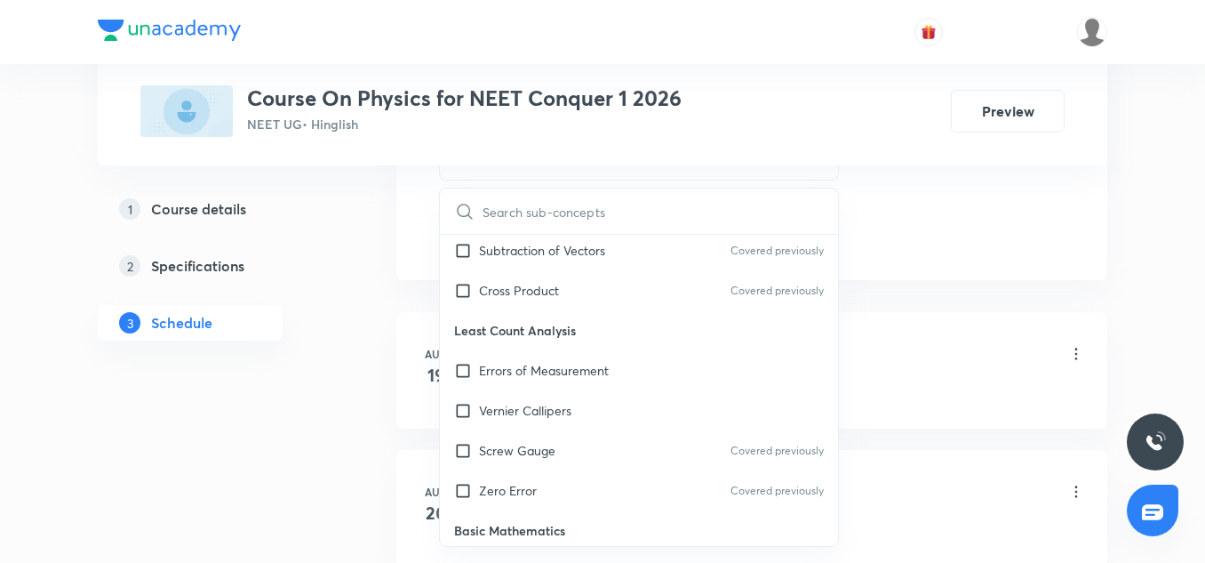
click at [529, 340] on p "Least Count Analysis" at bounding box center [639, 330] width 398 height 40
click at [531, 419] on p "Vernier Callipers" at bounding box center [525, 410] width 92 height 19
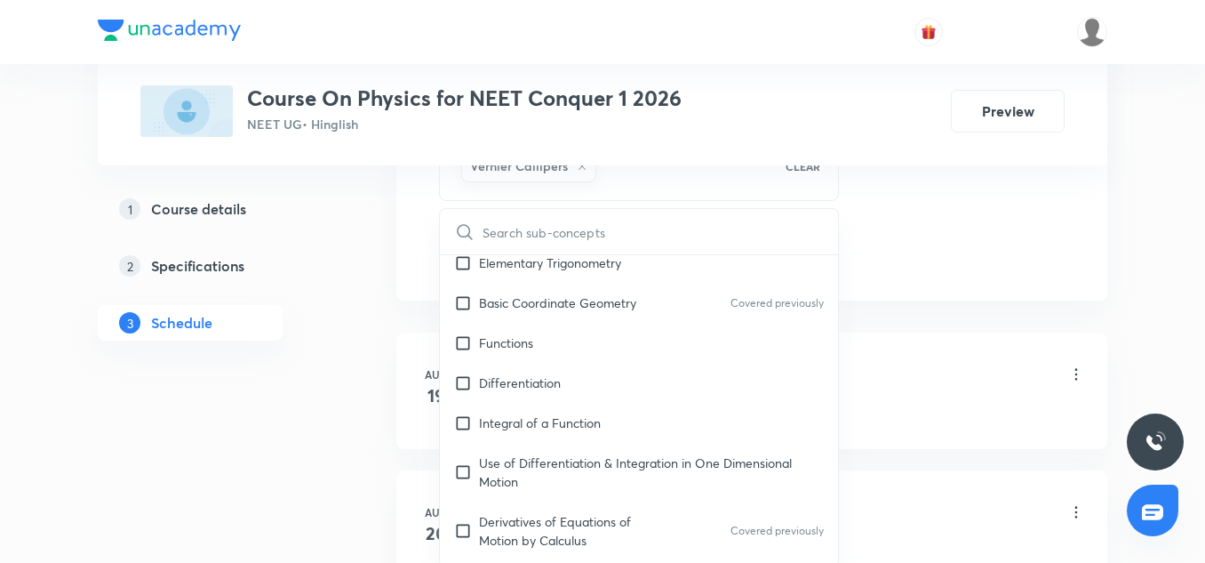
scroll to position [950, 0]
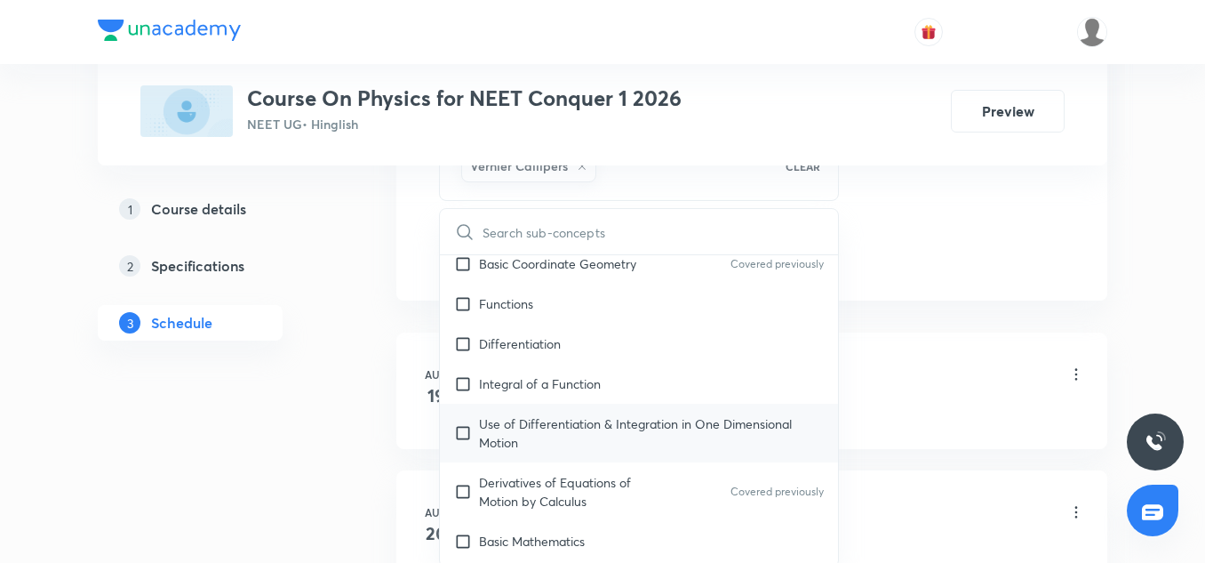
click at [530, 442] on p "Use of Differentiation & Integration in One Dimensional Motion" at bounding box center [651, 432] width 345 height 37
checkbox input "true"
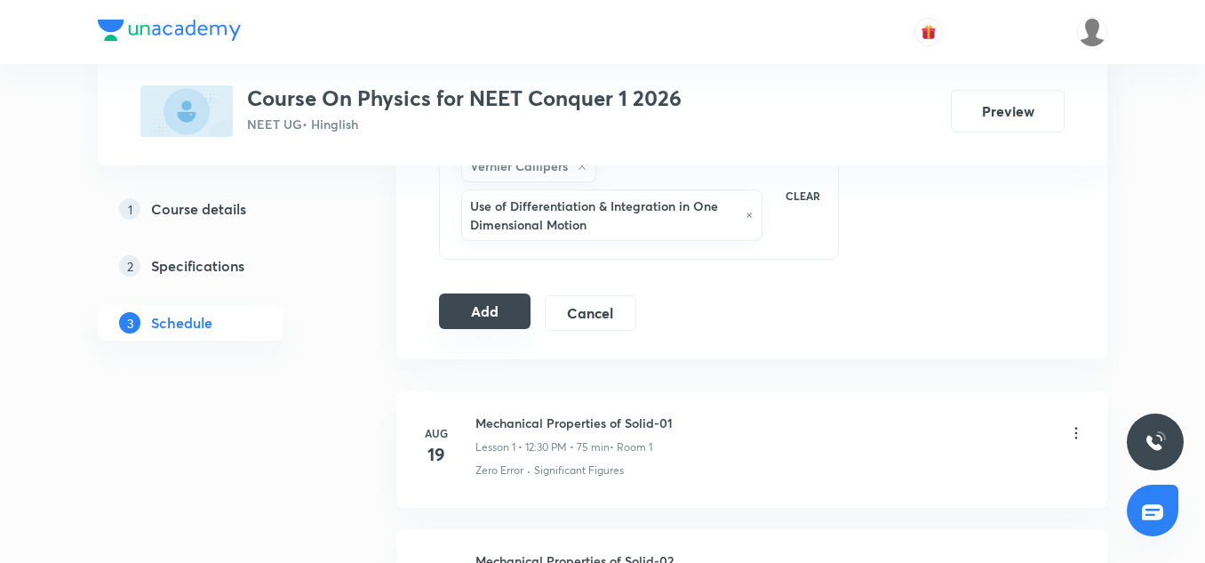
click at [521, 326] on button "Add" at bounding box center [485, 311] width 92 height 36
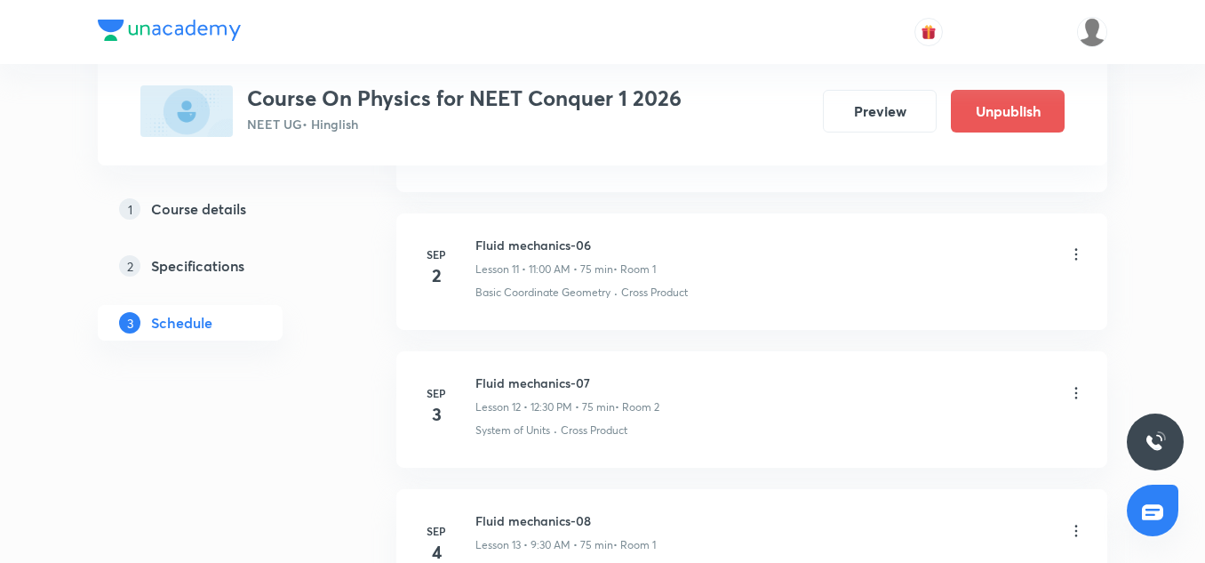
scroll to position [1979, 0]
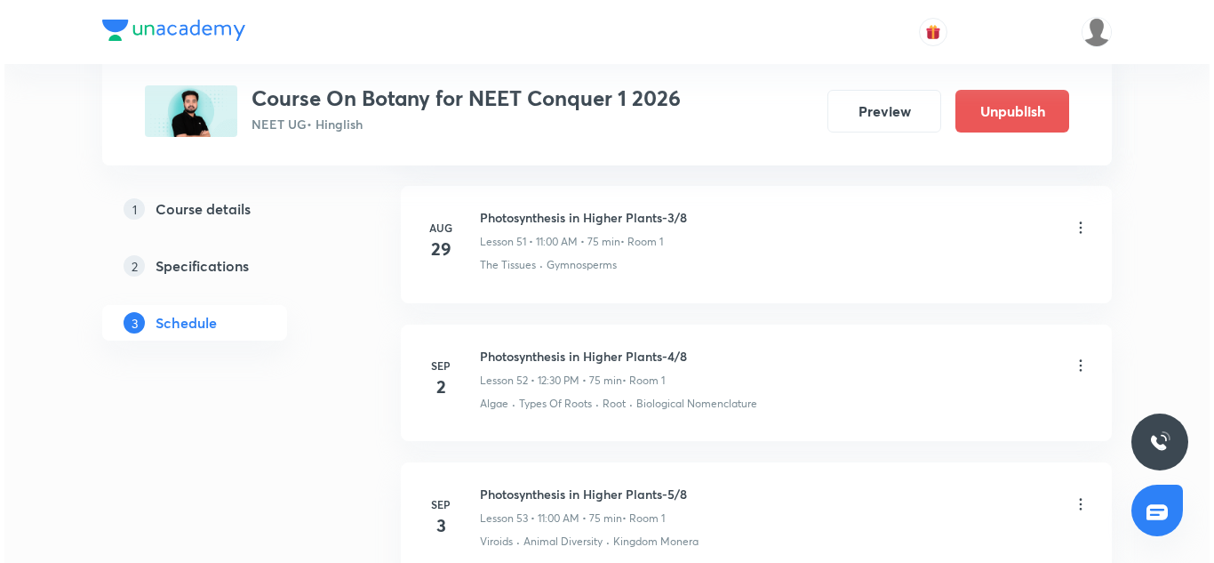
scroll to position [8321, 0]
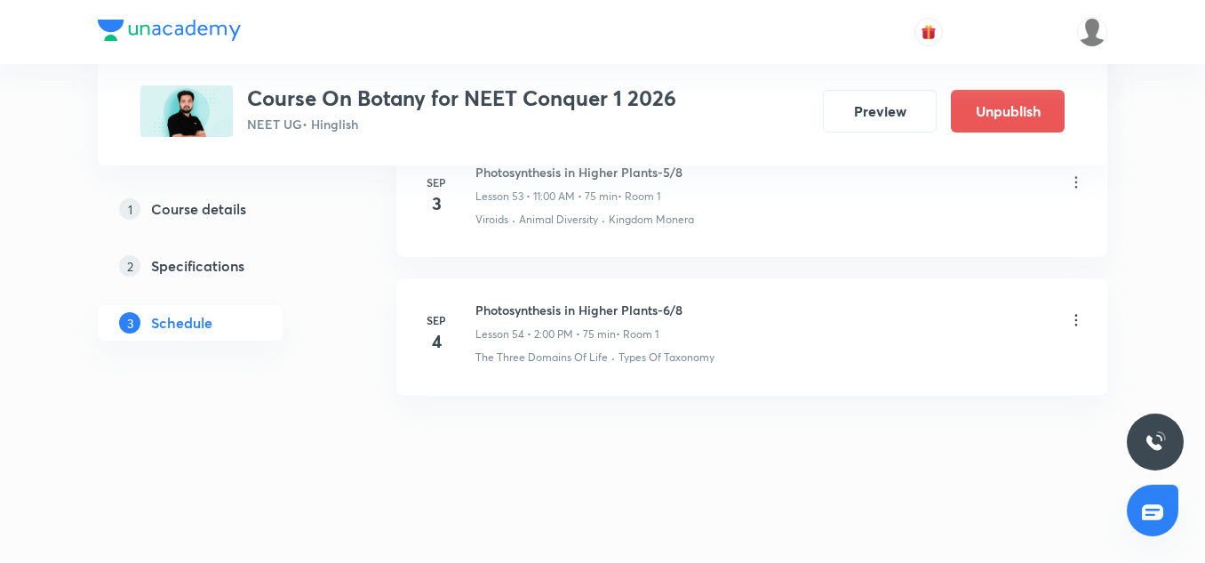
click at [588, 304] on h6 "Photosynthesis in Higher Plants-6/8" at bounding box center [579, 309] width 207 height 19
copy h6 "Photosynthesis in Higher Plants-6/8"
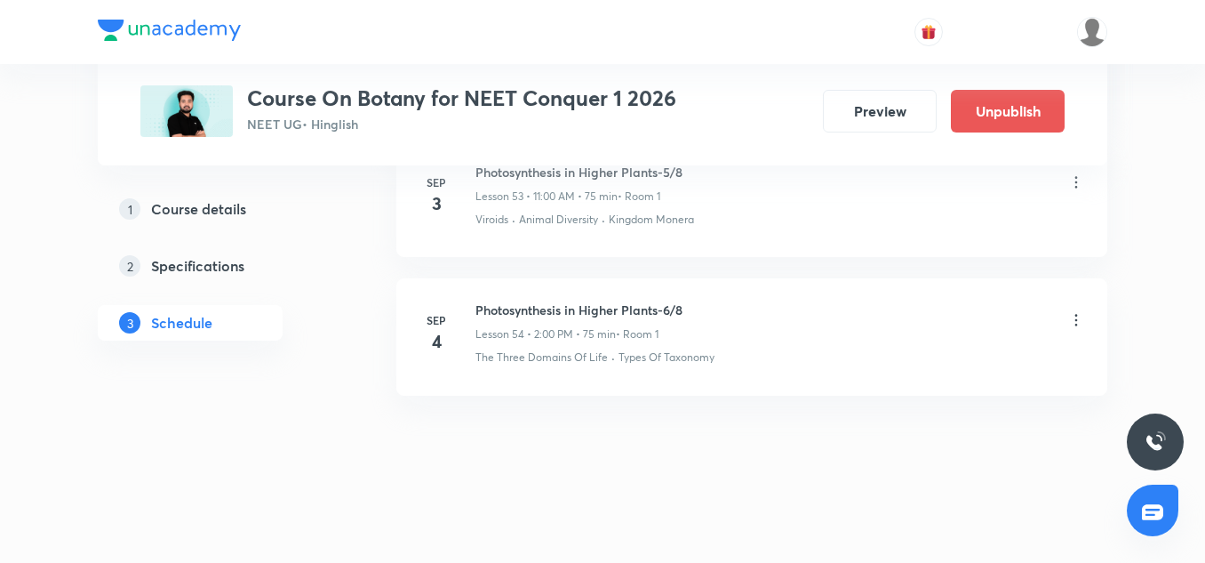
click at [1081, 321] on icon at bounding box center [1077, 320] width 18 height 18
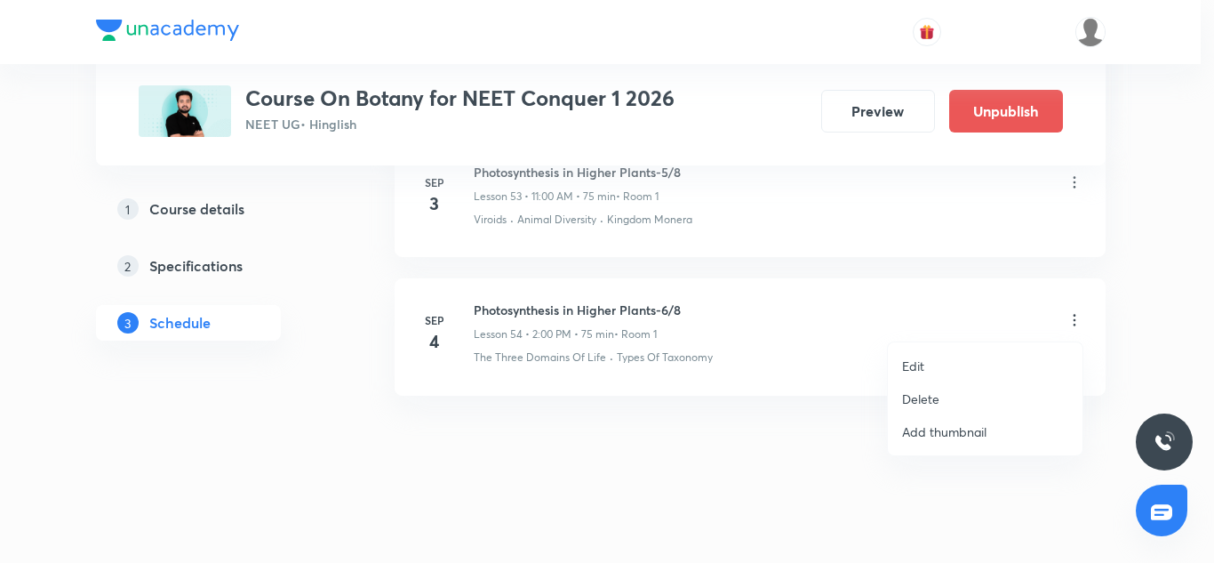
click at [925, 369] on li "Edit" at bounding box center [985, 365] width 195 height 33
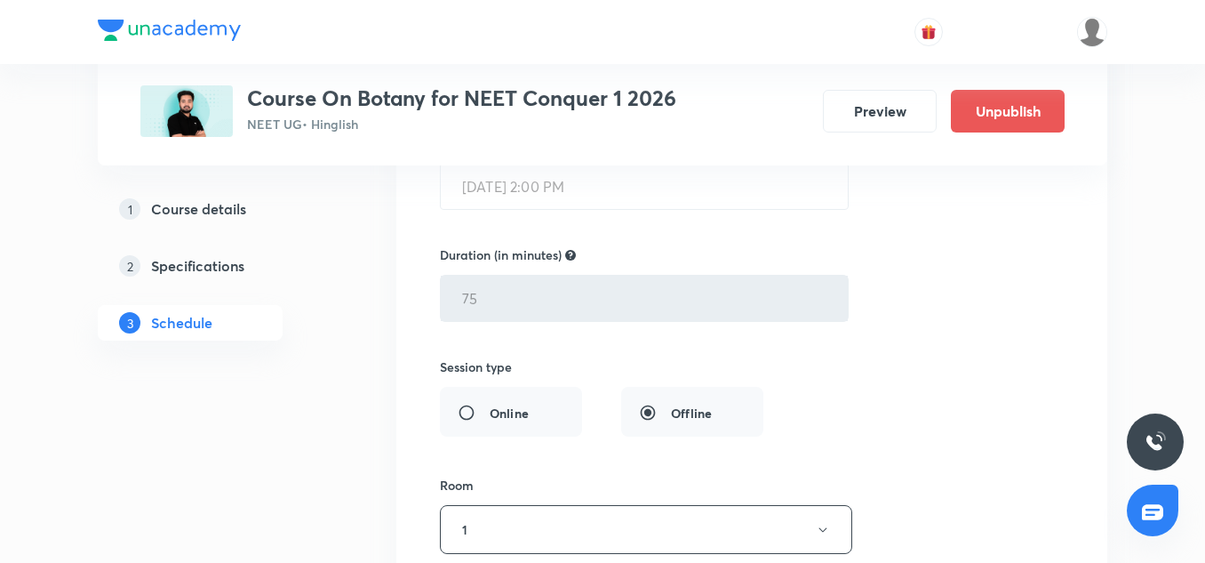
scroll to position [8226, 0]
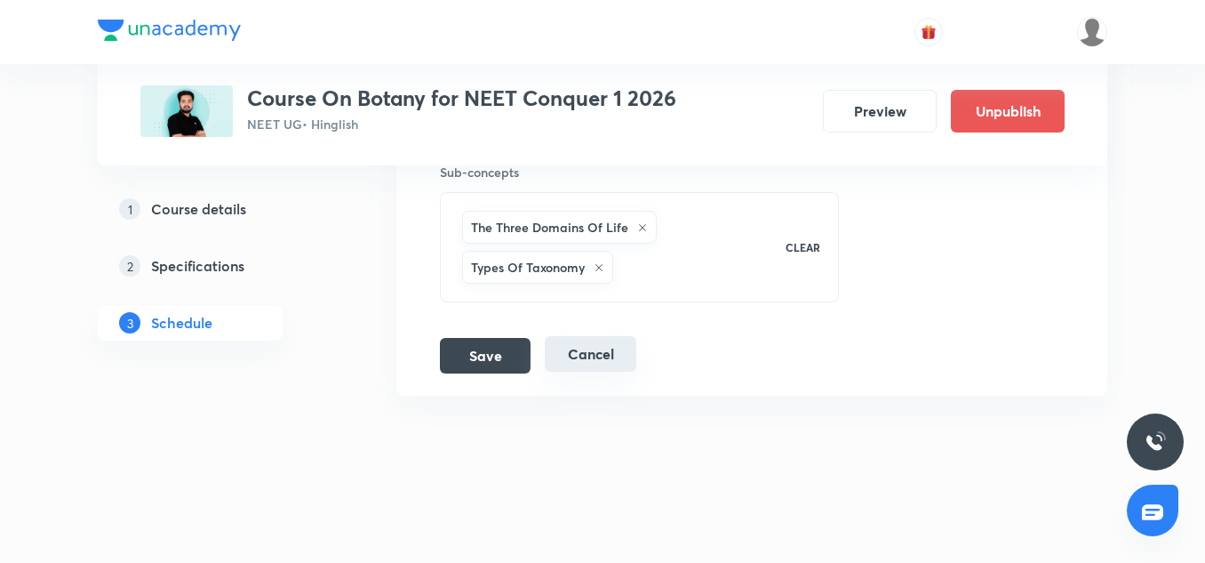
click at [616, 350] on button "Cancel" at bounding box center [591, 354] width 92 height 36
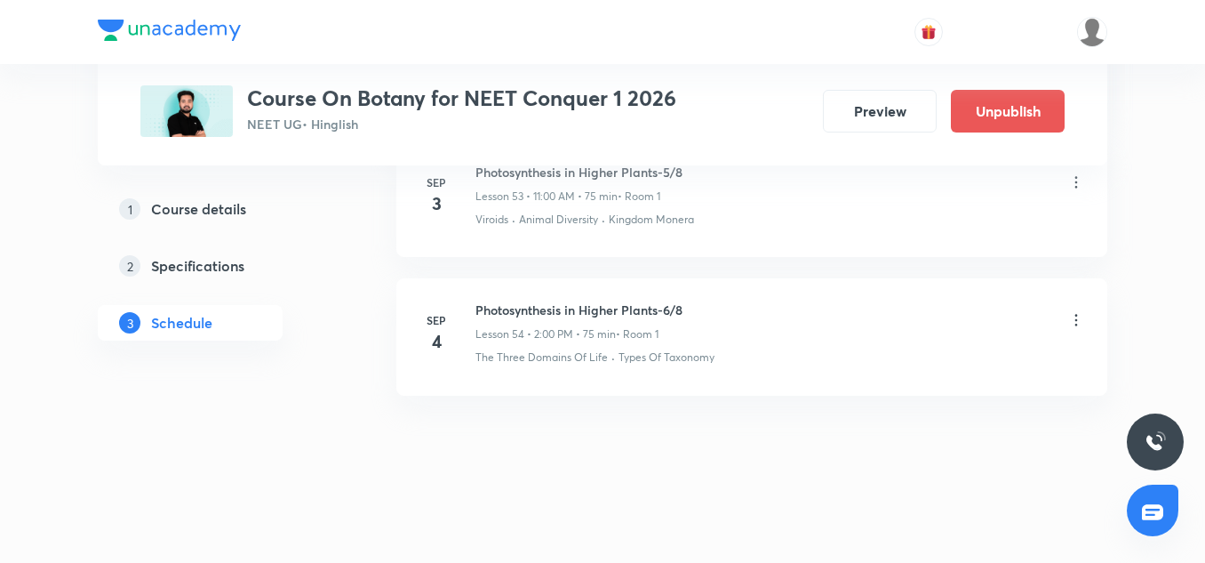
click at [560, 313] on h6 "Photosynthesis in Higher Plants-6/8" at bounding box center [579, 309] width 207 height 19
copy h6 "Photosynthesis in Higher Plants-6/8"
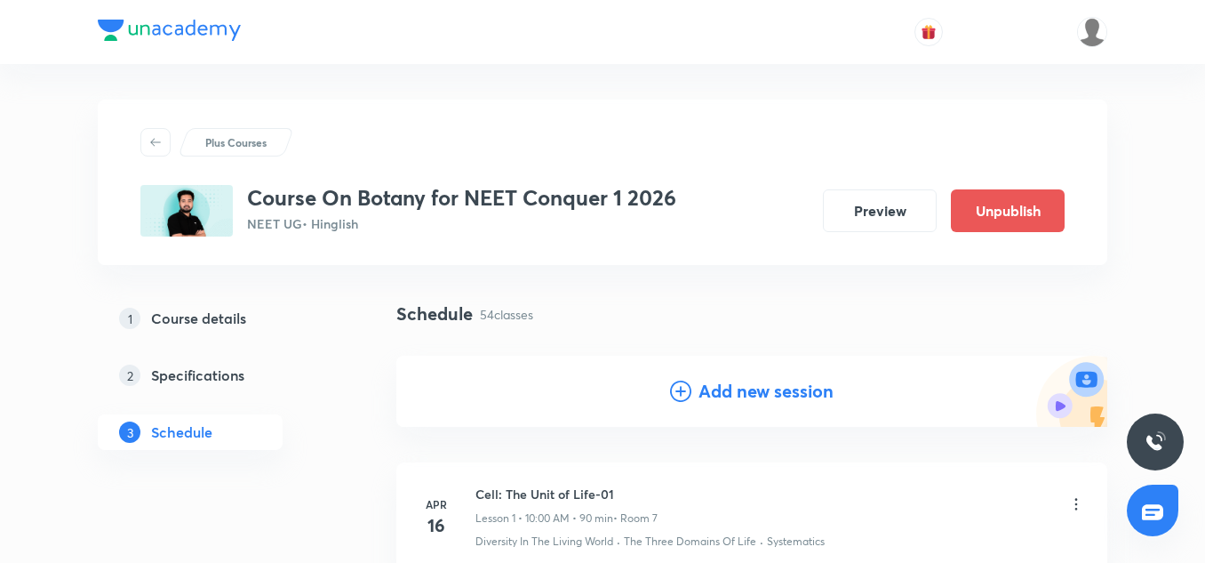
scroll to position [124, 0]
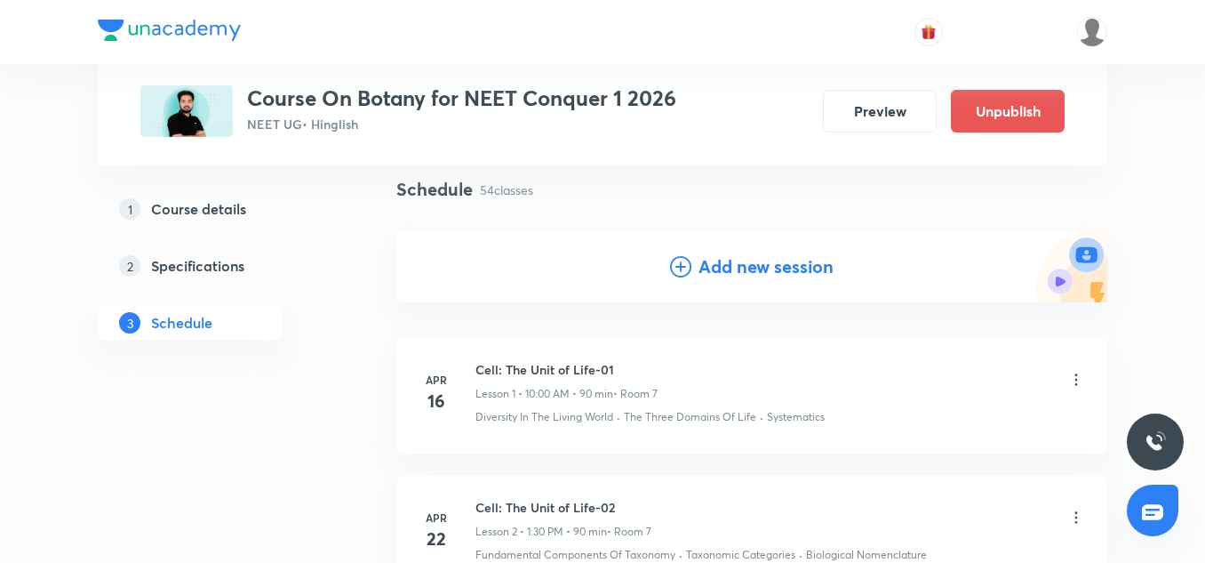
click at [757, 268] on h4 "Add new session" at bounding box center [766, 266] width 135 height 27
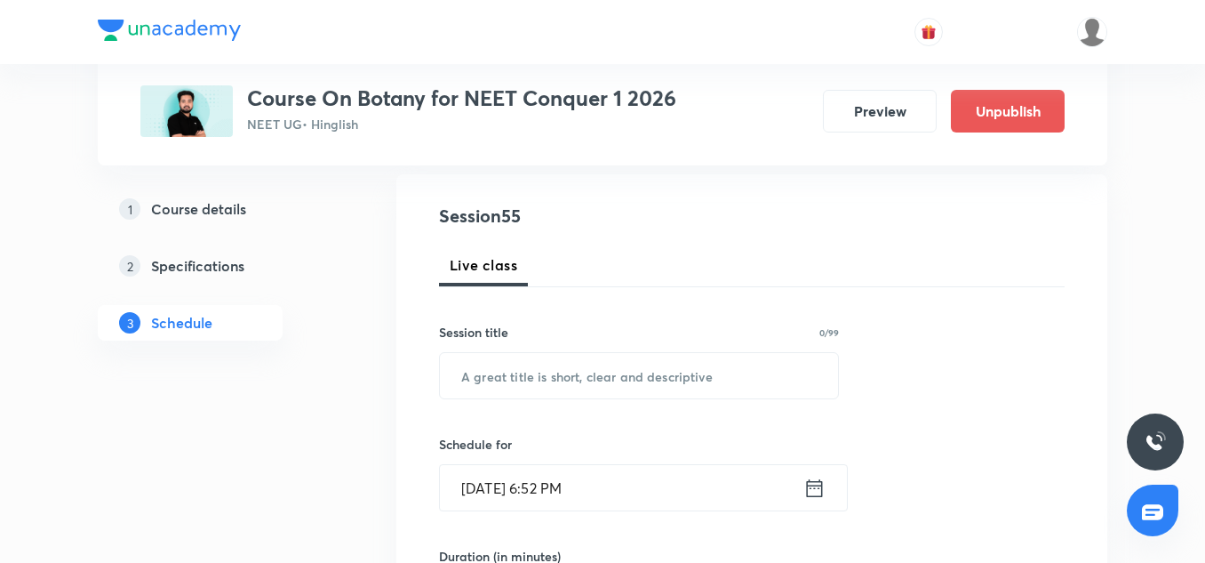
scroll to position [182, 0]
click at [569, 381] on input "text" at bounding box center [639, 374] width 398 height 45
paste input "Photosynthesis in Higher Plants-6/8"
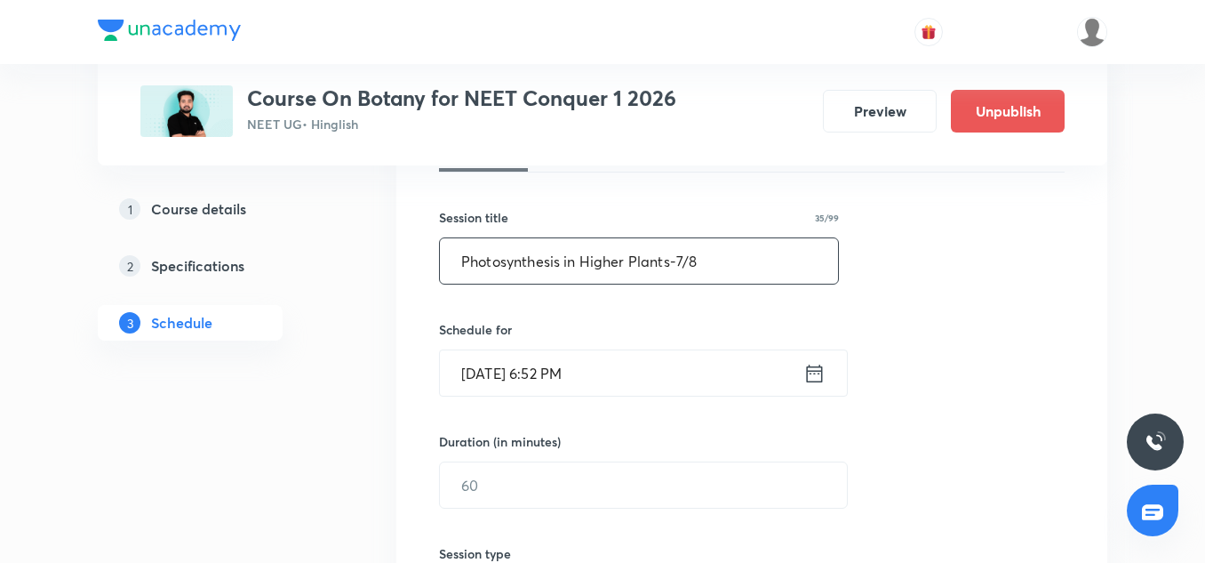
scroll to position [319, 0]
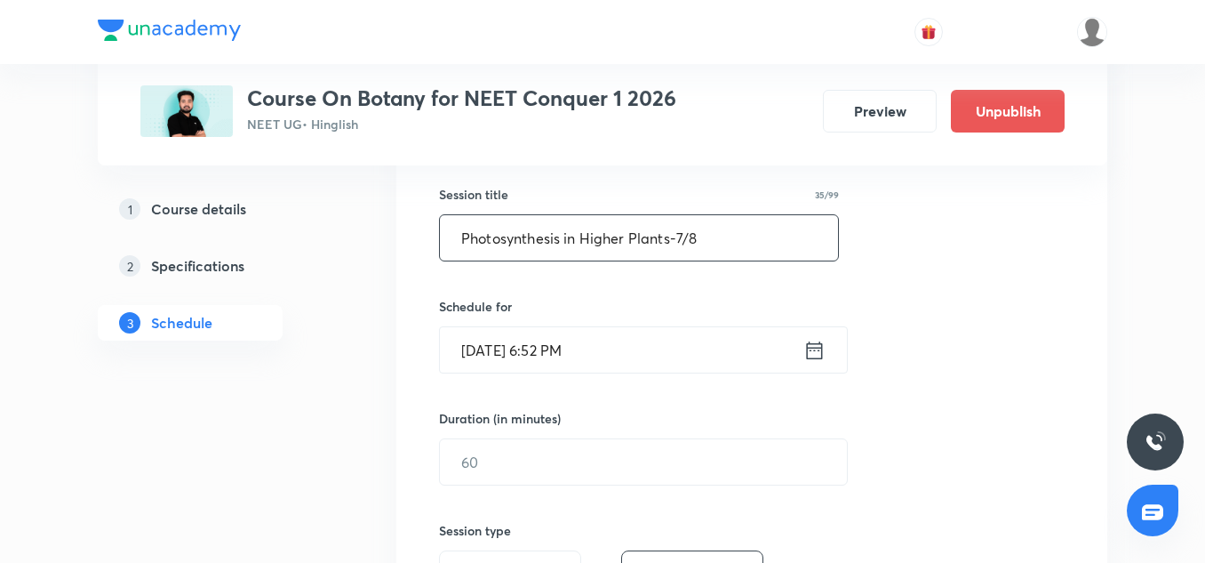
type input "Photosynthesis in Higher Plants-7/8"
click at [474, 360] on input "Sep 4, 2025, 6:52 PM" at bounding box center [622, 349] width 364 height 45
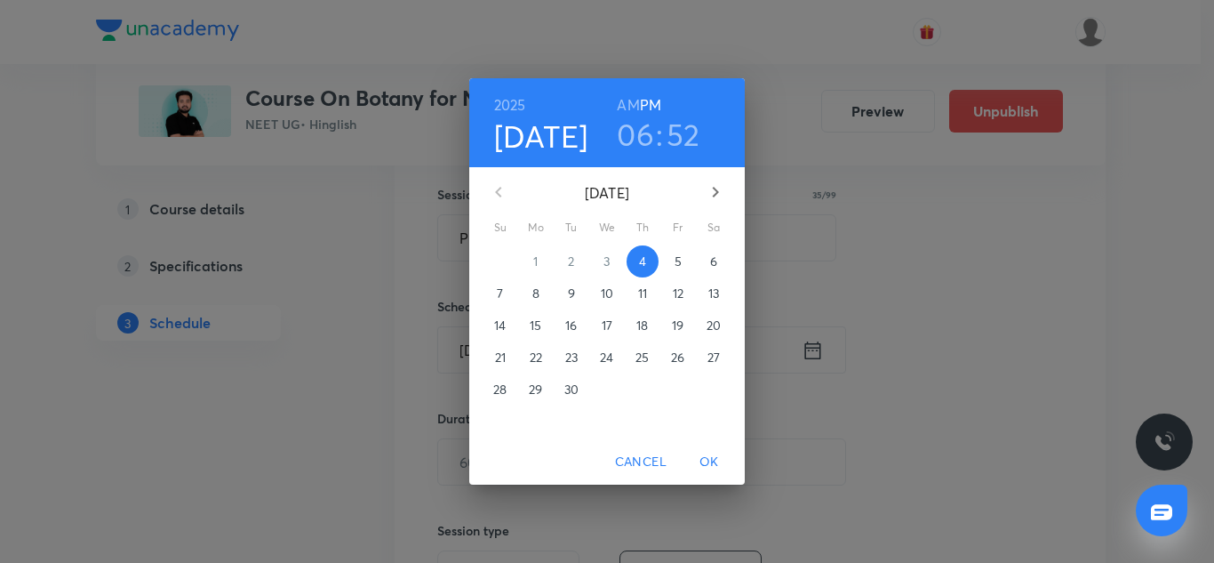
click at [679, 258] on p "5" at bounding box center [678, 261] width 7 height 18
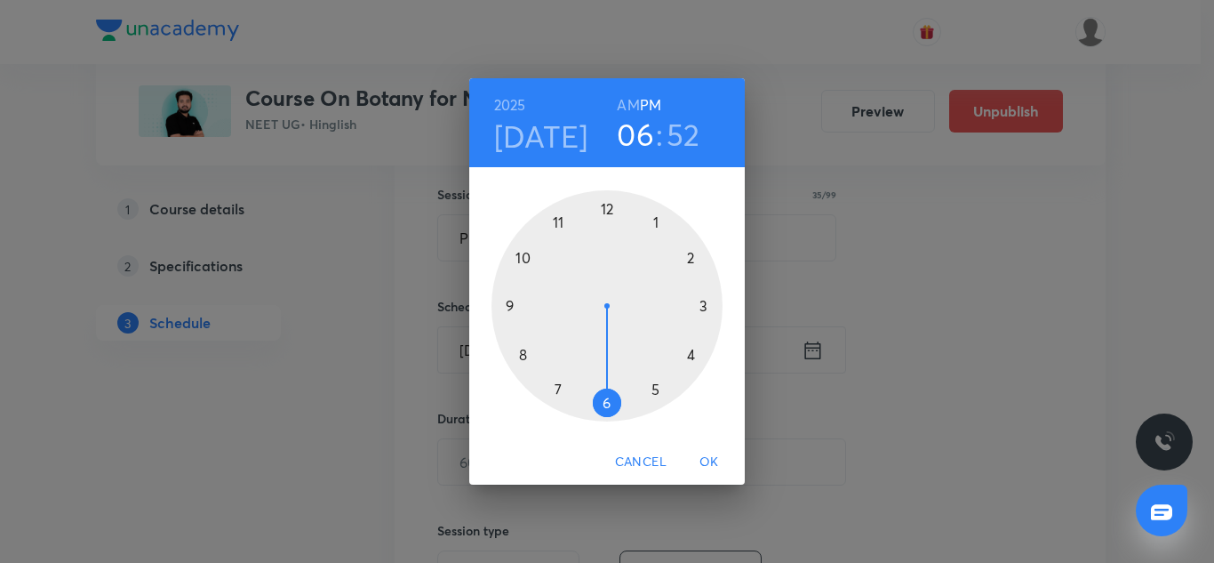
click at [559, 220] on div at bounding box center [607, 305] width 231 height 231
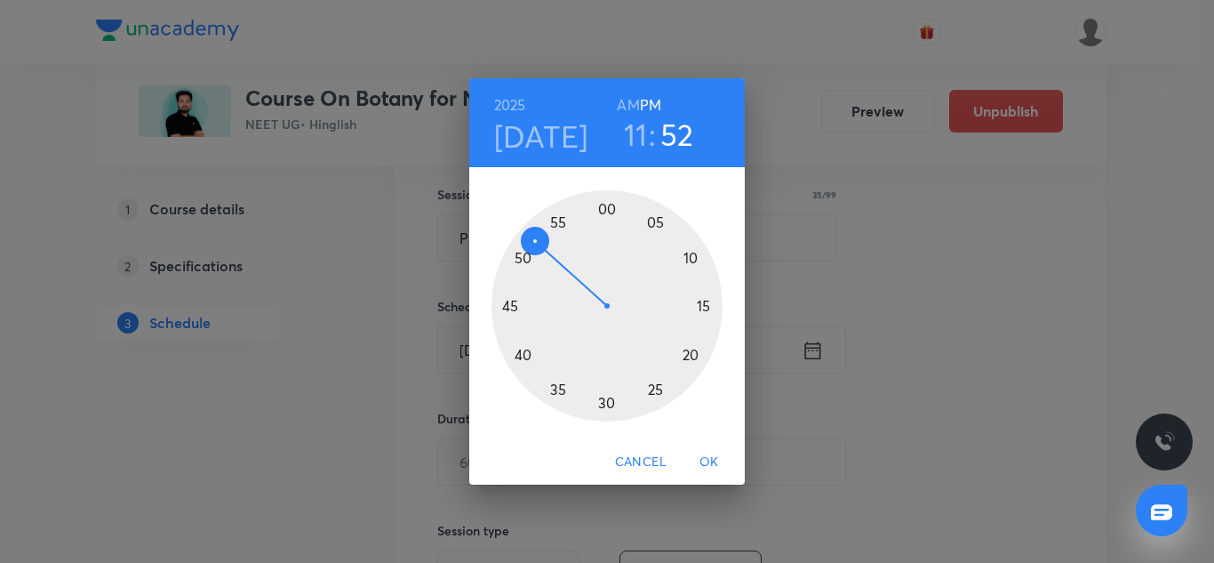
click at [611, 211] on div at bounding box center [607, 305] width 231 height 231
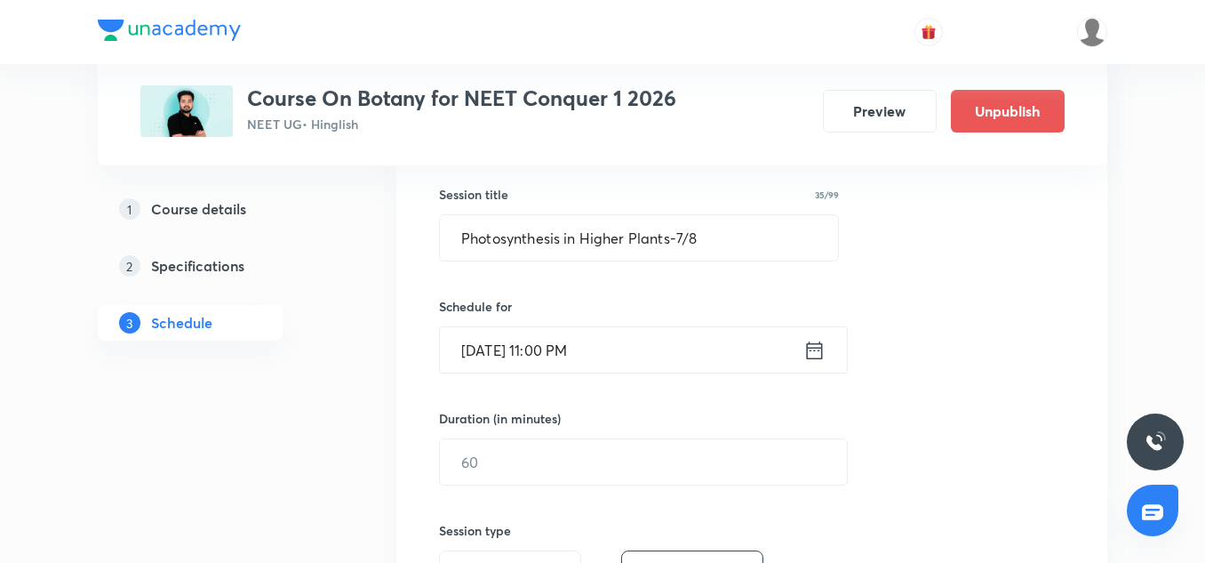
click at [648, 366] on input "Sep 5, 2025, 11:00 PM" at bounding box center [622, 349] width 364 height 45
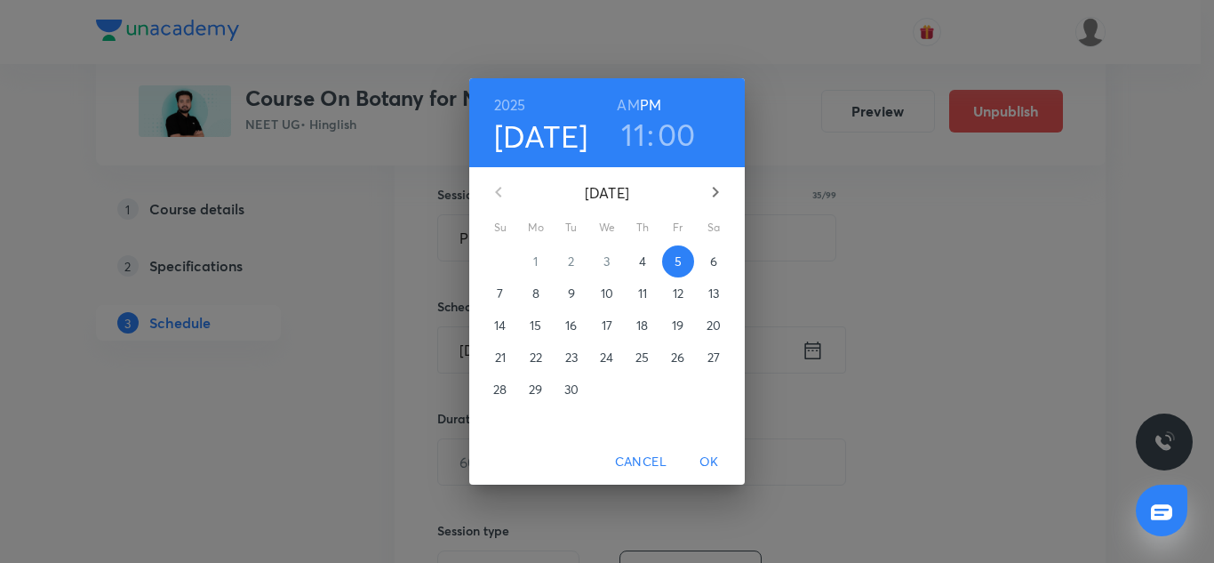
click at [636, 103] on h6 "AM" at bounding box center [628, 104] width 22 height 25
click at [719, 455] on span "OK" at bounding box center [709, 462] width 43 height 22
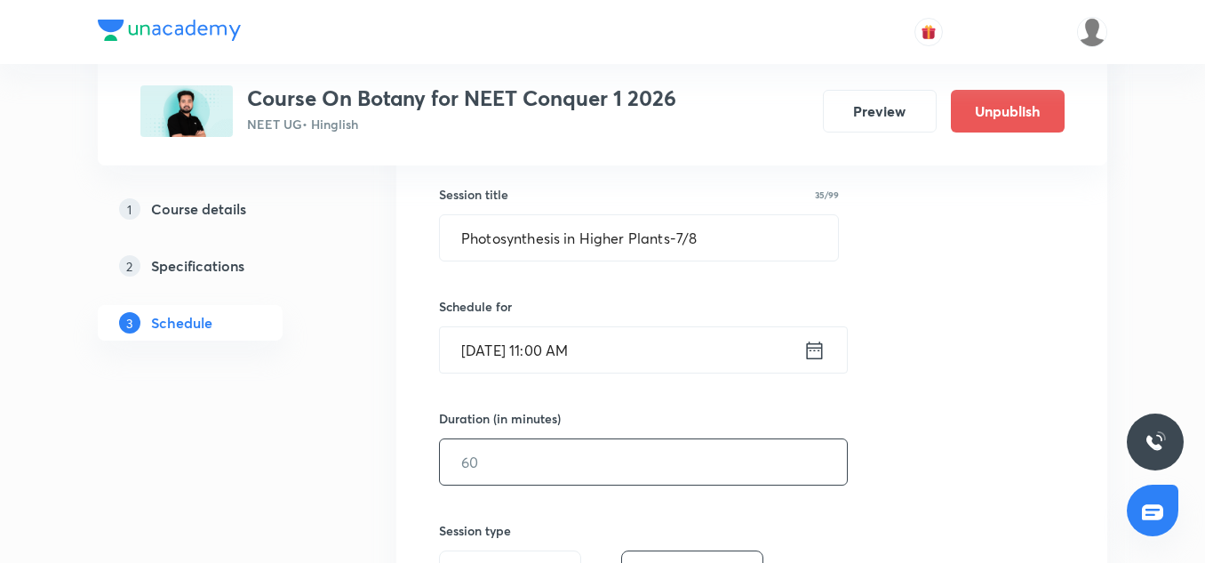
click at [488, 460] on input "text" at bounding box center [643, 461] width 407 height 45
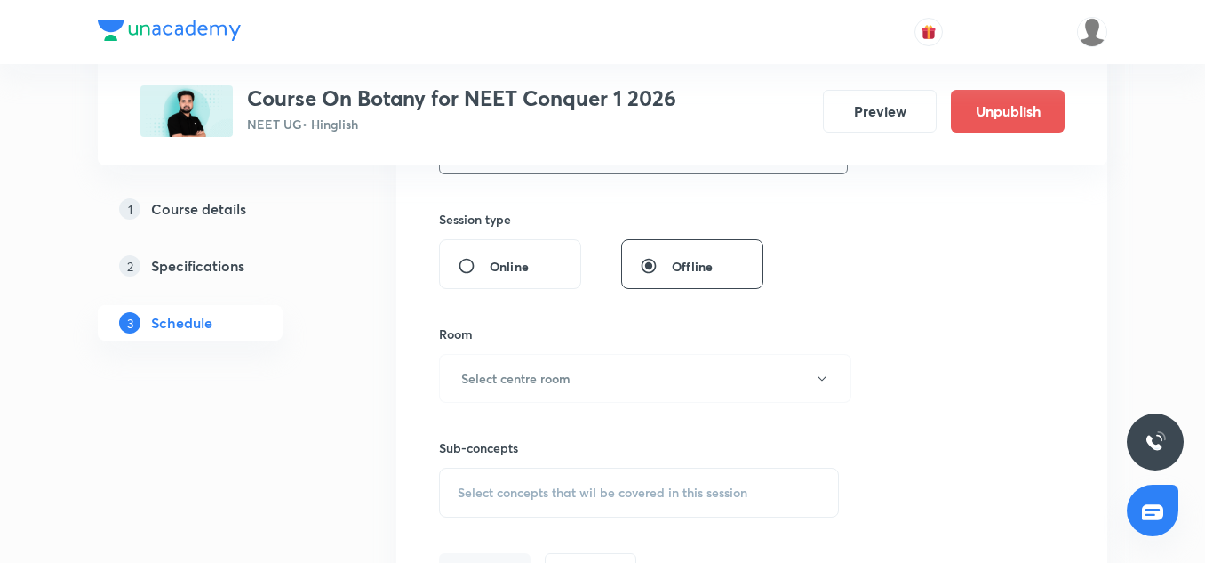
scroll to position [633, 0]
type input "75"
click at [484, 378] on h6 "Select centre room" at bounding box center [515, 375] width 109 height 19
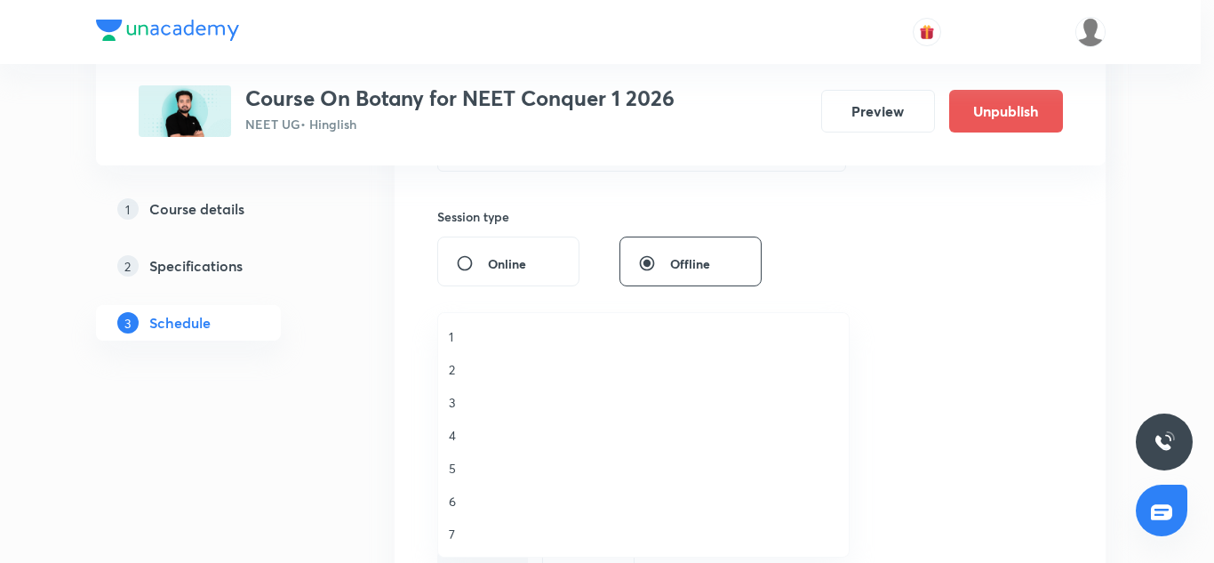
click at [472, 348] on li "1" at bounding box center [643, 336] width 411 height 33
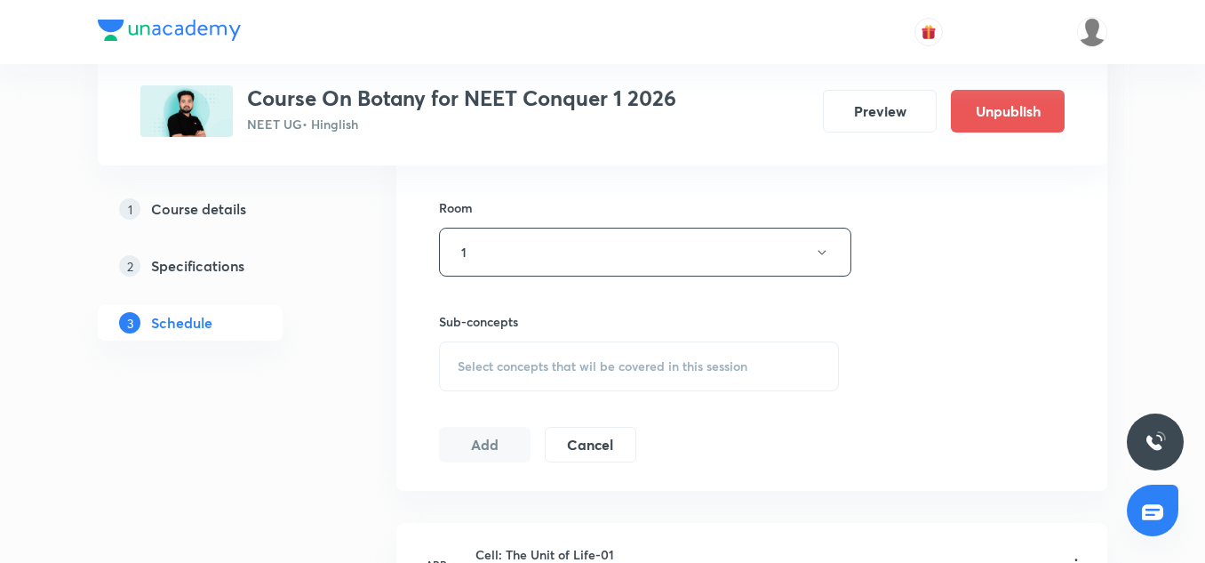
click at [533, 375] on div "Select concepts that wil be covered in this session" at bounding box center [639, 366] width 400 height 50
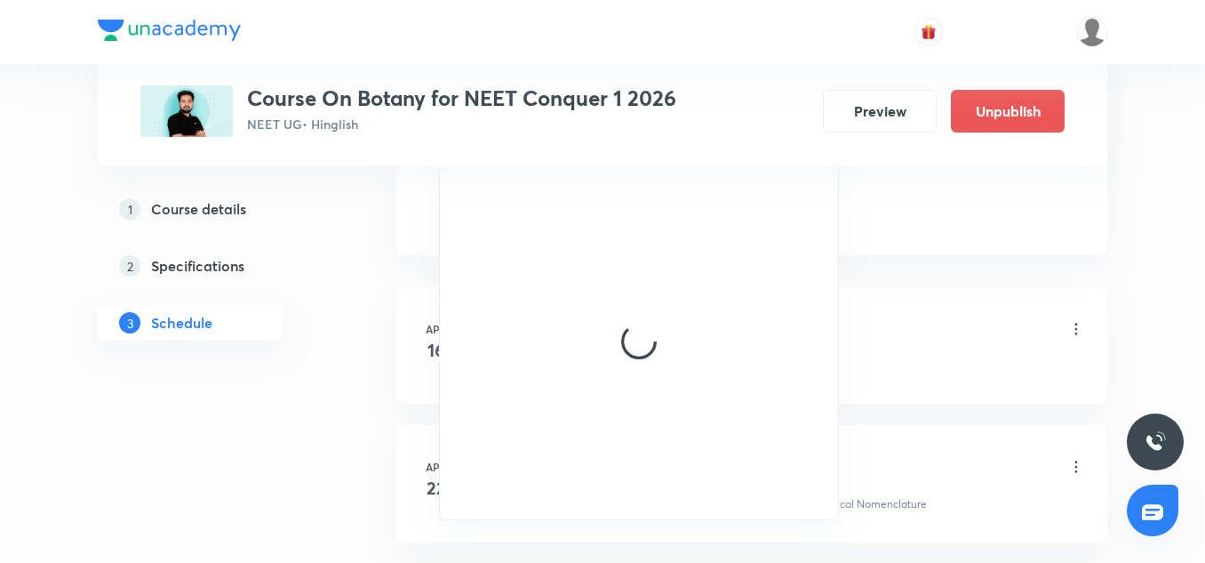
scroll to position [993, 0]
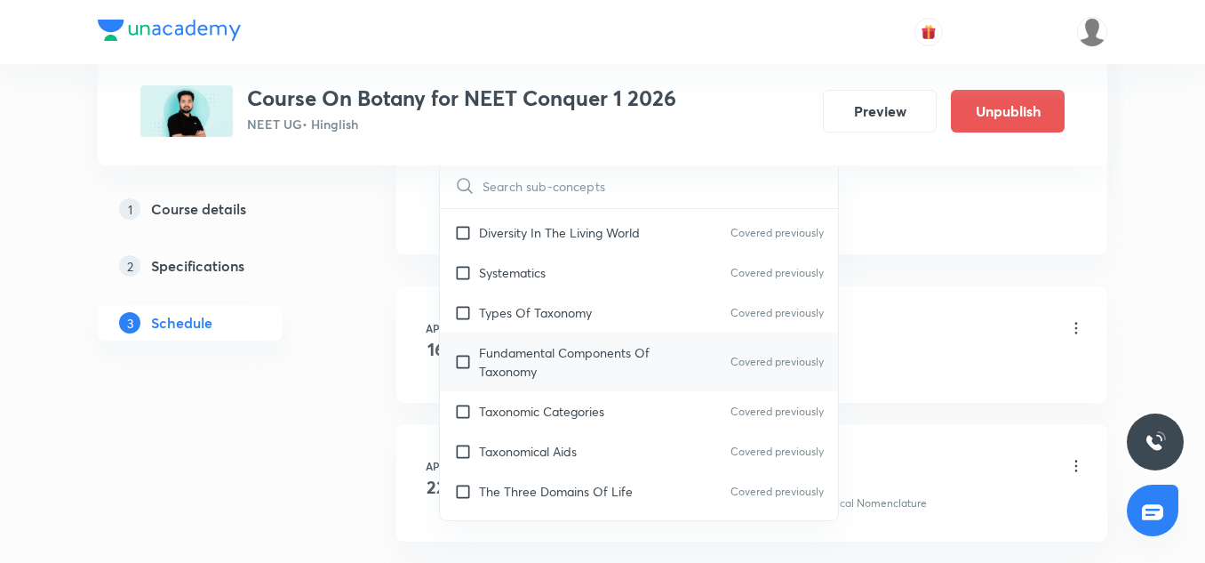
click at [545, 361] on p "Fundamental Components Of Taxonomy" at bounding box center [569, 361] width 180 height 37
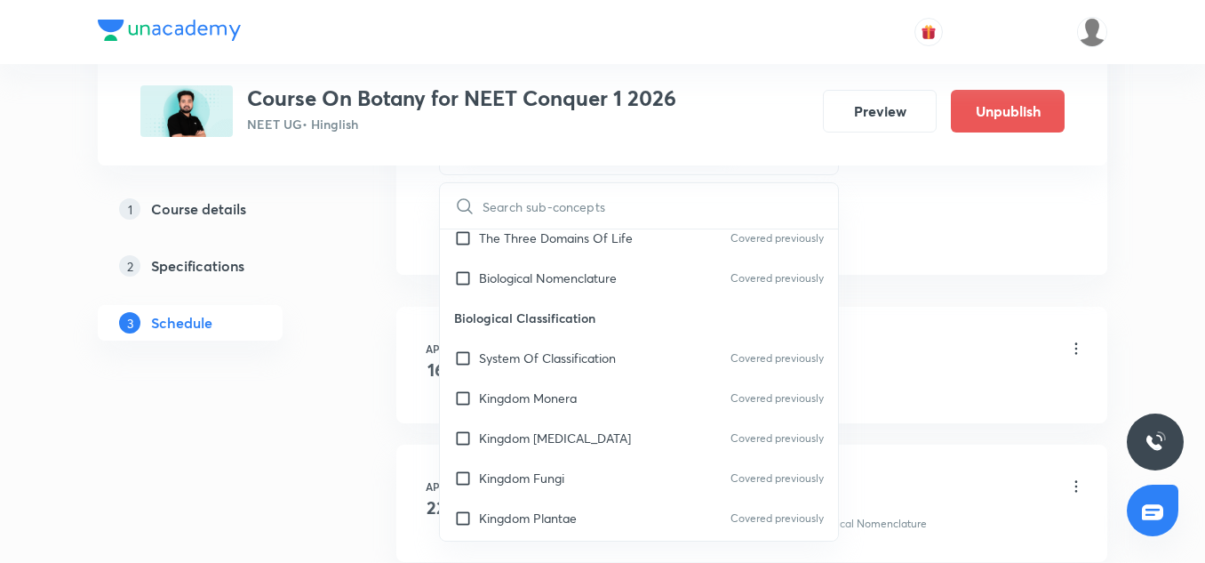
scroll to position [606, 0]
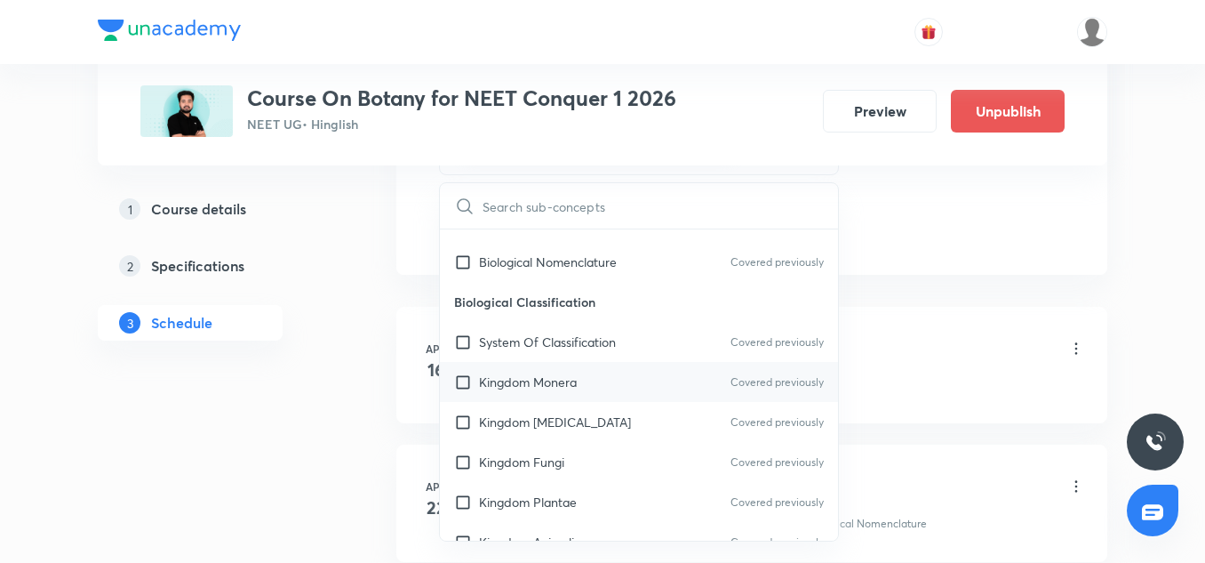
click at [506, 394] on div "Kingdom Monera Covered previously" at bounding box center [639, 382] width 398 height 40
checkbox input "true"
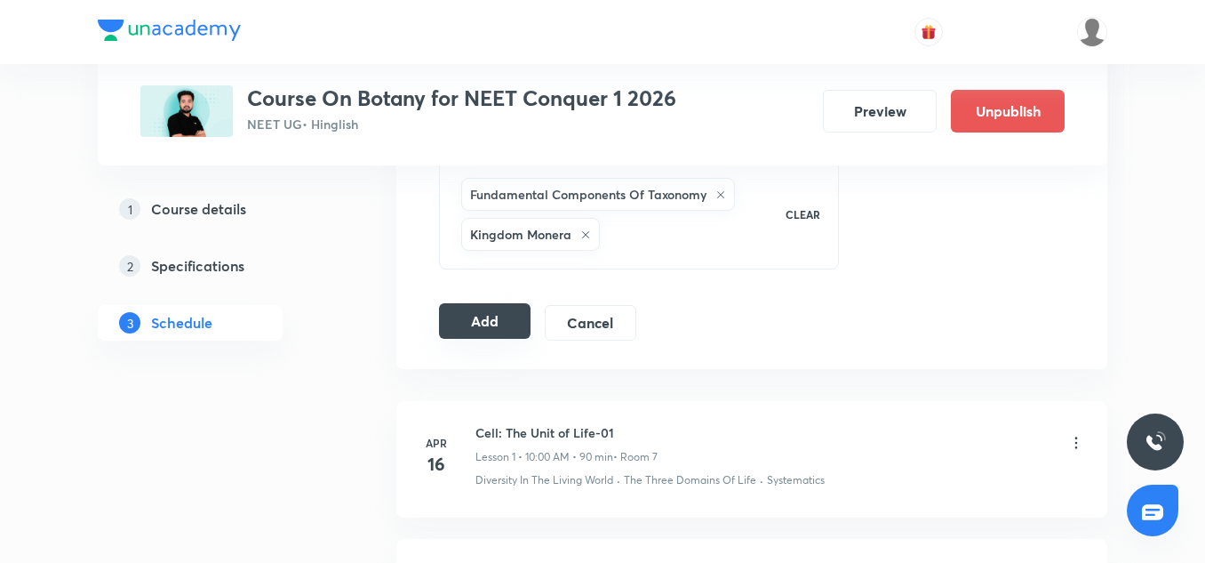
scroll to position [938, 0]
click at [484, 335] on button "Add" at bounding box center [485, 322] width 92 height 36
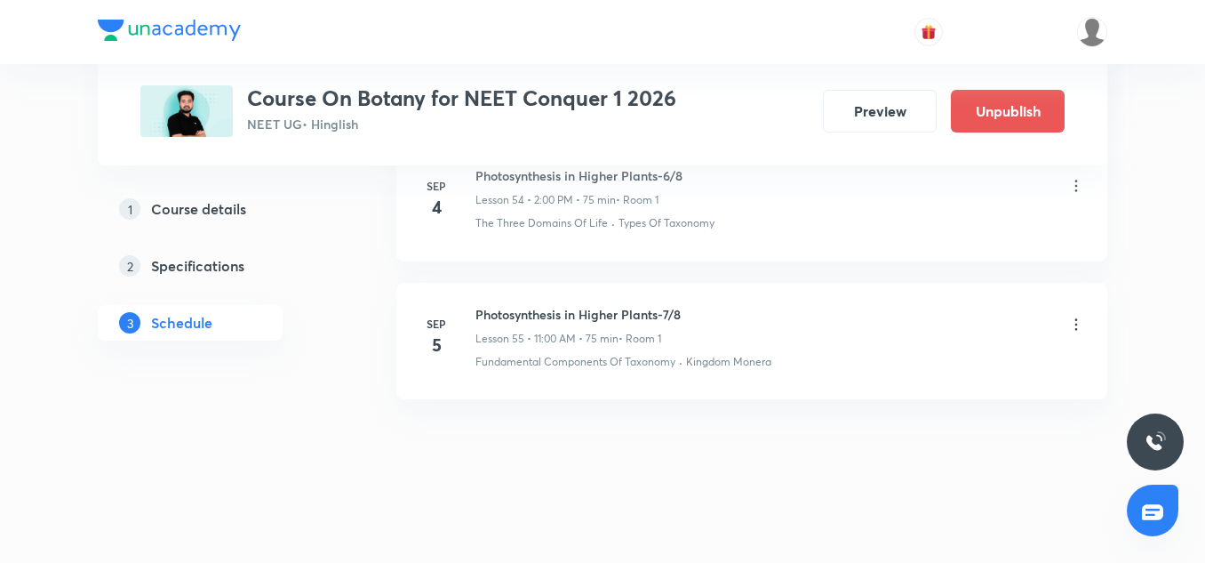
scroll to position [7641, 0]
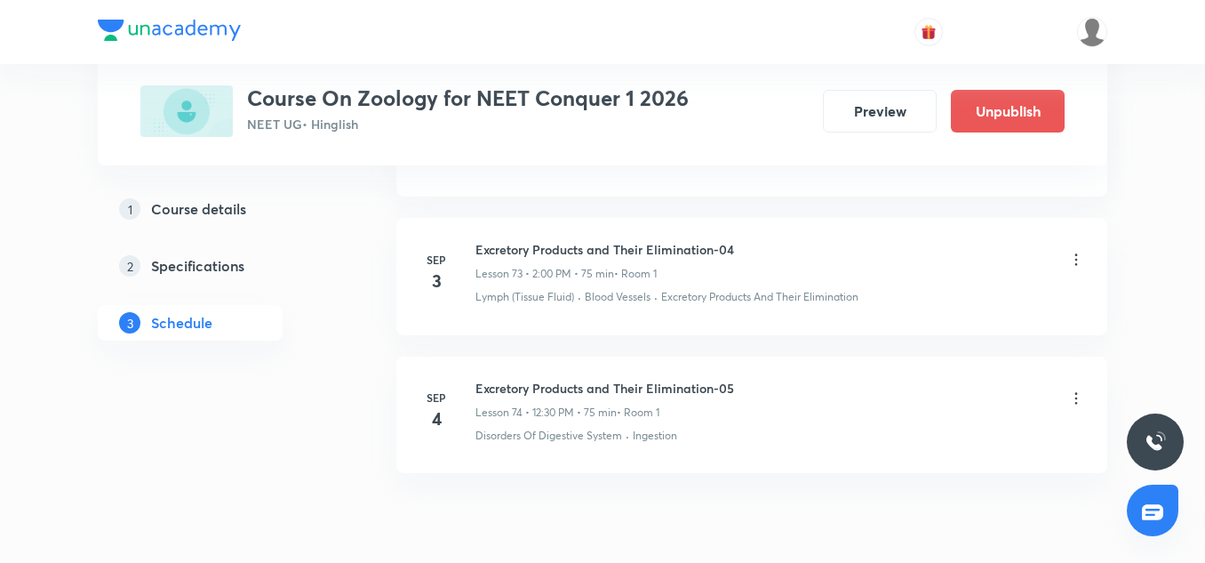
scroll to position [11082, 0]
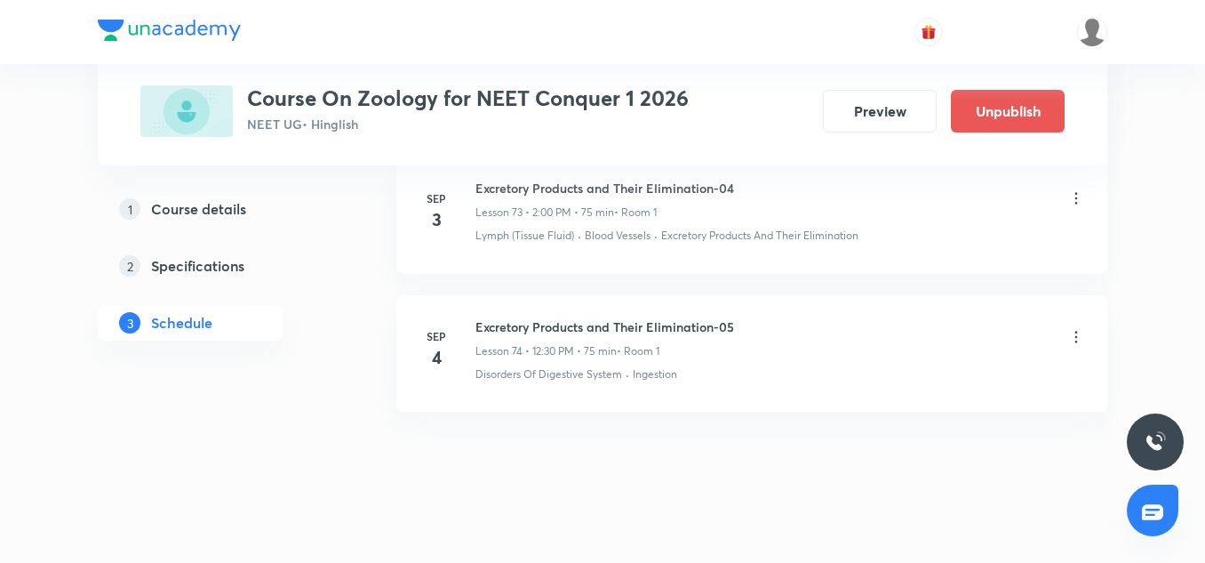
click at [533, 317] on h6 "Excretory Products and Their Elimination-05" at bounding box center [605, 326] width 259 height 19
copy h6 "Excretory Products and Their Elimination-05"
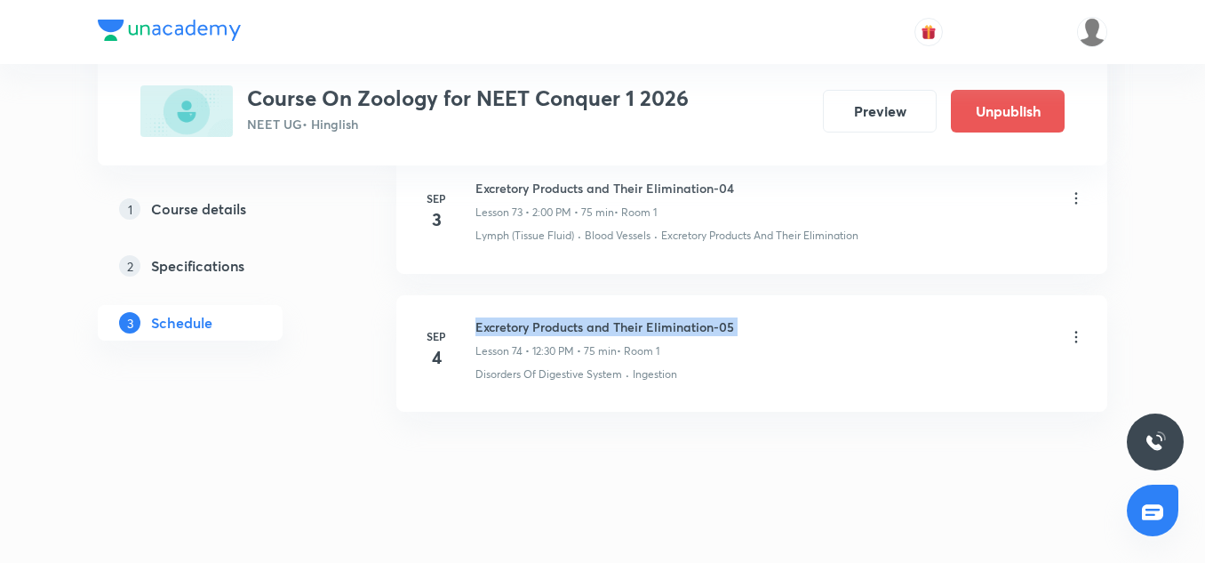
copy h6 "Excretory Products and Their Elimination-05"
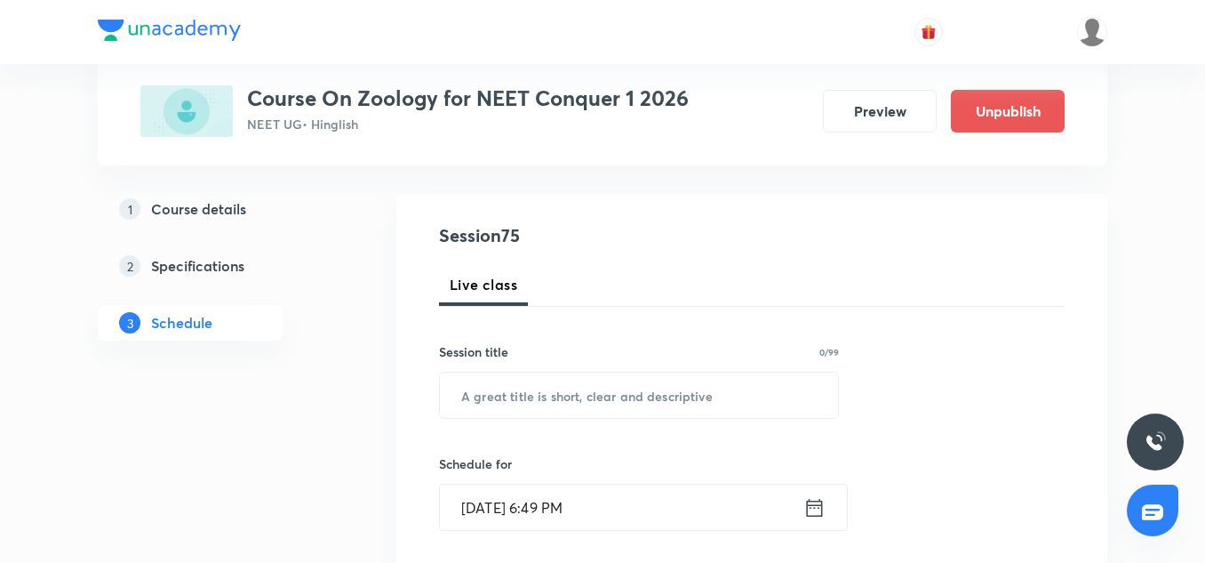
scroll to position [171, 0]
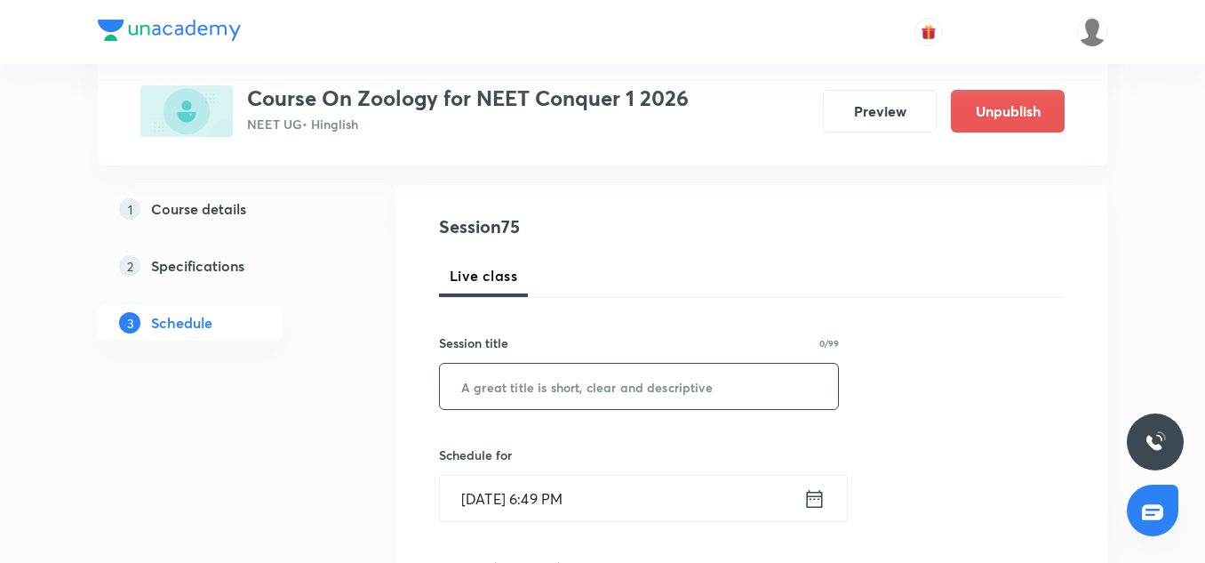
click at [551, 390] on input "text" at bounding box center [639, 386] width 398 height 45
paste input "Excretory Products and Their Elimination-05"
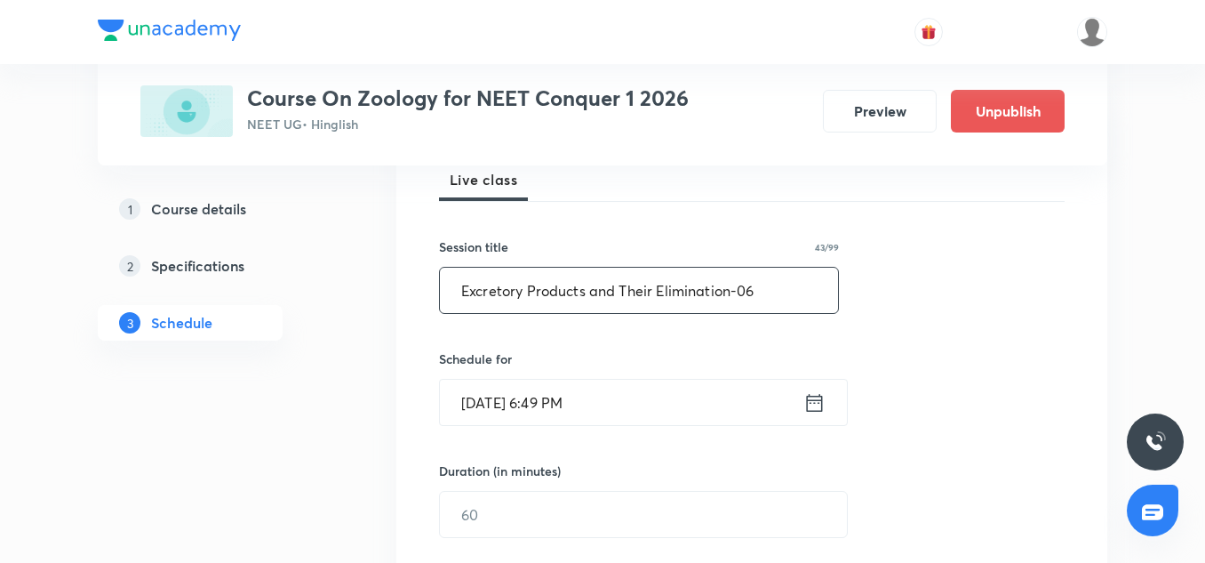
scroll to position [281, 0]
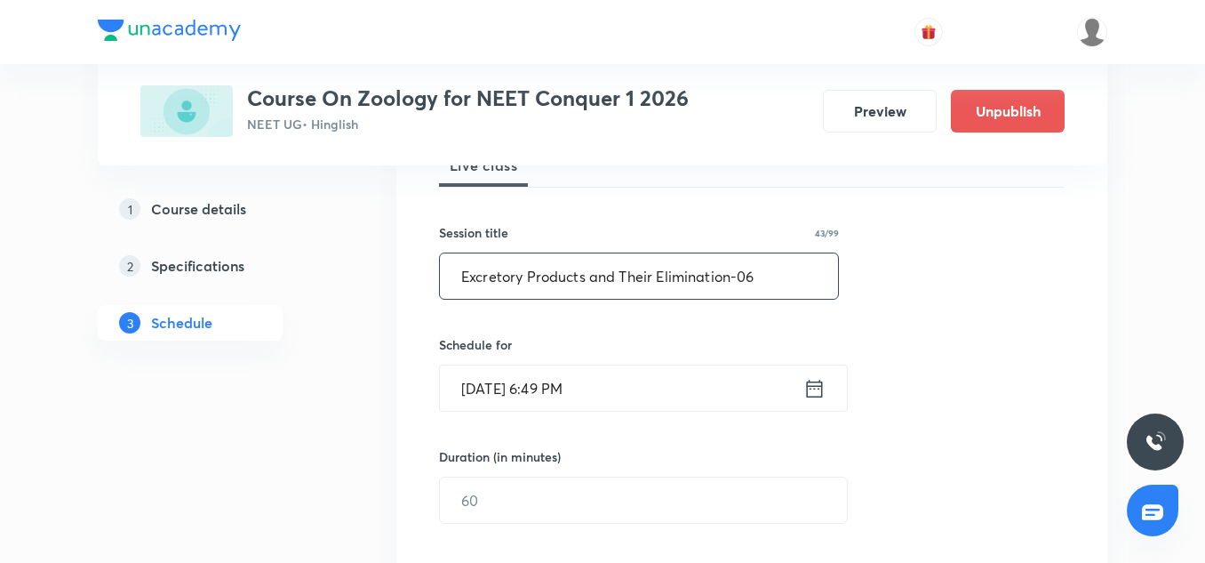
type input "Excretory Products and Their Elimination-06"
click at [487, 381] on input "[DATE] 6:49 PM" at bounding box center [622, 387] width 364 height 45
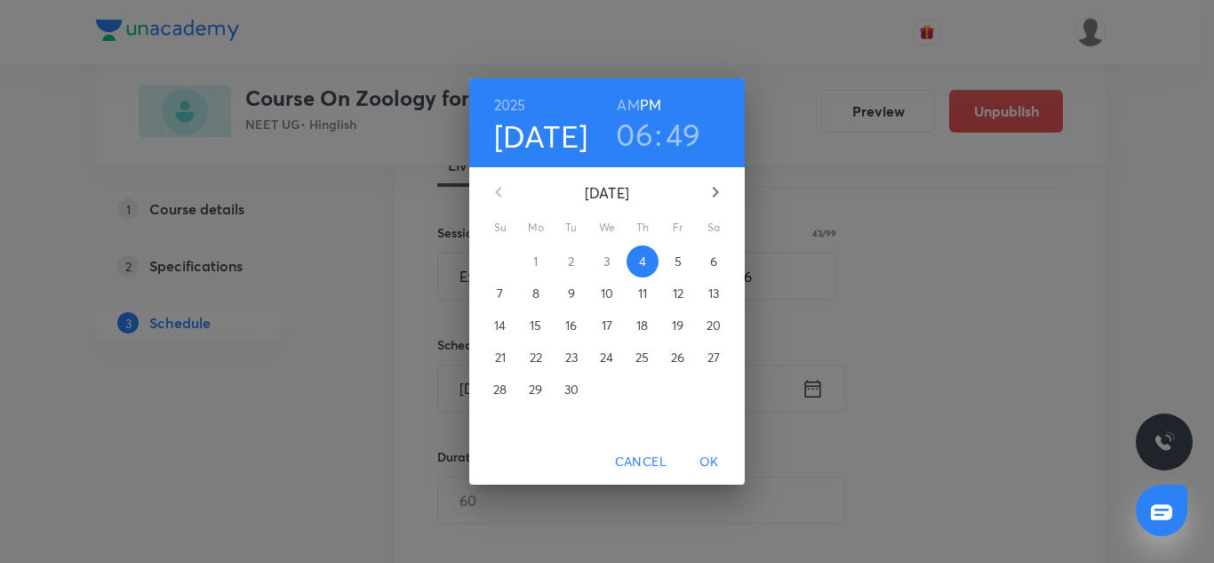
click at [487, 381] on span "28" at bounding box center [500, 389] width 32 height 18
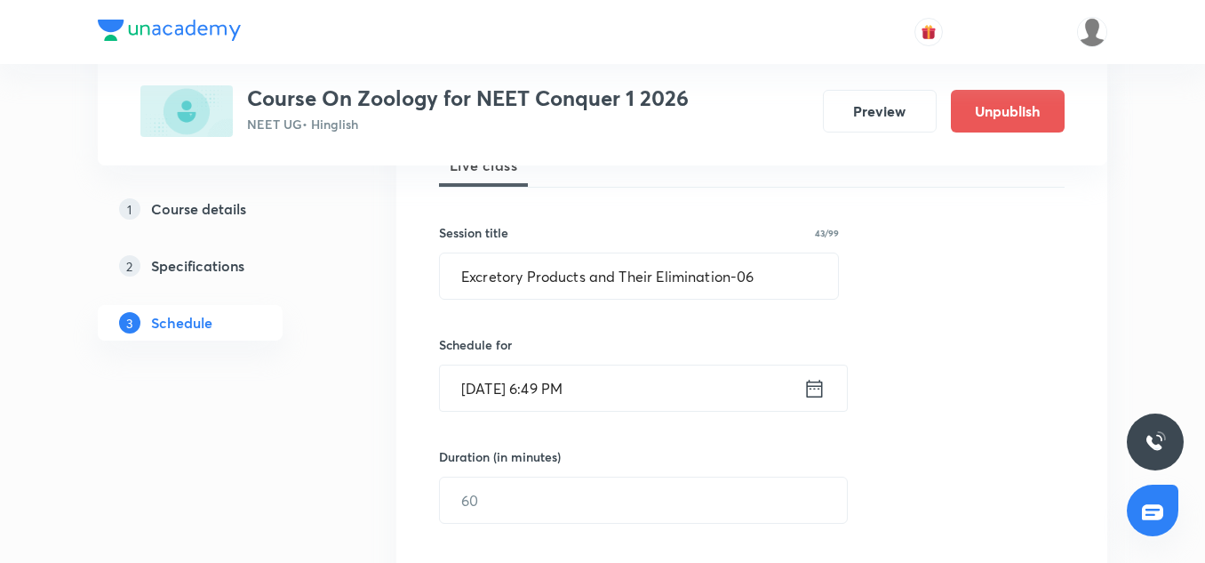
click at [506, 384] on input "[DATE] 6:49 PM" at bounding box center [622, 387] width 364 height 45
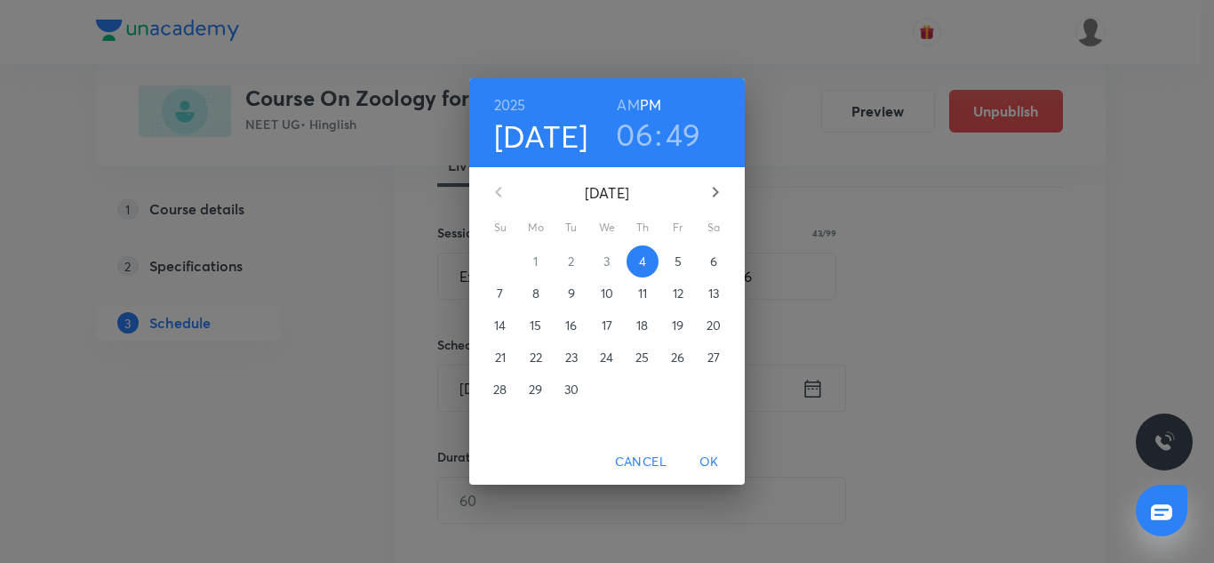
click at [672, 262] on span "5" at bounding box center [678, 261] width 32 height 18
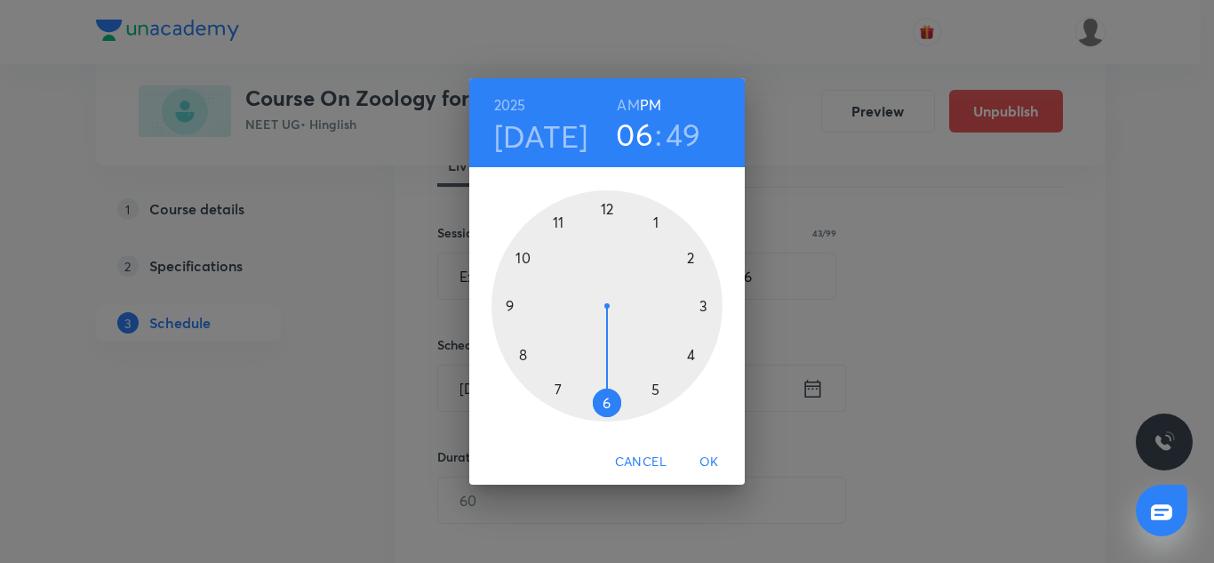
click at [607, 205] on div at bounding box center [607, 305] width 231 height 231
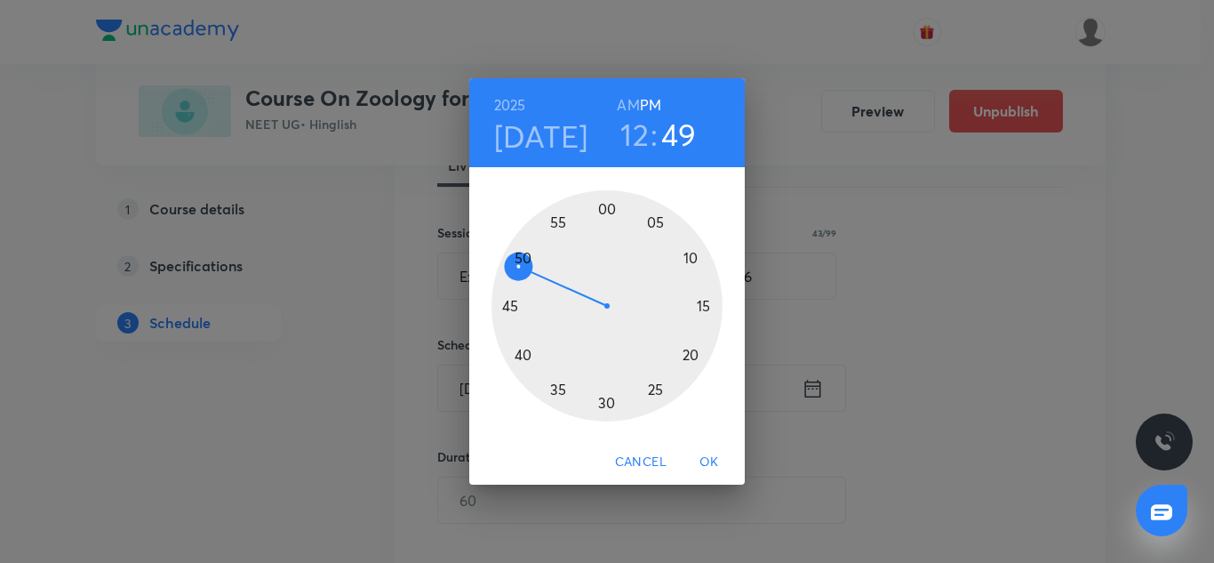
click at [607, 405] on div at bounding box center [607, 305] width 231 height 231
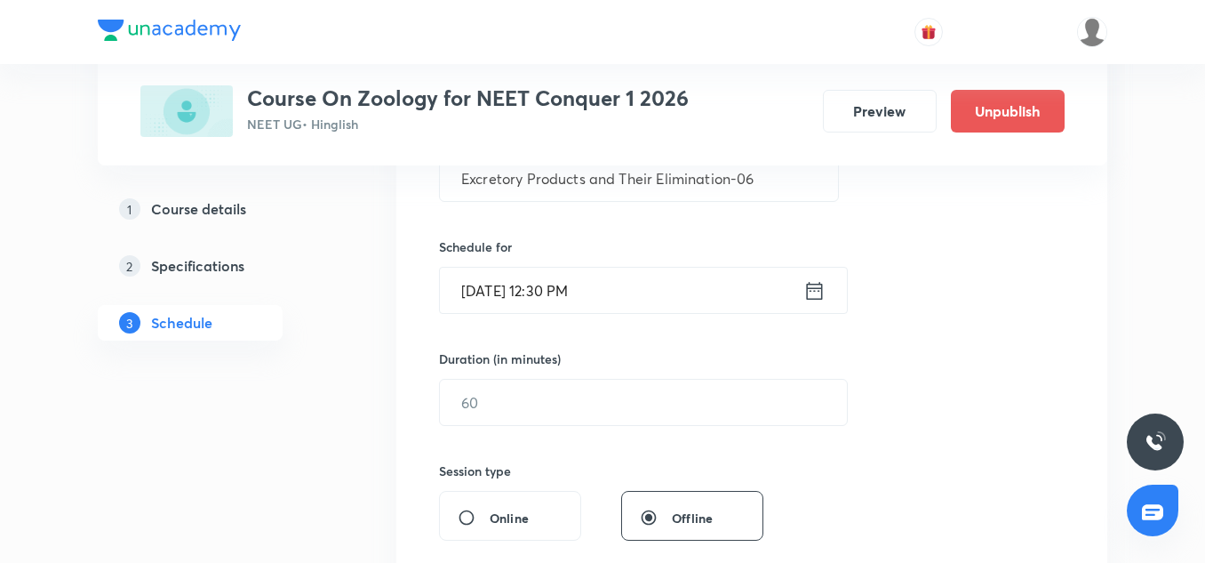
scroll to position [380, 0]
click at [547, 412] on input "text" at bounding box center [643, 400] width 407 height 45
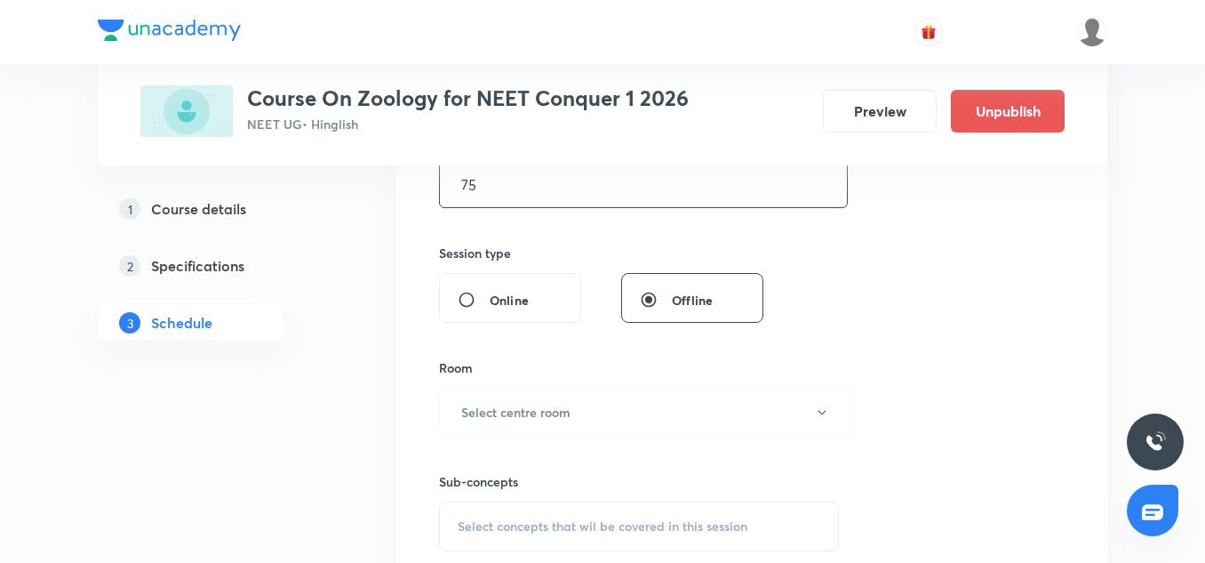
scroll to position [597, 0]
type input "75"
click at [530, 410] on h6 "Select centre room" at bounding box center [515, 411] width 109 height 19
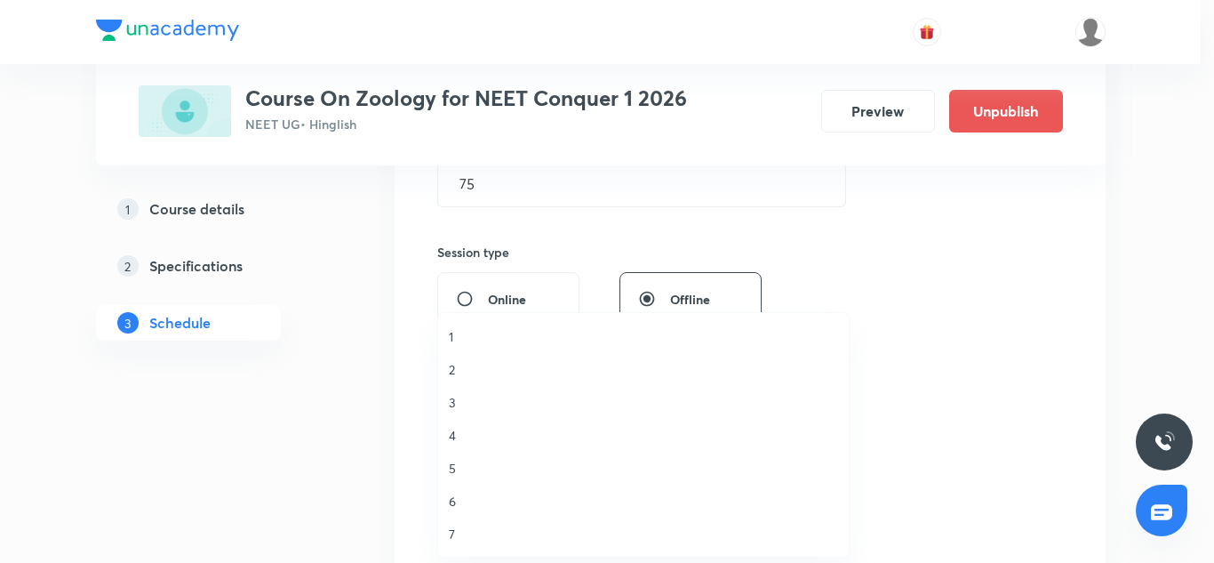
click at [476, 333] on span "1" at bounding box center [643, 336] width 389 height 19
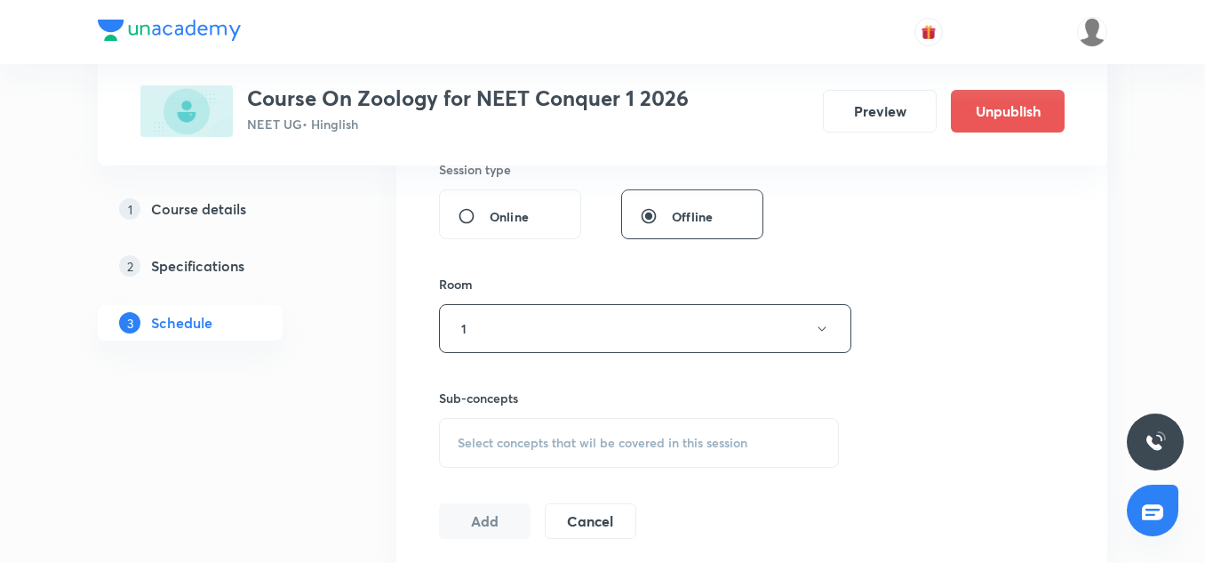
click at [524, 423] on div "Select concepts that wil be covered in this session" at bounding box center [639, 443] width 400 height 50
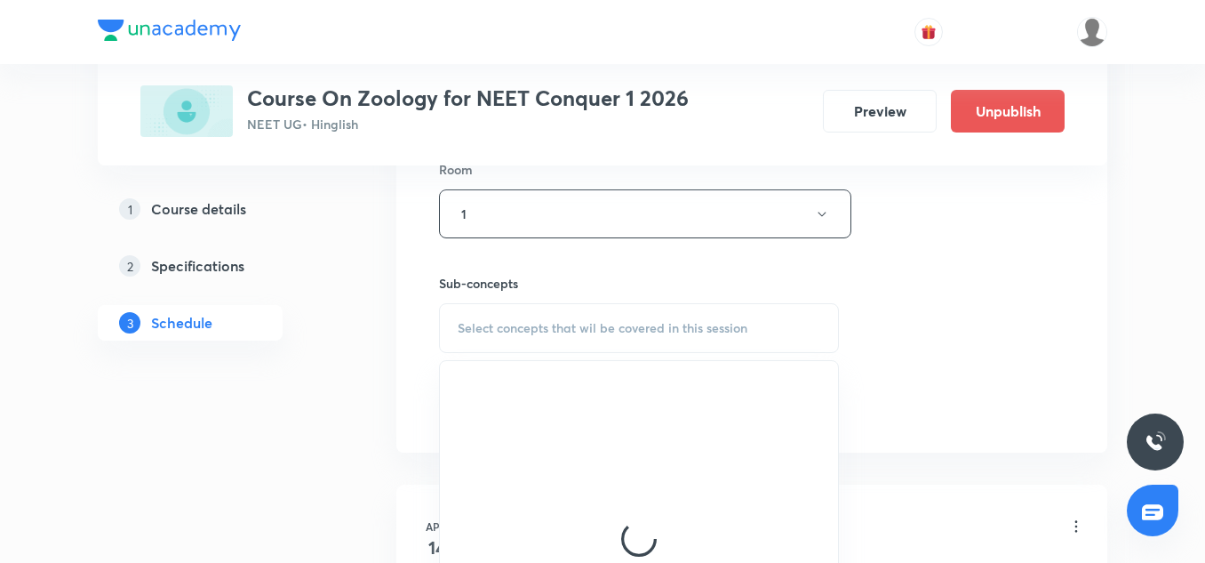
scroll to position [796, 0]
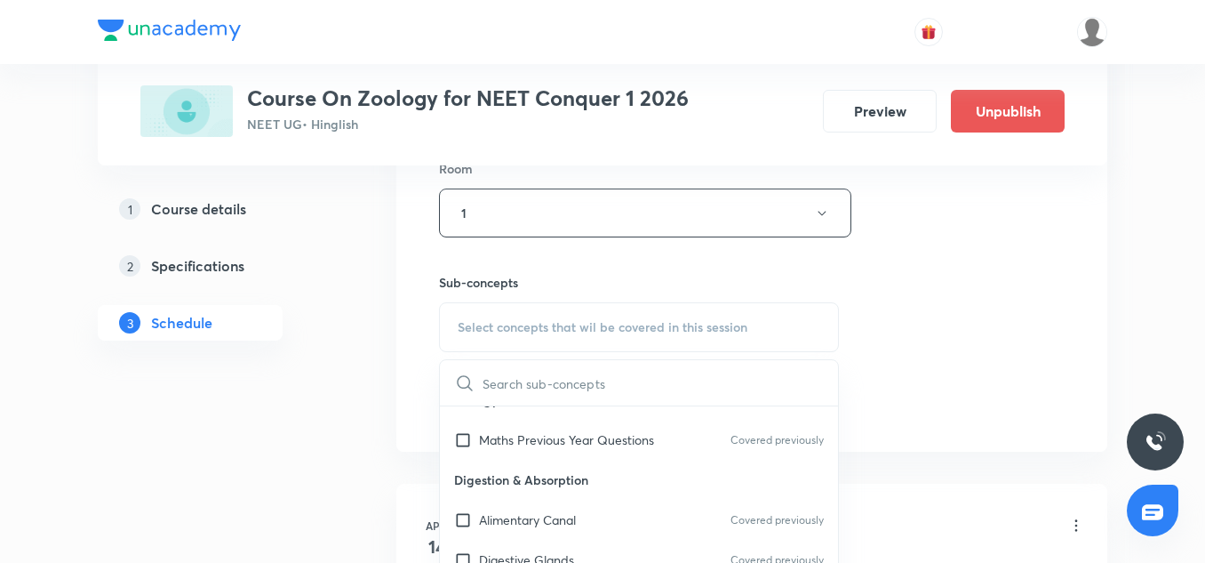
click at [524, 471] on p "Digestion & Absorption" at bounding box center [639, 480] width 398 height 40
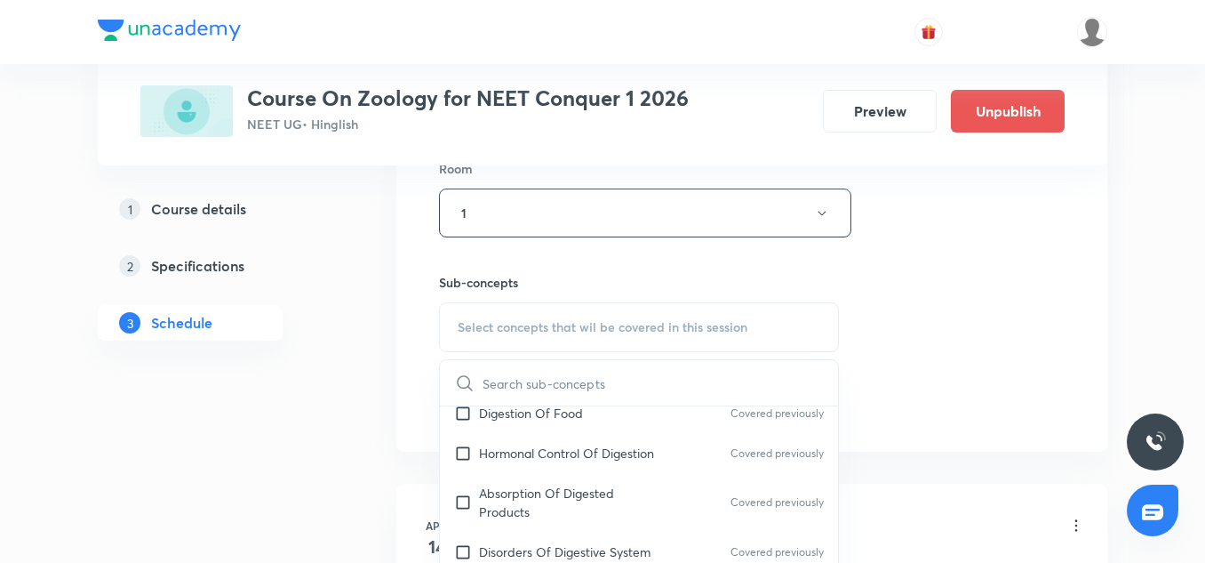
scroll to position [374, 0]
click at [522, 469] on div "Hormonal Control Of Digestion Covered previously" at bounding box center [639, 452] width 398 height 40
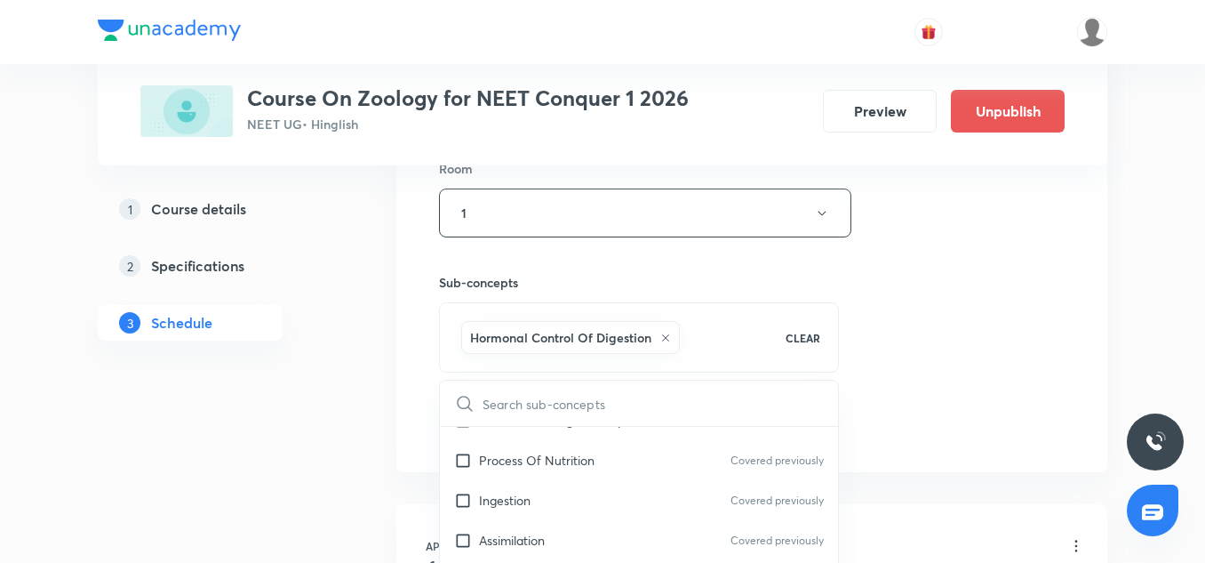
scroll to position [526, 0]
click at [480, 455] on p "Process Of Nutrition" at bounding box center [537, 459] width 116 height 19
checkbox input "true"
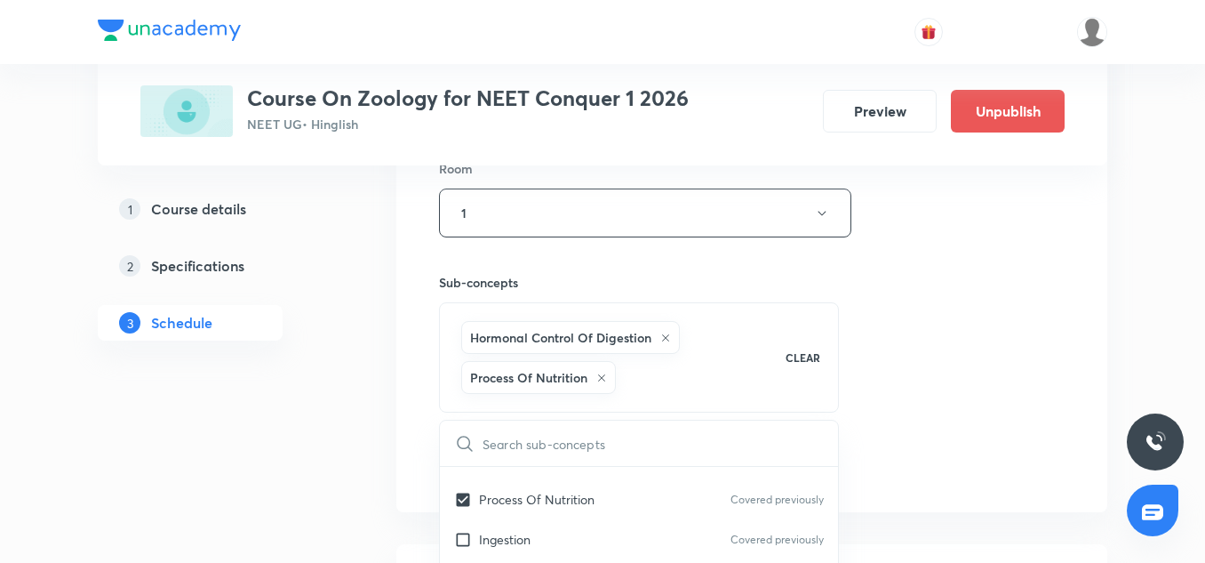
click at [982, 338] on div "Session 75 Live class Session title 43/99 Excretory Products and Their Eliminat…" at bounding box center [752, 35] width 626 height 895
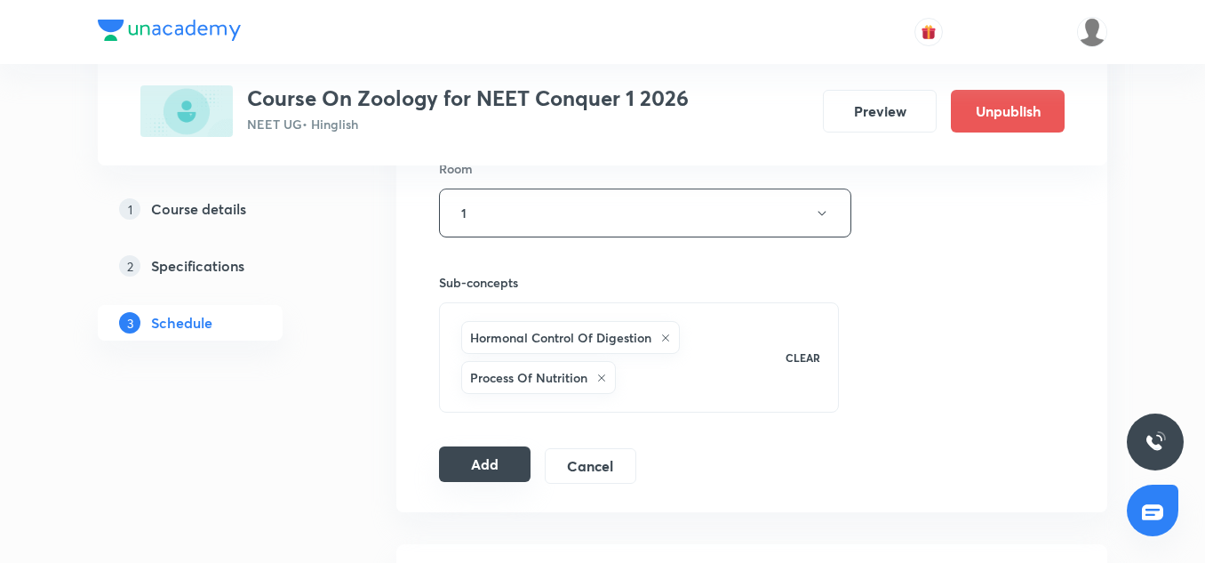
click at [508, 458] on button "Add" at bounding box center [485, 464] width 92 height 36
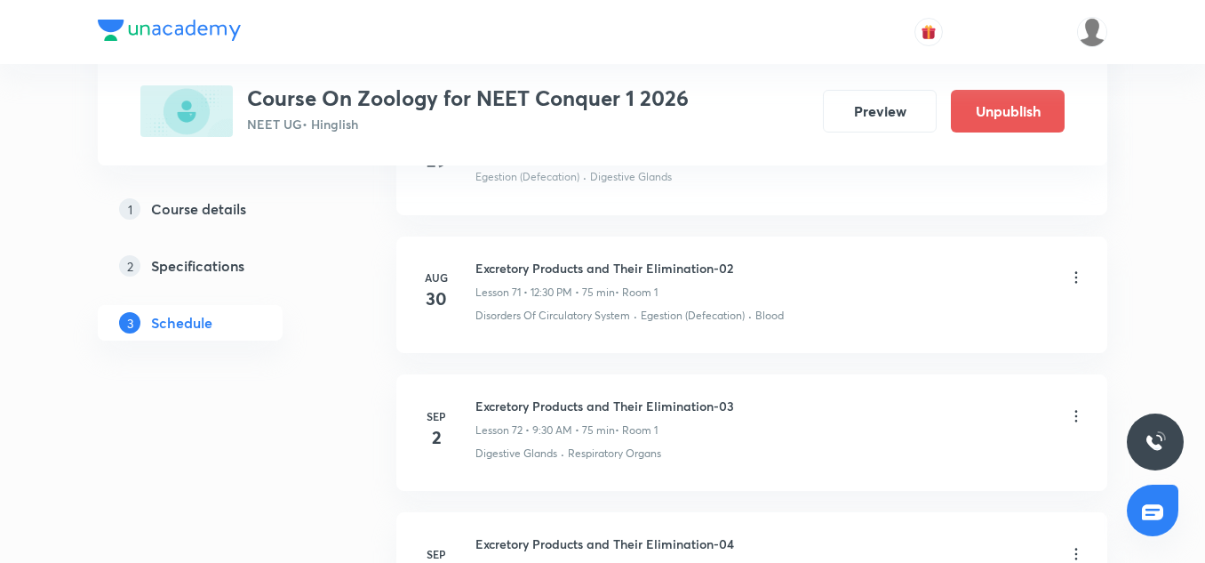
scroll to position [10404, 0]
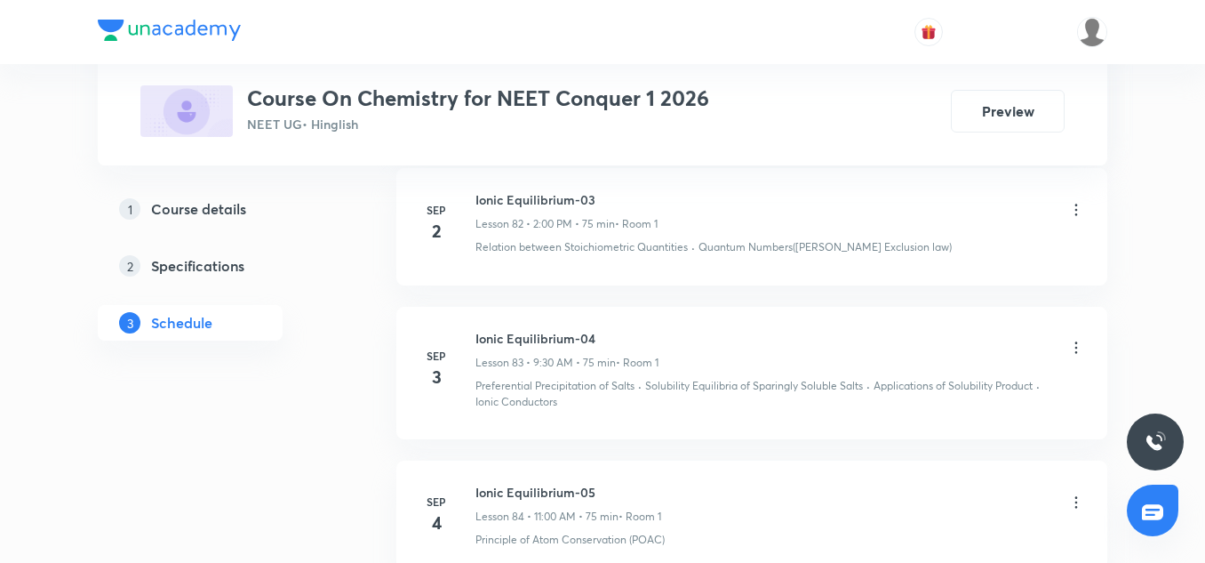
scroll to position [12689, 0]
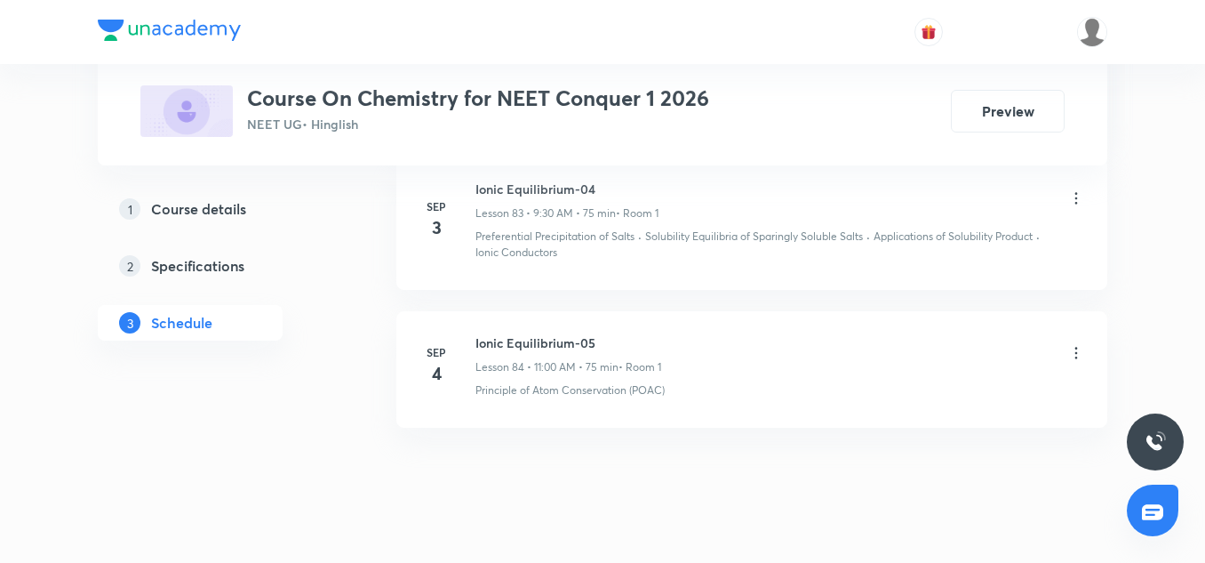
click at [525, 333] on h6 "Ionic Equilibrium-05" at bounding box center [569, 342] width 186 height 19
drag, startPoint x: 525, startPoint y: 311, endPoint x: 532, endPoint y: 279, distance: 32.8
copy h6 "Ionic Equilibrium-05"
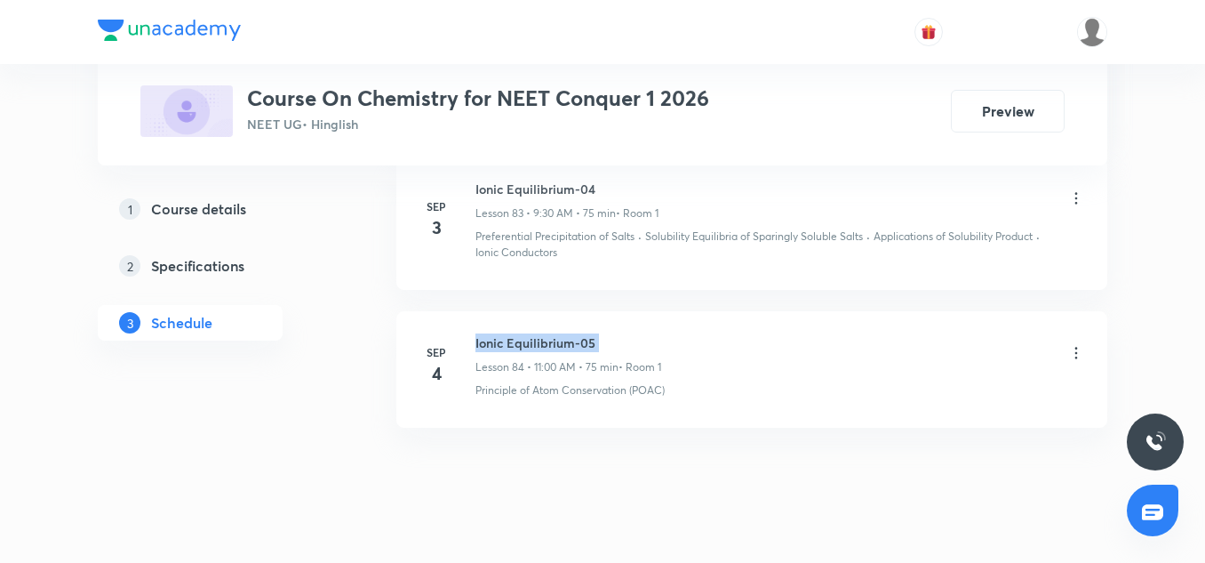
click at [547, 333] on h6 "Ionic Equilibrium-05" at bounding box center [569, 342] width 186 height 19
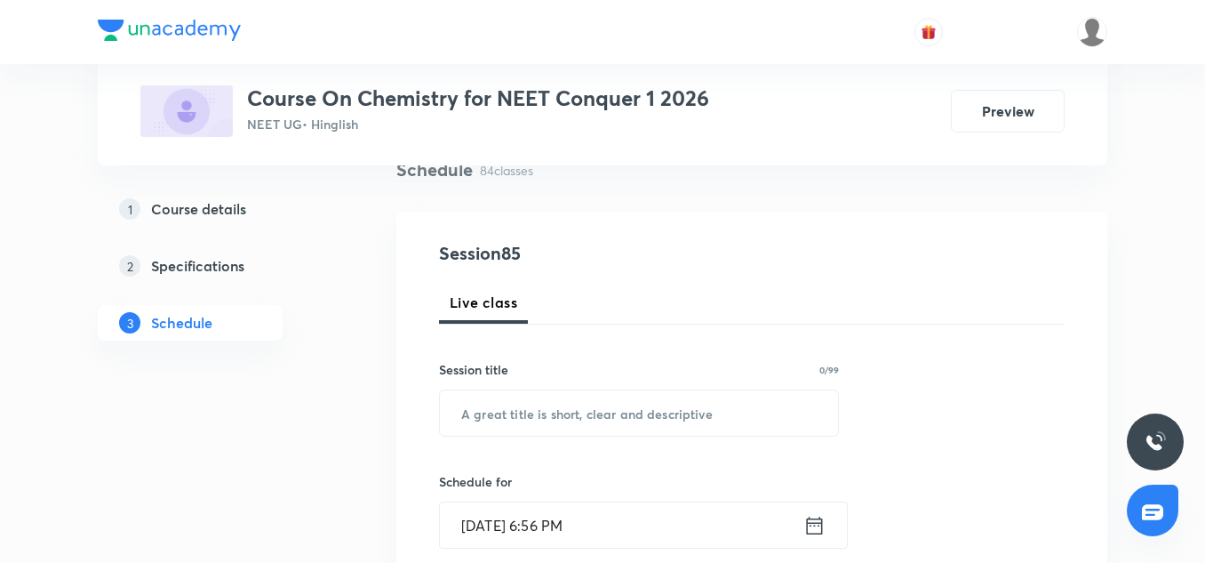
scroll to position [155, 0]
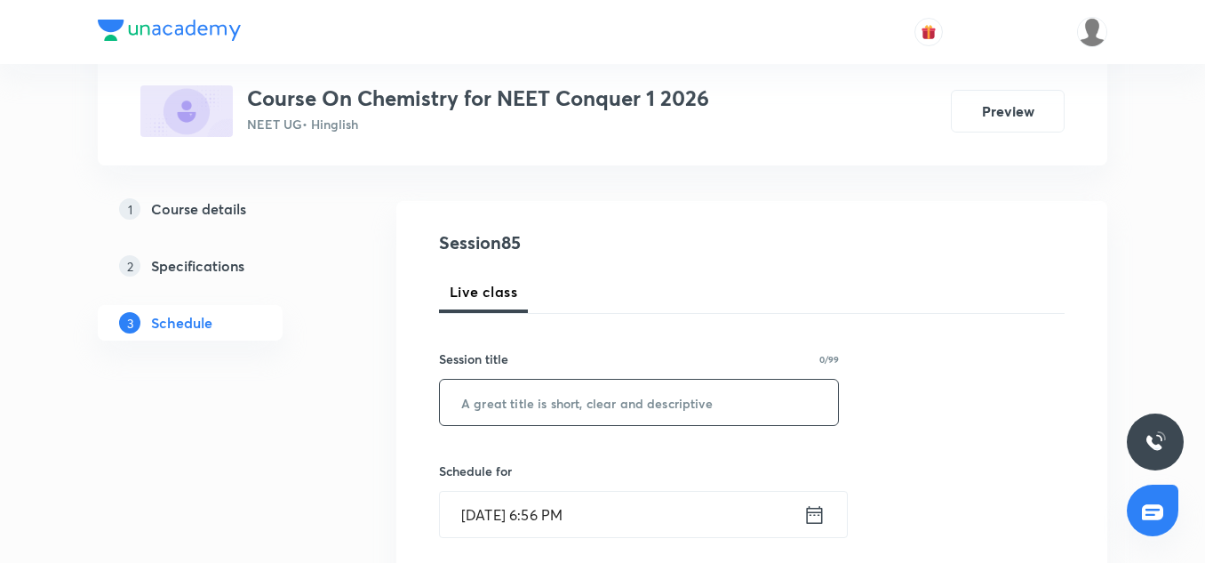
click at [537, 392] on input "text" at bounding box center [639, 402] width 398 height 45
paste input "Ionic Equilibrium-05"
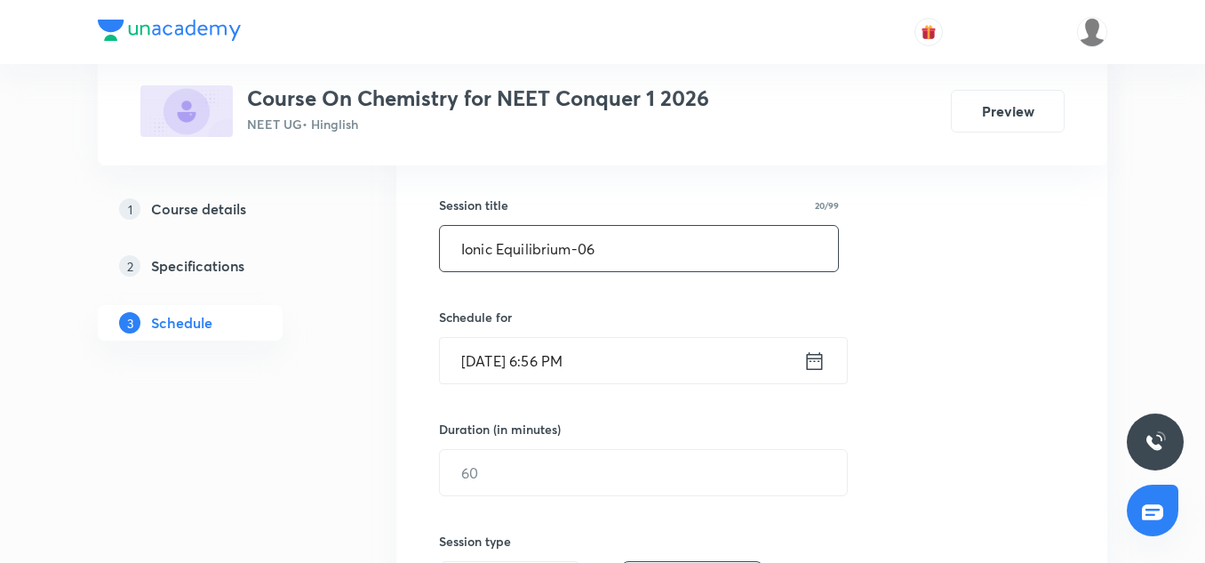
type input "Ionic Equilibrium-06"
click at [474, 349] on input "Sep 4, 2025, 6:56 PM" at bounding box center [622, 360] width 364 height 45
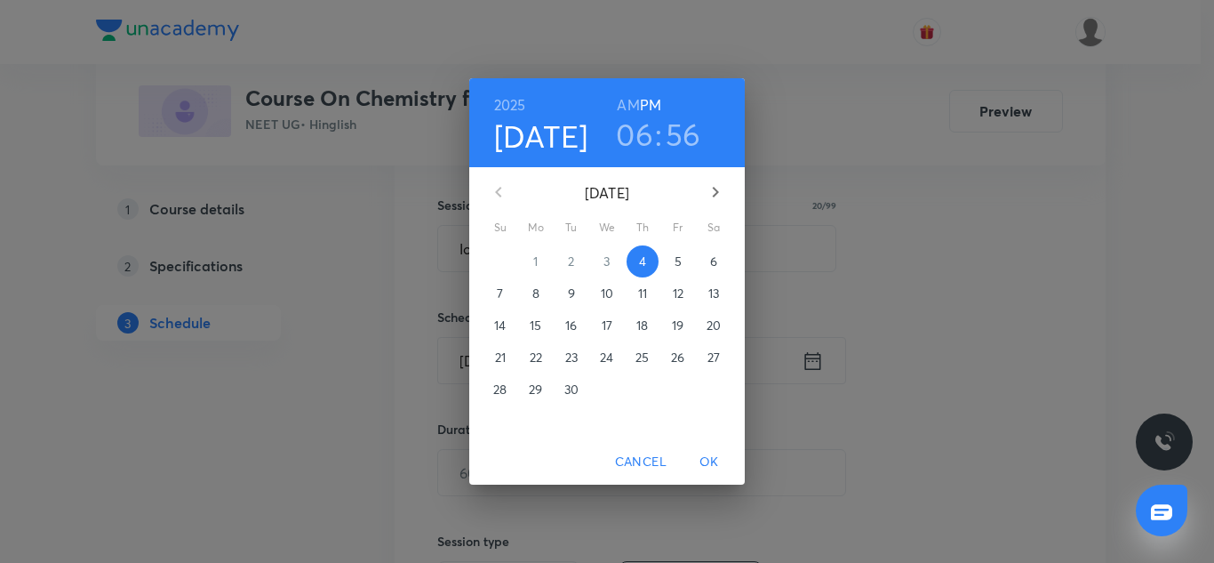
click at [675, 259] on p "5" at bounding box center [678, 261] width 7 height 18
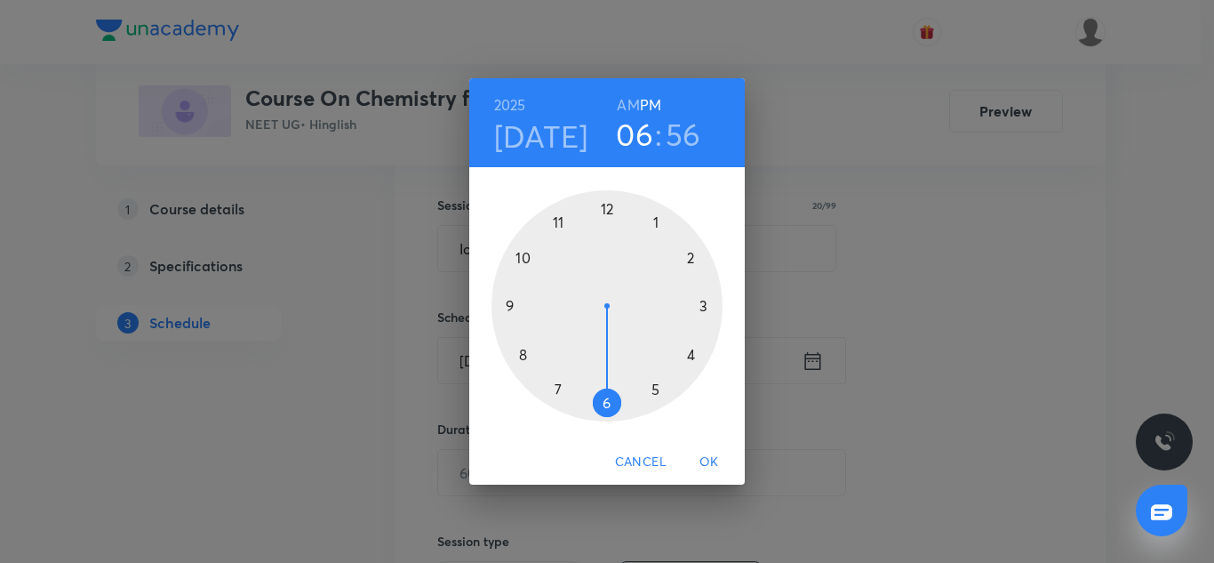
click at [690, 260] on div at bounding box center [607, 305] width 231 height 231
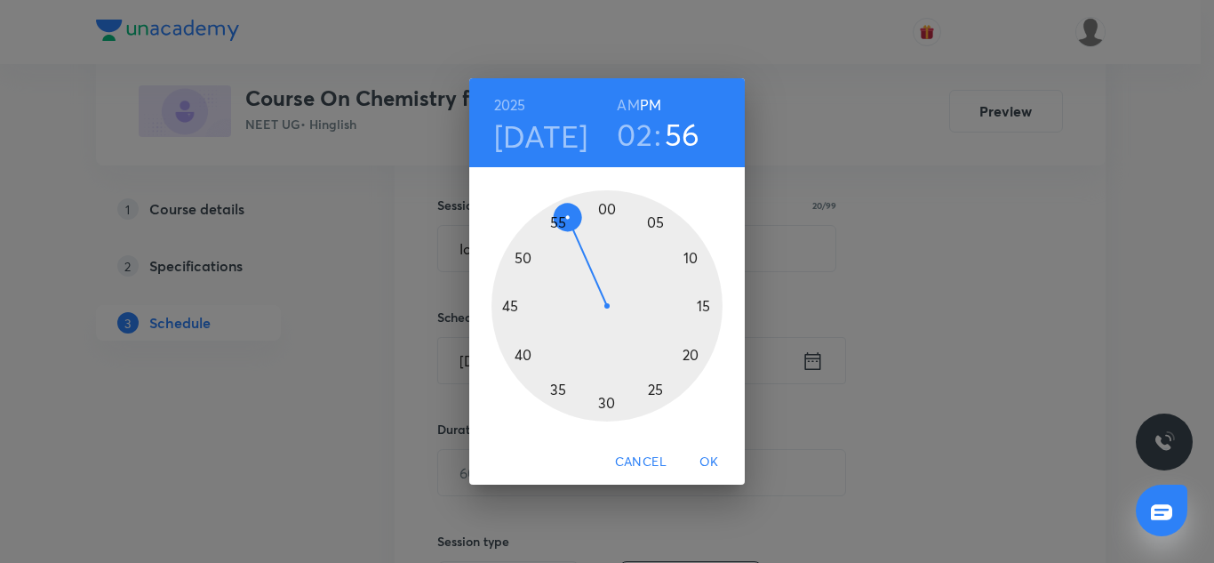
click at [607, 209] on div at bounding box center [607, 305] width 231 height 231
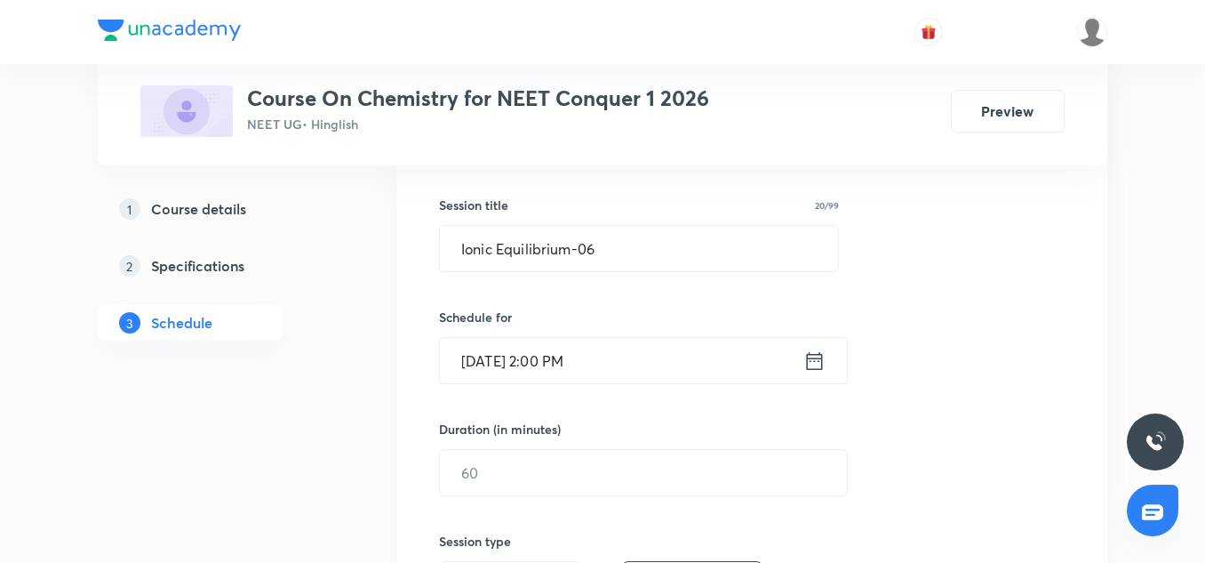
scroll to position [342, 0]
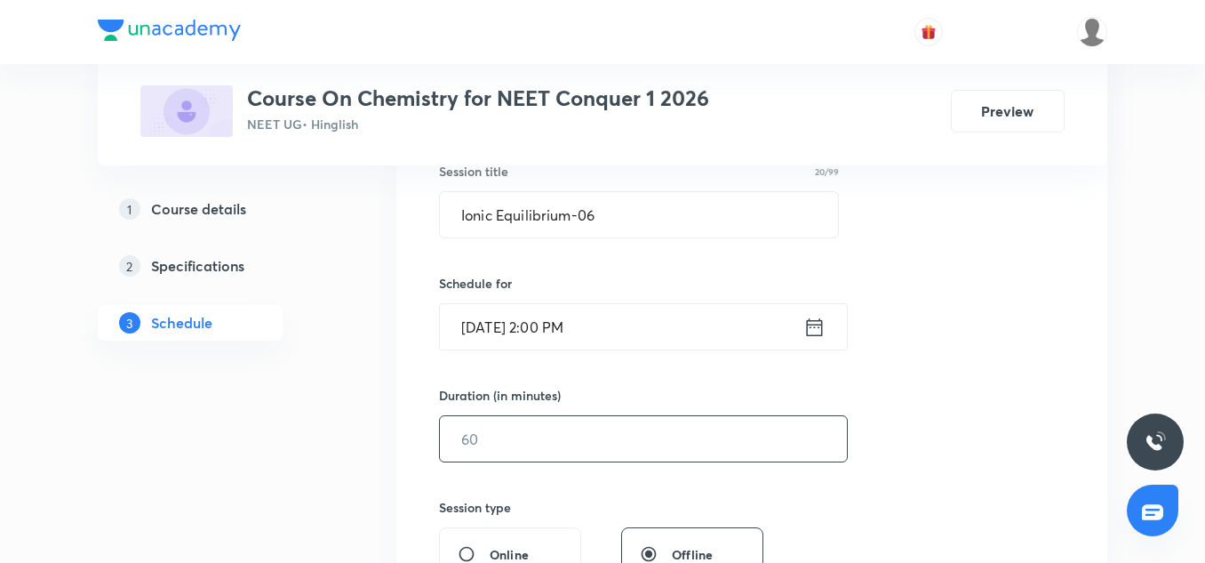
click at [548, 419] on input "text" at bounding box center [643, 438] width 407 height 45
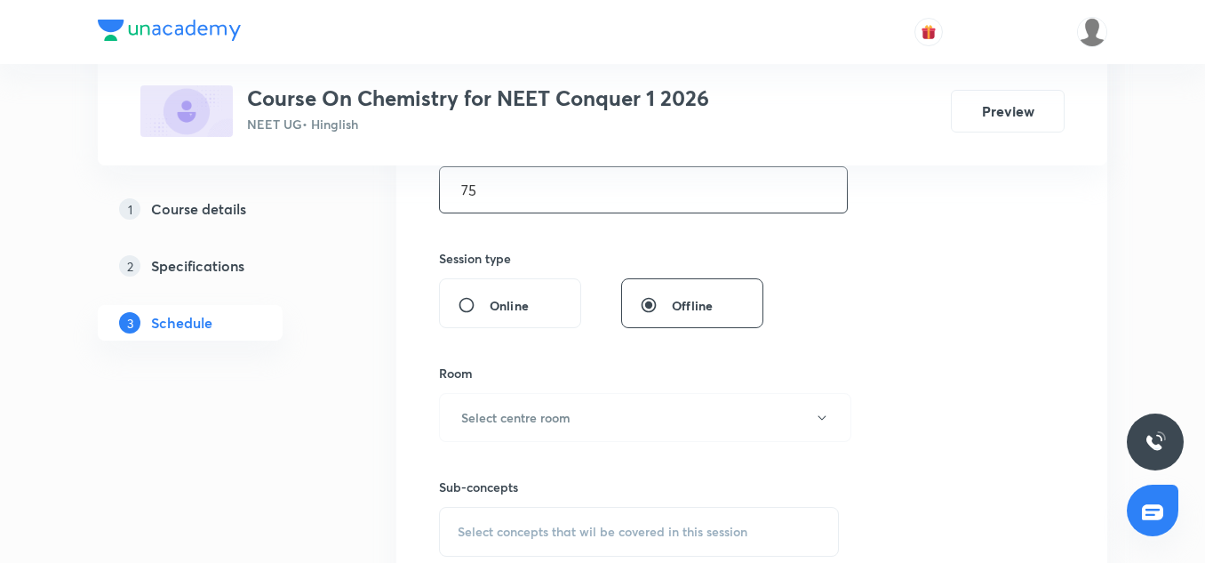
scroll to position [593, 0]
type input "75"
click at [524, 408] on h6 "Select centre room" at bounding box center [515, 415] width 109 height 19
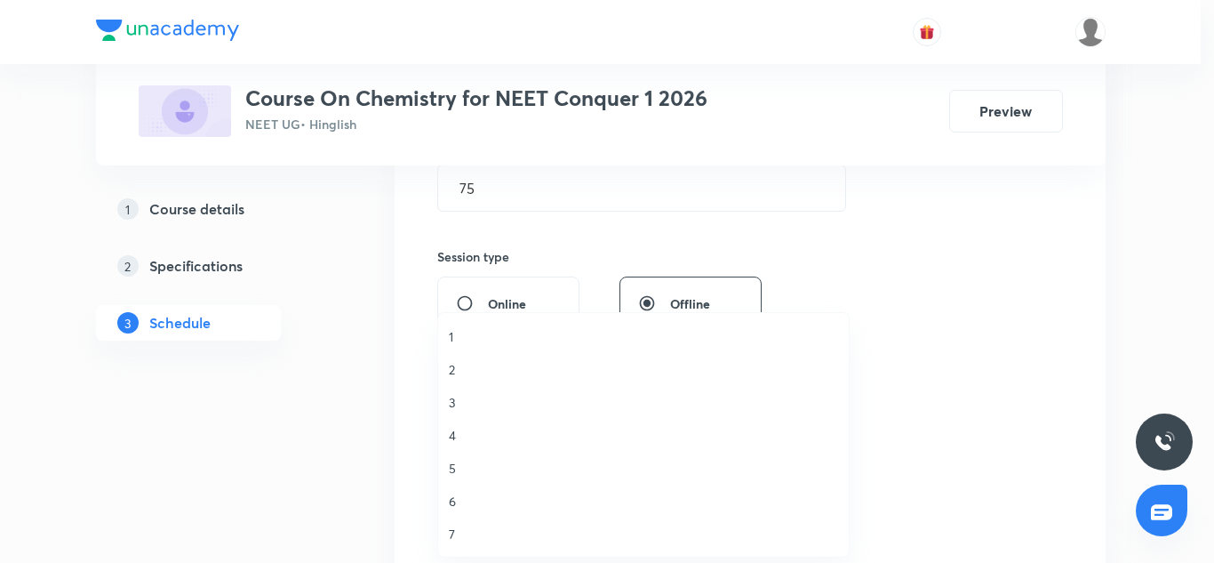
click at [452, 333] on span "1" at bounding box center [643, 336] width 389 height 19
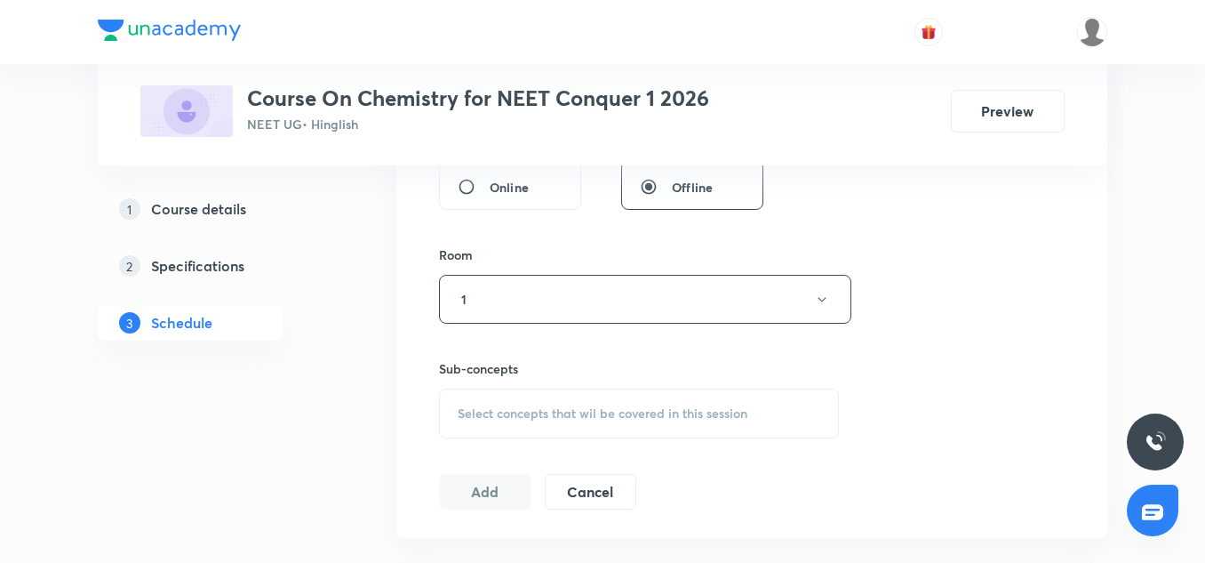
scroll to position [716, 0]
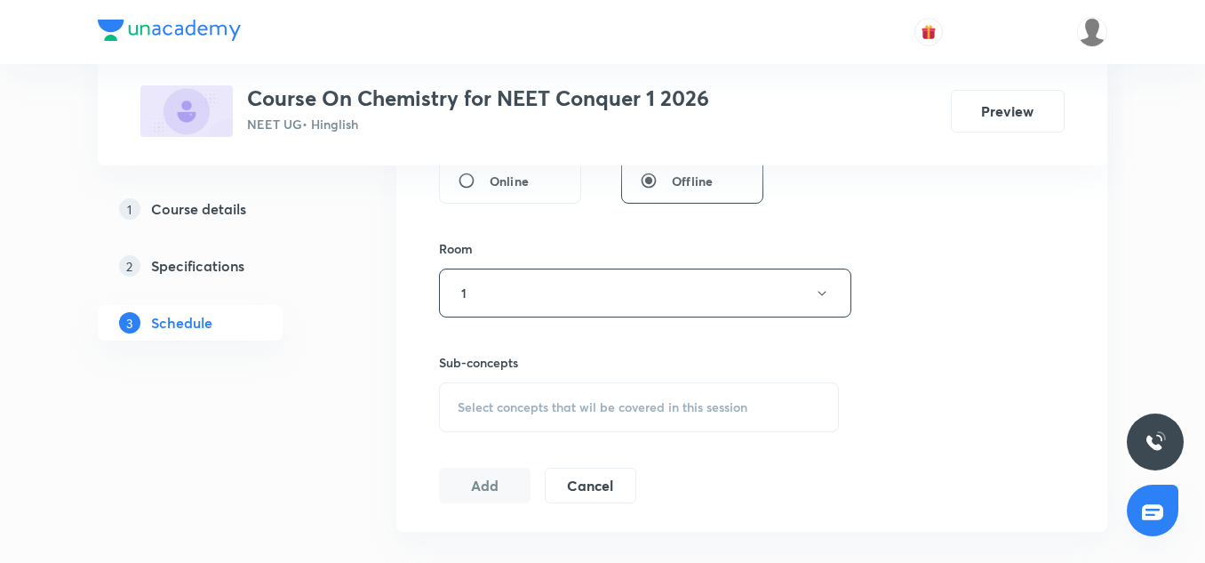
click at [513, 419] on div "Select concepts that wil be covered in this session" at bounding box center [639, 407] width 400 height 50
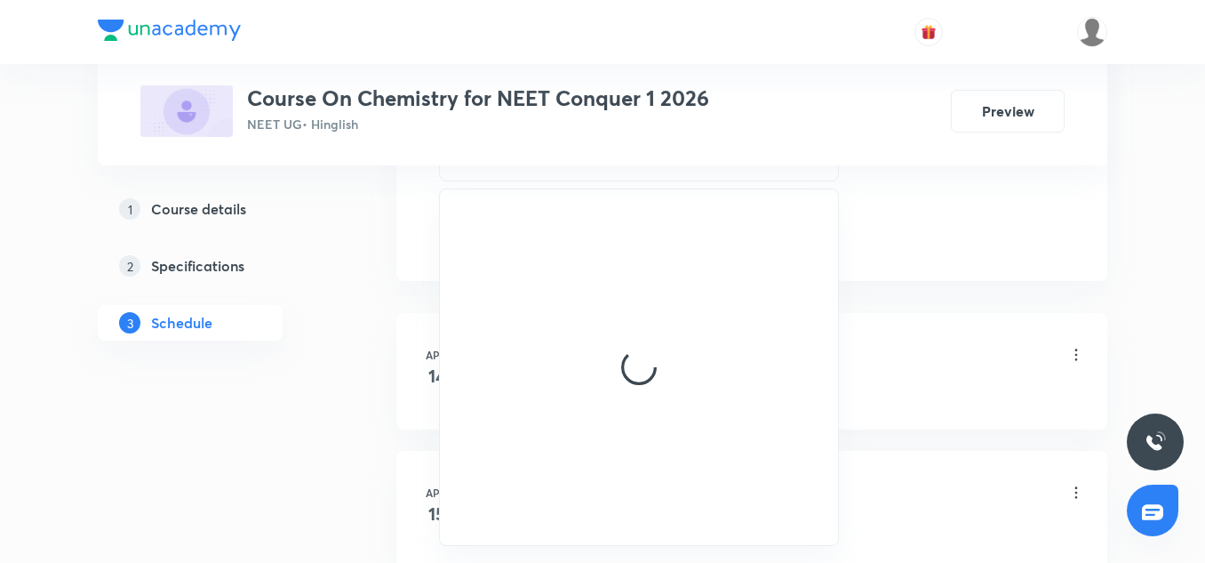
scroll to position [969, 0]
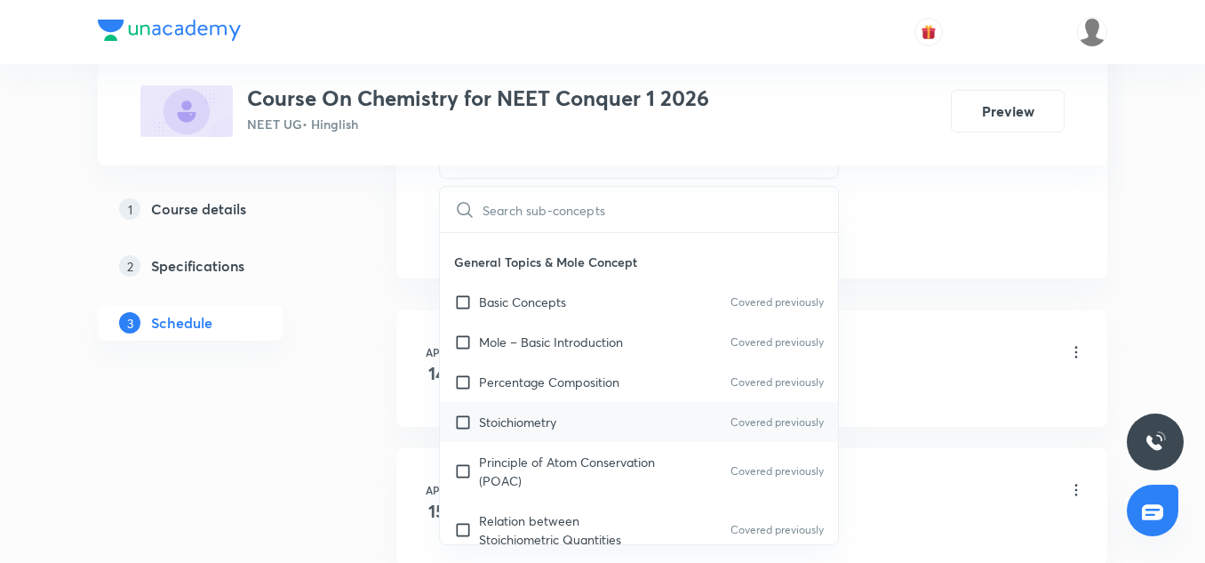
click at [522, 412] on div "Stoichiometry Covered previously" at bounding box center [639, 422] width 398 height 40
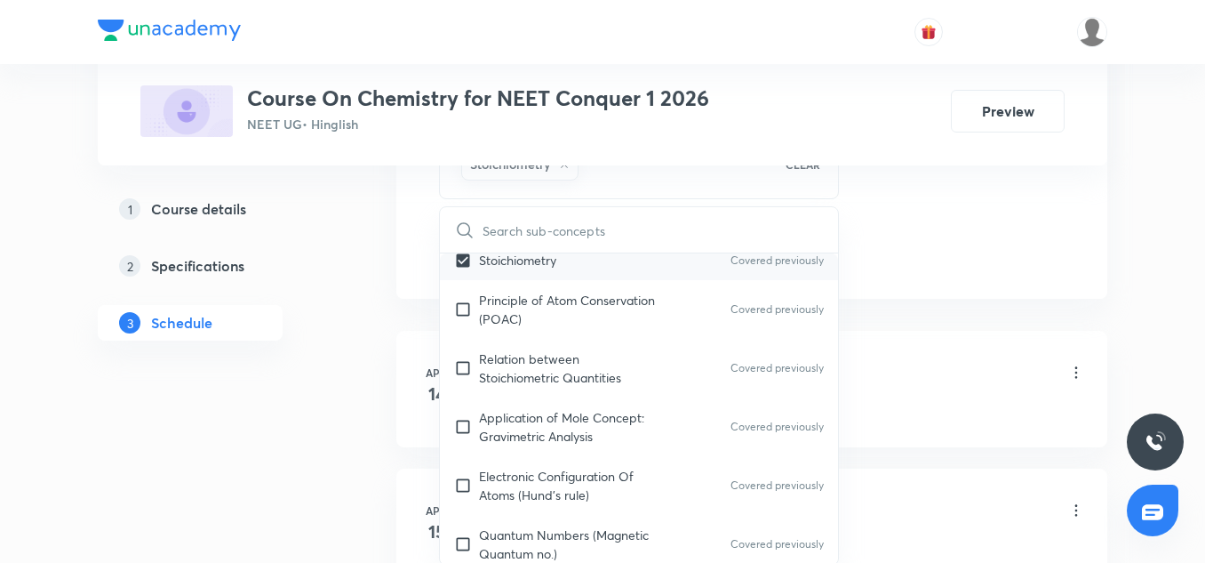
scroll to position [393, 0]
click at [516, 393] on div "Relation between Stoichiometric Quantities Covered previously" at bounding box center [639, 367] width 398 height 59
checkbox input "true"
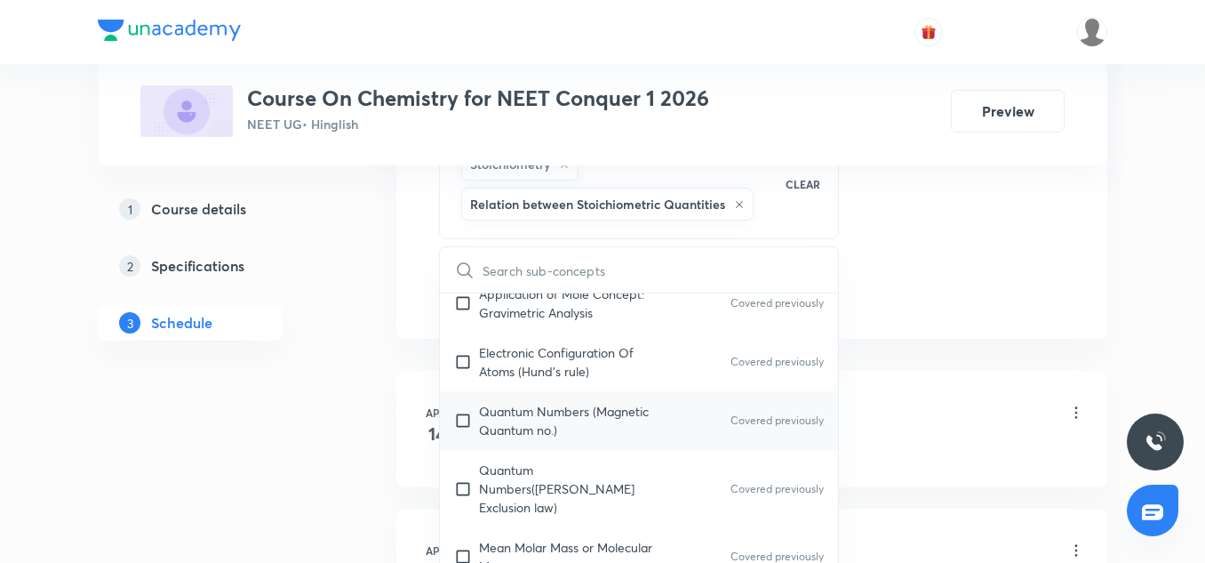
scroll to position [556, 0]
click at [563, 413] on p "Quantum Numbers (Magnetic Quantum no.)" at bounding box center [569, 419] width 180 height 37
checkbox input "true"
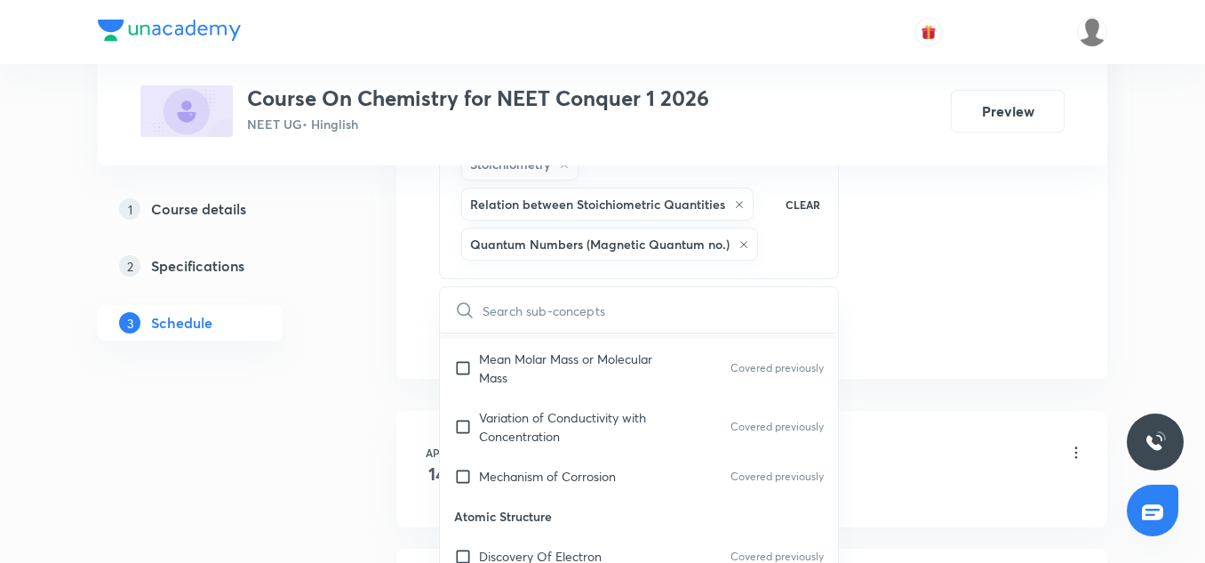
scroll to position [795, 0]
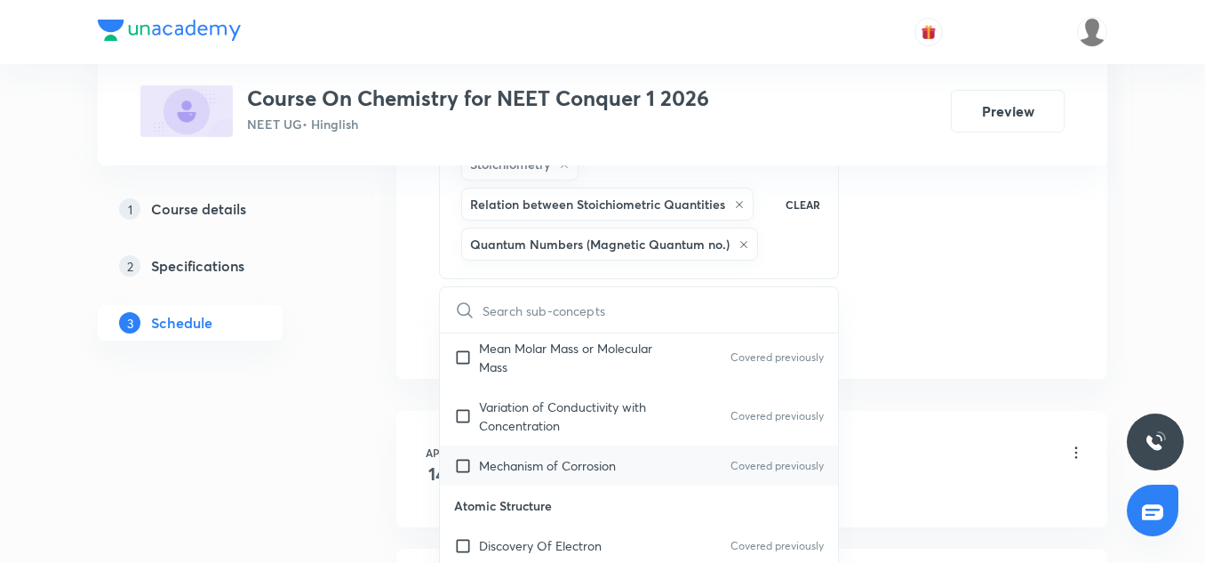
click at [537, 445] on div "Mechanism of Corrosion Covered previously" at bounding box center [639, 465] width 398 height 40
checkbox input "true"
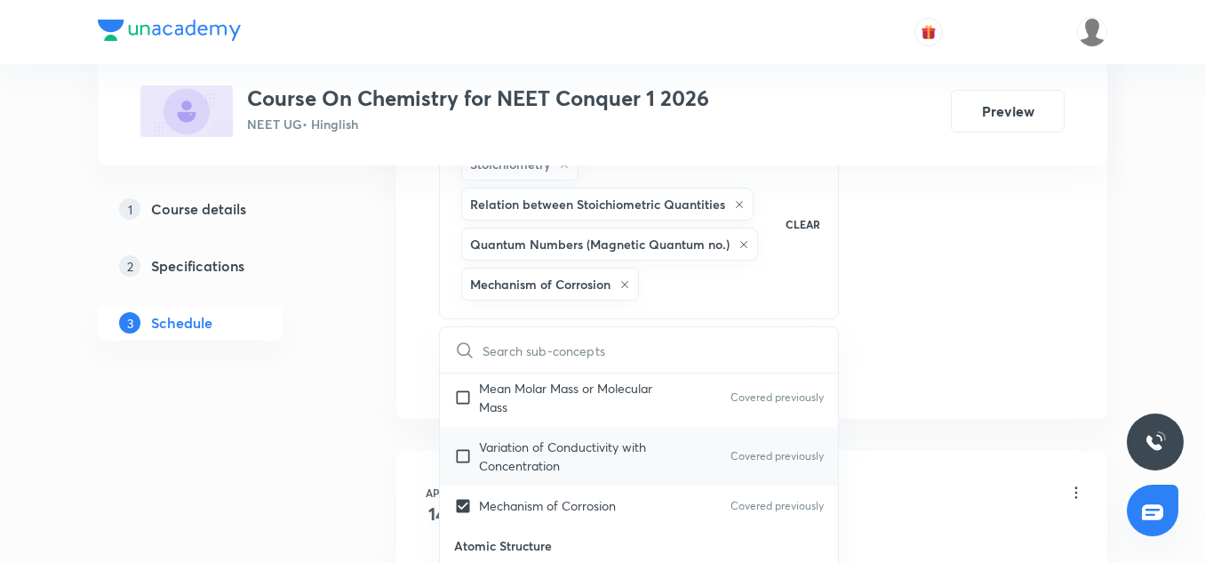
click at [529, 427] on div "Variation of Conductivity with Concentration Covered previously" at bounding box center [639, 456] width 398 height 59
checkbox input "true"
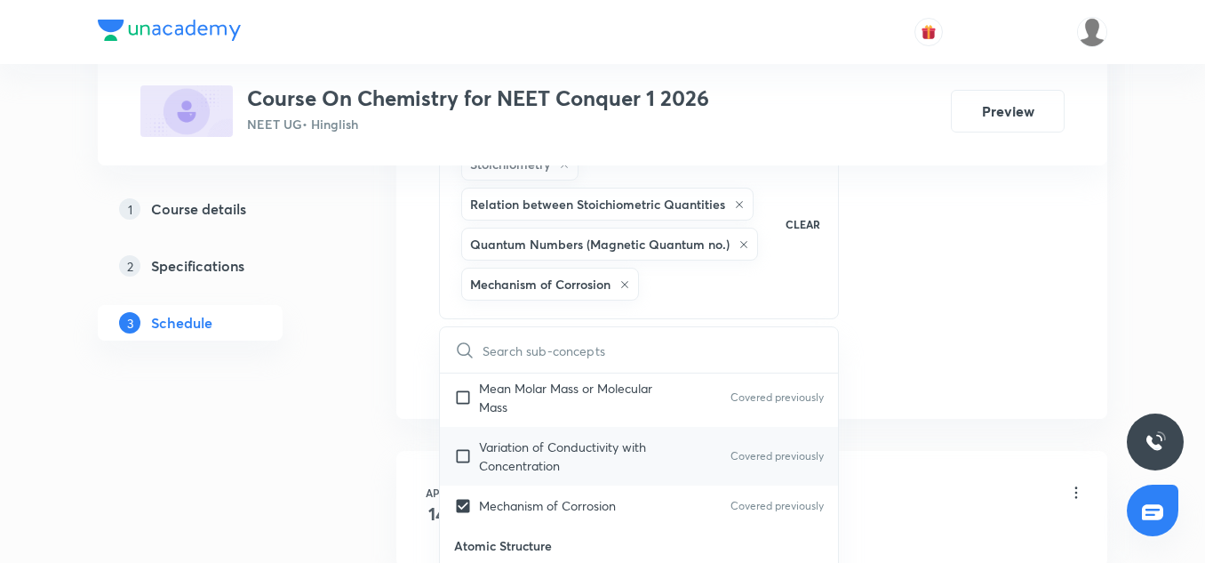
checkbox input "true"
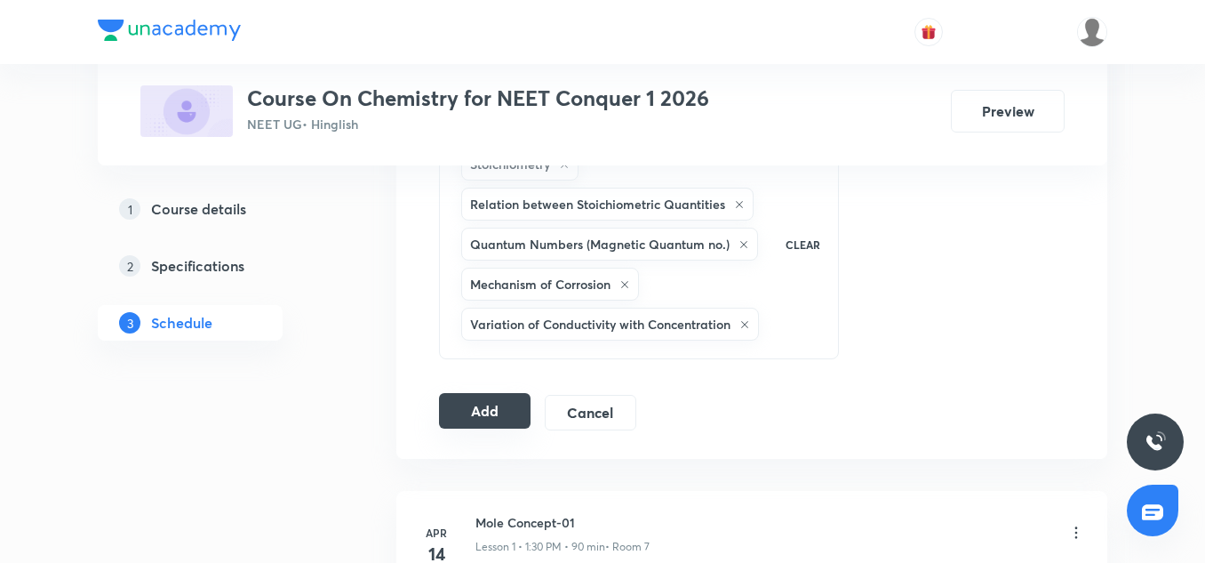
click at [464, 415] on button "Add" at bounding box center [485, 411] width 92 height 36
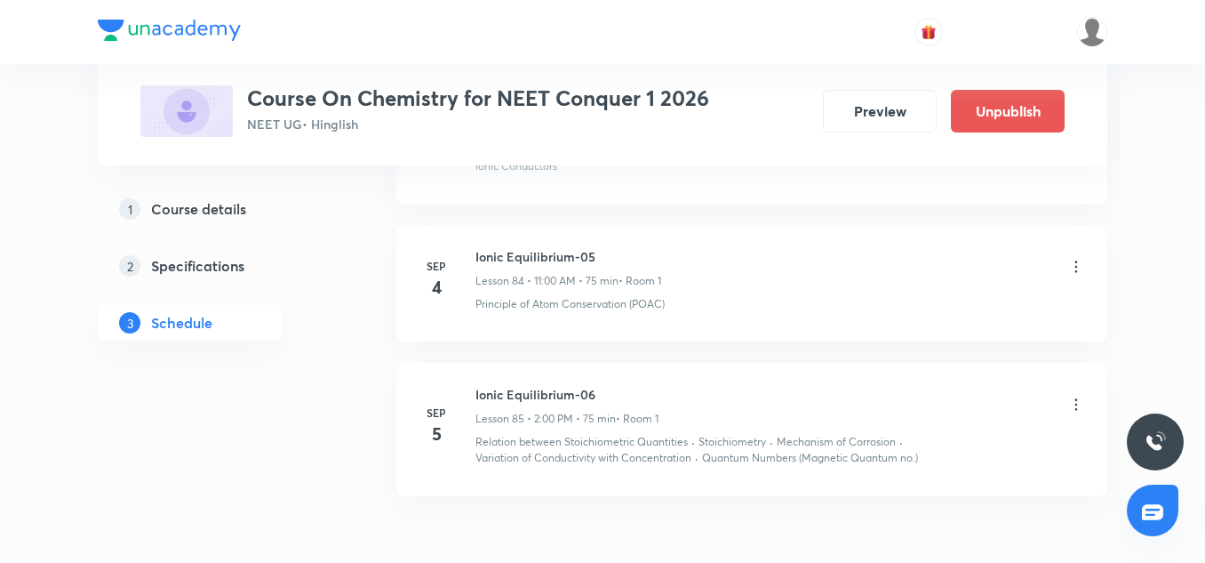
scroll to position [11958, 0]
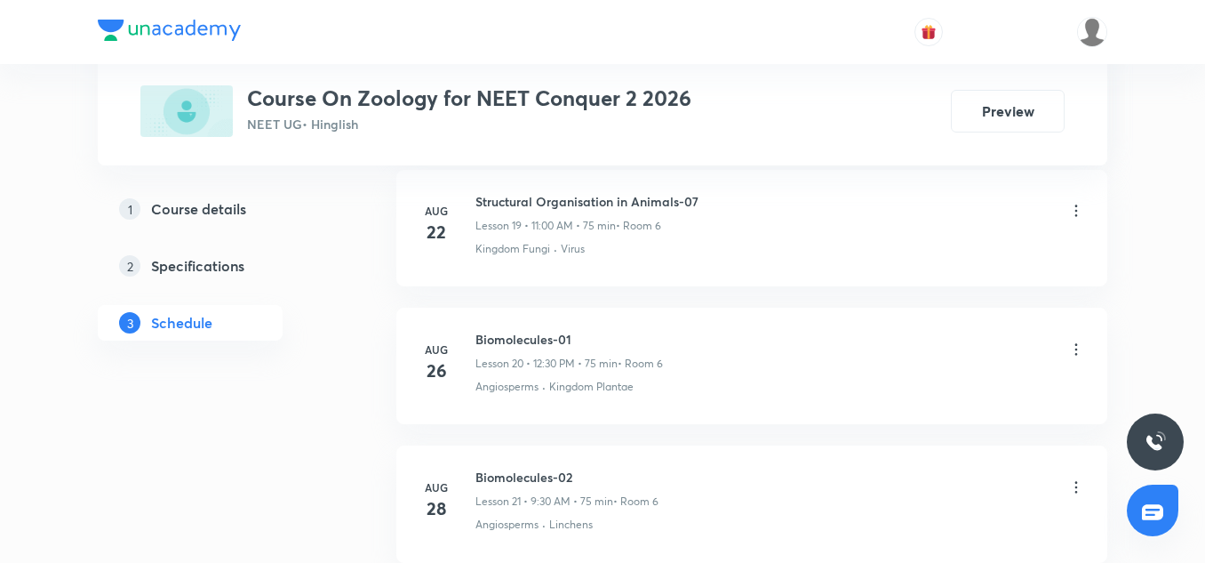
scroll to position [4452, 0]
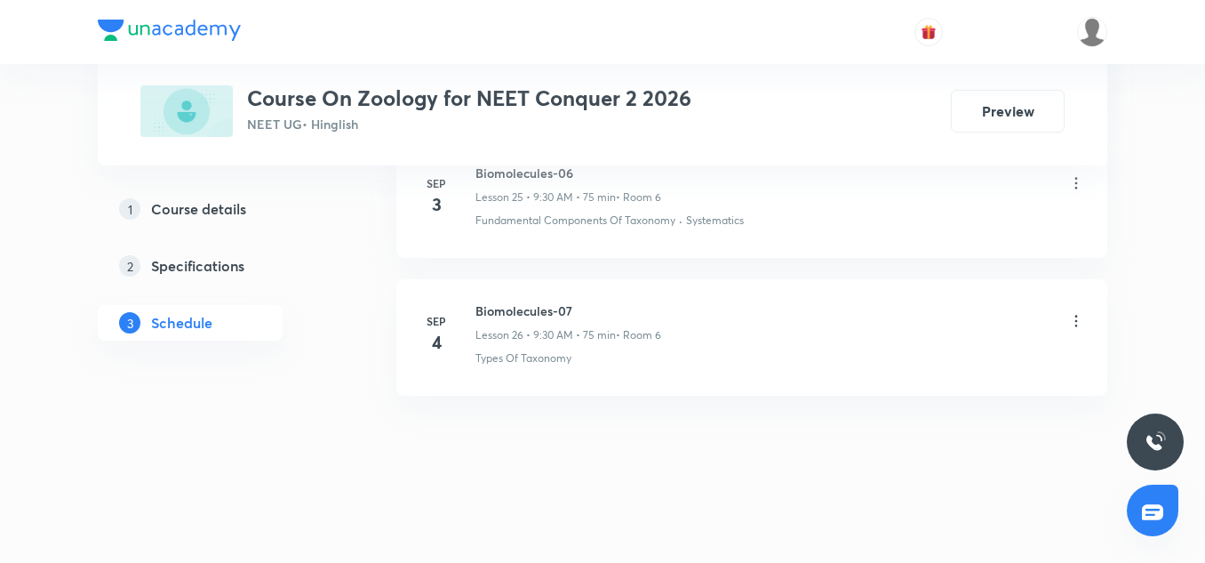
click at [542, 308] on h6 "Biomolecules-07" at bounding box center [569, 310] width 186 height 19
copy h6 "Biomolecules-07"
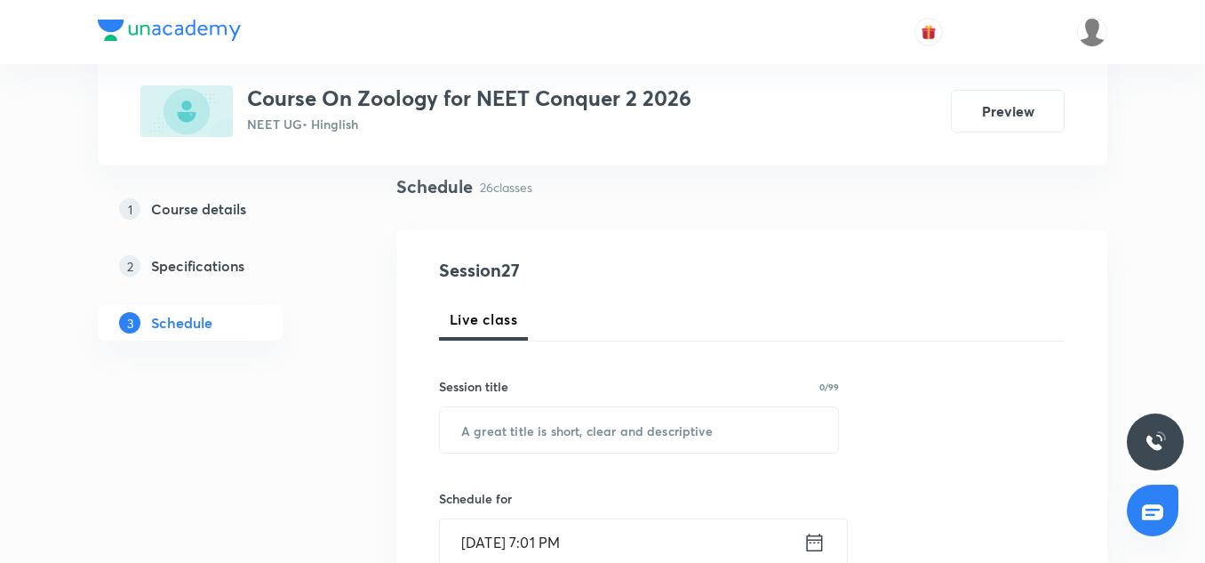
scroll to position [128, 0]
click at [522, 433] on input "text" at bounding box center [639, 428] width 398 height 45
paste input "Biomolecules-07"
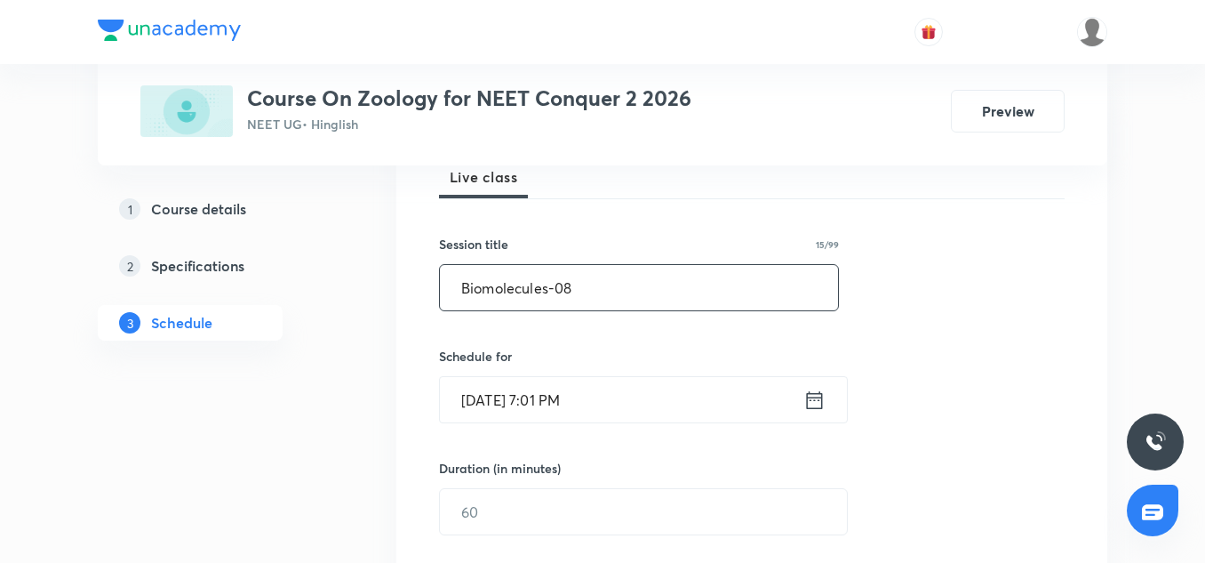
scroll to position [270, 0]
type input "Biomolecules-08"
click at [491, 405] on input "Sep 4, 2025, 7:01 PM" at bounding box center [622, 398] width 364 height 45
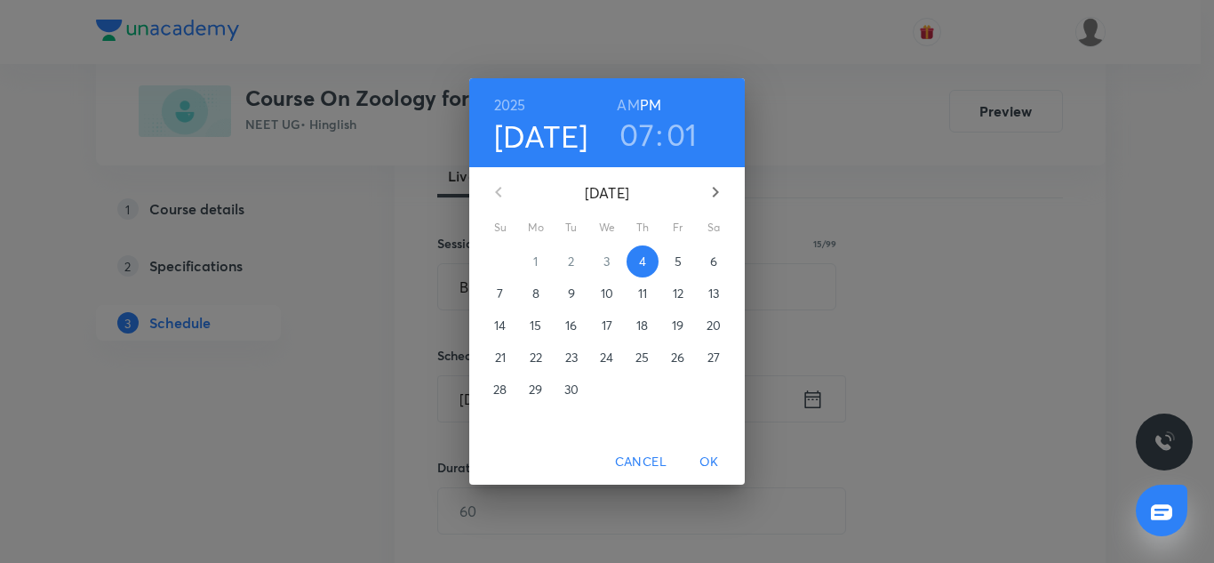
click at [678, 256] on p "5" at bounding box center [678, 261] width 7 height 18
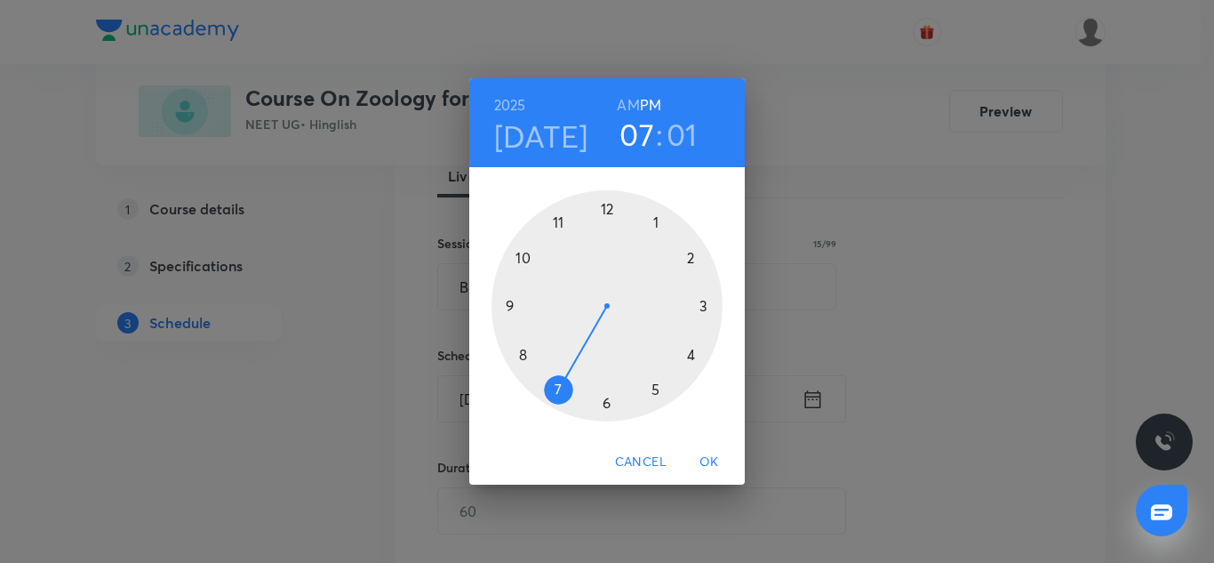
click at [512, 302] on div at bounding box center [607, 305] width 231 height 231
click at [608, 404] on div at bounding box center [607, 305] width 231 height 231
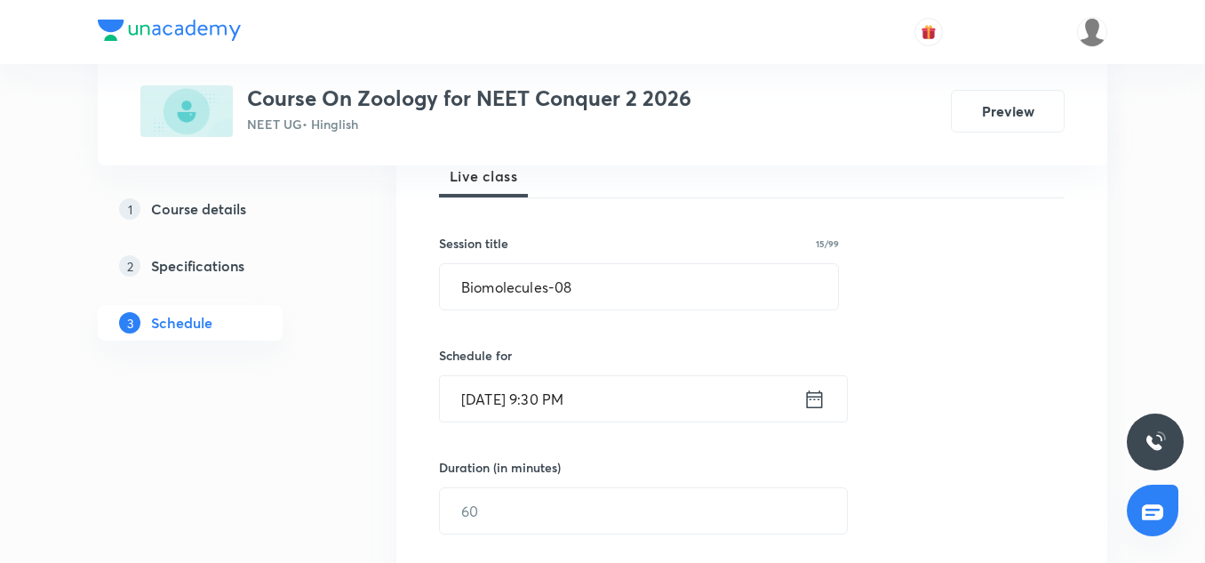
click at [646, 403] on input "Sep 5, 2025, 9:30 PM" at bounding box center [622, 398] width 364 height 45
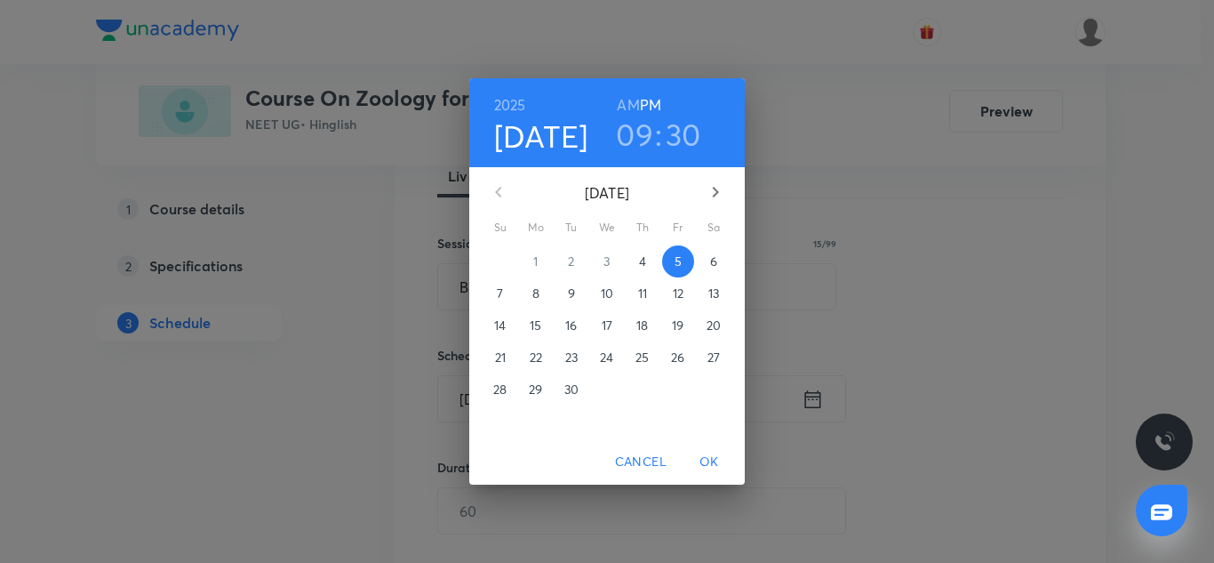
click at [619, 99] on h6 "AM" at bounding box center [628, 104] width 22 height 25
click at [708, 460] on span "OK" at bounding box center [709, 462] width 43 height 22
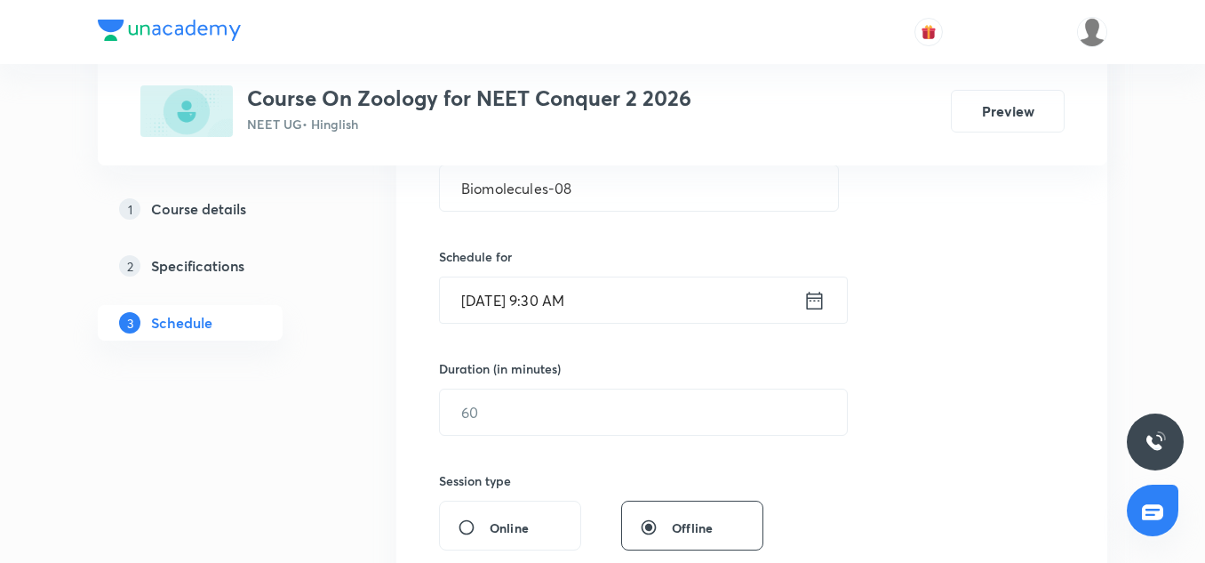
scroll to position [371, 0]
click at [486, 408] on input "text" at bounding box center [643, 410] width 407 height 45
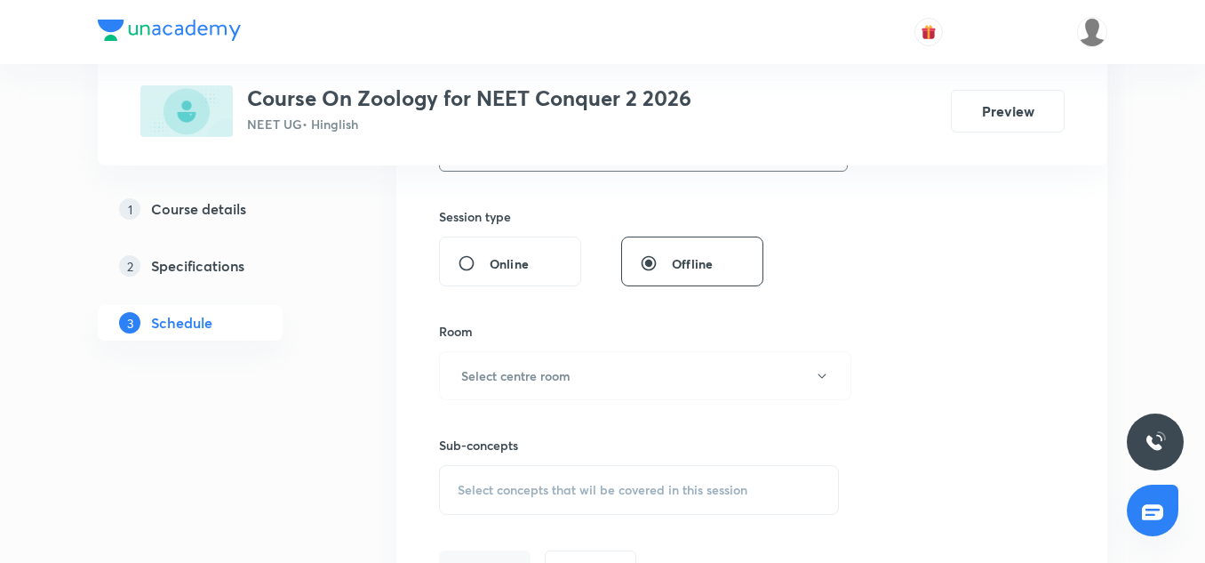
scroll to position [635, 0]
type input "75"
click at [525, 377] on h6 "Select centre room" at bounding box center [515, 373] width 109 height 19
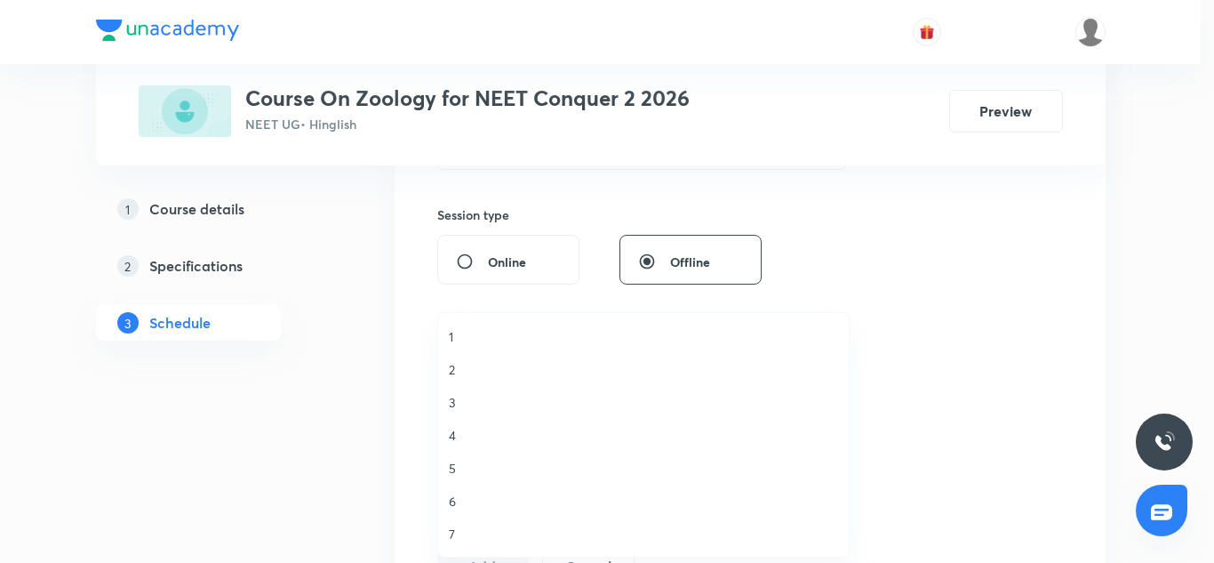
click at [463, 495] on span "6" at bounding box center [643, 501] width 389 height 19
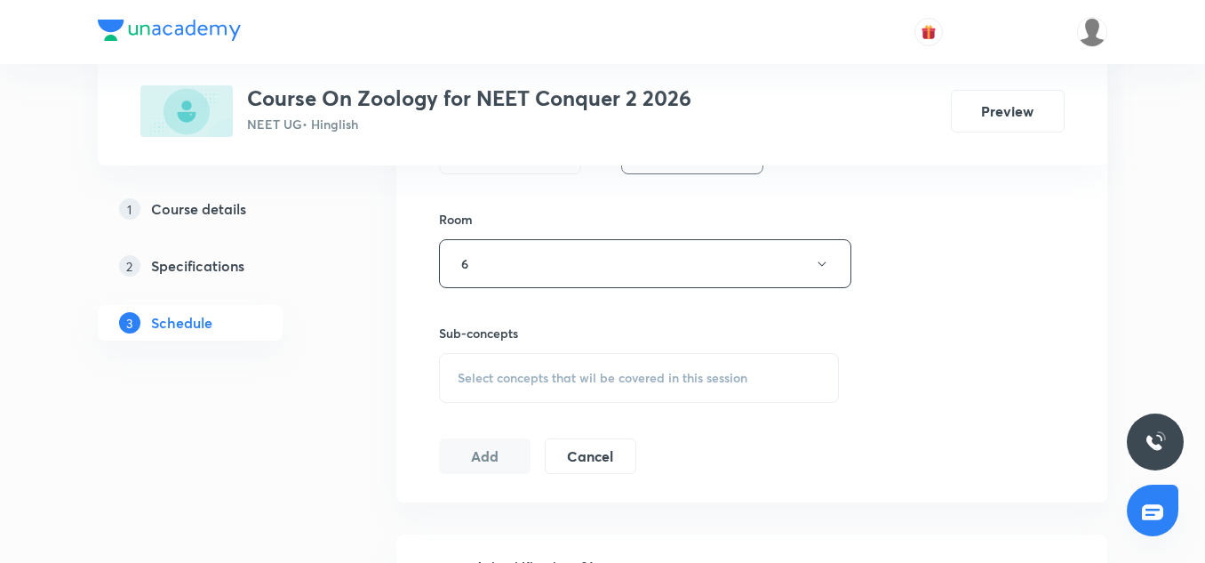
scroll to position [747, 0]
click at [511, 370] on span "Select concepts that wil be covered in this session" at bounding box center [603, 376] width 290 height 14
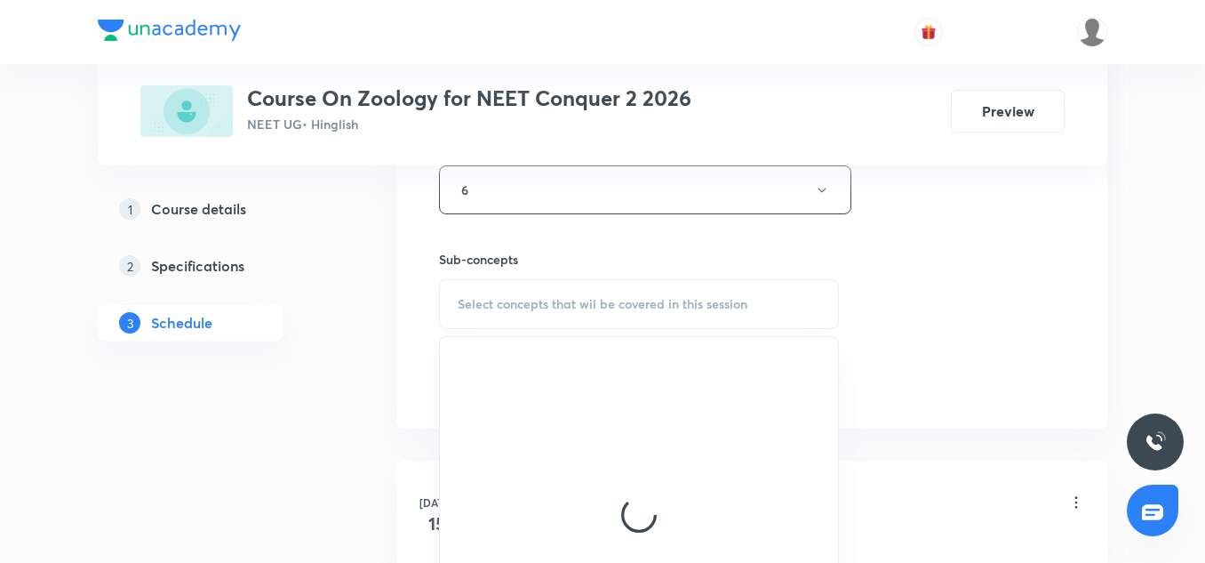
scroll to position [824, 0]
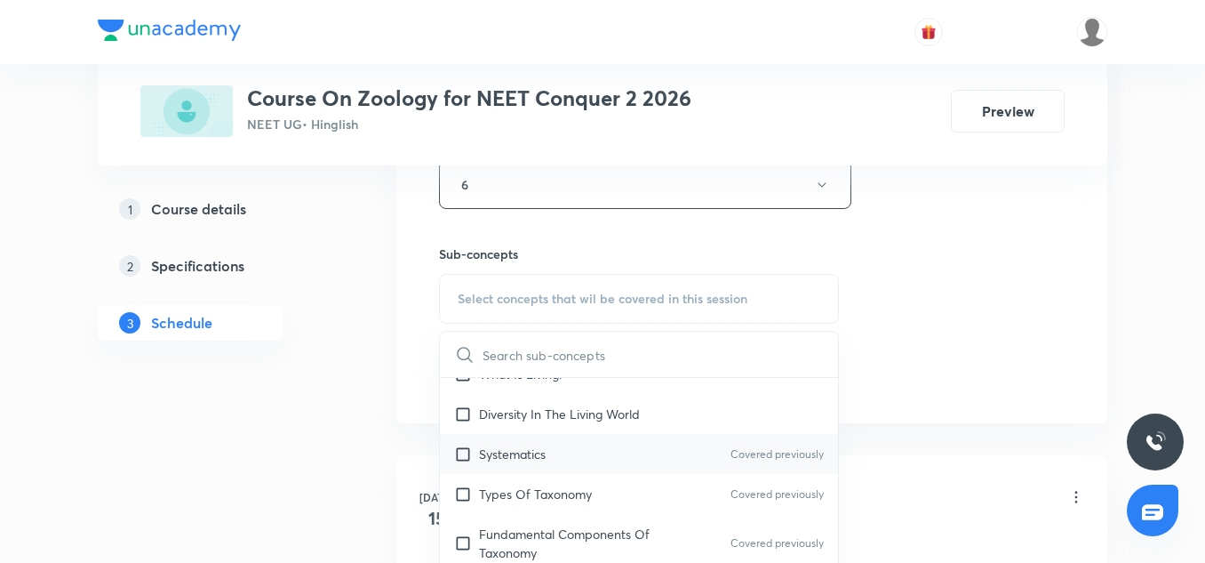
click at [515, 437] on div "Systematics Covered previously" at bounding box center [639, 454] width 398 height 40
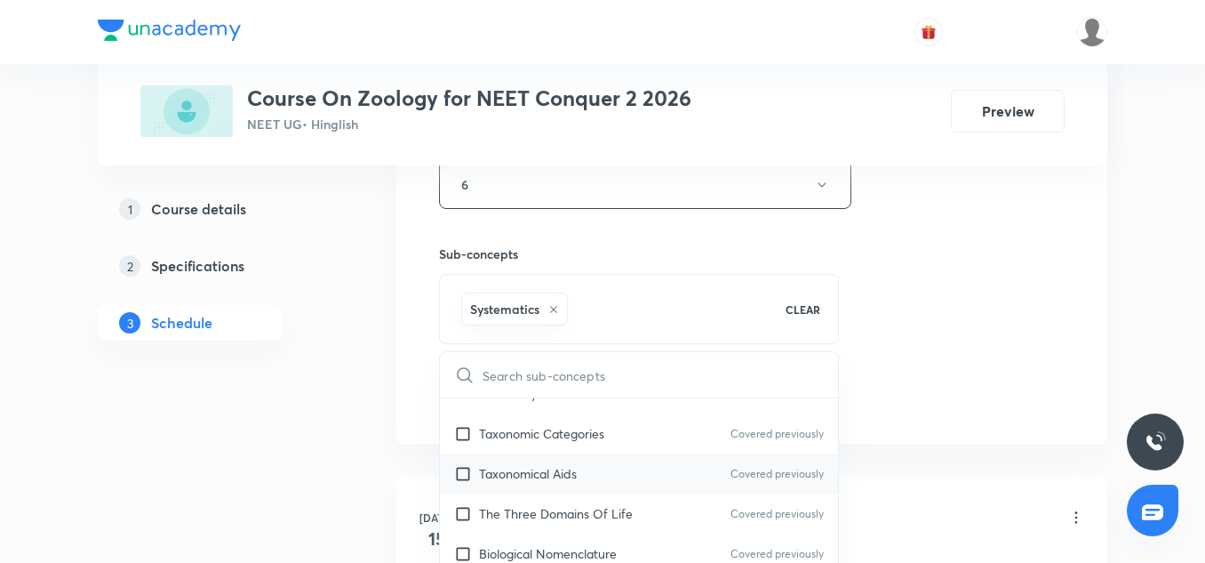
scroll to position [236, 0]
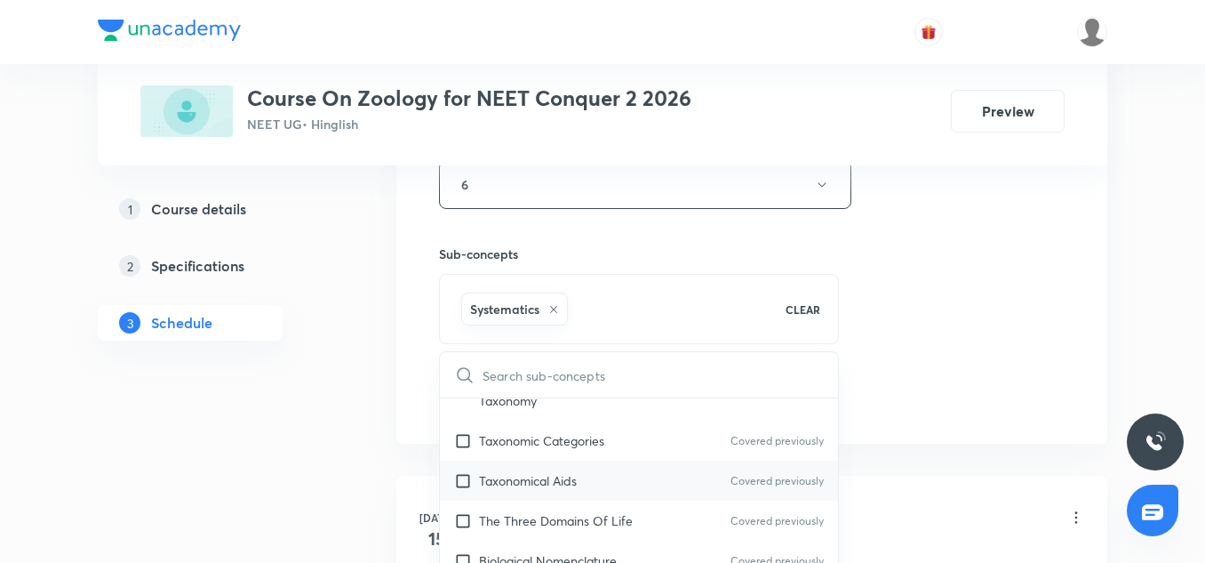
click at [531, 468] on div "Taxonomical Aids Covered previously" at bounding box center [639, 480] width 398 height 40
checkbox input "true"
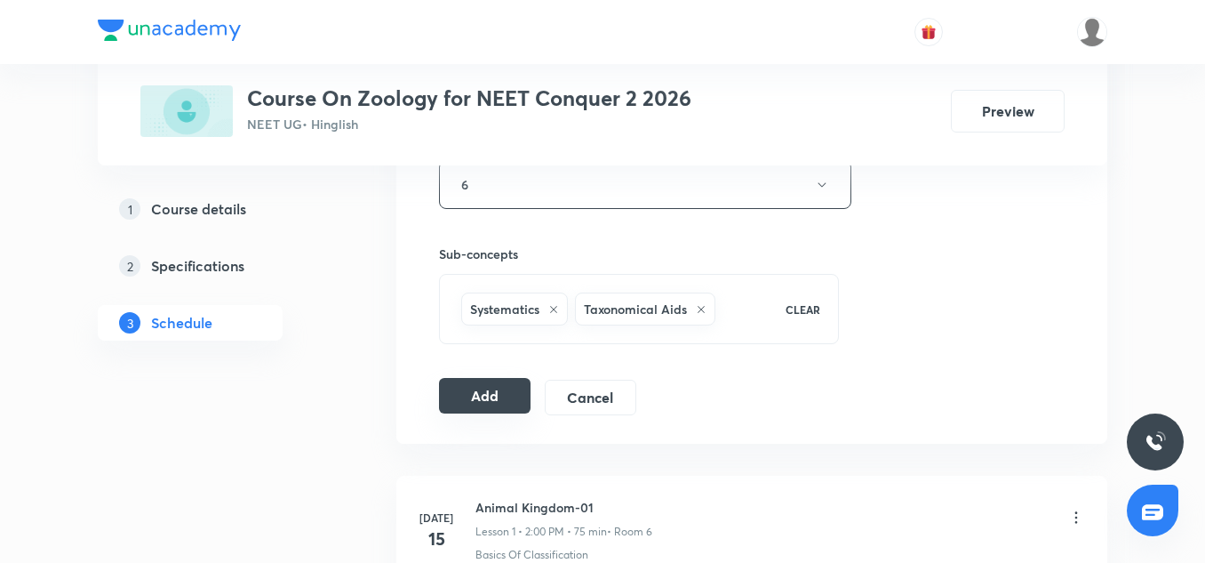
click at [461, 404] on button "Add" at bounding box center [485, 396] width 92 height 36
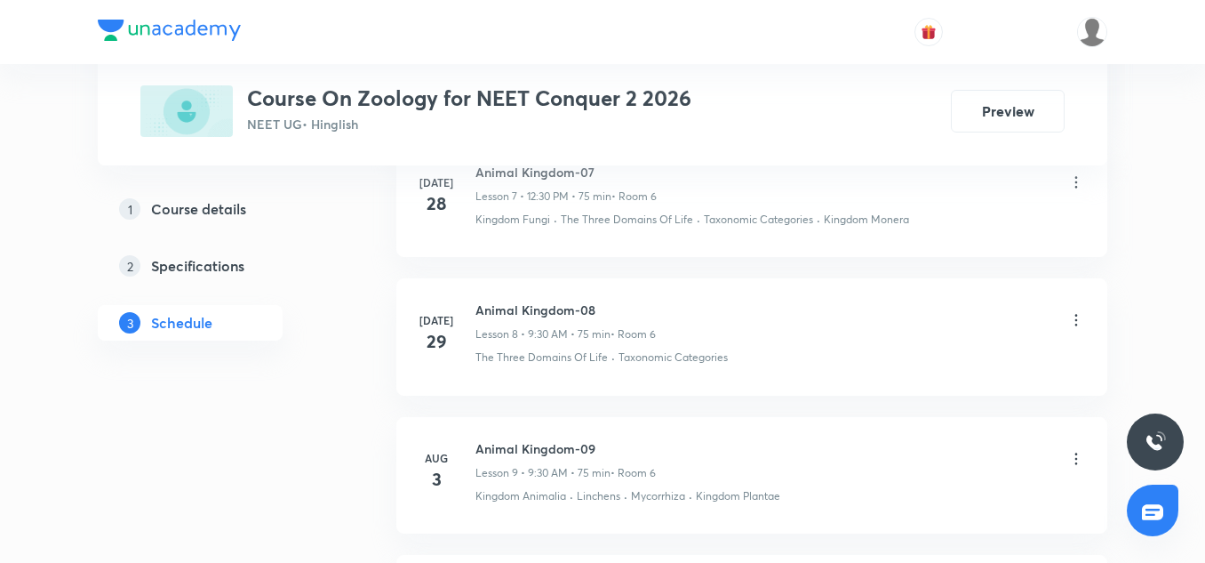
scroll to position [2283, 0]
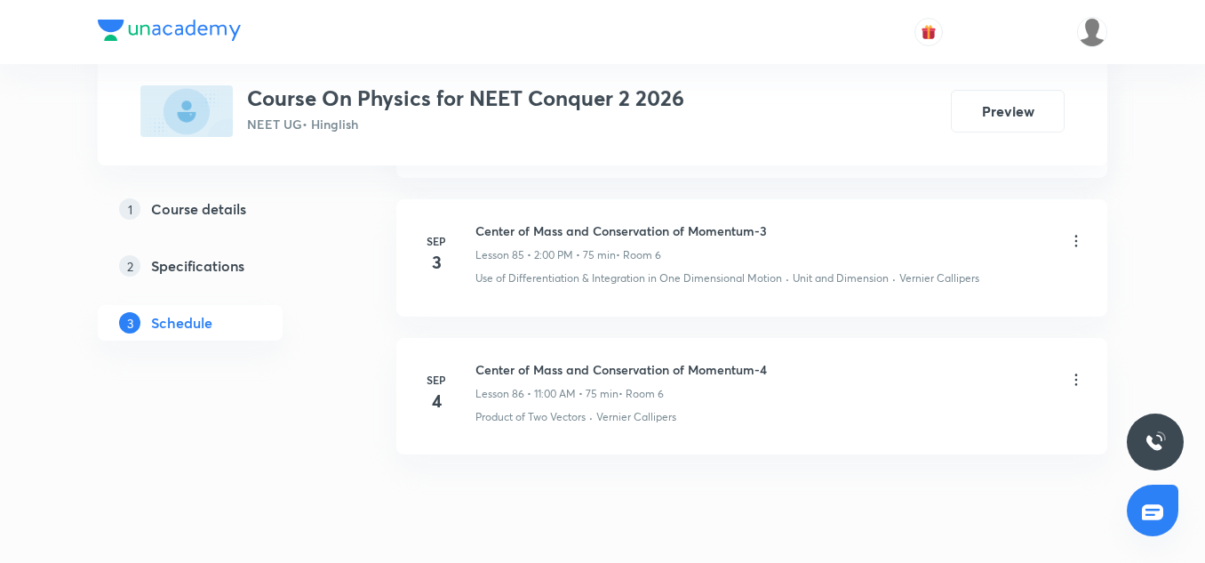
scroll to position [12950, 0]
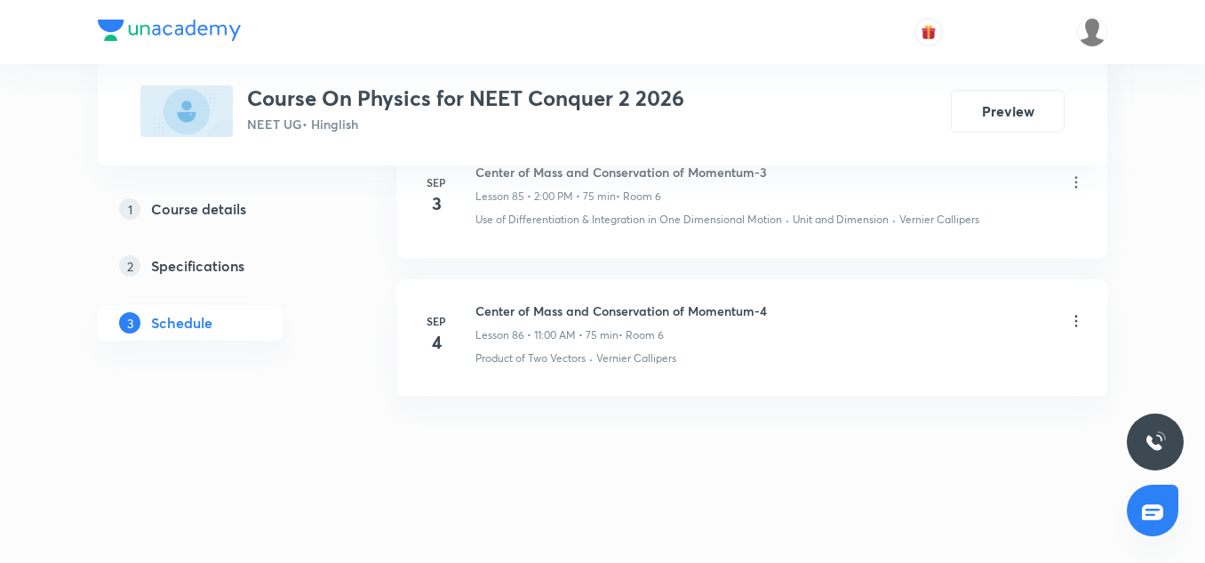
click at [594, 313] on h6 "Center of Mass and Conservation of Momentum-4" at bounding box center [622, 310] width 292 height 19
copy h6 "Center of Mass and Conservation of Momentum-4"
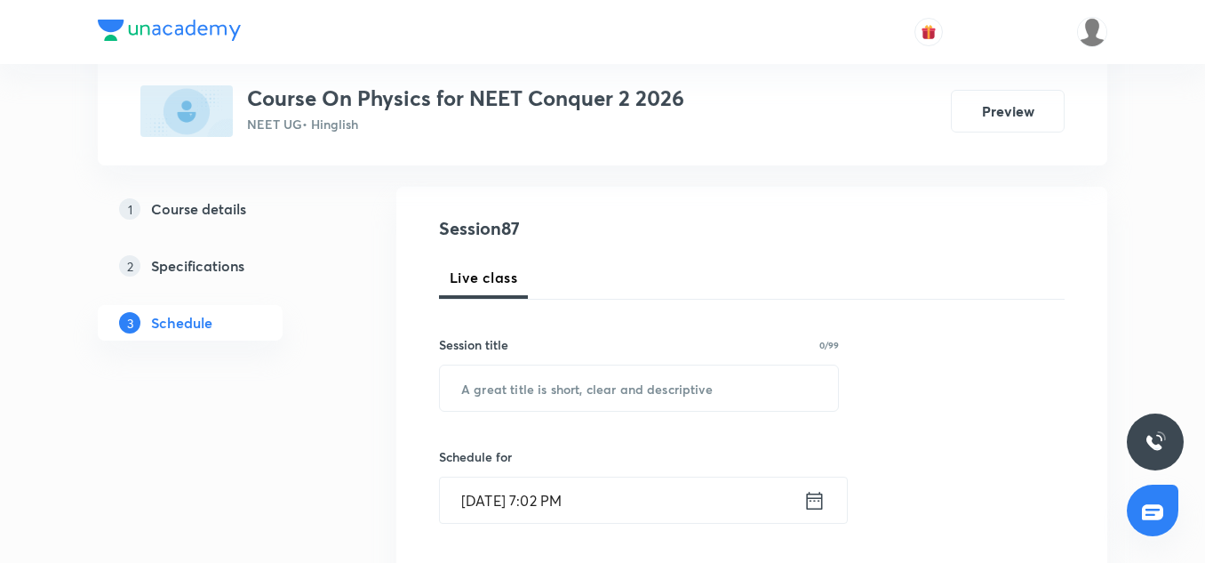
scroll to position [179, 0]
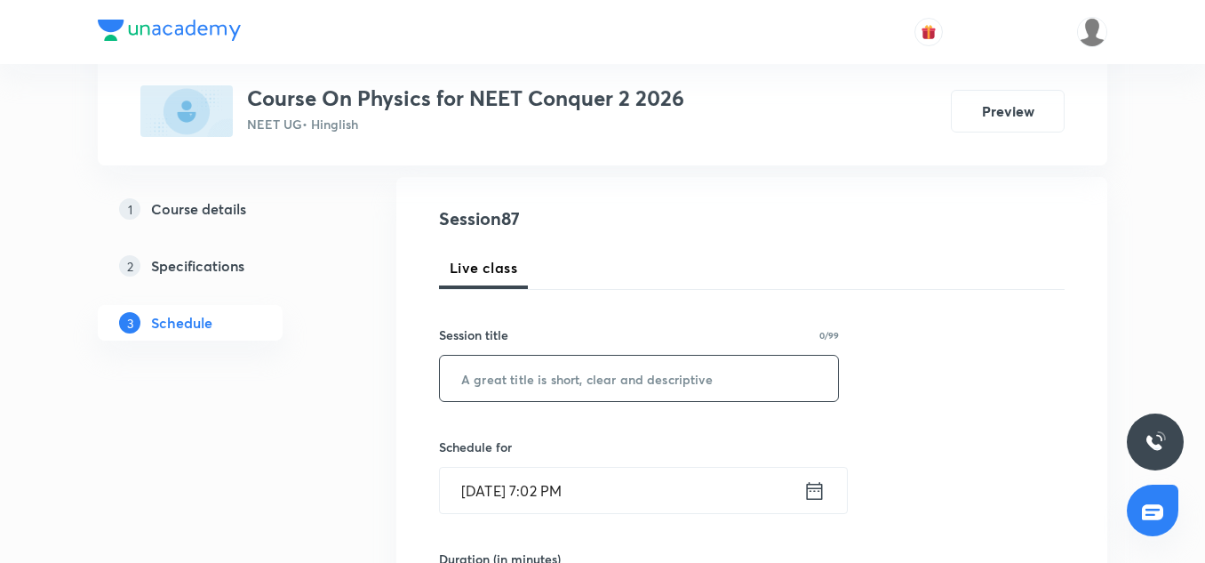
click at [553, 384] on input "text" at bounding box center [639, 378] width 398 height 45
paste input "Center of Mass and Conservation of Momentum-4"
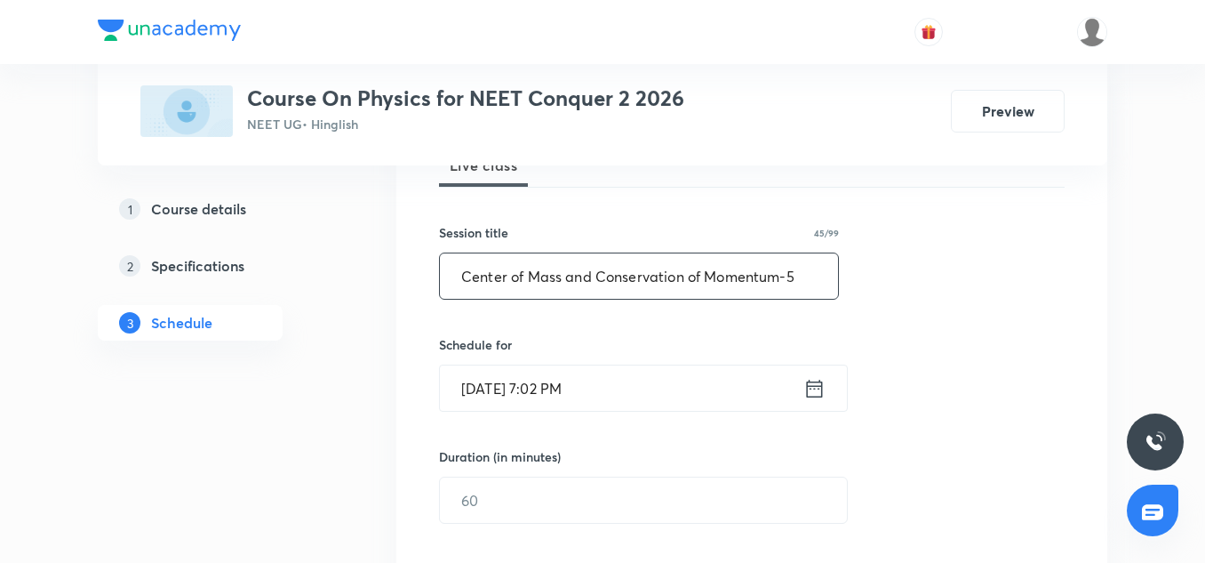
scroll to position [292, 0]
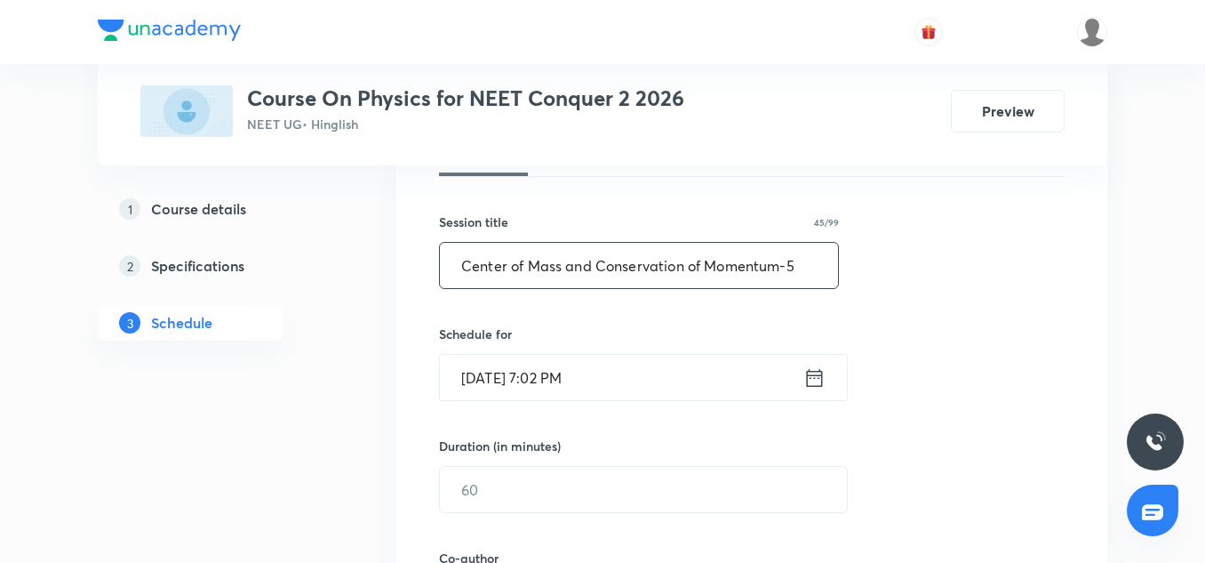
type input "Center of Mass and Conservation of Momentum-5"
click at [500, 378] on input "Sep 4, 2025, 7:02 PM" at bounding box center [622, 377] width 364 height 45
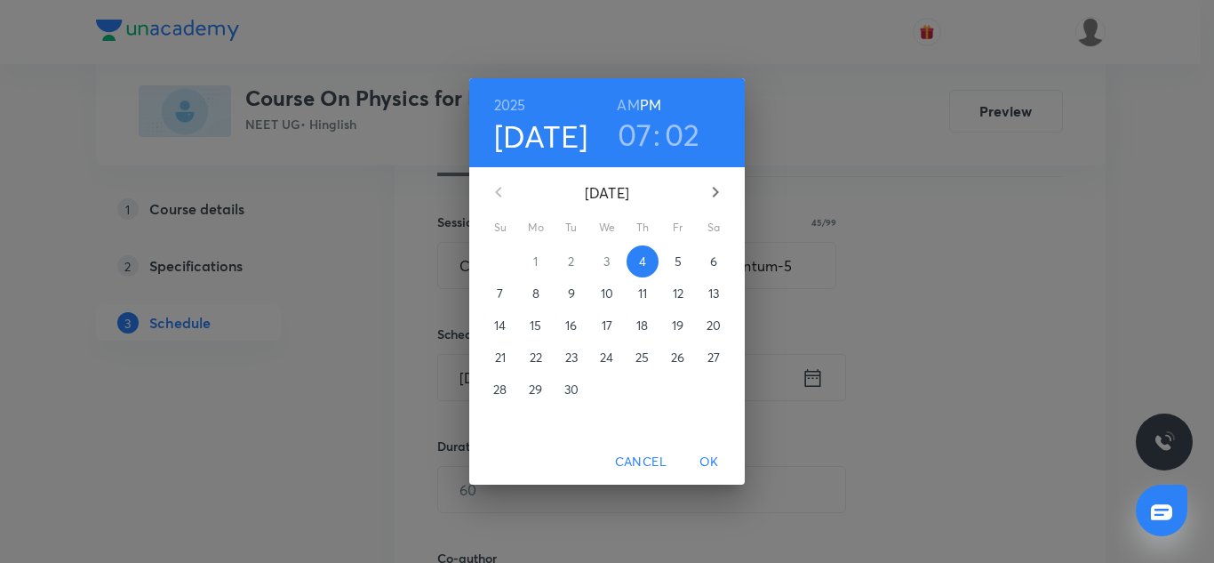
click at [673, 258] on span "5" at bounding box center [678, 261] width 32 height 18
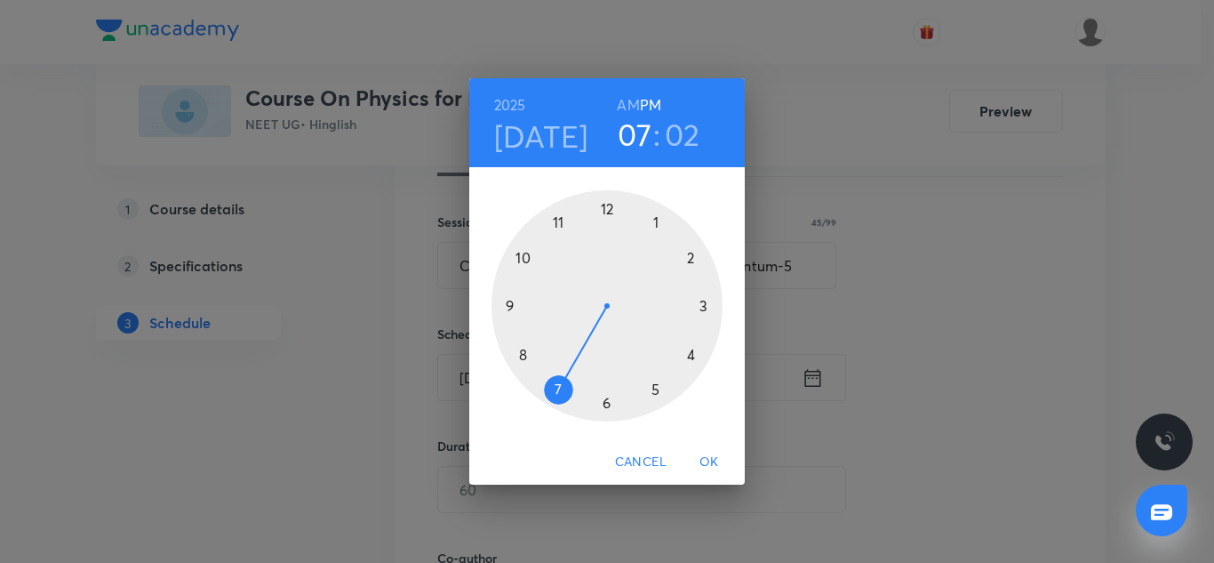
click at [558, 217] on div at bounding box center [607, 305] width 231 height 231
click at [607, 215] on div at bounding box center [607, 305] width 231 height 231
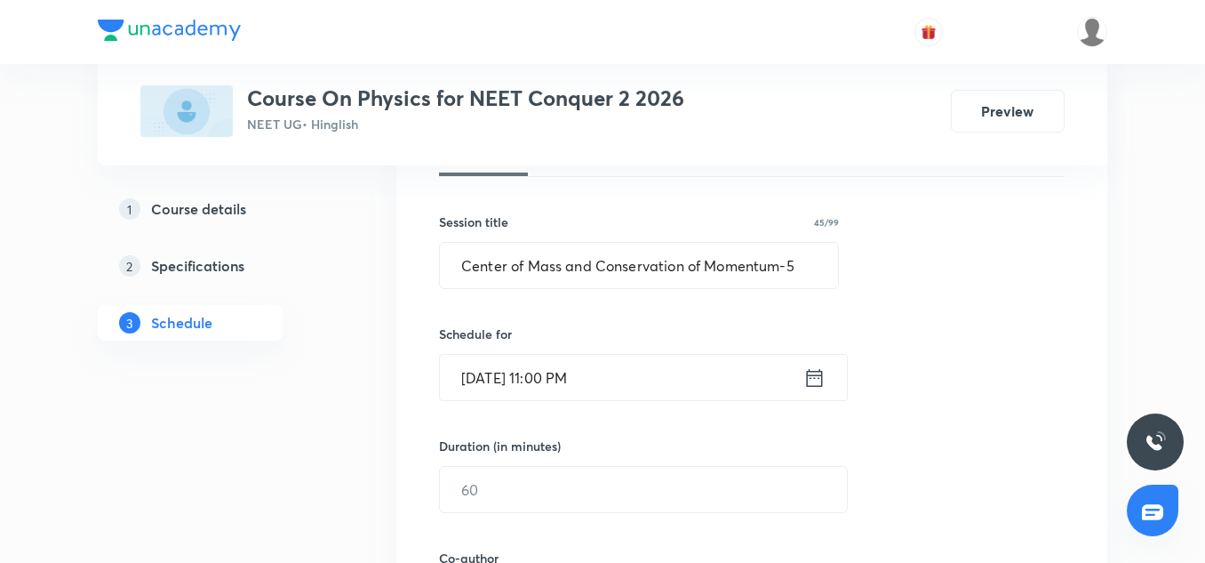
click at [630, 364] on input "Sep 5, 2025, 11:00 PM" at bounding box center [622, 377] width 364 height 45
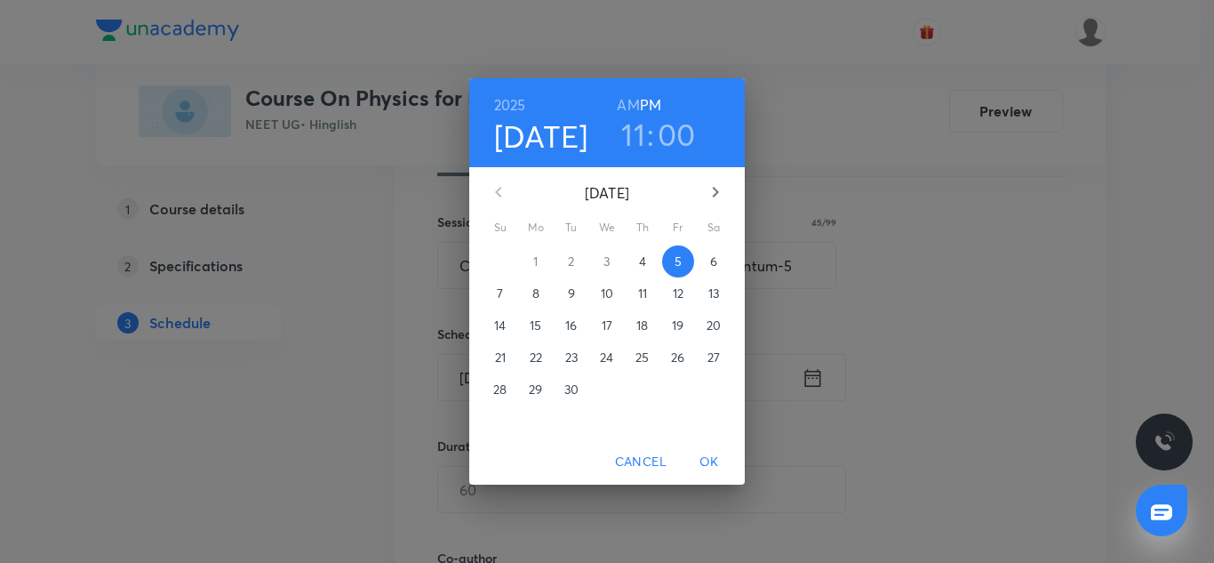
click at [625, 105] on h6 "AM" at bounding box center [628, 104] width 22 height 25
click at [705, 468] on span "OK" at bounding box center [709, 462] width 43 height 22
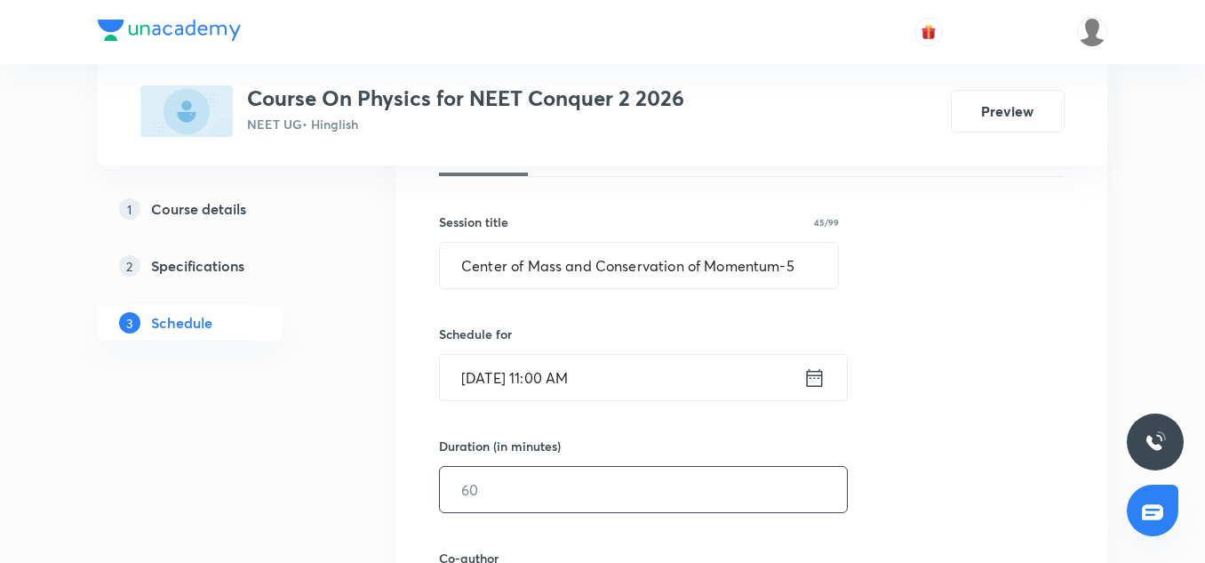
click at [488, 504] on input "text" at bounding box center [643, 489] width 407 height 45
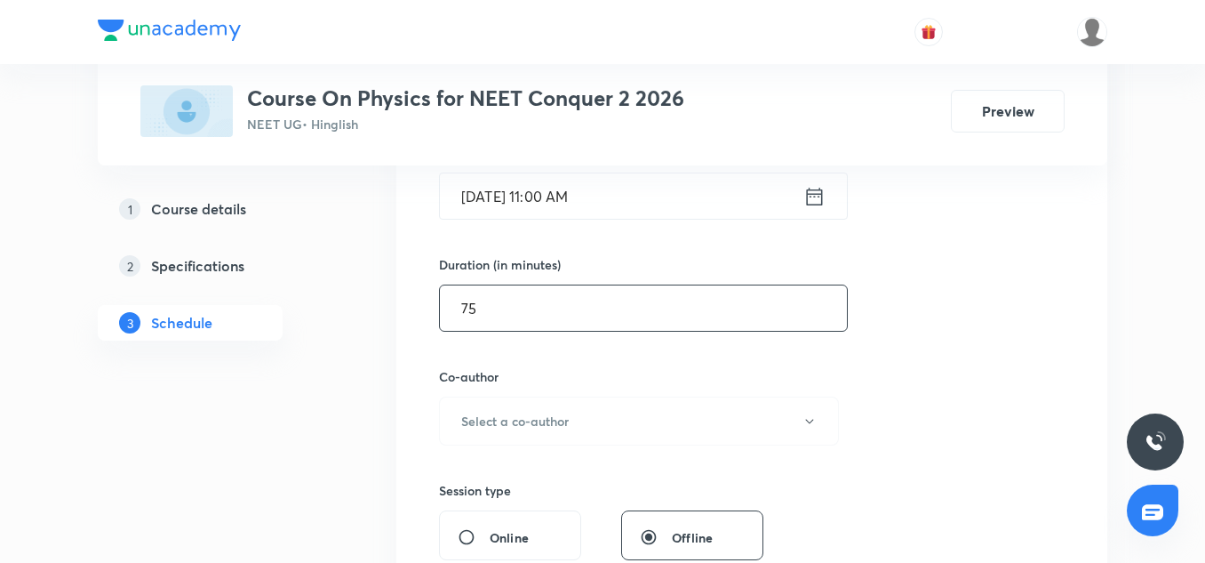
scroll to position [519, 0]
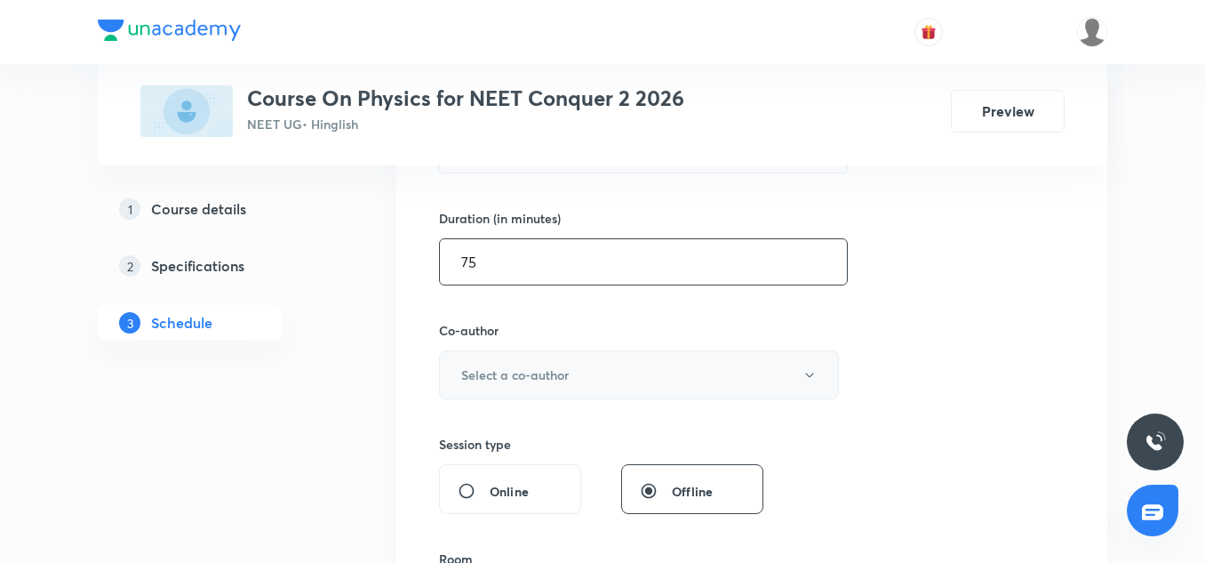
type input "75"
click at [527, 383] on h6 "Select a co-author" at bounding box center [515, 374] width 108 height 19
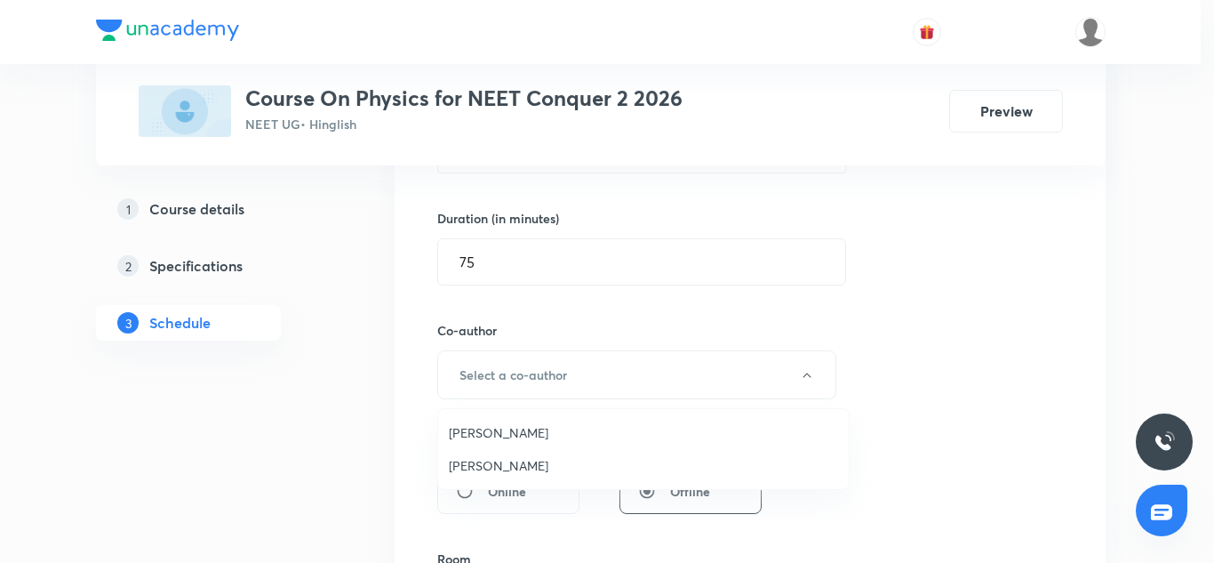
click at [505, 430] on span "Vinod Kumar Dixit" at bounding box center [643, 432] width 389 height 19
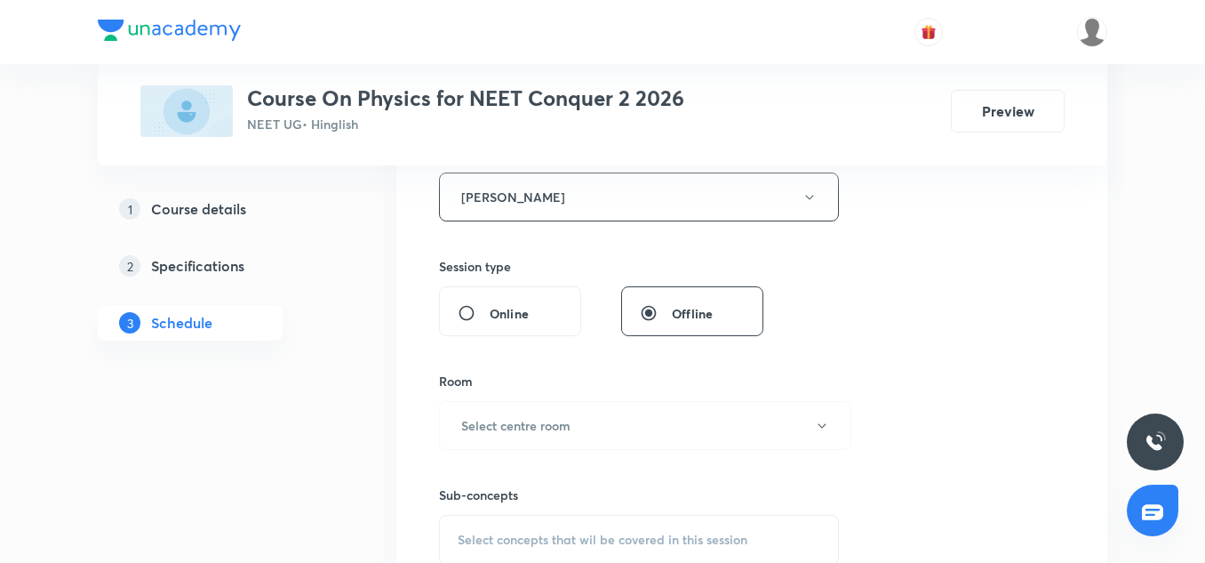
scroll to position [707, 0]
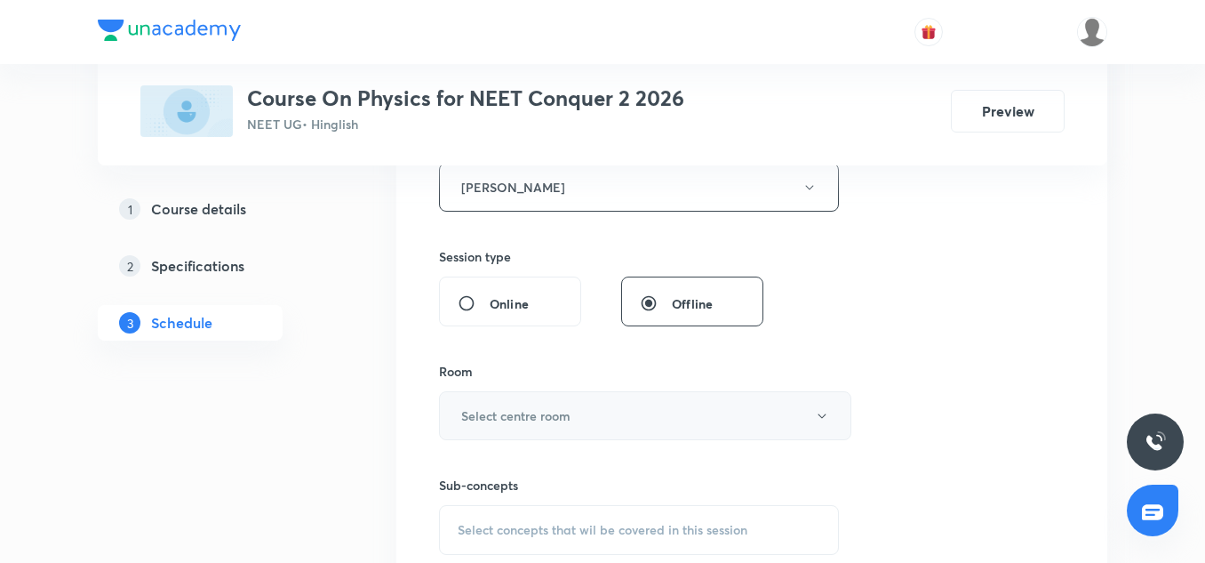
click at [528, 411] on h6 "Select centre room" at bounding box center [515, 415] width 109 height 19
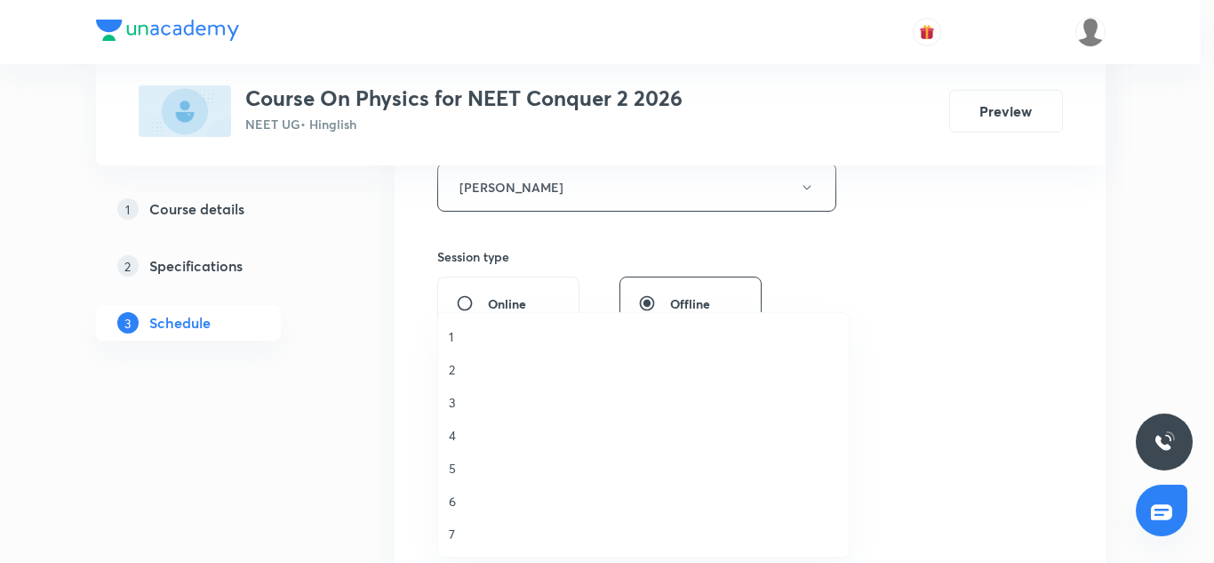
click at [460, 481] on li "5" at bounding box center [643, 468] width 411 height 33
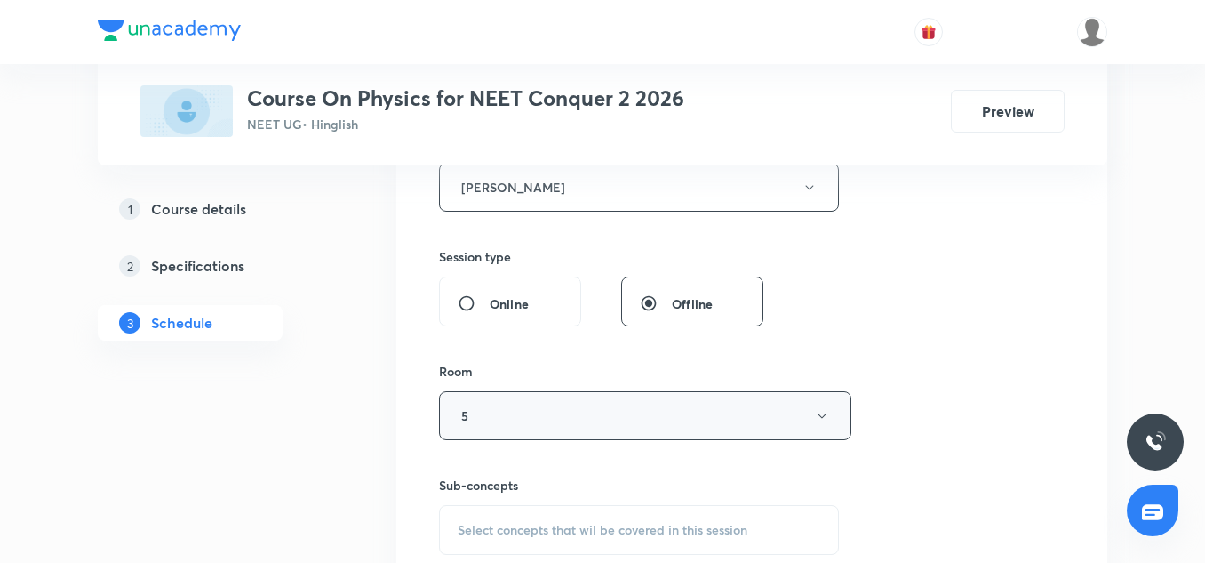
click at [500, 413] on button "5" at bounding box center [645, 415] width 412 height 49
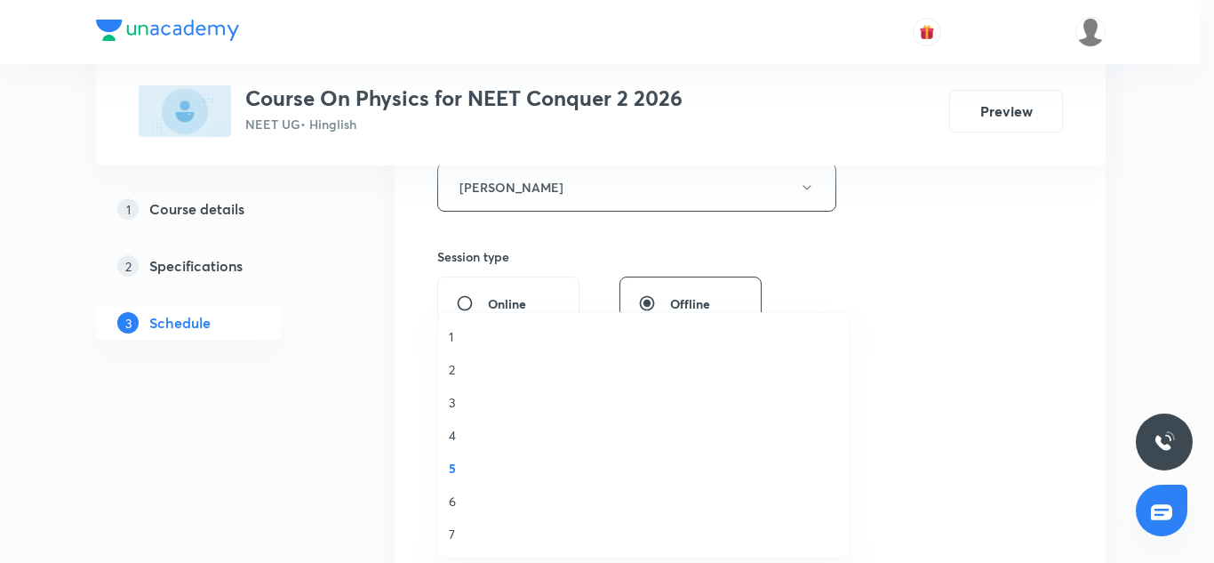
click at [457, 492] on span "6" at bounding box center [643, 501] width 389 height 19
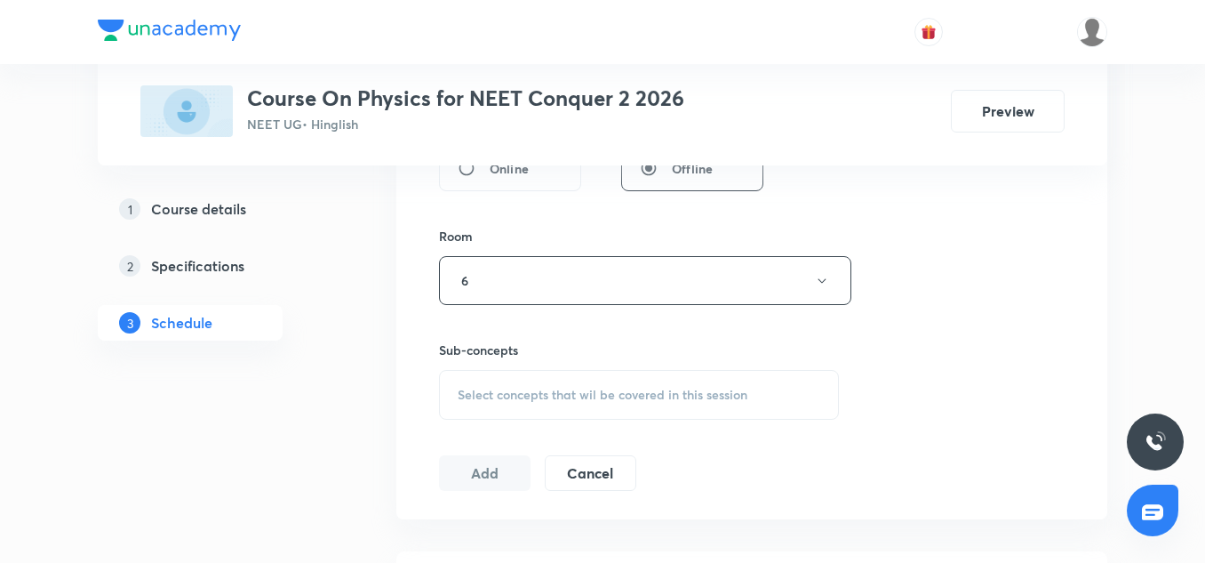
click at [539, 381] on div "Select concepts that wil be covered in this session" at bounding box center [639, 395] width 400 height 50
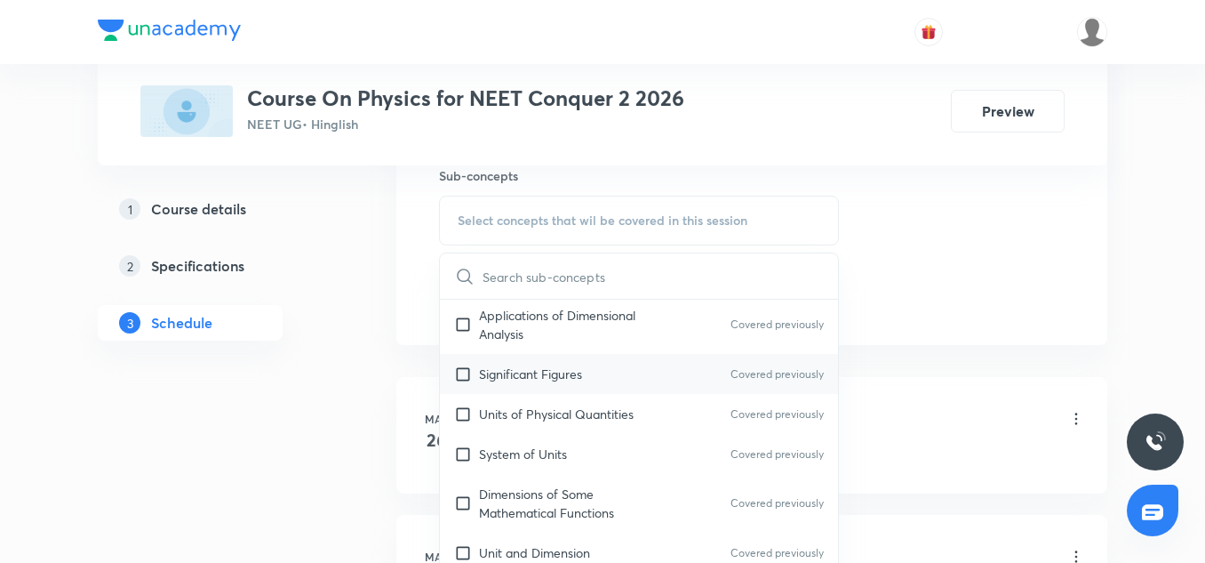
scroll to position [85, 0]
click at [533, 387] on div "Significant Figures Covered previously" at bounding box center [639, 373] width 398 height 40
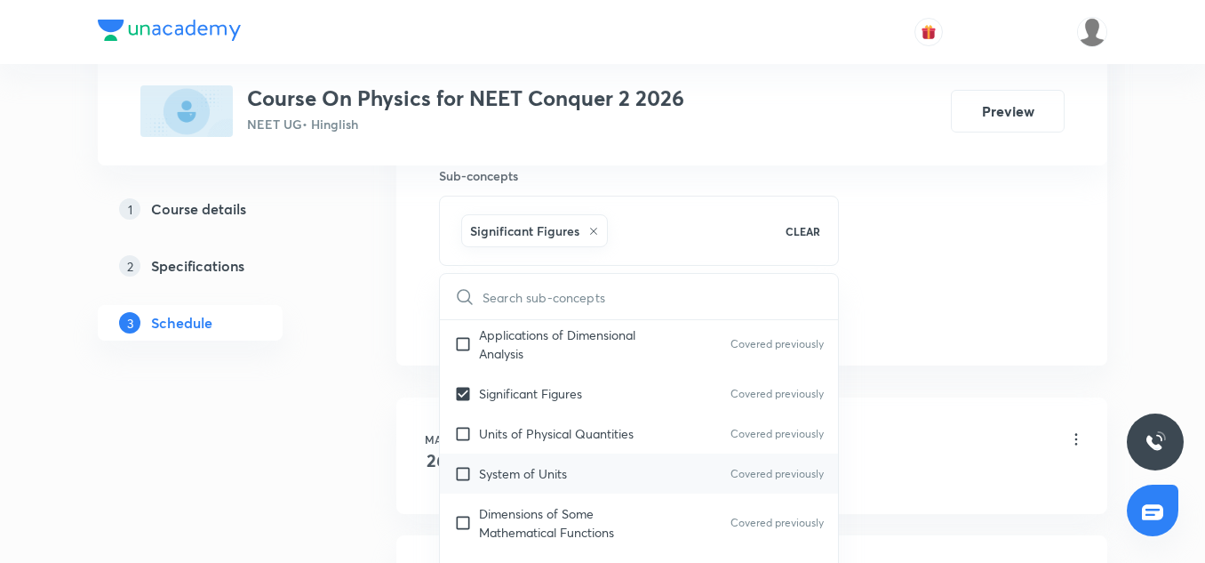
click at [527, 460] on div "System of Units Covered previously" at bounding box center [639, 473] width 398 height 40
checkbox input "true"
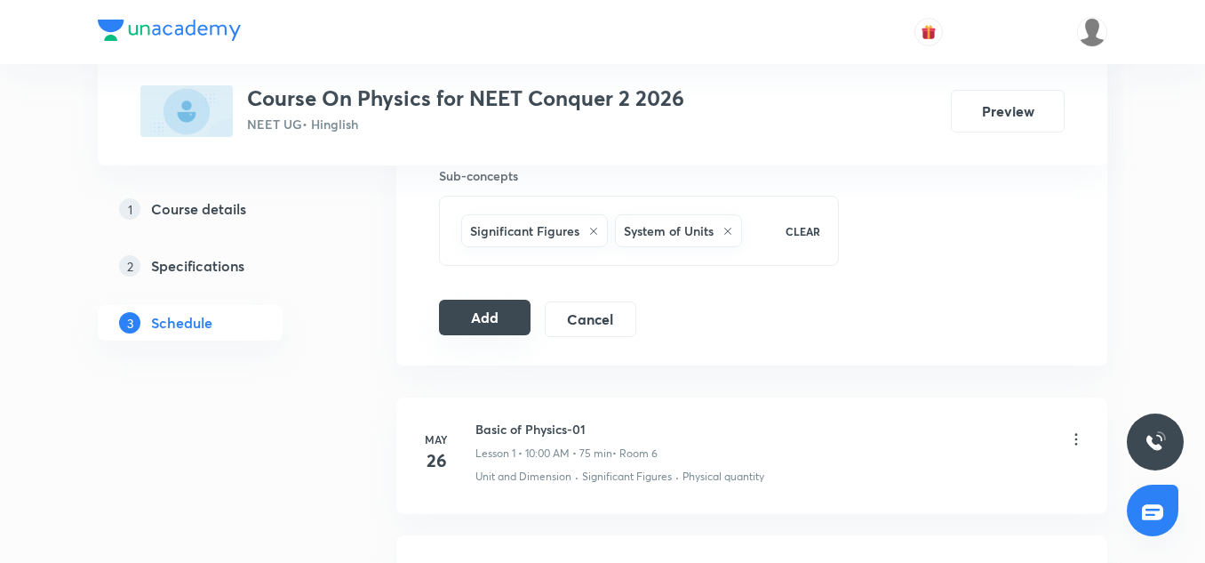
click at [485, 307] on button "Add" at bounding box center [485, 318] width 92 height 36
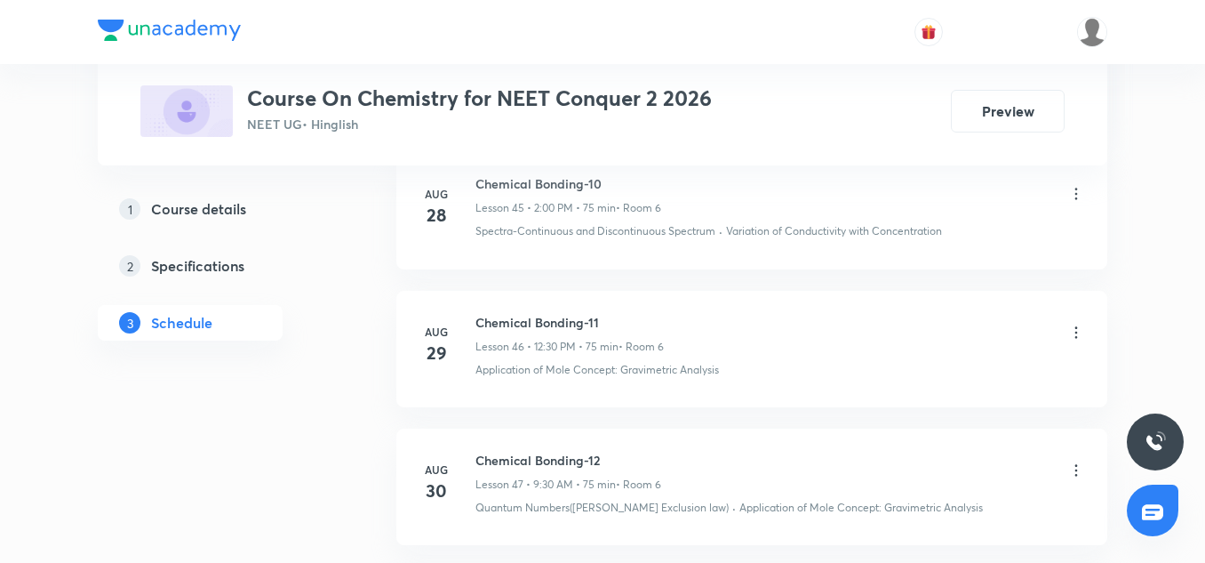
scroll to position [7847, 0]
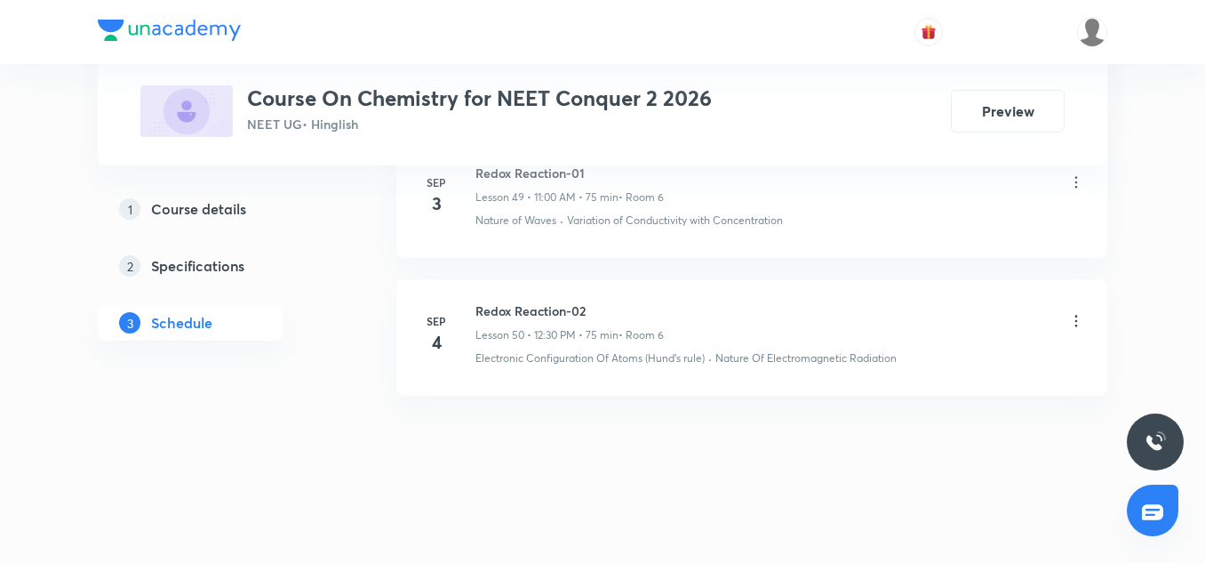
click at [543, 327] on p "Lesson 50 • 12:30 PM • 75 min" at bounding box center [547, 335] width 143 height 16
drag, startPoint x: 543, startPoint y: 326, endPoint x: 538, endPoint y: 309, distance: 17.7
click at [538, 309] on div "Redox Reaction-02 Lesson 50 • 12:30 PM • 75 min • Room 6" at bounding box center [570, 322] width 188 height 42
click at [538, 309] on h6 "Redox Reaction-02" at bounding box center [570, 310] width 188 height 19
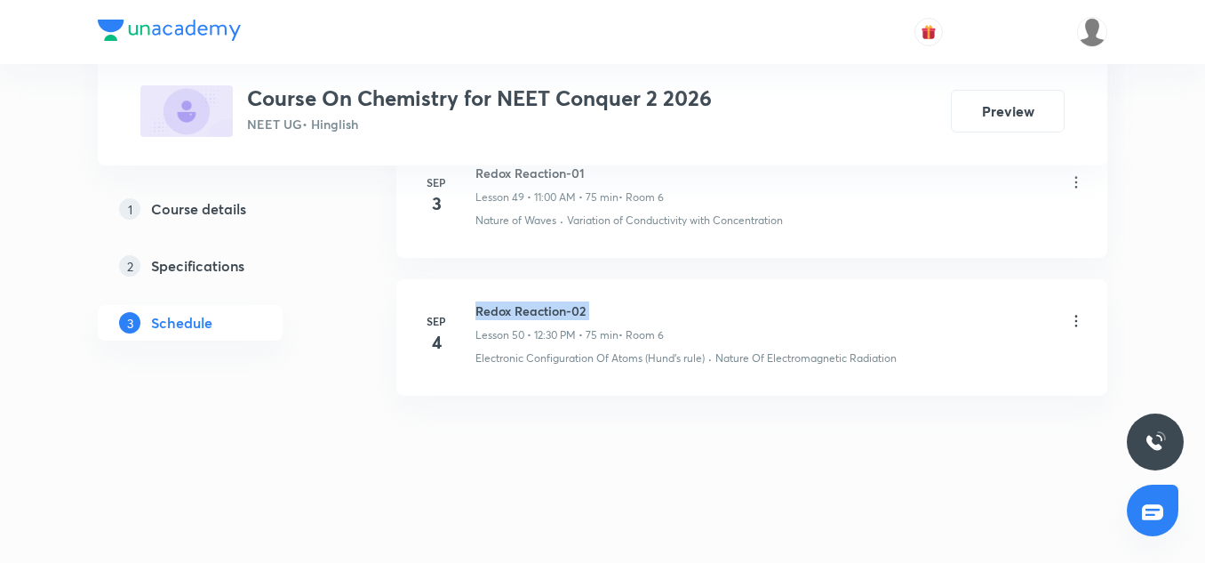
click at [538, 309] on h6 "Redox Reaction-02" at bounding box center [570, 310] width 188 height 19
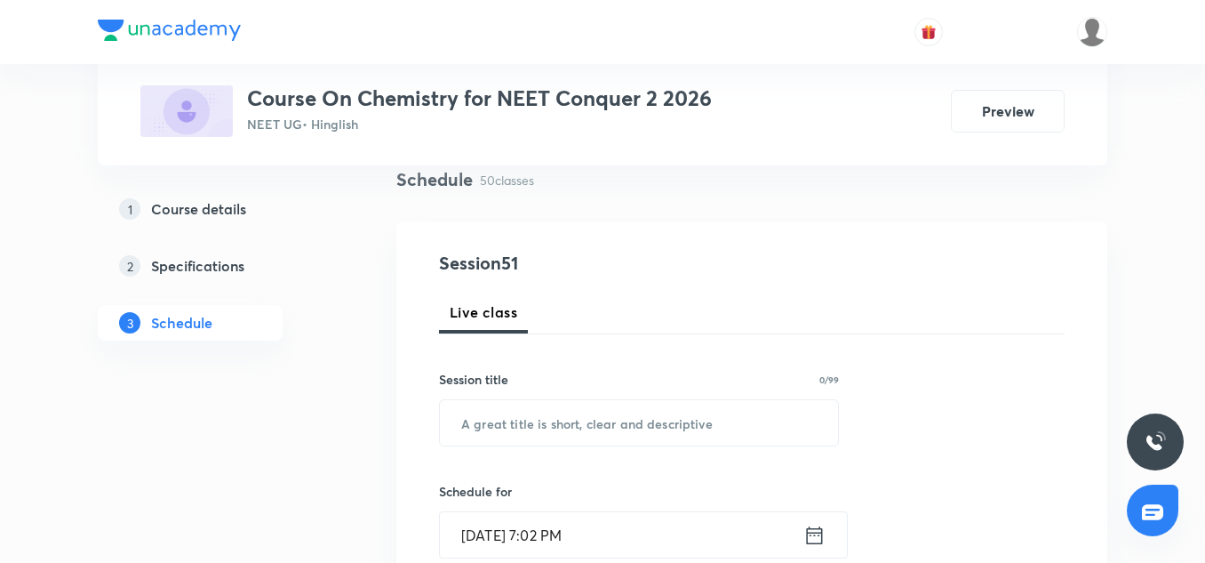
scroll to position [137, 0]
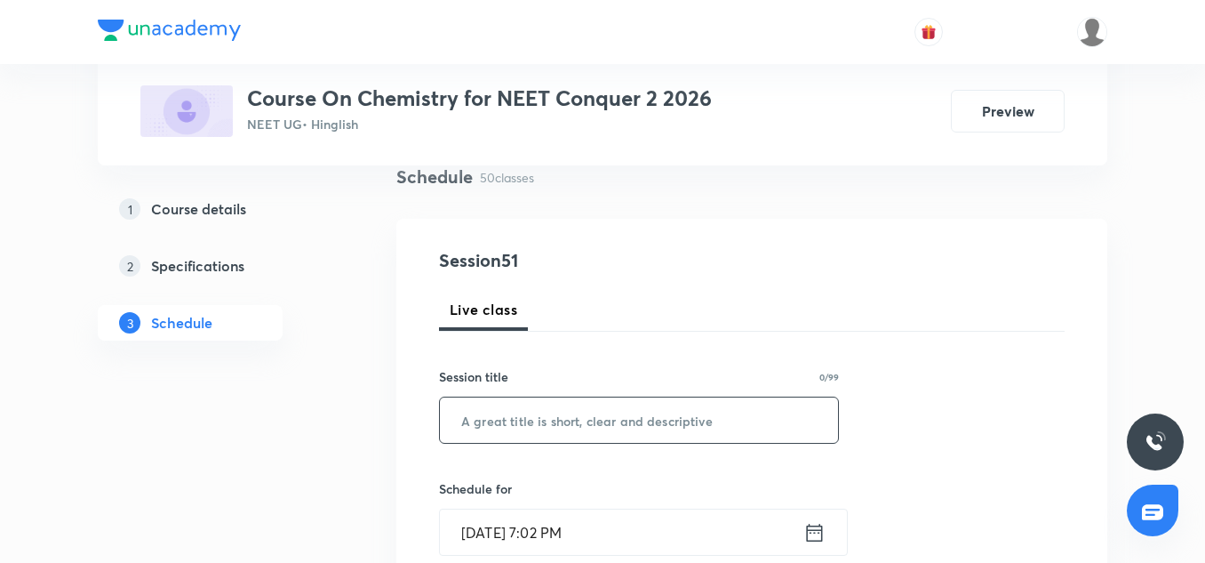
click at [533, 412] on input "text" at bounding box center [639, 419] width 398 height 45
paste input "Redox Reaction-02"
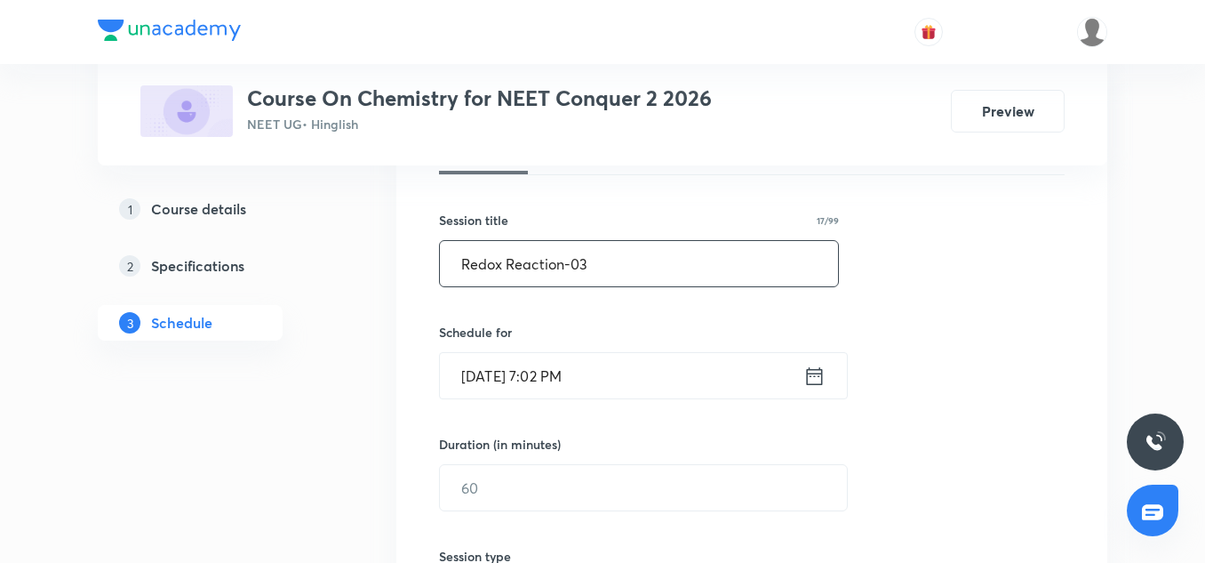
scroll to position [297, 0]
type input "Redox Reaction-03"
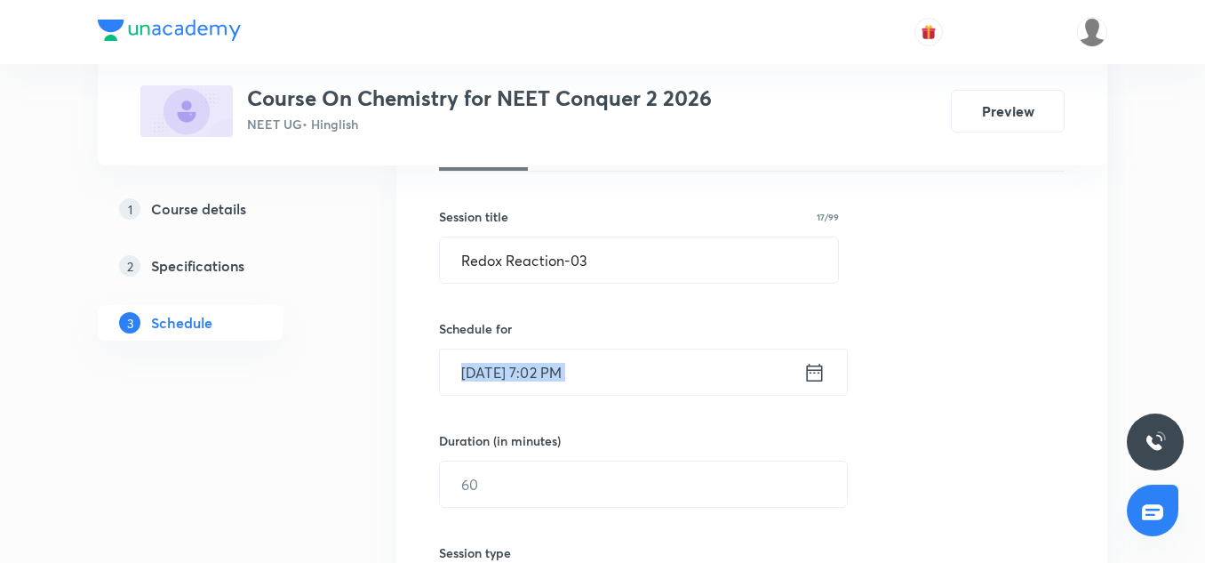
drag, startPoint x: 446, startPoint y: 405, endPoint x: 464, endPoint y: 387, distance: 25.8
click at [464, 387] on div "Session 51 Live class Session title 17/99 Redox Reaction-03 ​ Schedule for [DAT…" at bounding box center [752, 504] width 626 height 835
click at [464, 387] on input "[DATE] 7:02 PM" at bounding box center [622, 371] width 364 height 45
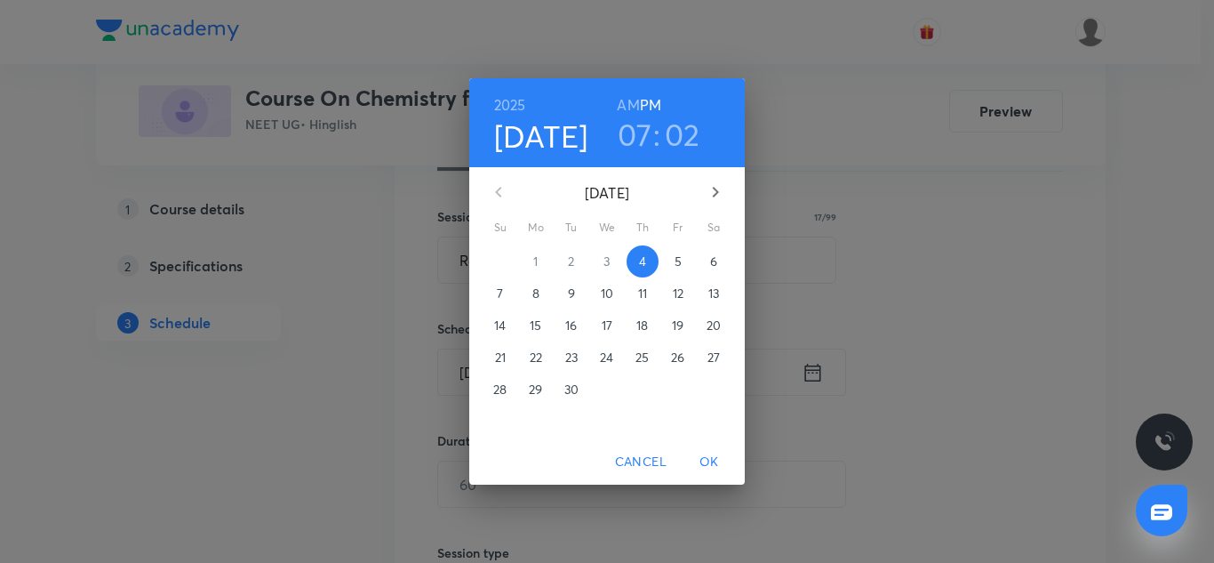
click at [679, 259] on p "5" at bounding box center [678, 261] width 7 height 18
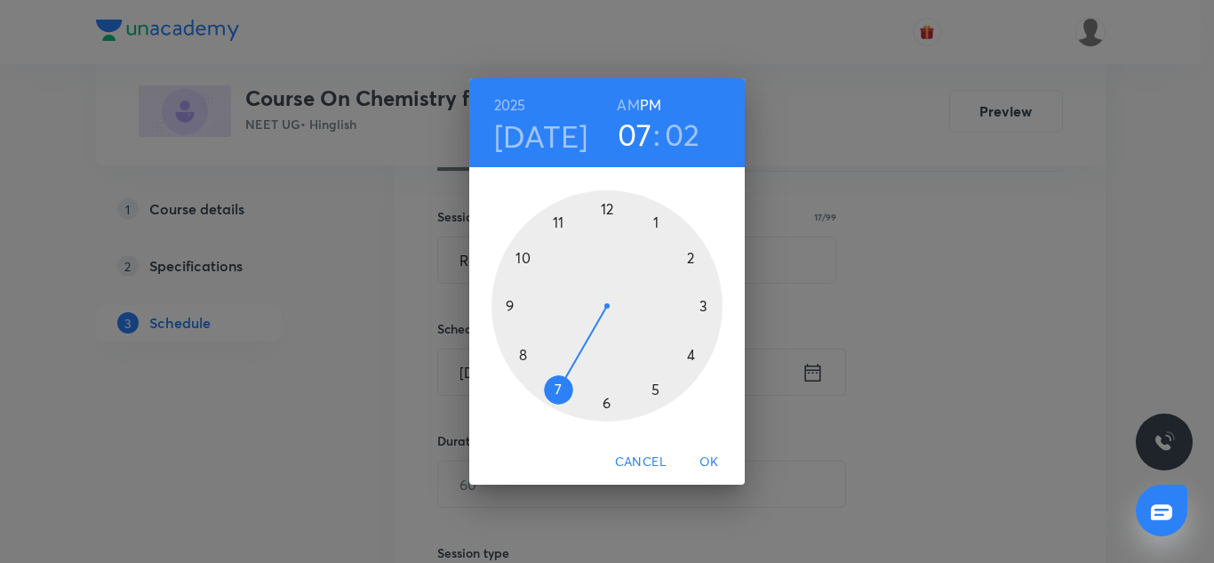
click at [606, 206] on div at bounding box center [607, 305] width 231 height 231
click at [607, 406] on div at bounding box center [607, 305] width 231 height 231
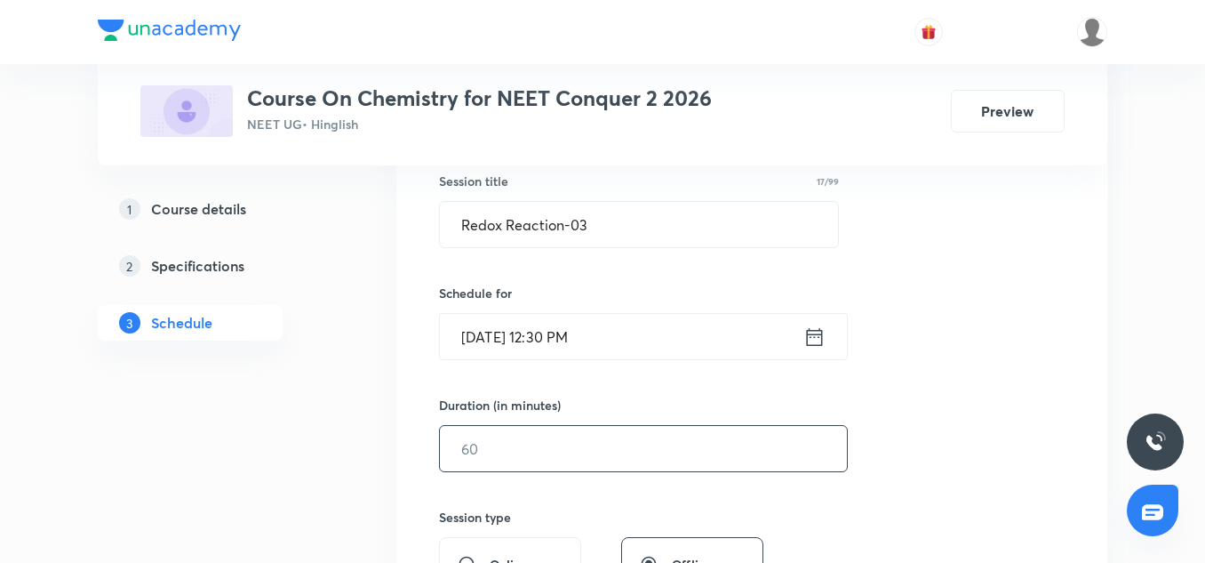
scroll to position [333, 0]
click at [471, 444] on input "text" at bounding box center [643, 447] width 407 height 45
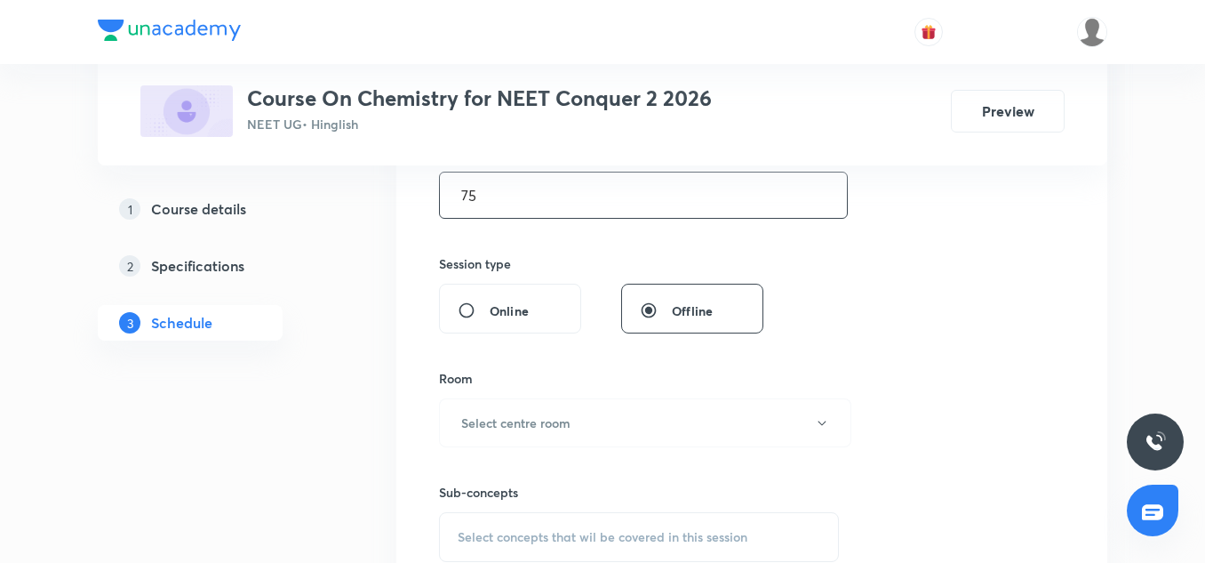
scroll to position [588, 0]
type input "75"
click at [495, 410] on button "Select centre room" at bounding box center [645, 420] width 412 height 49
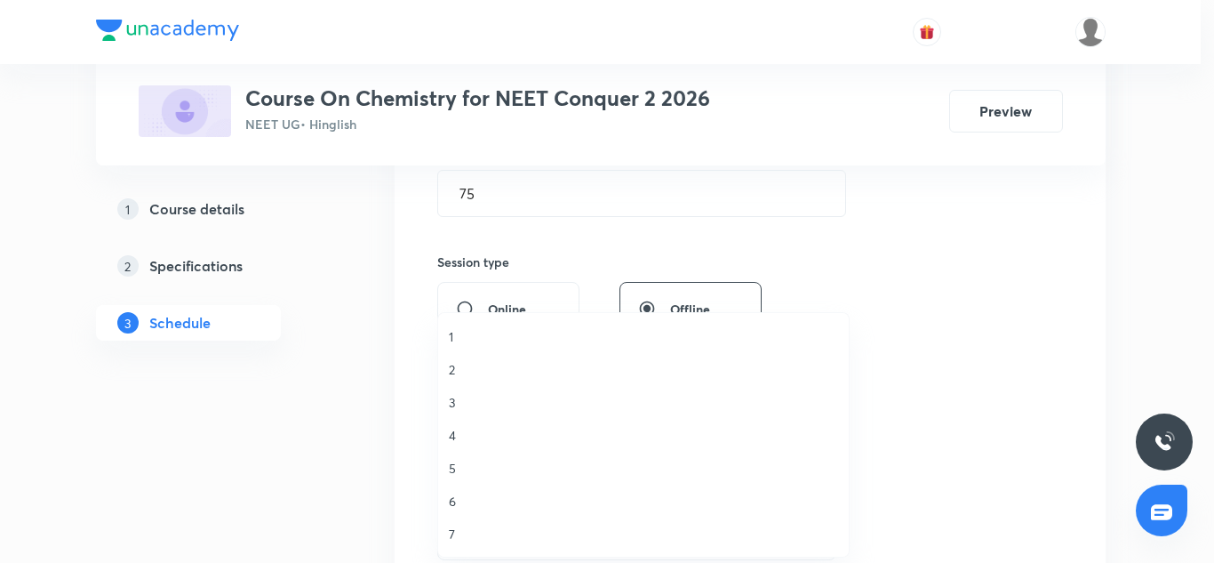
click at [457, 503] on span "6" at bounding box center [643, 501] width 389 height 19
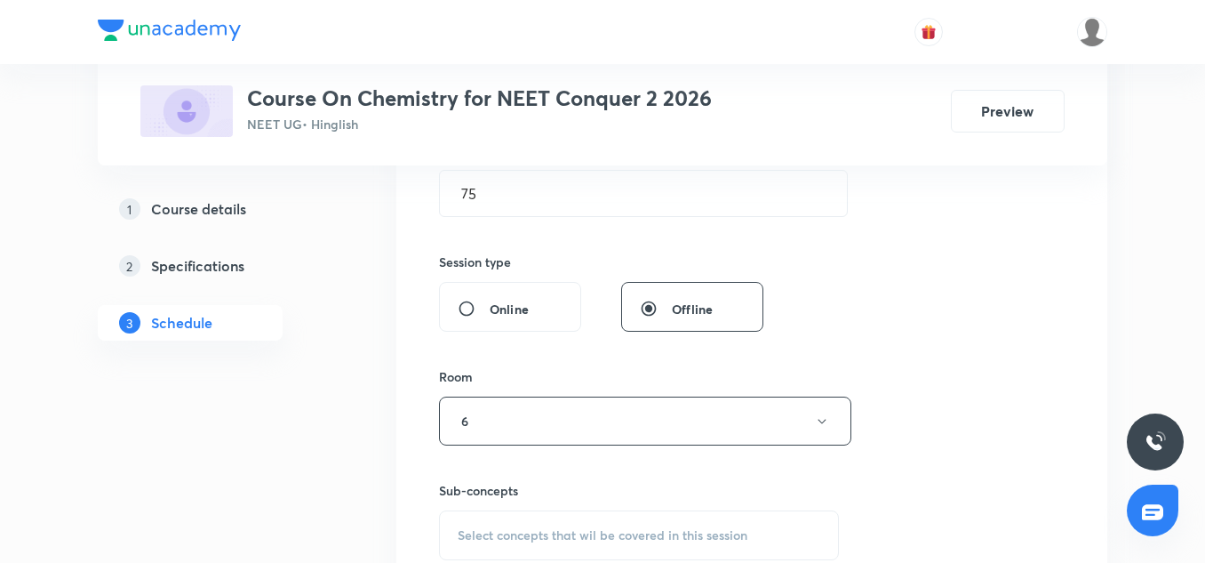
scroll to position [750, 0]
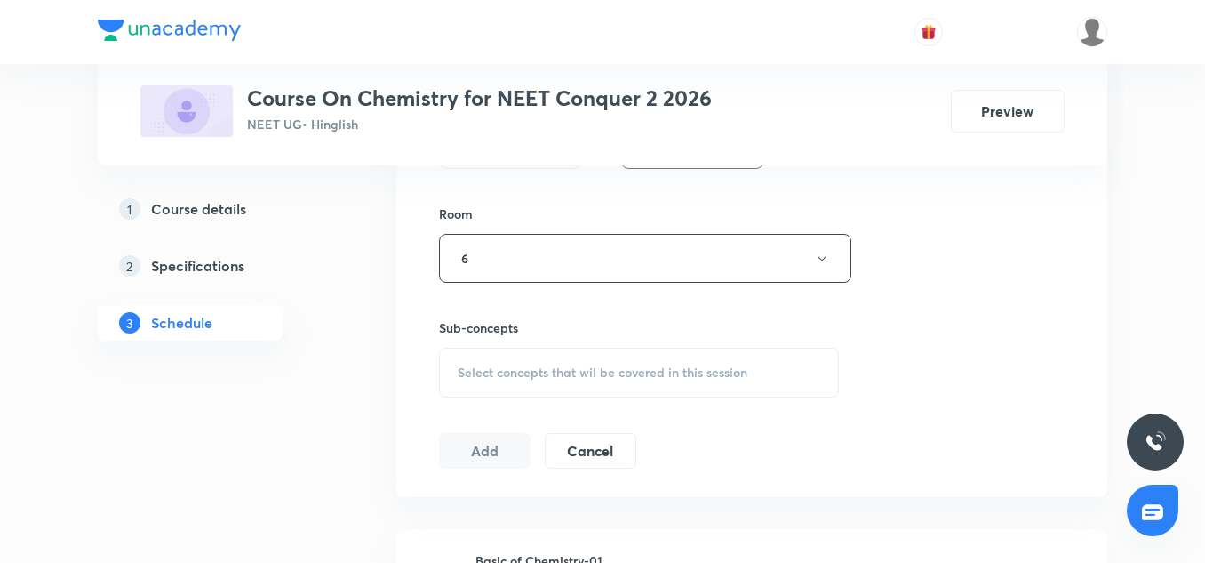
click at [575, 359] on div "Select concepts that wil be covered in this session" at bounding box center [639, 373] width 400 height 50
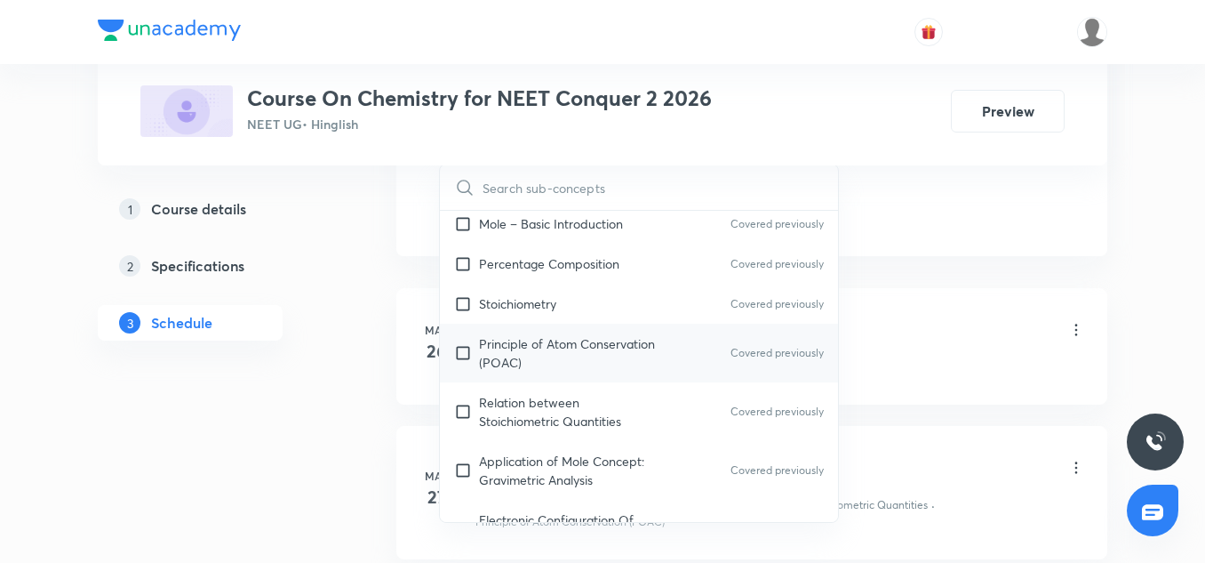
scroll to position [88, 0]
click at [510, 360] on p "Principle of Atom Conservation (POAC)" at bounding box center [569, 351] width 180 height 37
checkbox input "true"
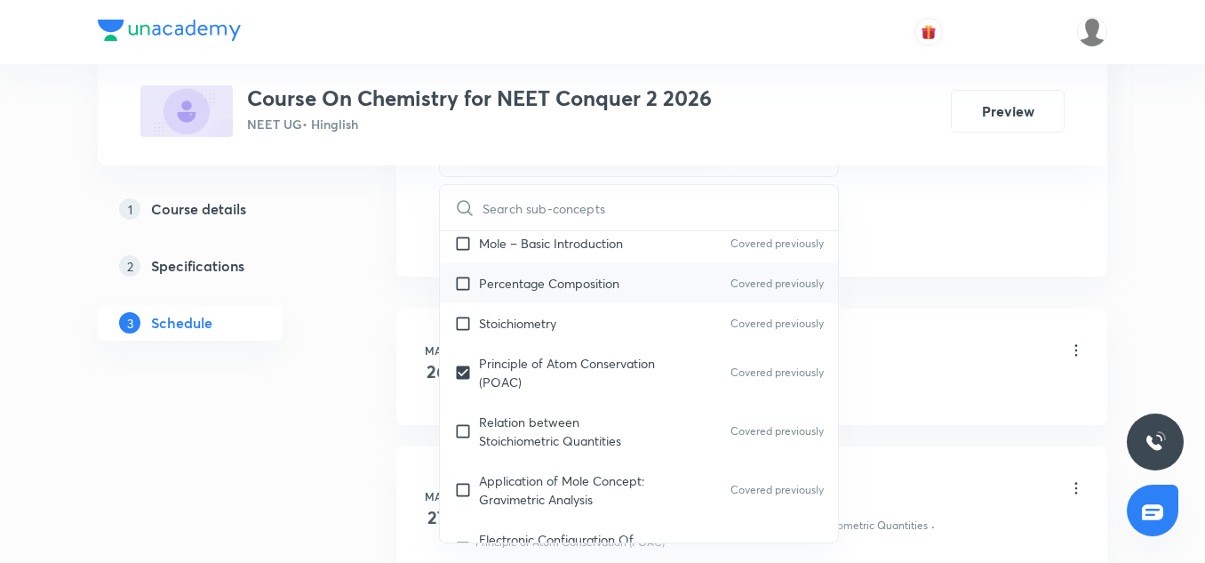
click at [516, 285] on p "Percentage Composition" at bounding box center [549, 283] width 140 height 19
checkbox input "true"
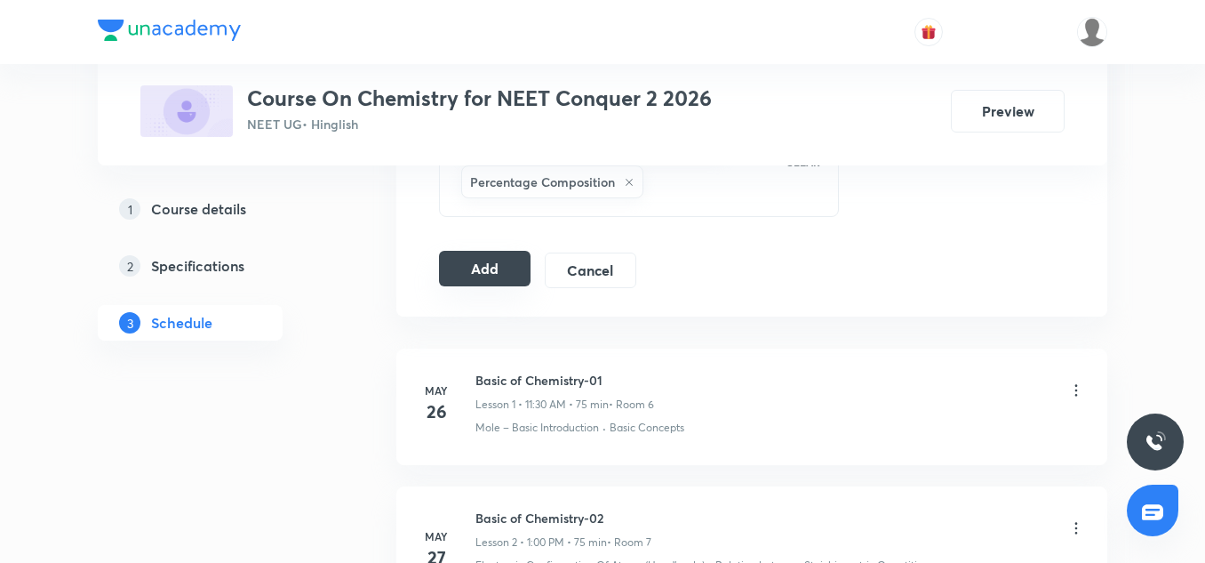
click at [505, 273] on button "Add" at bounding box center [485, 269] width 92 height 36
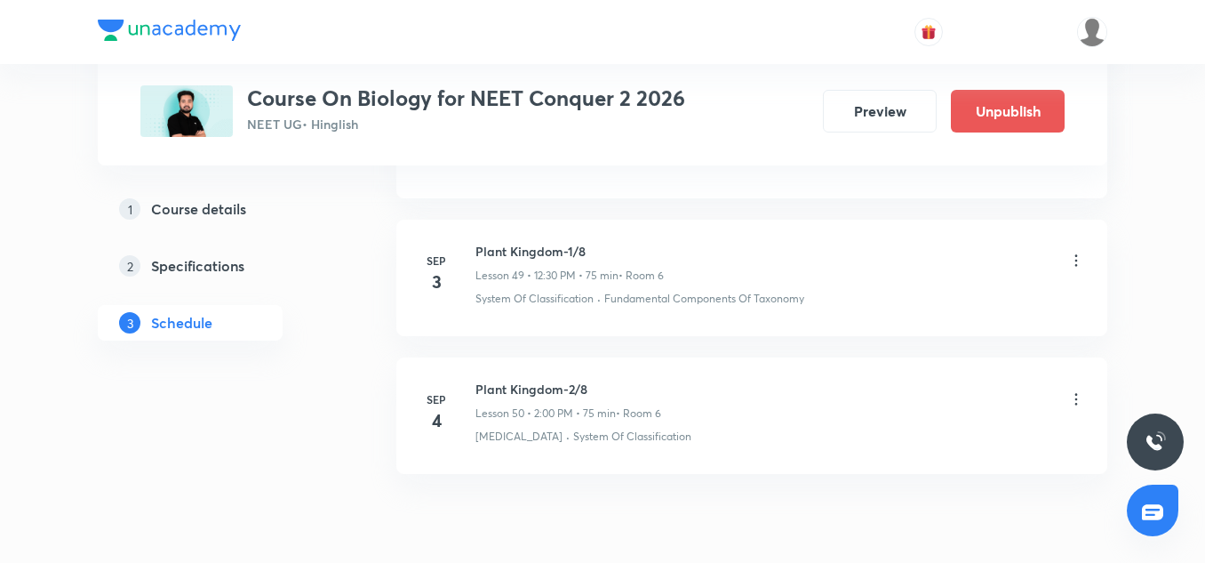
scroll to position [7783, 0]
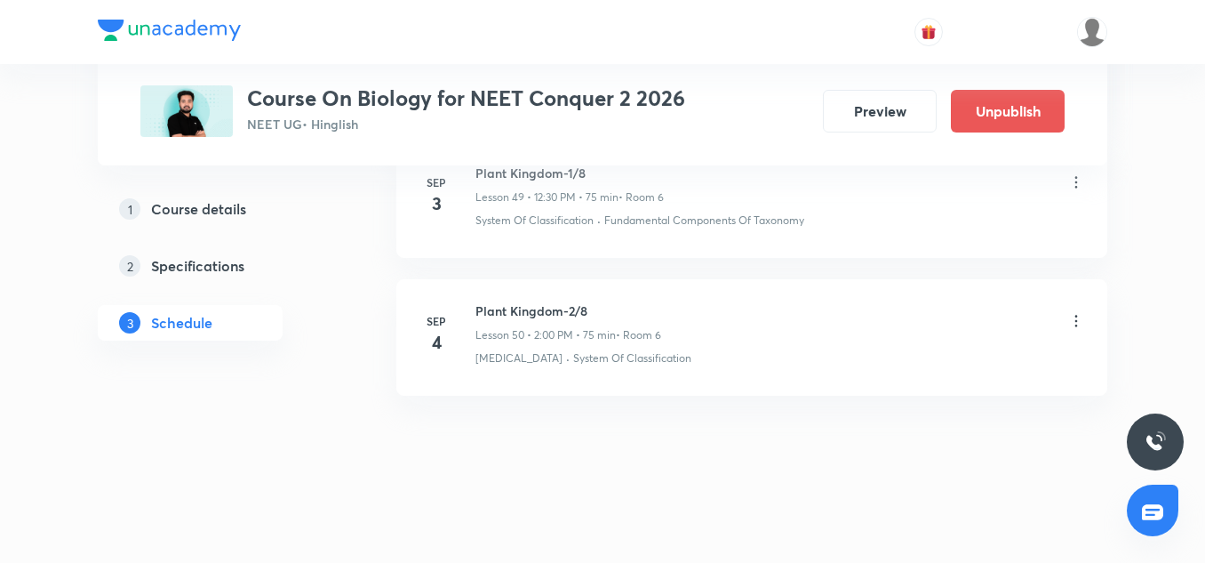
click at [537, 303] on h6 "Plant Kingdom-2/8" at bounding box center [569, 310] width 186 height 19
copy h6 "Plant Kingdom-2/8"
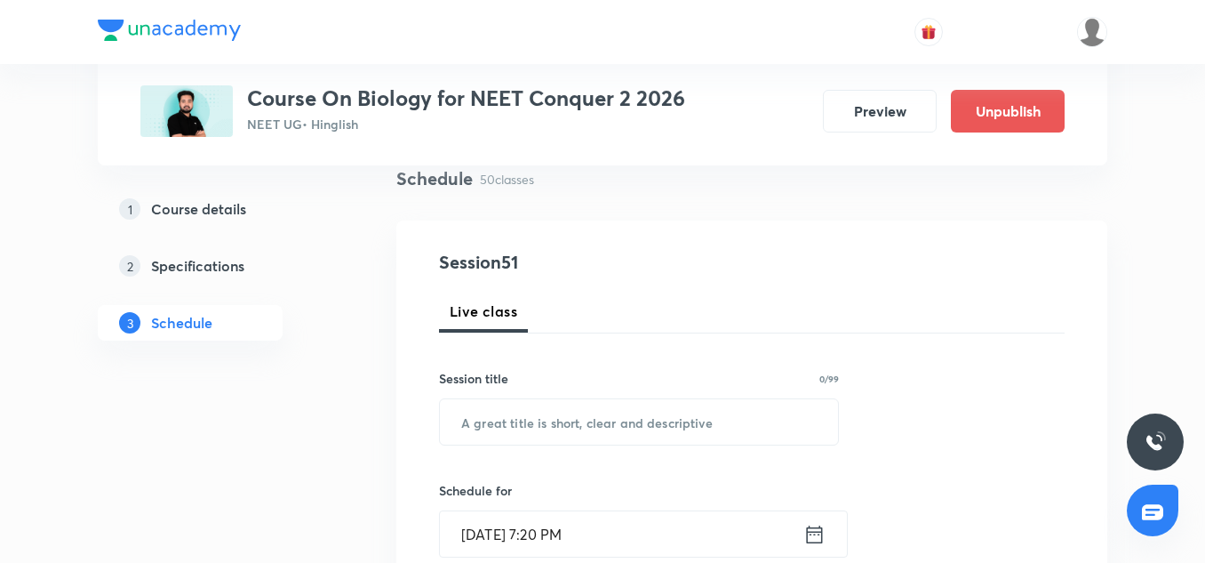
scroll to position [139, 0]
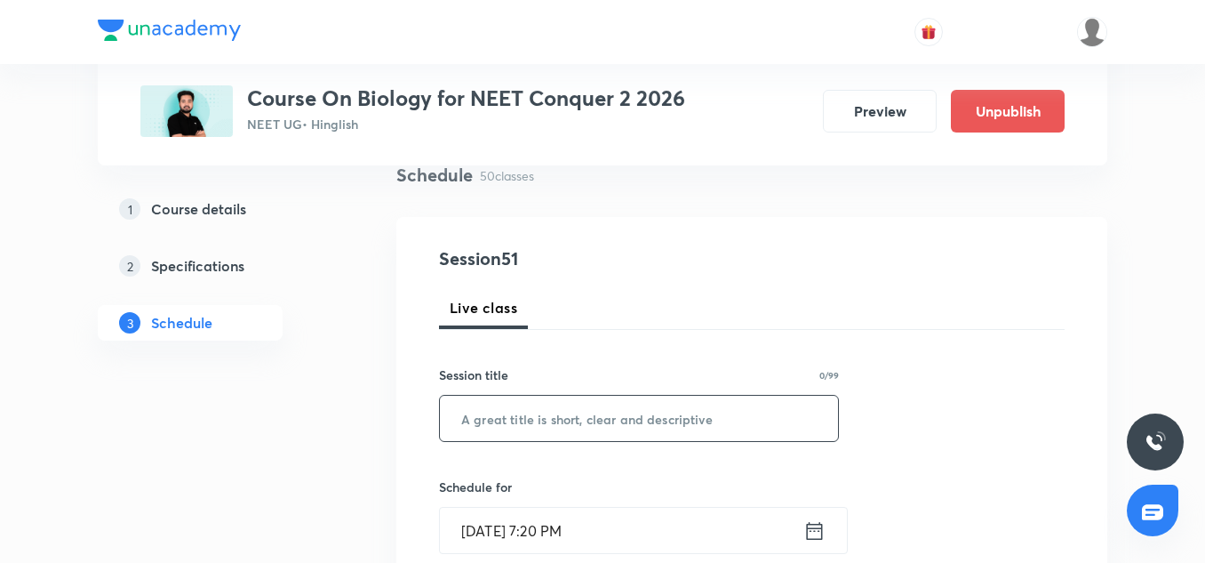
click at [558, 413] on input "text" at bounding box center [639, 418] width 398 height 45
paste input "Plant Kingdom-2/8"
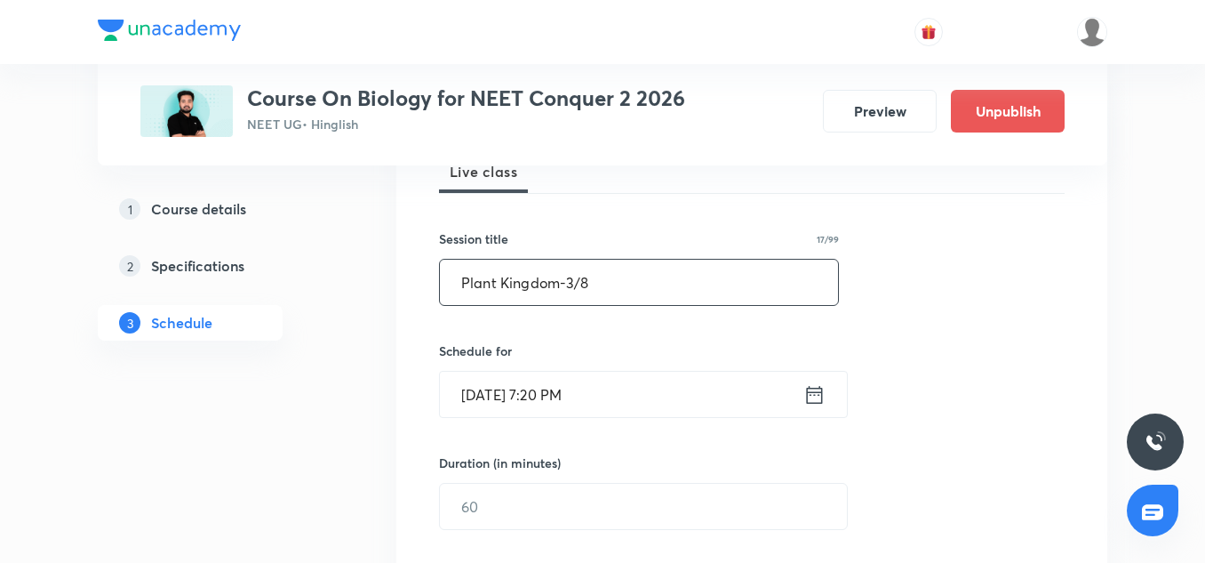
scroll to position [277, 0]
type input "Plant Kingdom-3/8"
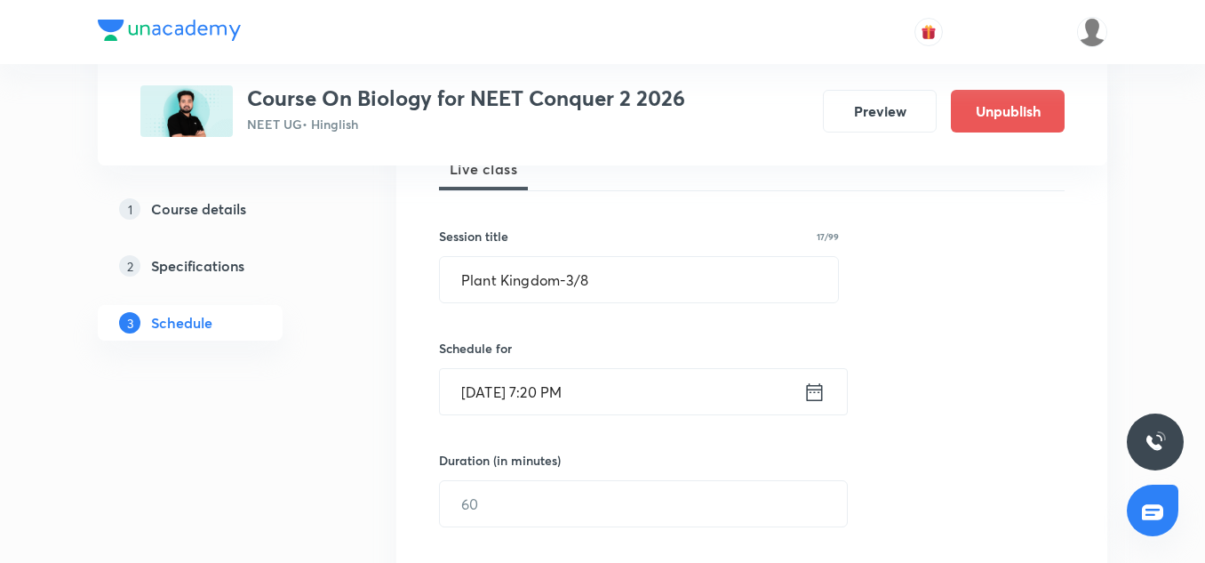
click at [463, 395] on input "[DATE] 7:20 PM" at bounding box center [622, 391] width 364 height 45
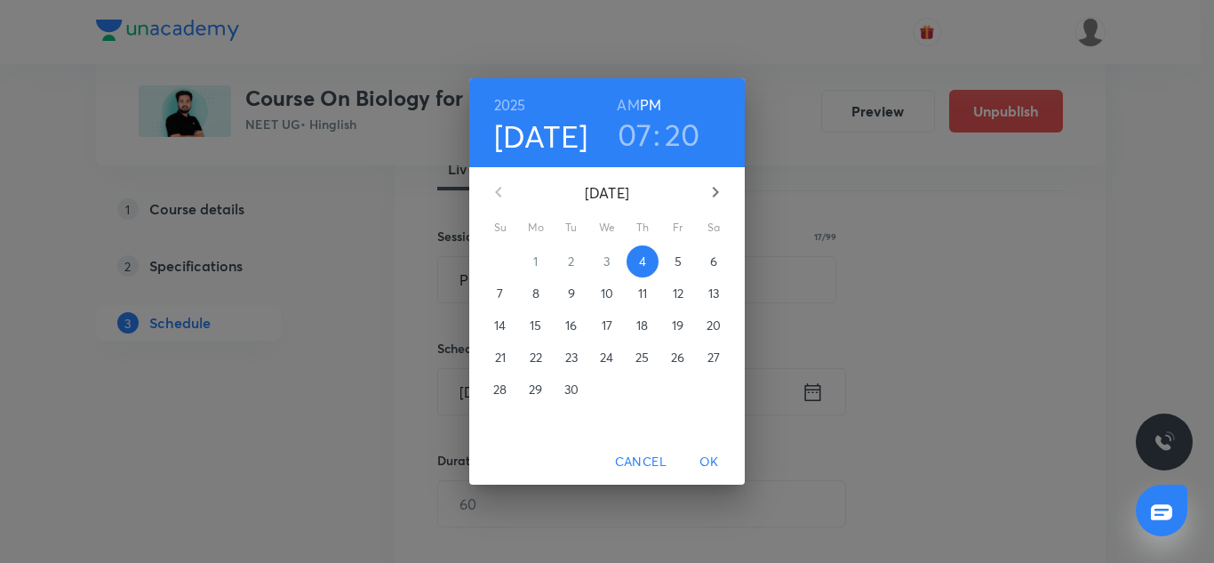
click at [677, 265] on p "5" at bounding box center [678, 261] width 7 height 18
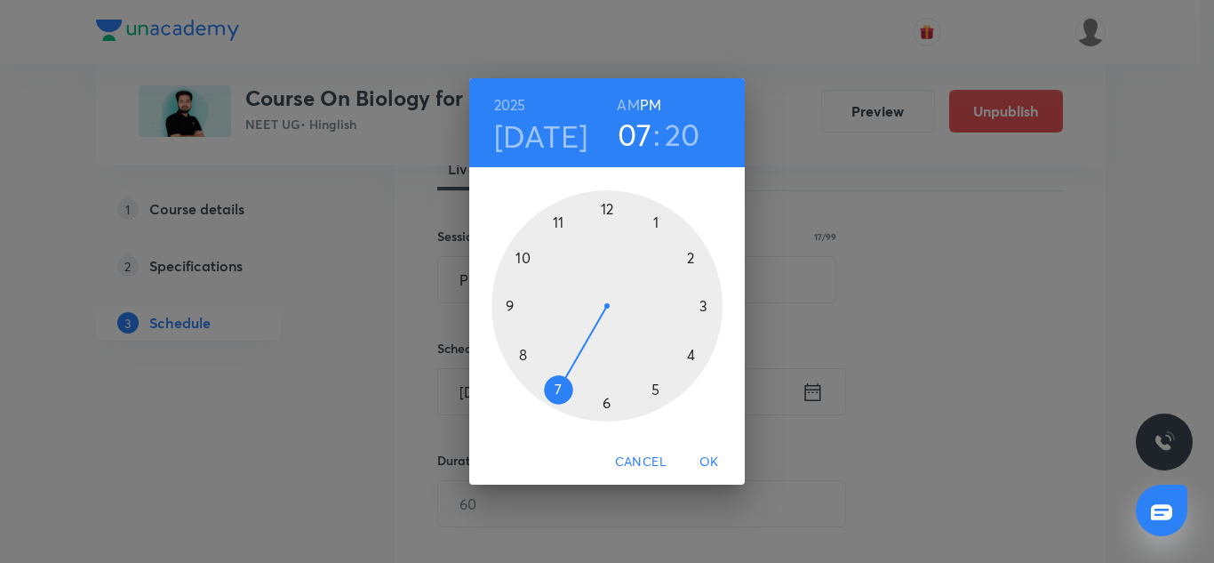
click at [692, 261] on div at bounding box center [607, 305] width 231 height 231
click at [605, 212] on div at bounding box center [607, 305] width 231 height 231
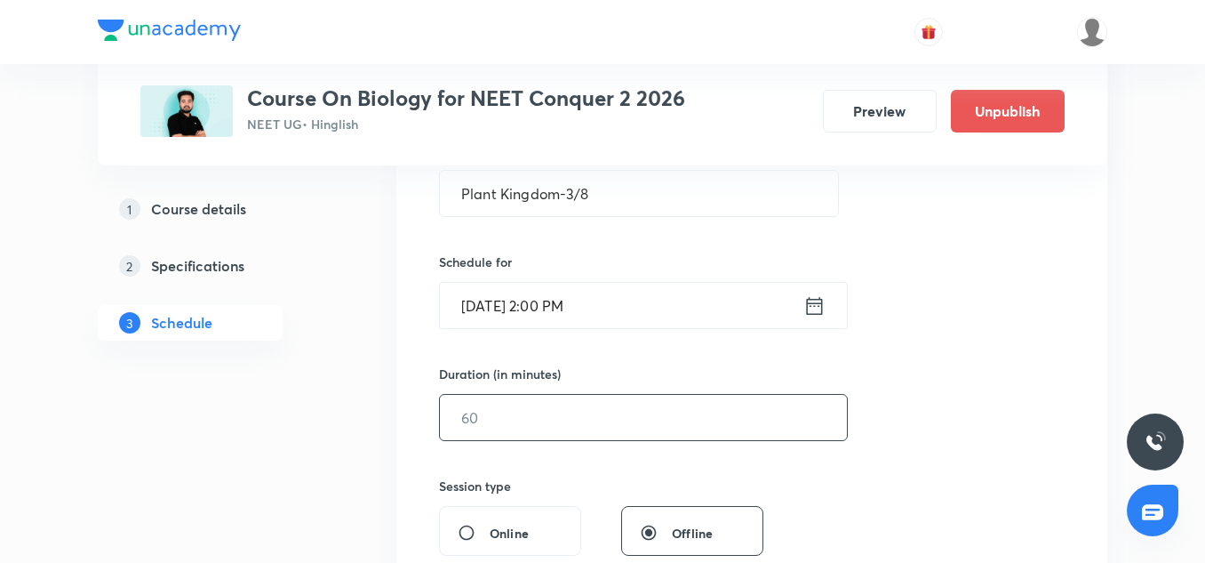
scroll to position [364, 0]
click at [569, 403] on input "text" at bounding box center [643, 416] width 407 height 45
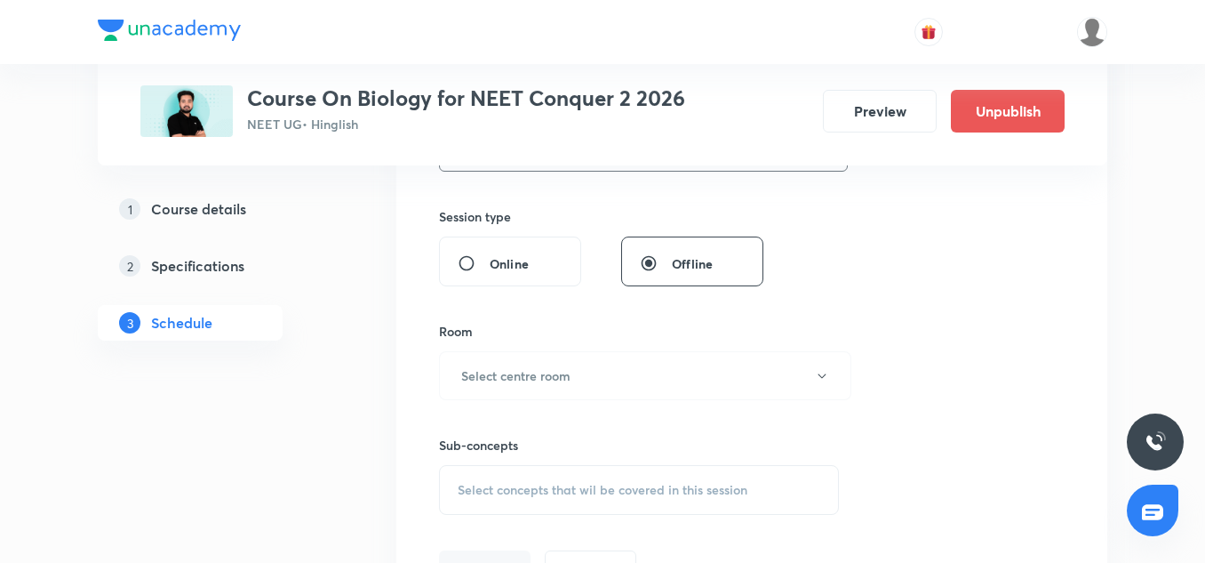
scroll to position [649, 0]
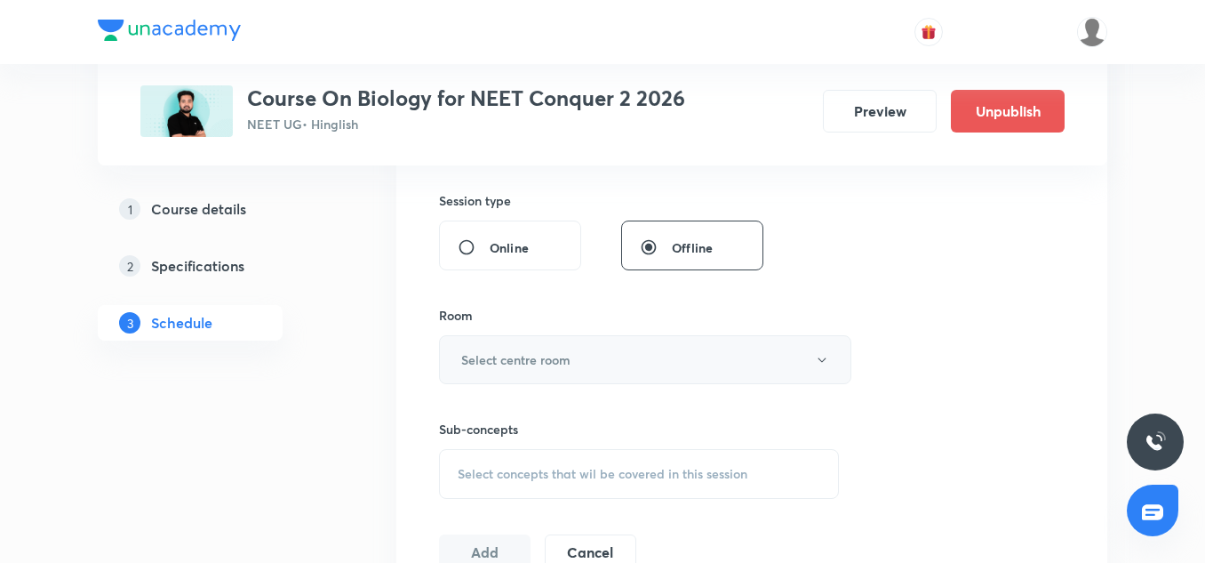
type input "75"
click at [540, 371] on button "Select centre room" at bounding box center [645, 359] width 412 height 49
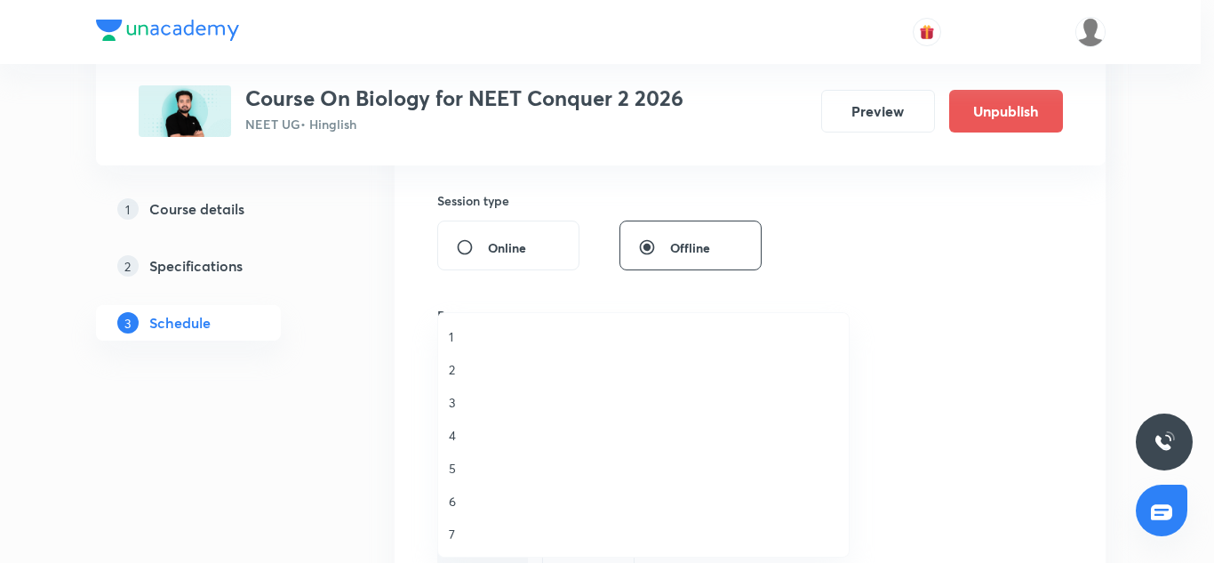
click at [458, 500] on span "6" at bounding box center [643, 501] width 389 height 19
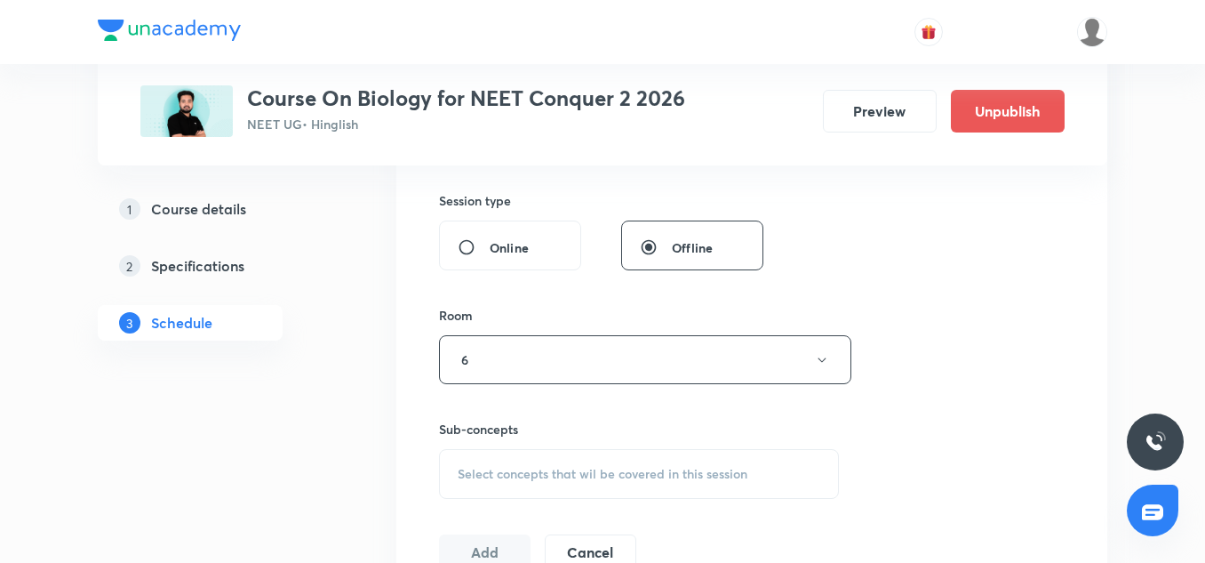
scroll to position [756, 0]
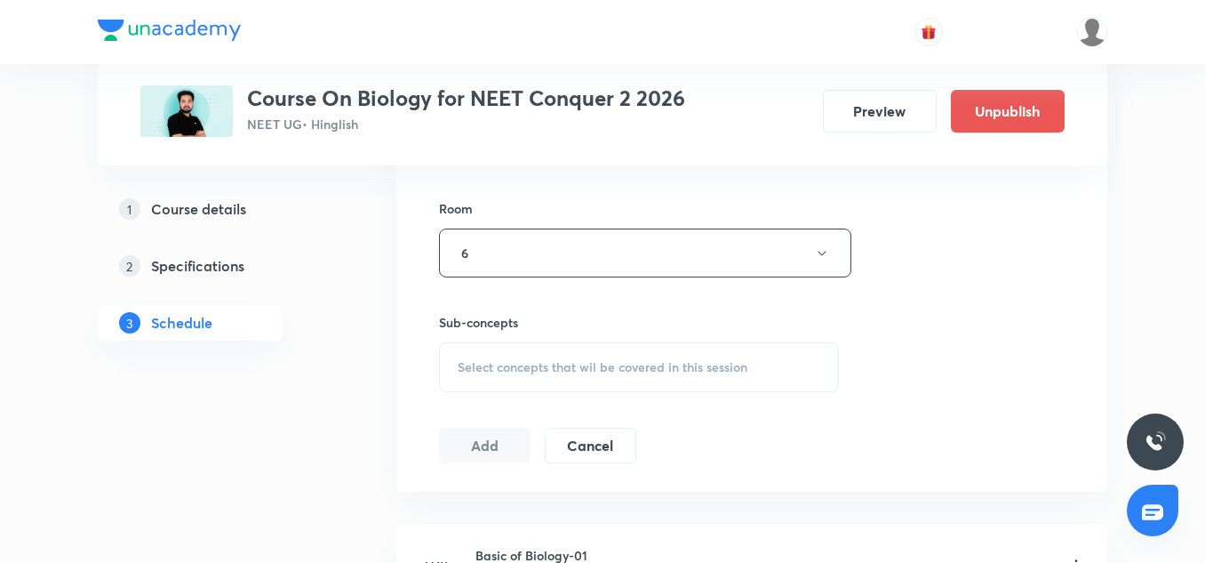
click at [501, 342] on div "Select concepts that wil be covered in this session" at bounding box center [639, 367] width 400 height 50
